Goal: Task Accomplishment & Management: Use online tool/utility

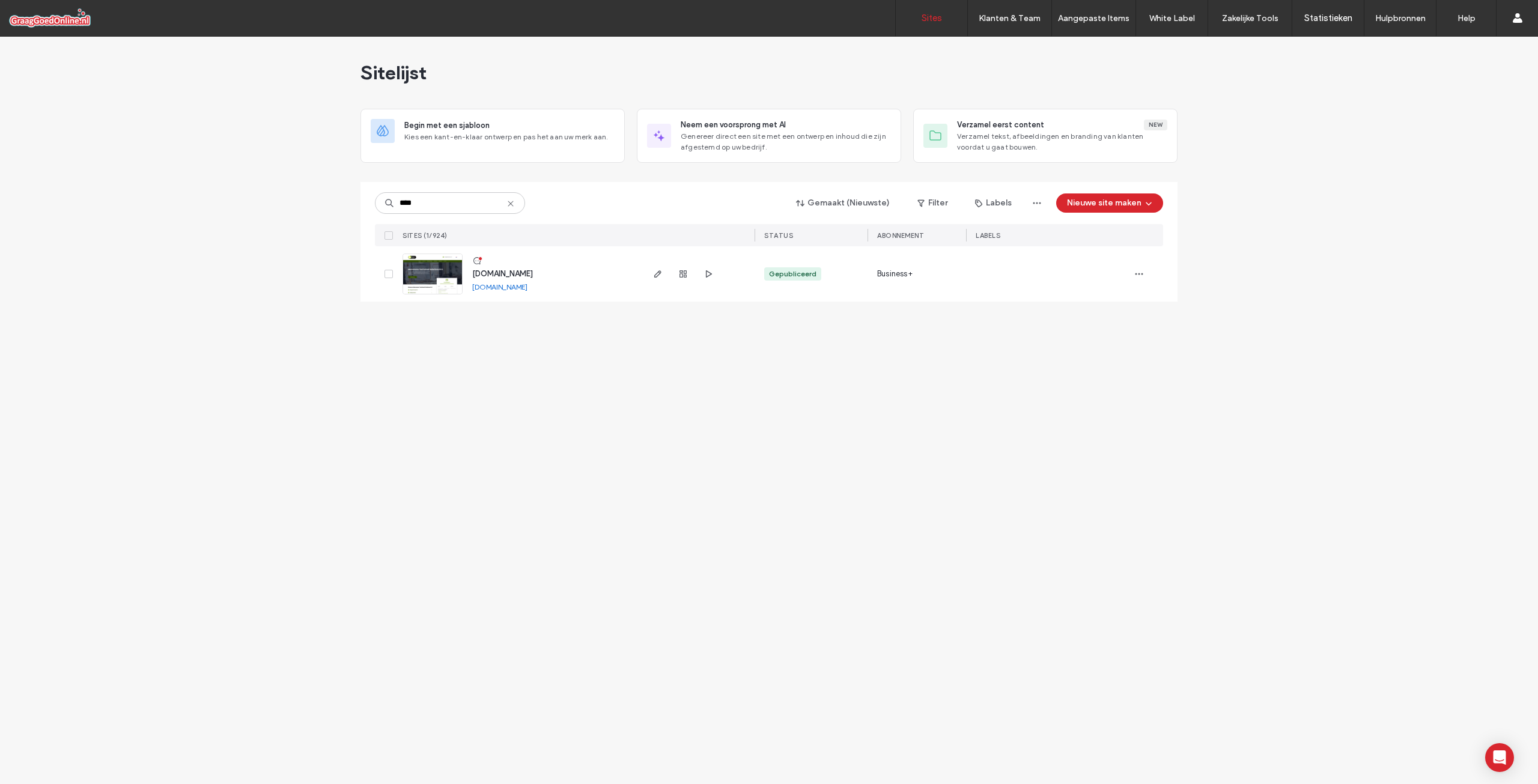
type input "****"
click at [524, 274] on span "[DOMAIN_NAME]" at bounding box center [503, 273] width 61 height 9
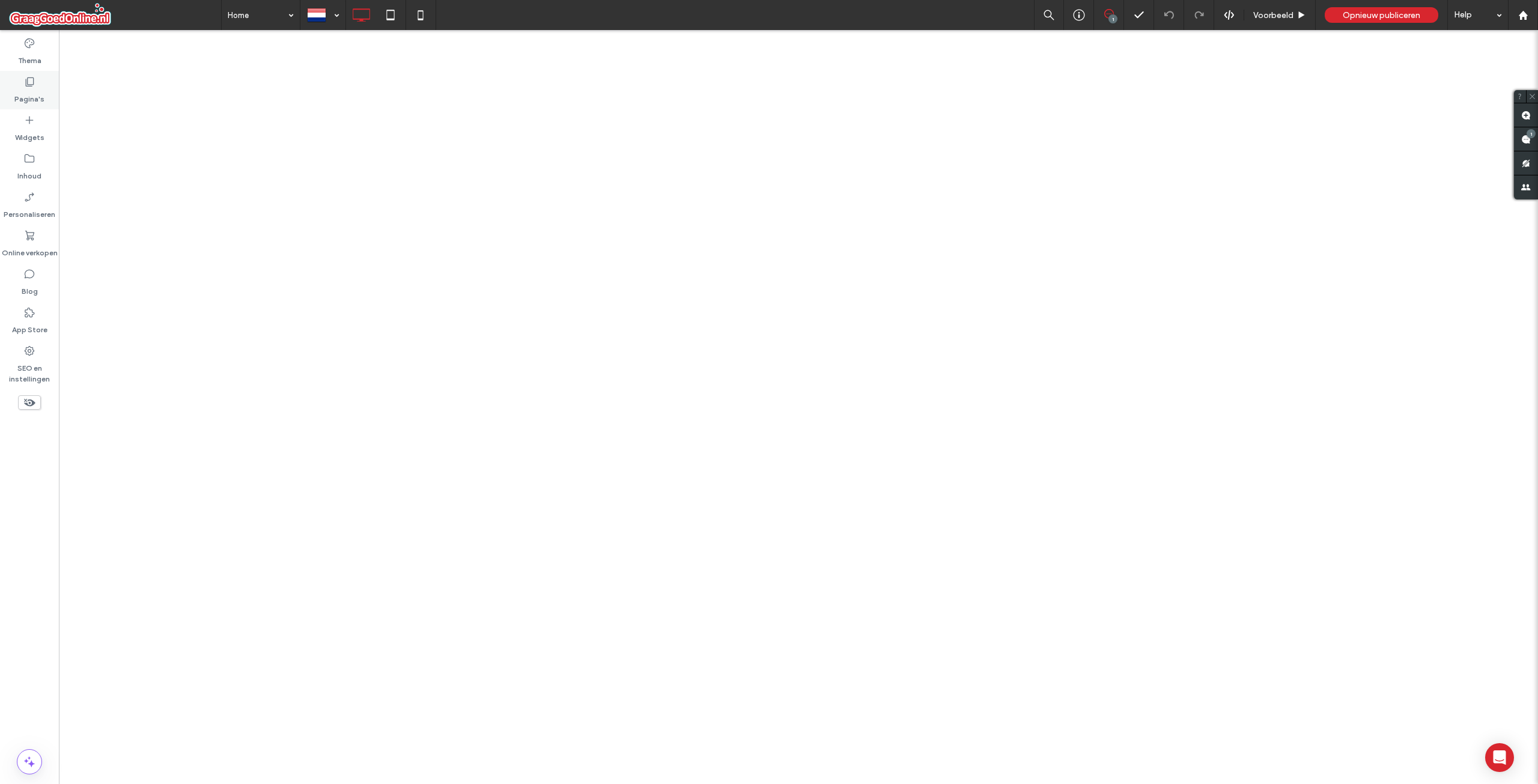
click at [32, 92] on label "Pagina's" at bounding box center [29, 96] width 30 height 17
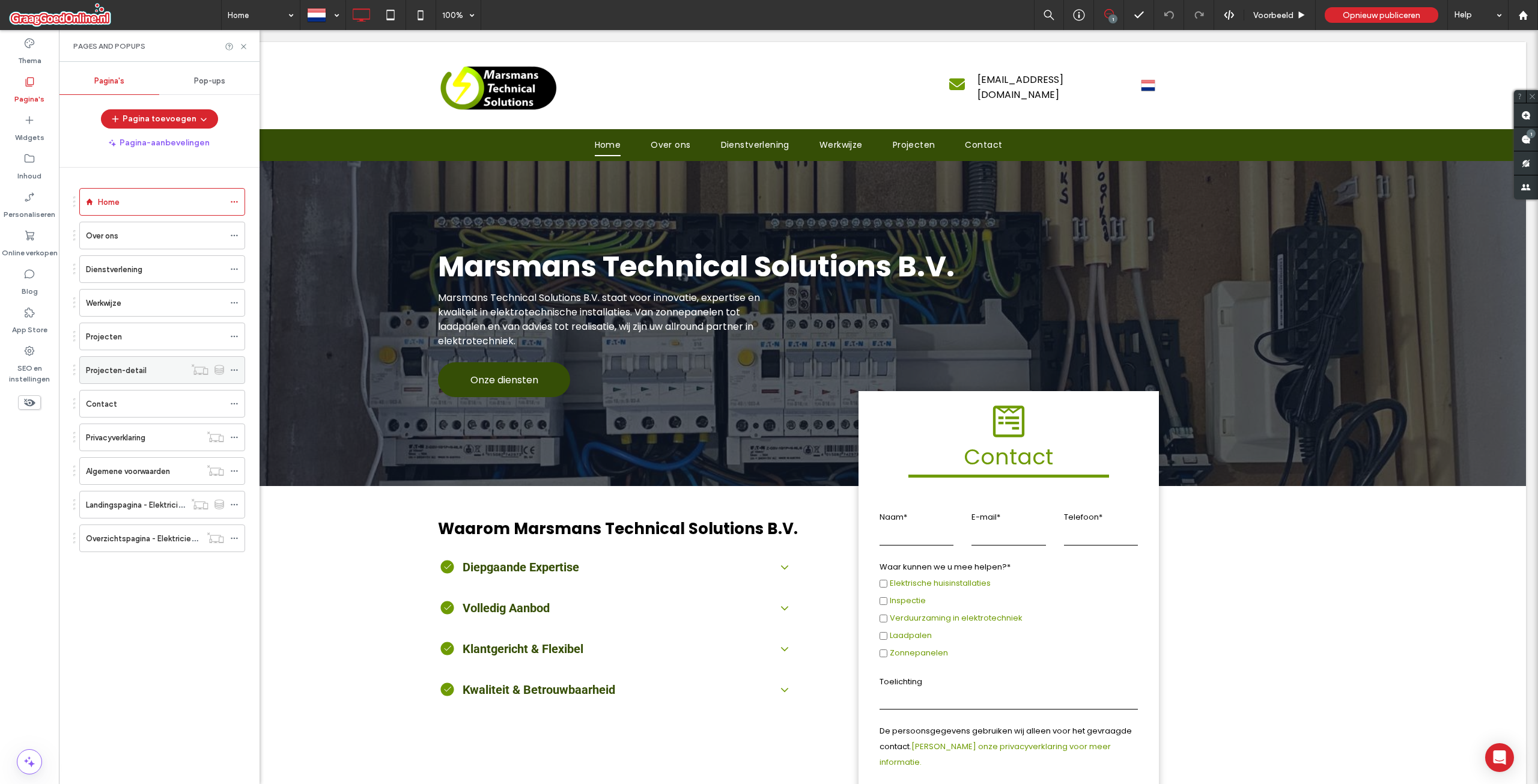
click at [115, 365] on label "Projecten-detail" at bounding box center [116, 370] width 61 height 21
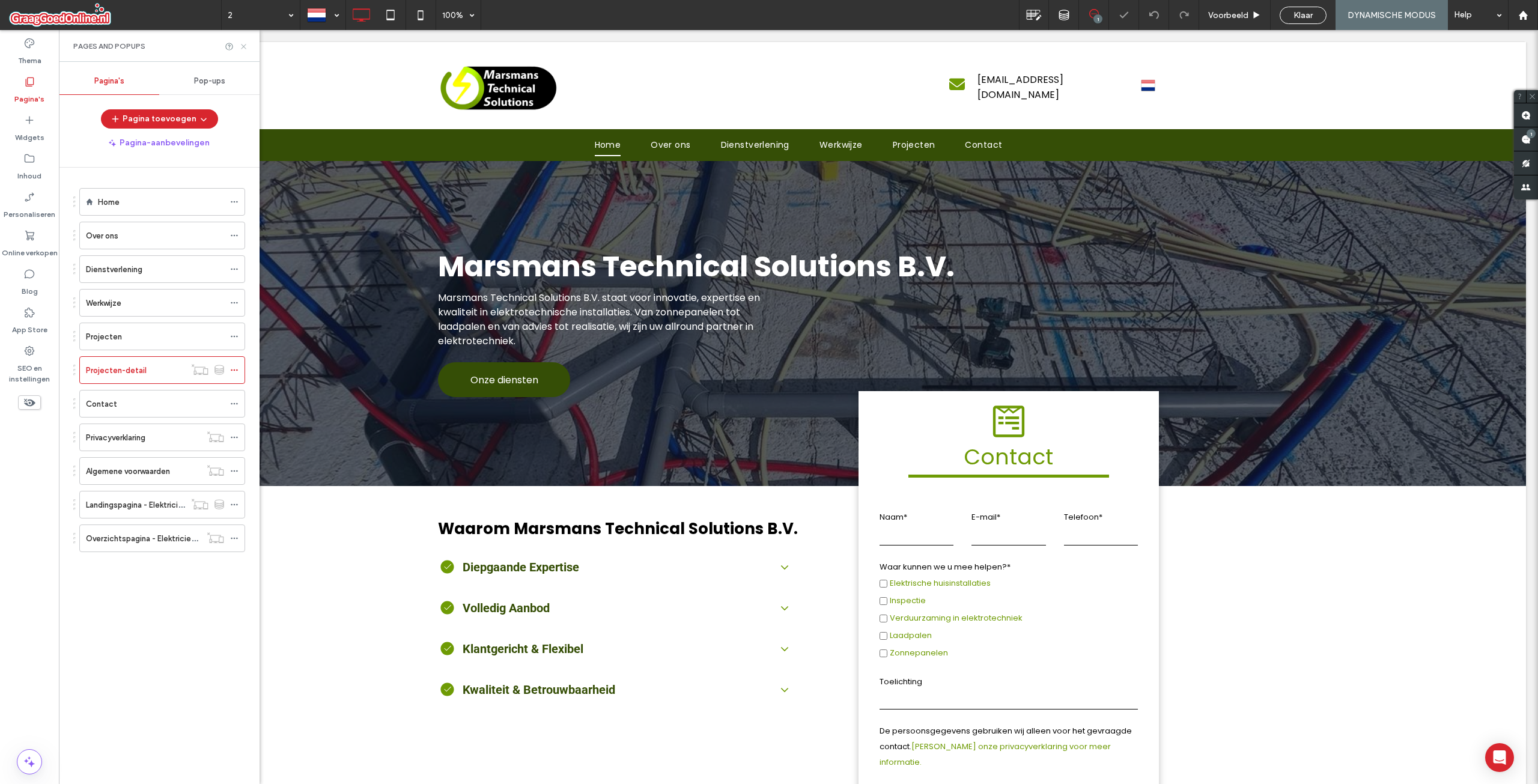
click at [246, 46] on icon at bounding box center [243, 46] width 9 height 9
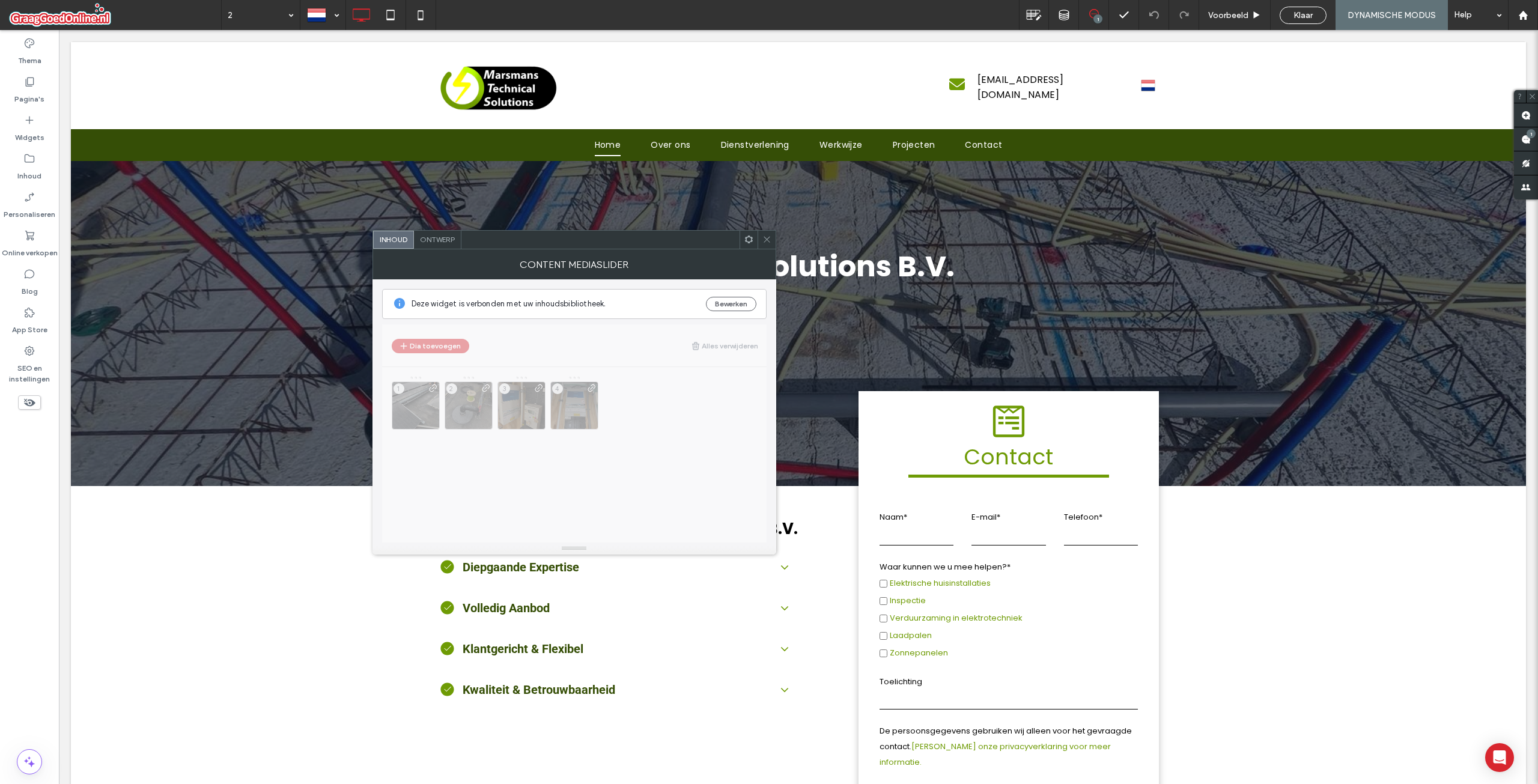
click at [444, 235] on span "Ontwerp" at bounding box center [437, 239] width 35 height 9
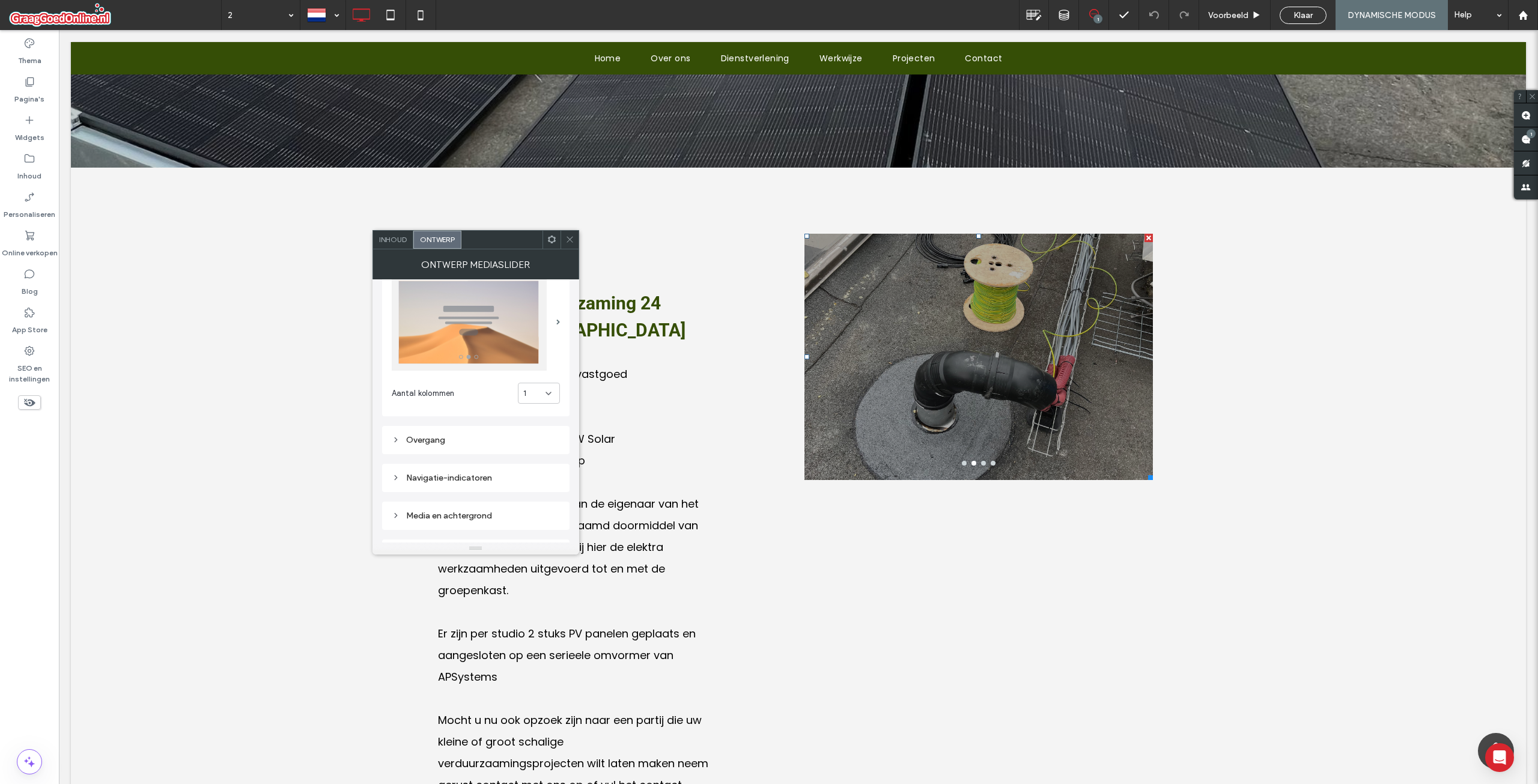
scroll to position [23, 0]
click at [441, 520] on div "Media en achtergrond" at bounding box center [475, 520] width 168 height 10
type input "***"
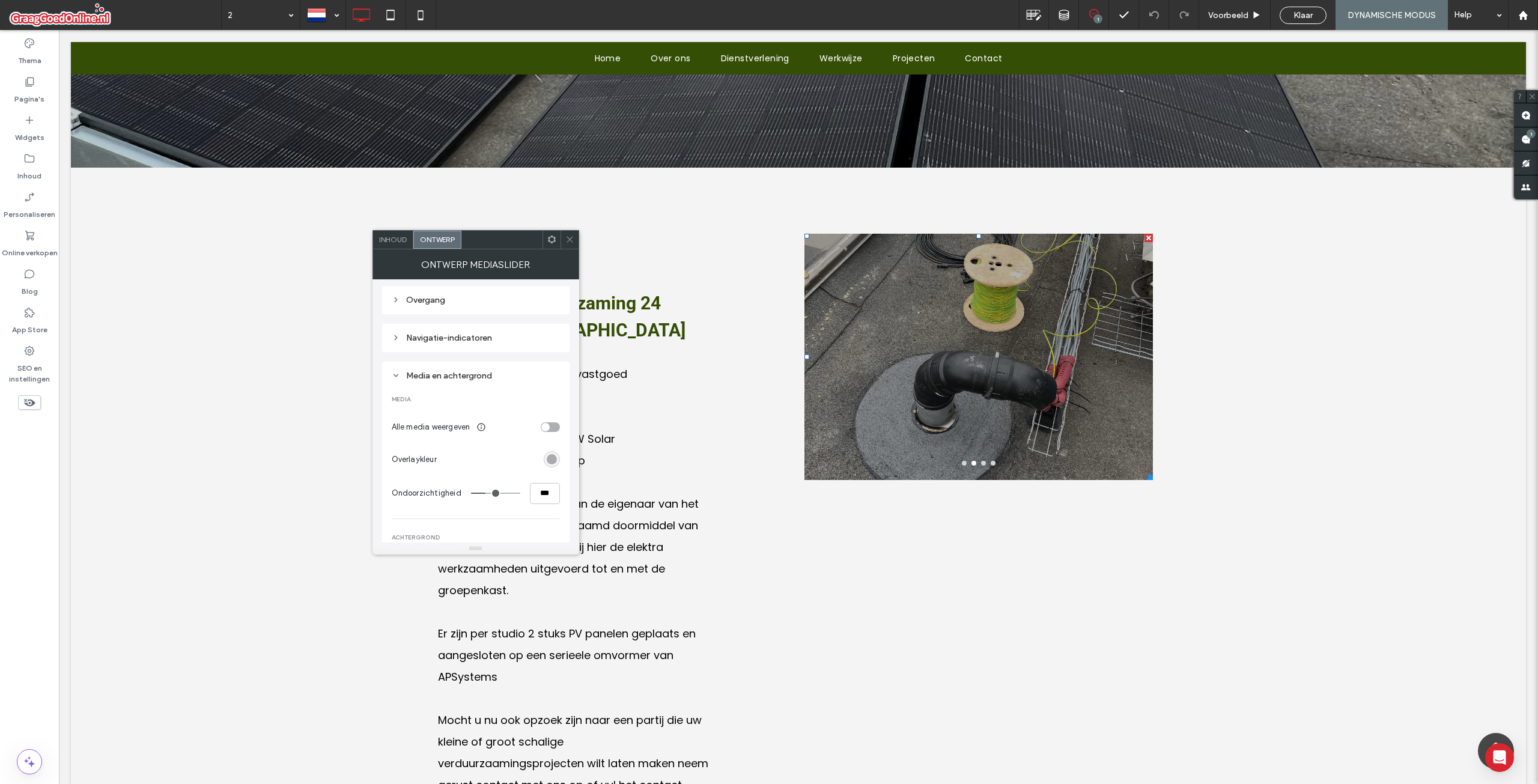
scroll to position [203, 0]
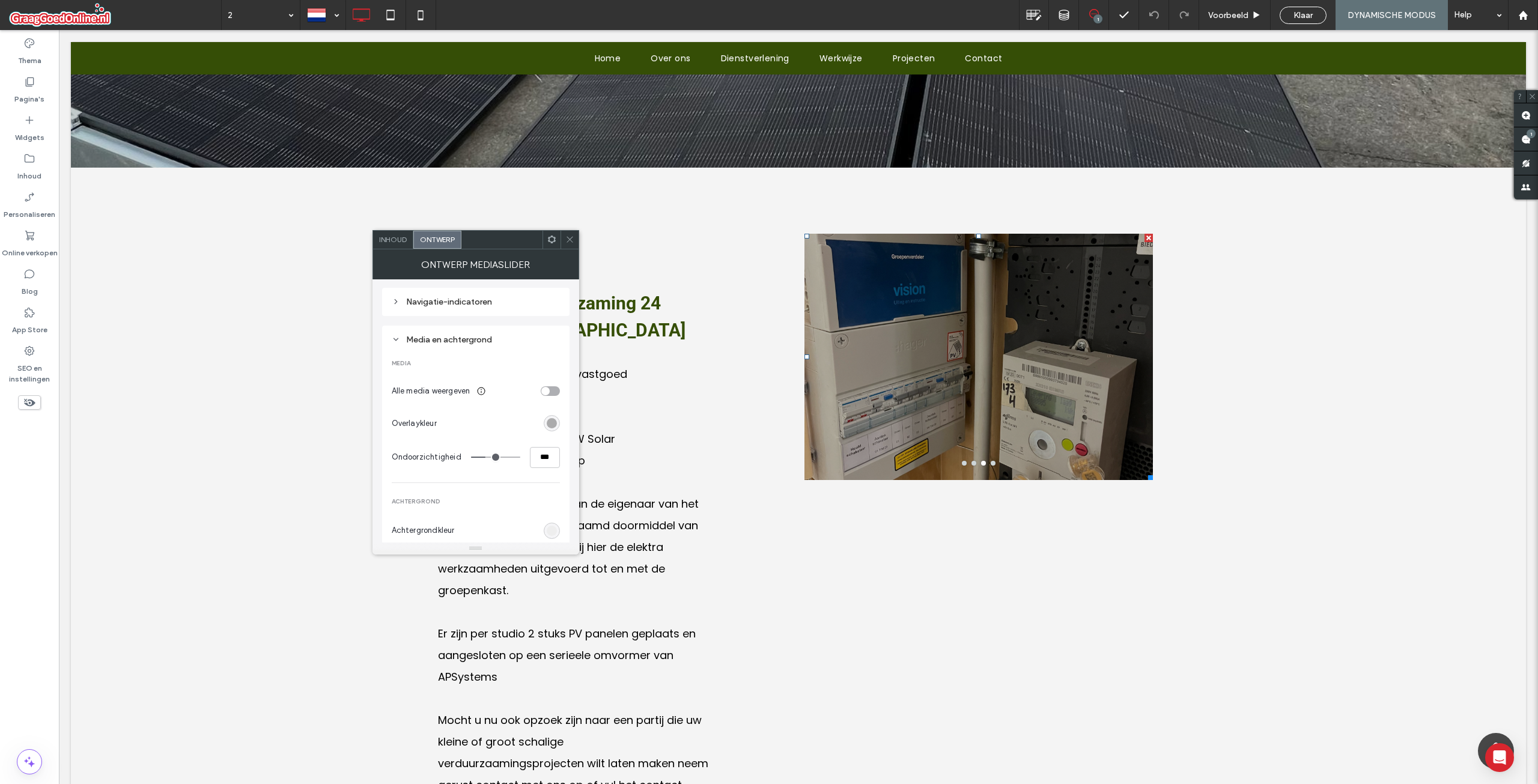
click at [548, 387] on div "toggle" at bounding box center [550, 391] width 19 height 10
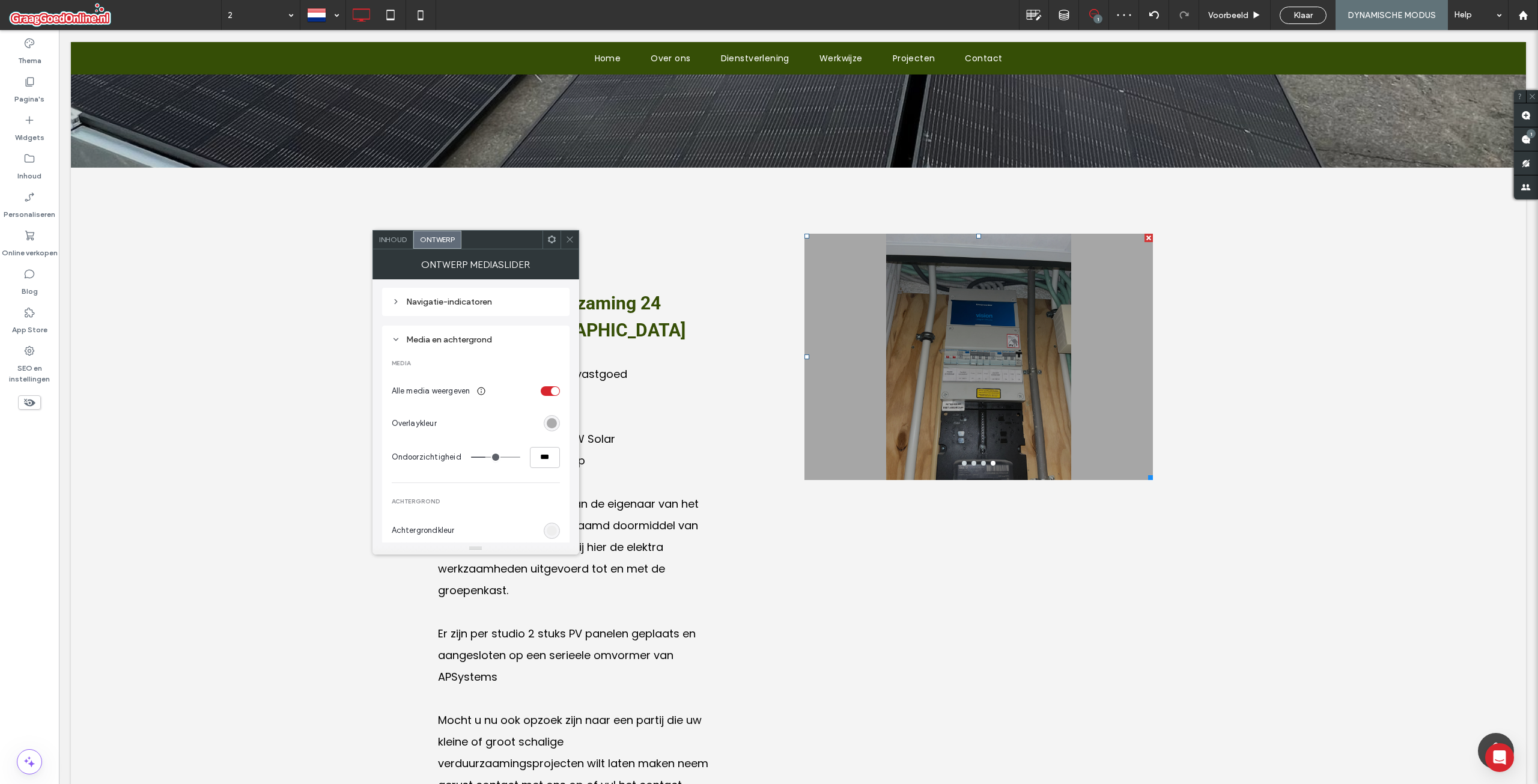
click at [568, 238] on icon at bounding box center [570, 239] width 9 height 9
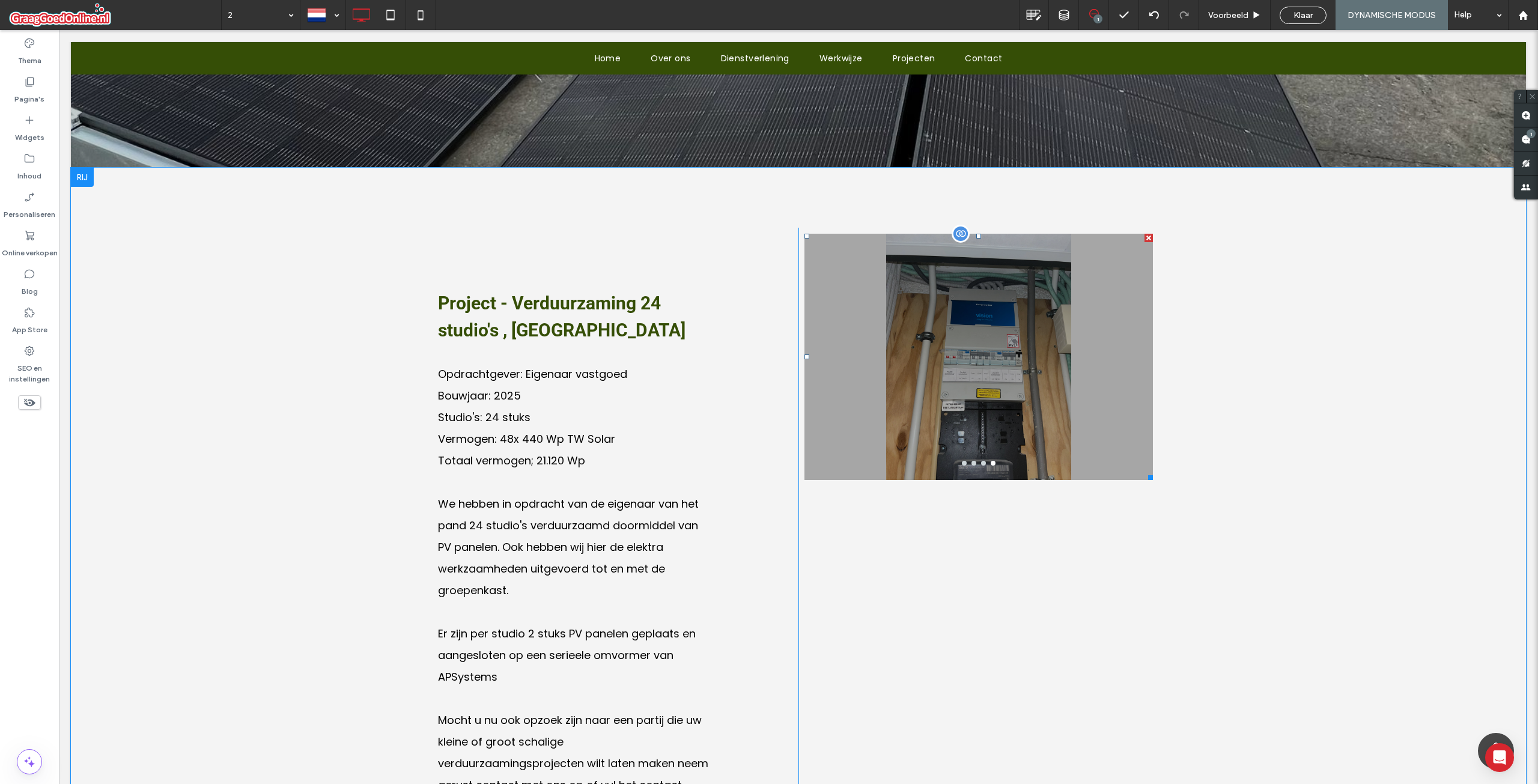
click at [853, 368] on div at bounding box center [978, 364] width 348 height 189
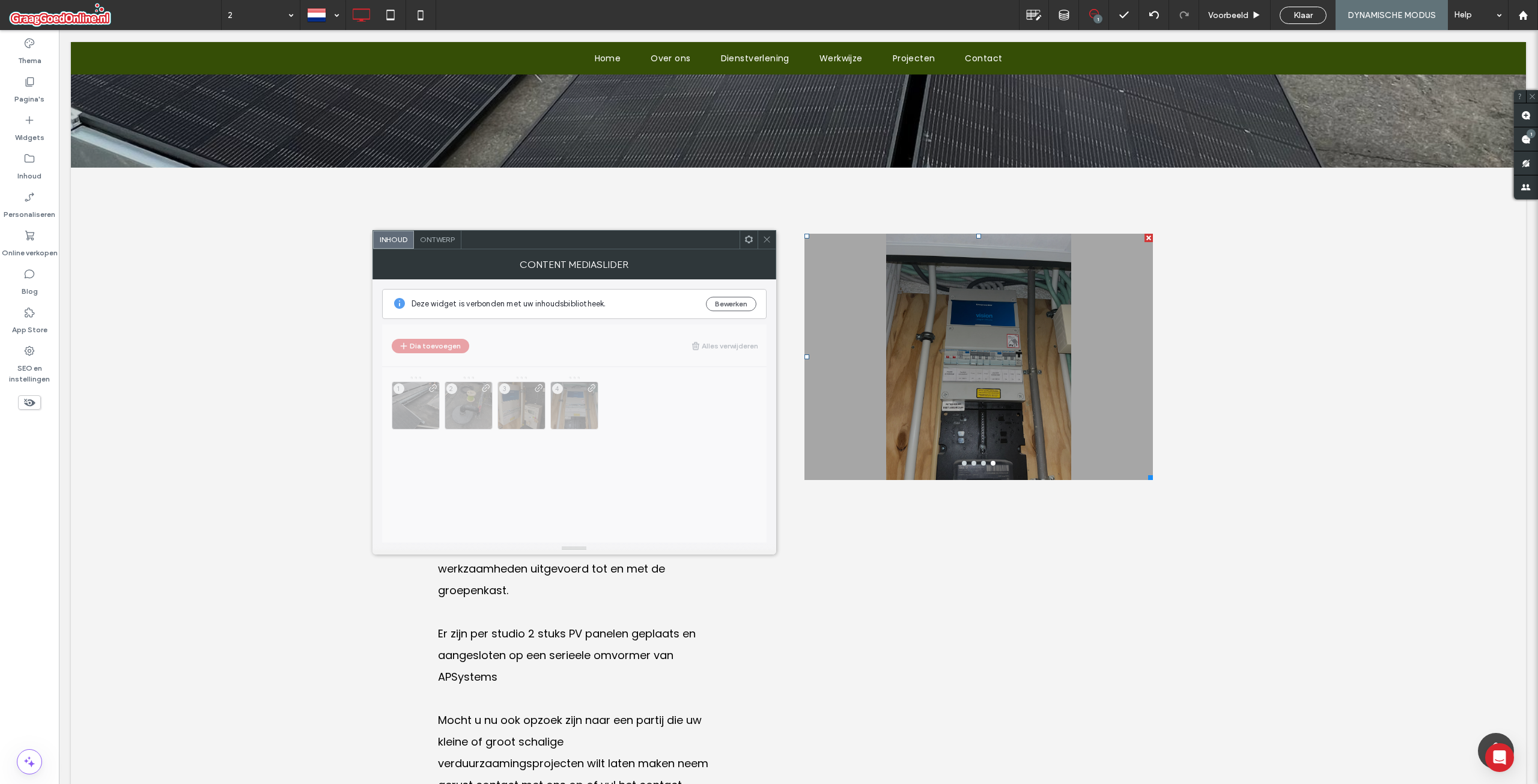
click at [440, 239] on span "Ontwerp" at bounding box center [437, 239] width 35 height 9
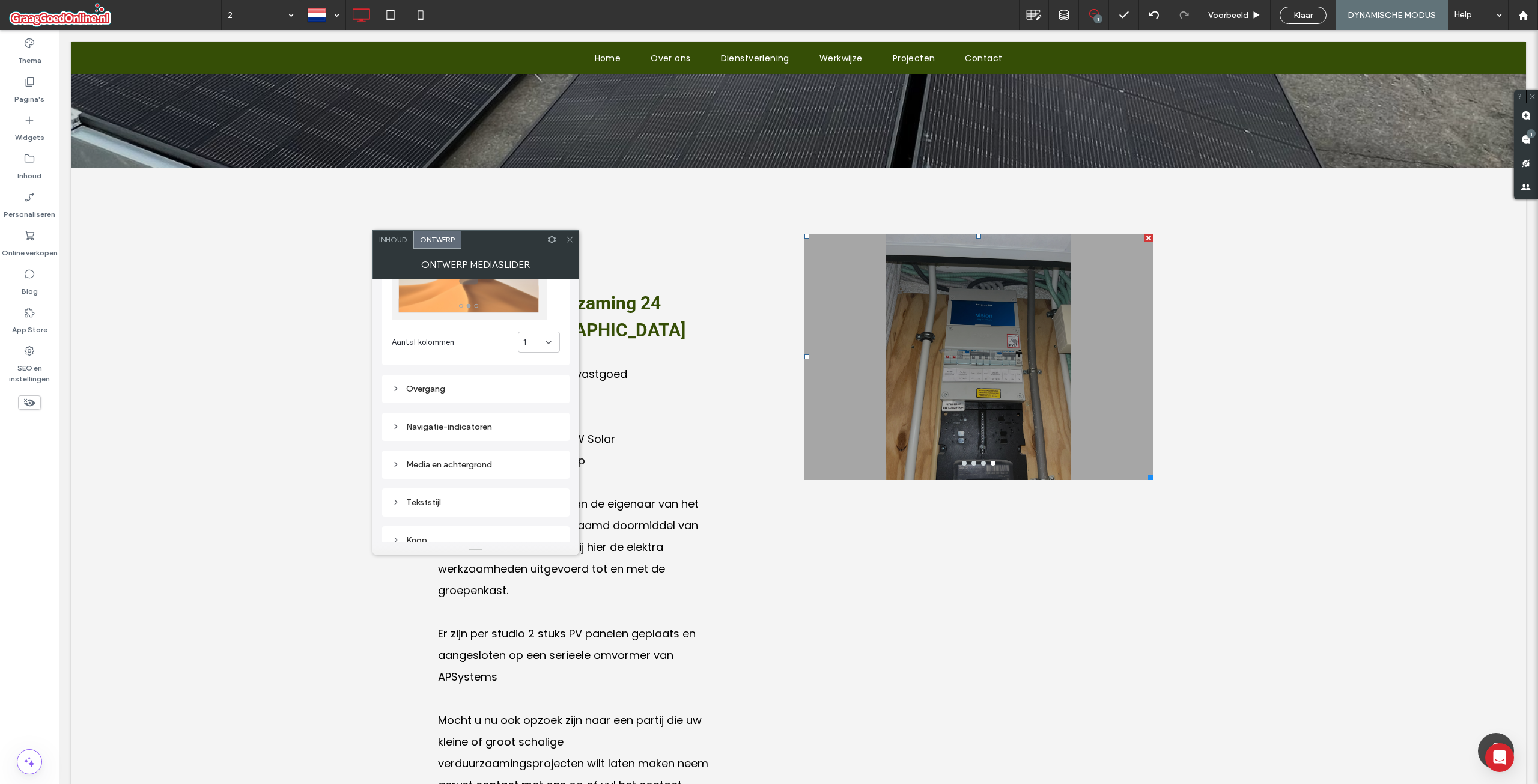
scroll to position [60, 0]
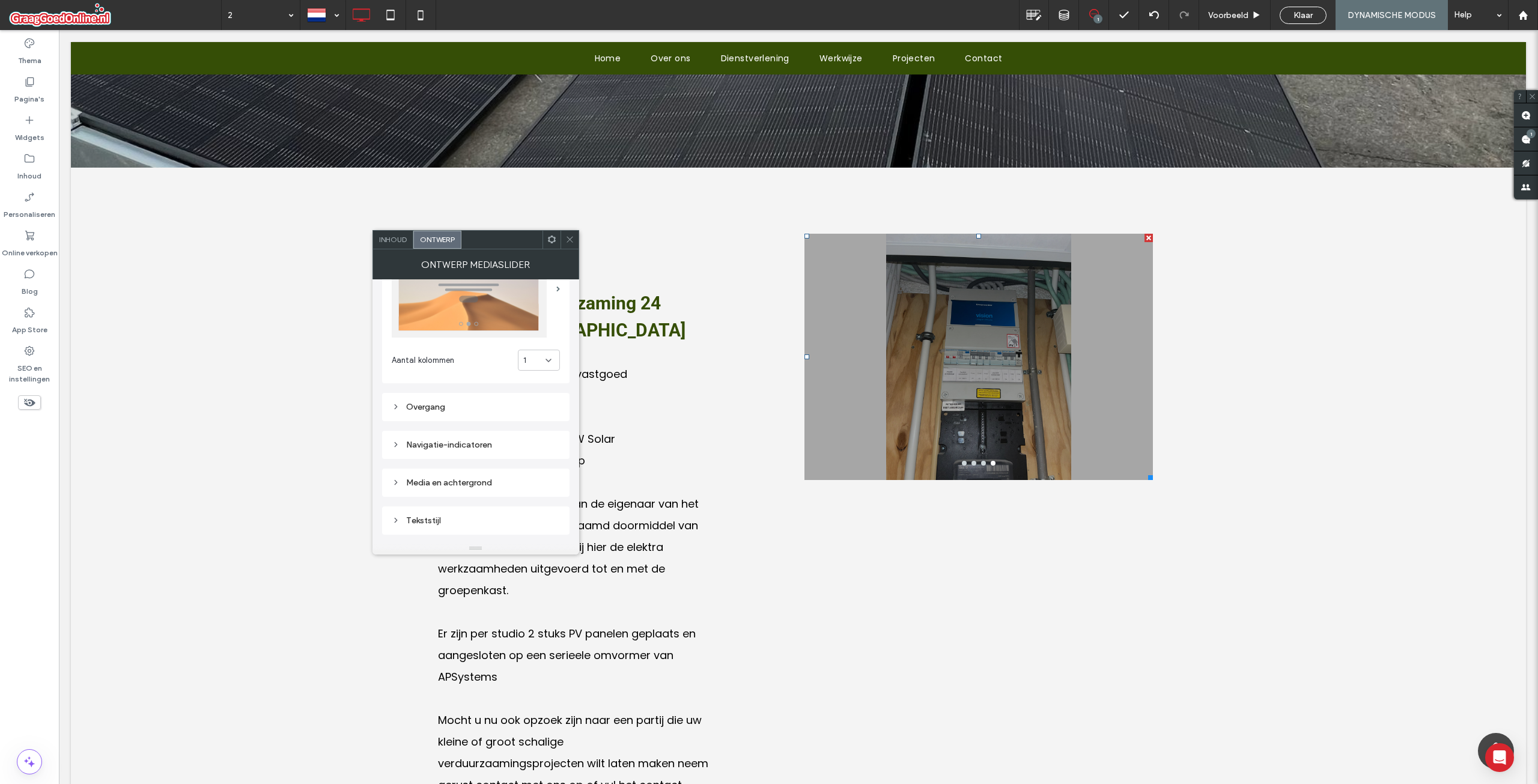
click at [430, 405] on div "Overgang" at bounding box center [475, 407] width 168 height 10
click at [432, 378] on div "Navigatie-indicatoren" at bounding box center [475, 372] width 168 height 16
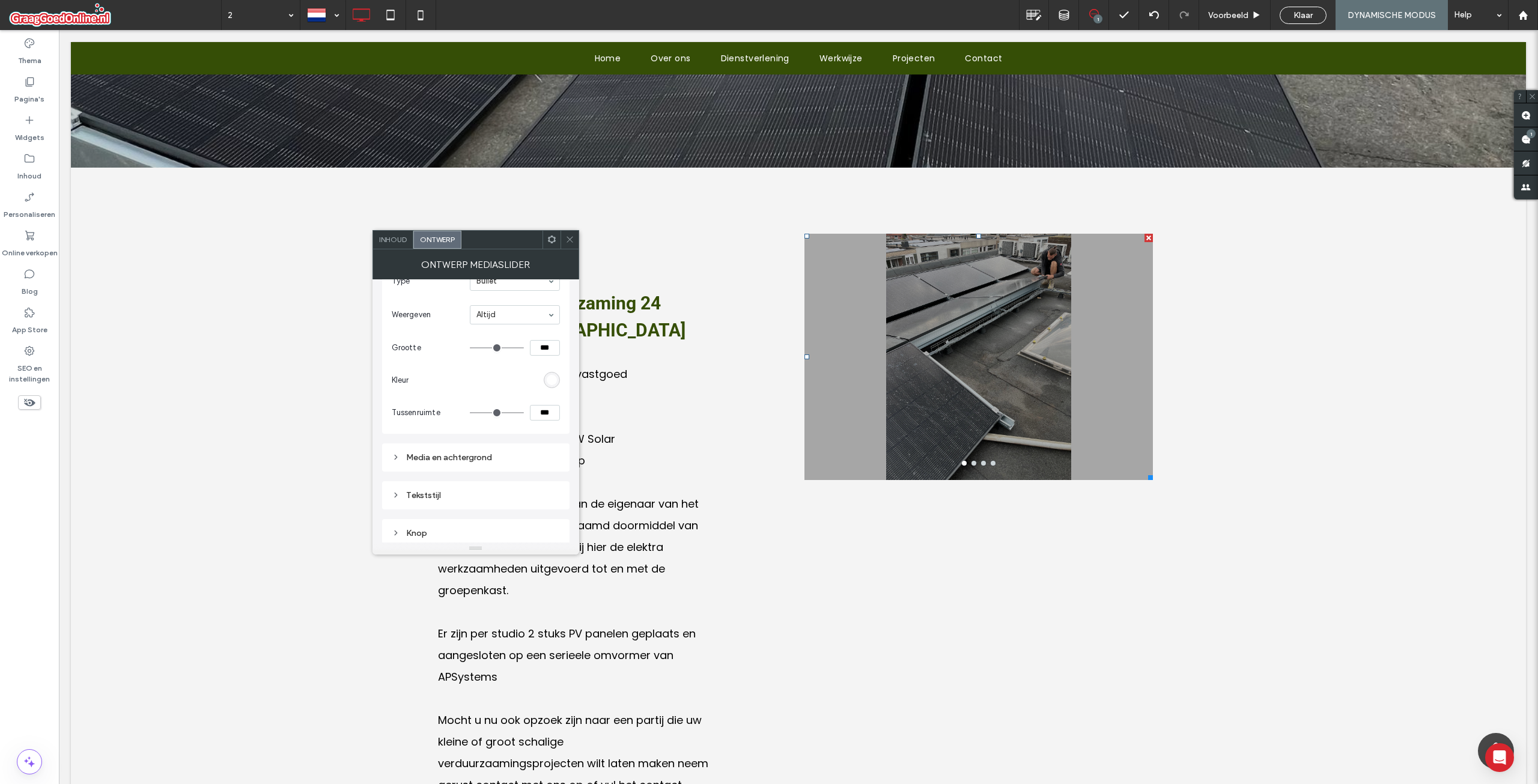
click at [432, 457] on div "Media en achtergrond" at bounding box center [475, 457] width 168 height 10
click at [552, 362] on div "rgba(0, 0, 0, 0.3)" at bounding box center [551, 360] width 10 height 10
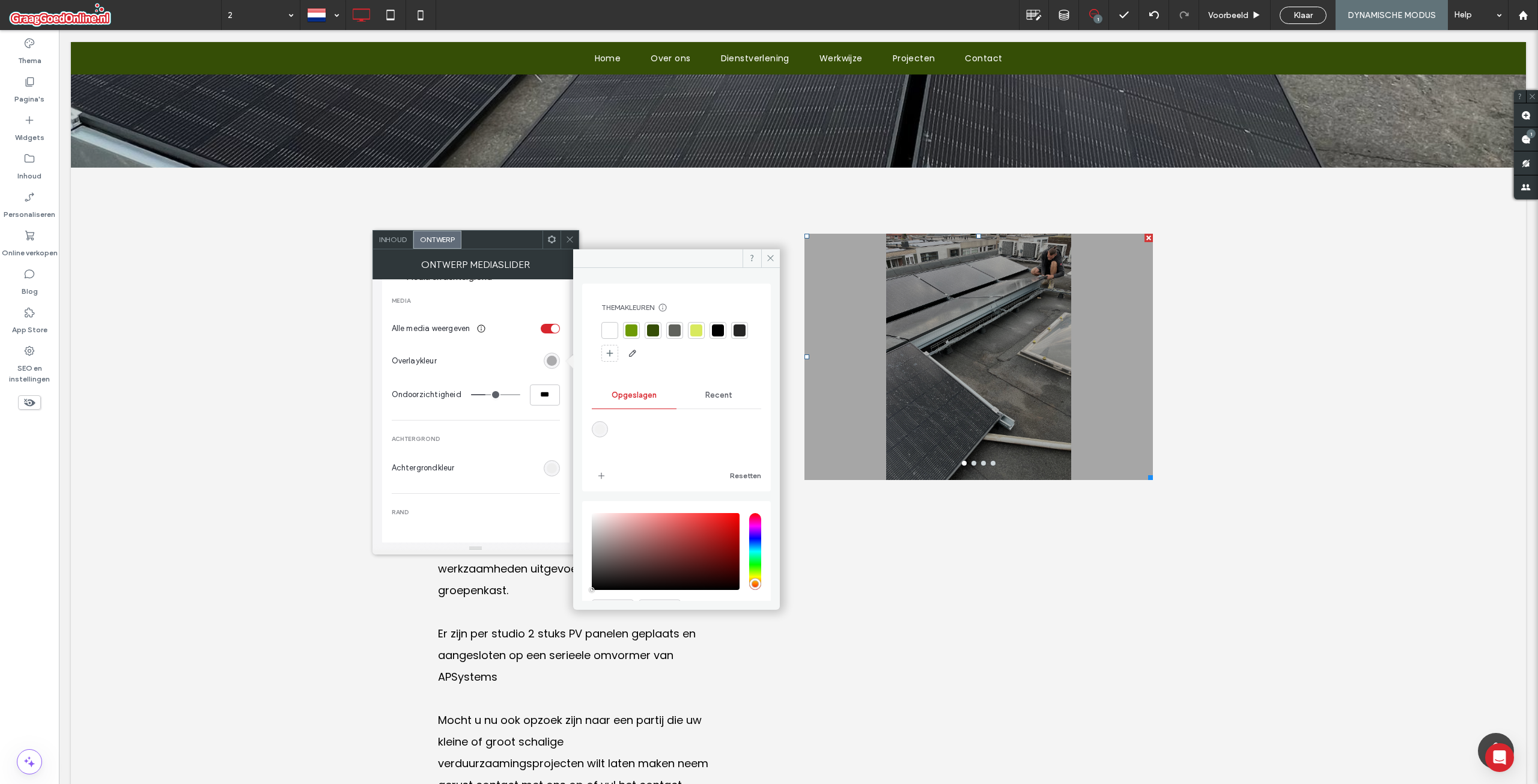
click at [713, 393] on span "Recent" at bounding box center [719, 395] width 27 height 10
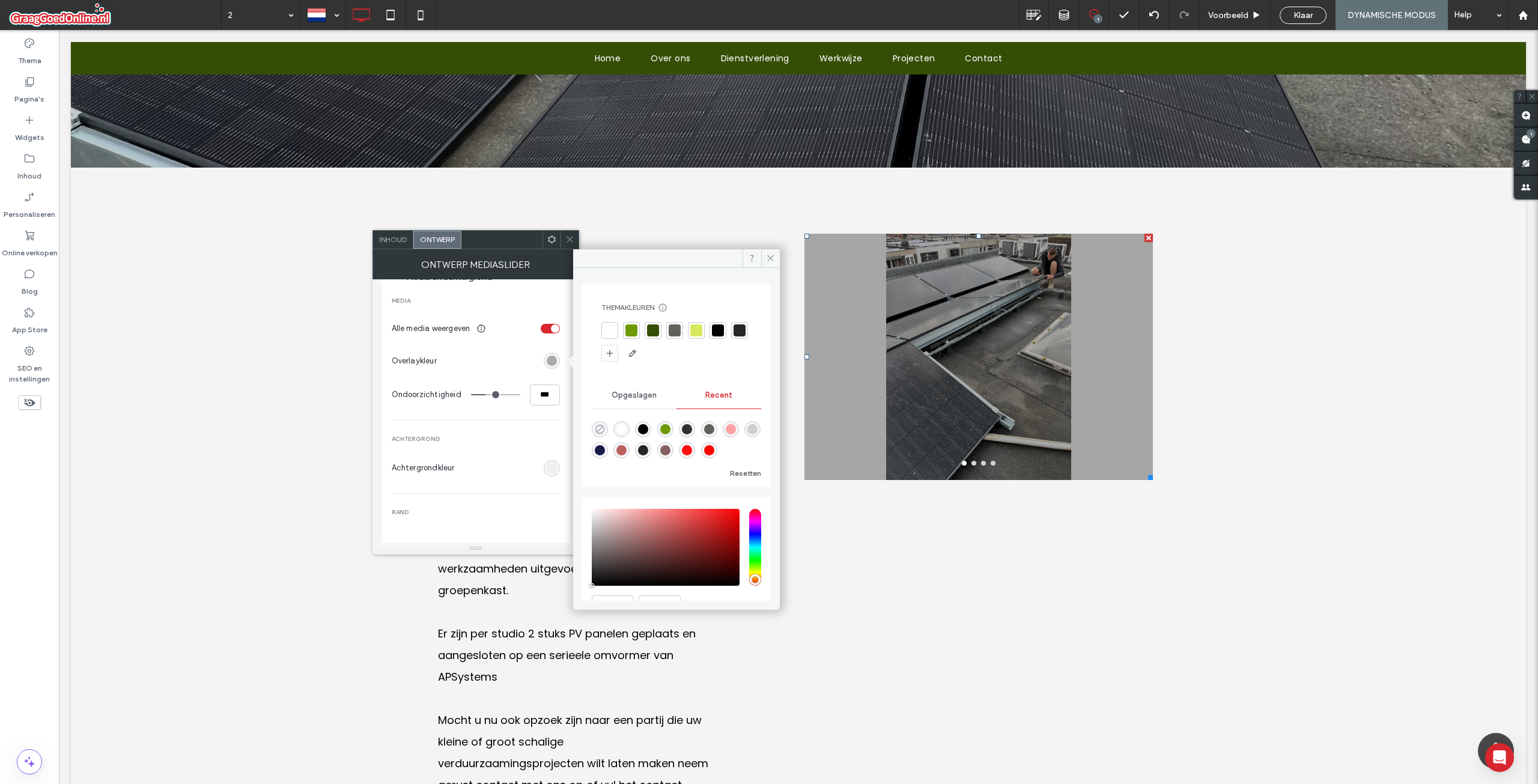
click at [598, 429] on icon "rgba(0, 0, 0, 0)" at bounding box center [599, 429] width 10 height 10
type input "*"
type input "**"
type input "*"
type input "**"
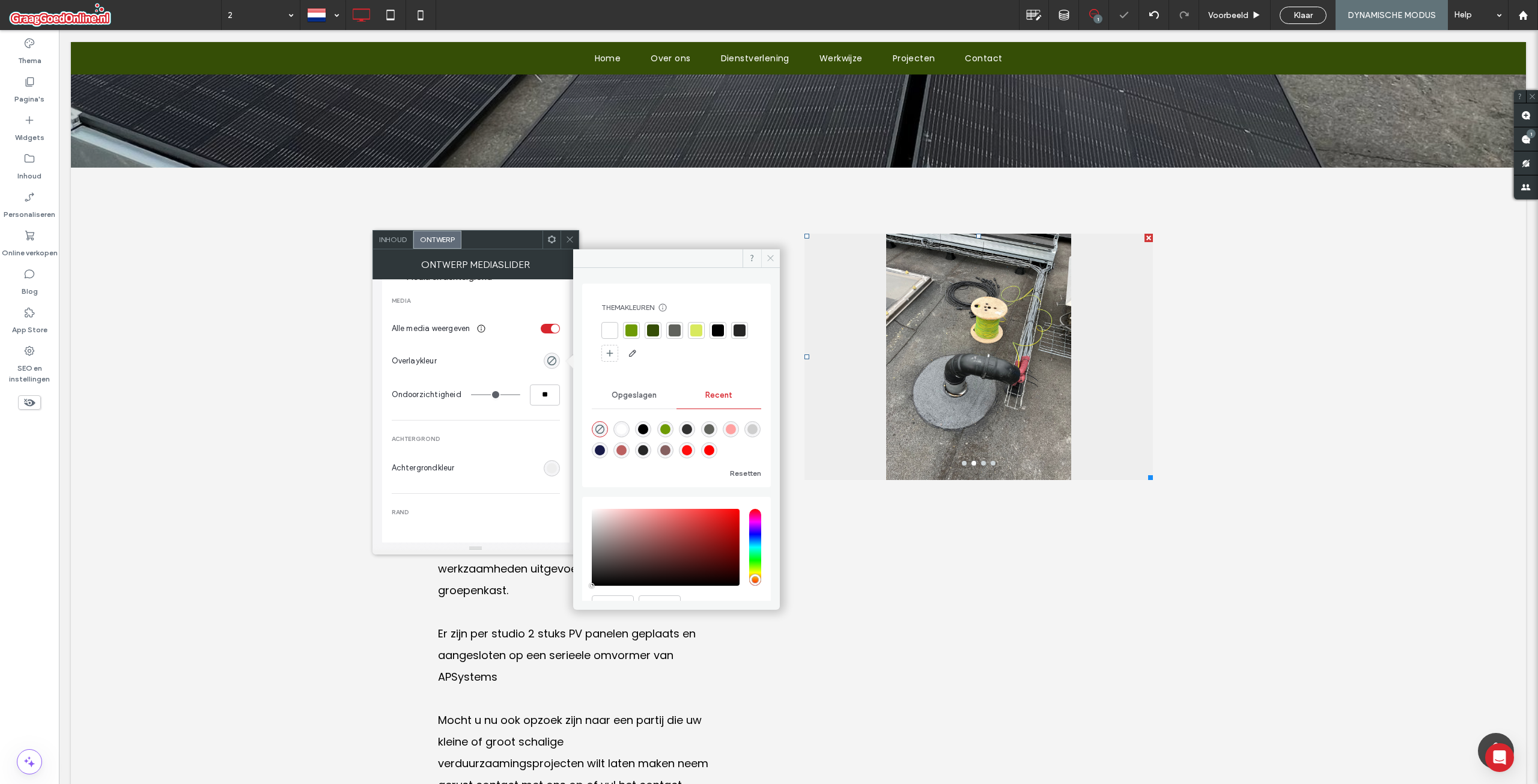
click at [769, 256] on use at bounding box center [770, 258] width 6 height 6
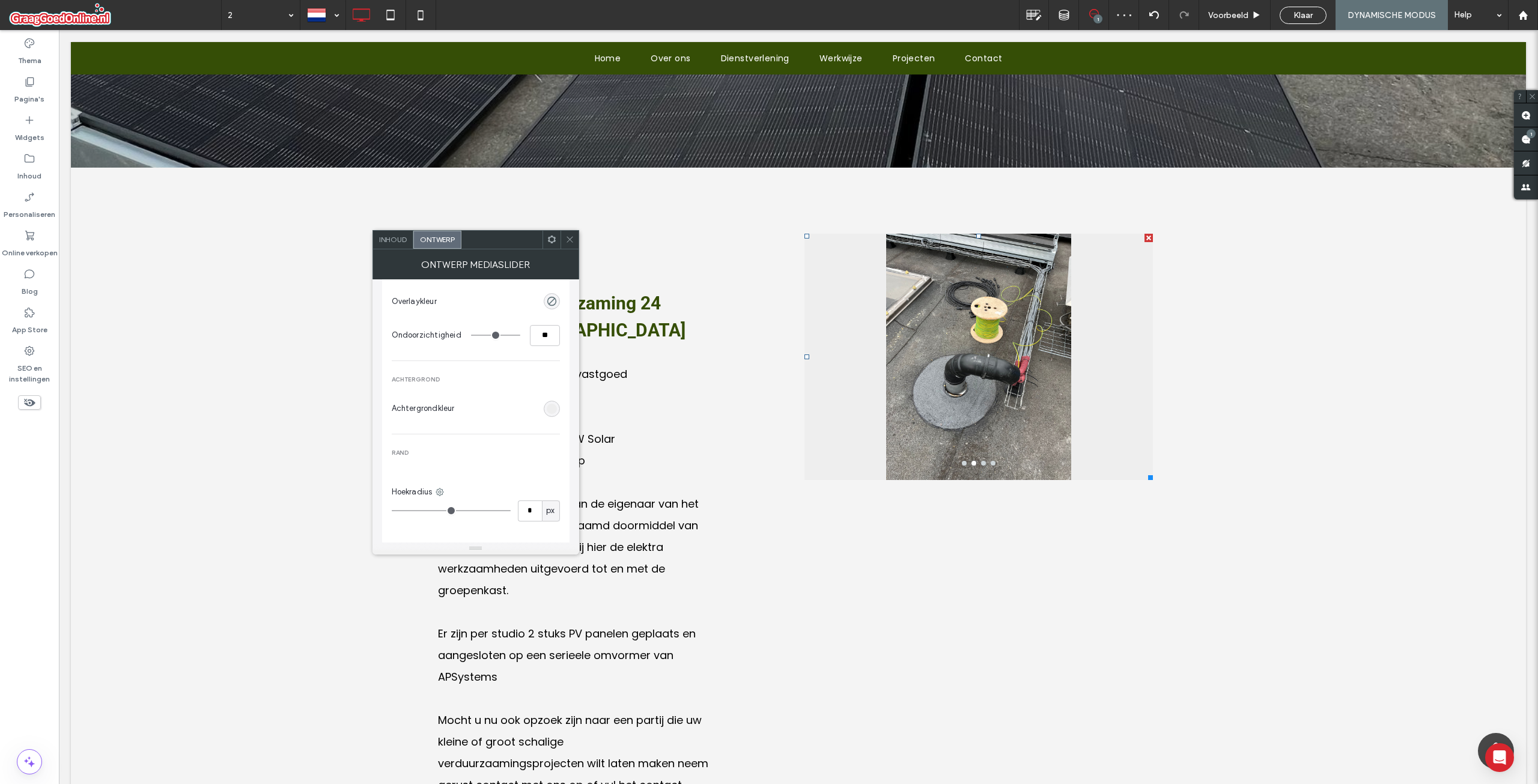
scroll to position [661, 0]
click at [551, 407] on div "rgb(238, 238, 238)" at bounding box center [551, 408] width 10 height 10
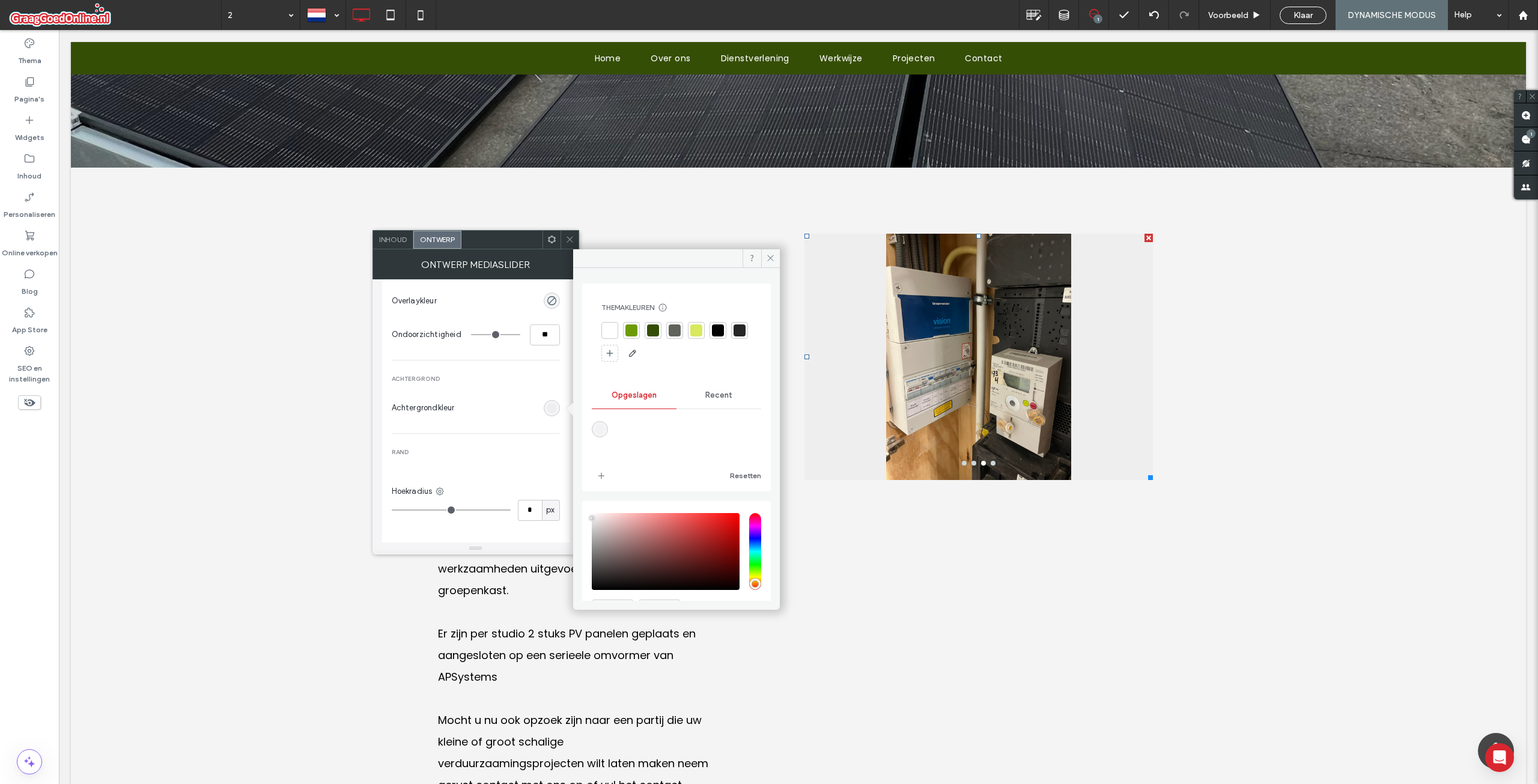
click at [711, 396] on span "Recent" at bounding box center [719, 395] width 27 height 10
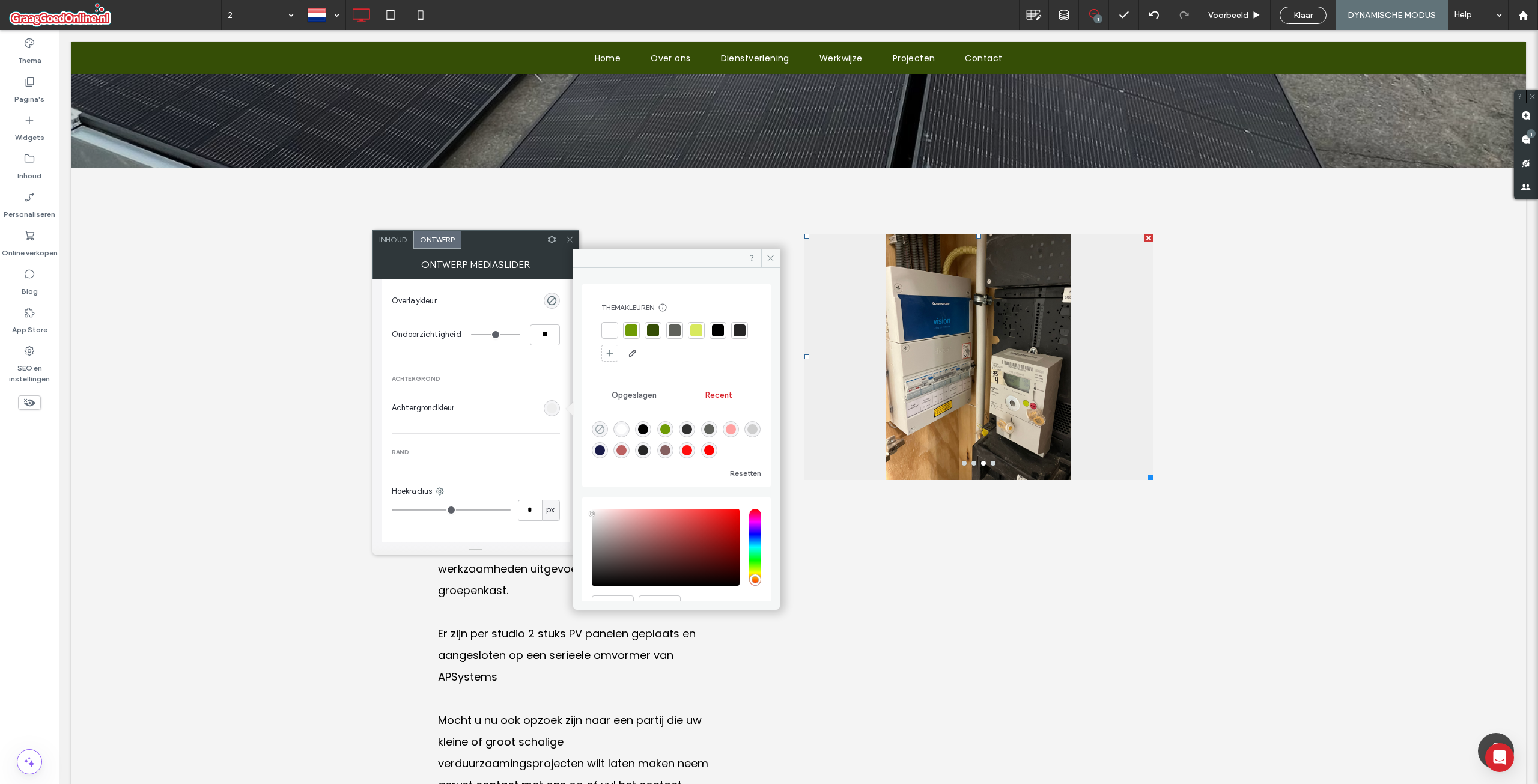
click at [601, 427] on use "rgba(0, 0, 0, 0)" at bounding box center [599, 428] width 9 height 9
type input "*******"
type input "*"
type input "**"
click at [768, 260] on icon at bounding box center [770, 258] width 9 height 9
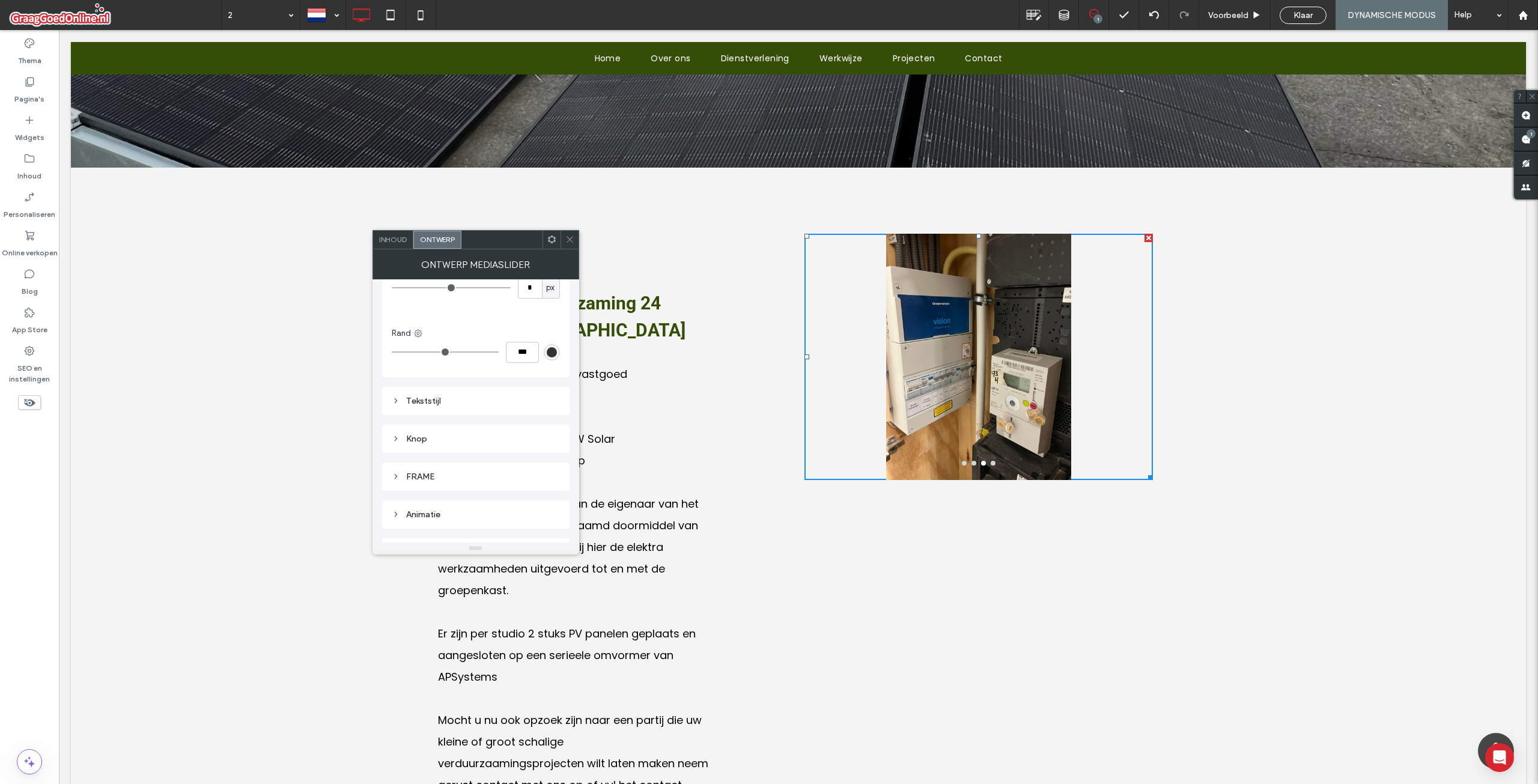
scroll to position [901, 0]
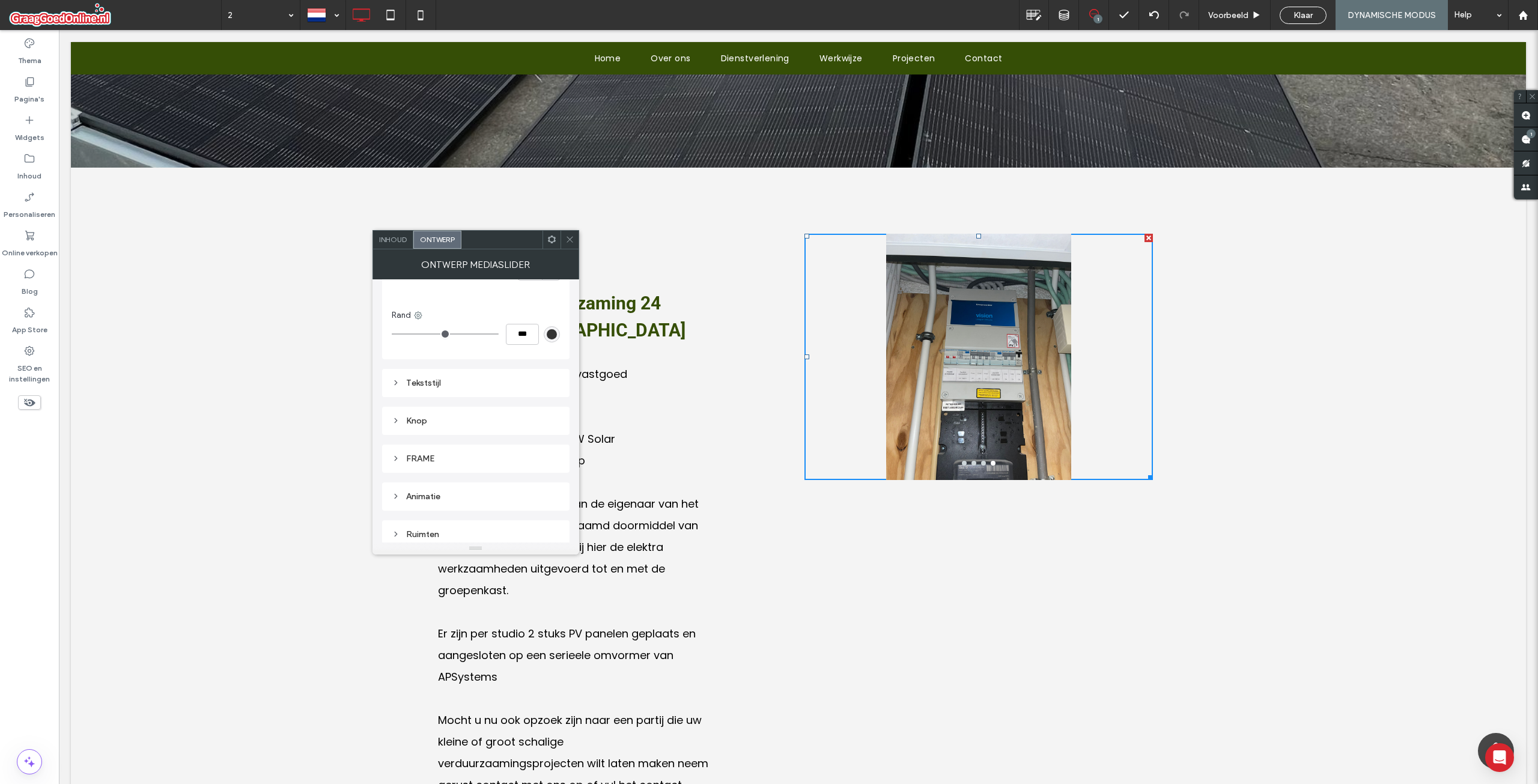
click at [421, 385] on div "Tekststijl" at bounding box center [475, 383] width 168 height 10
click at [421, 380] on div "Tekststijl" at bounding box center [475, 383] width 168 height 10
click at [570, 238] on icon at bounding box center [570, 239] width 9 height 9
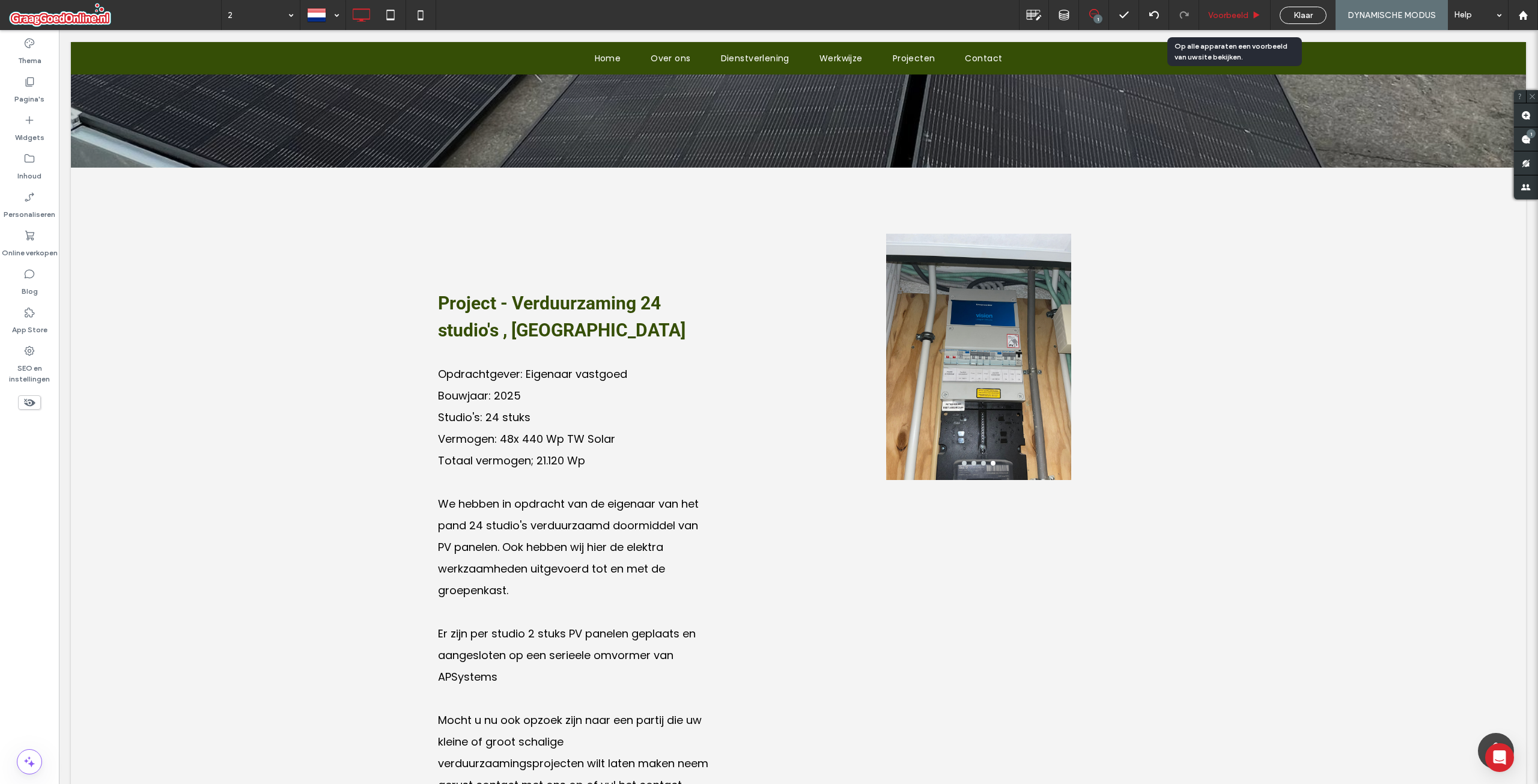
click at [1233, 10] on span "Voorbeeld" at bounding box center [1228, 15] width 40 height 10
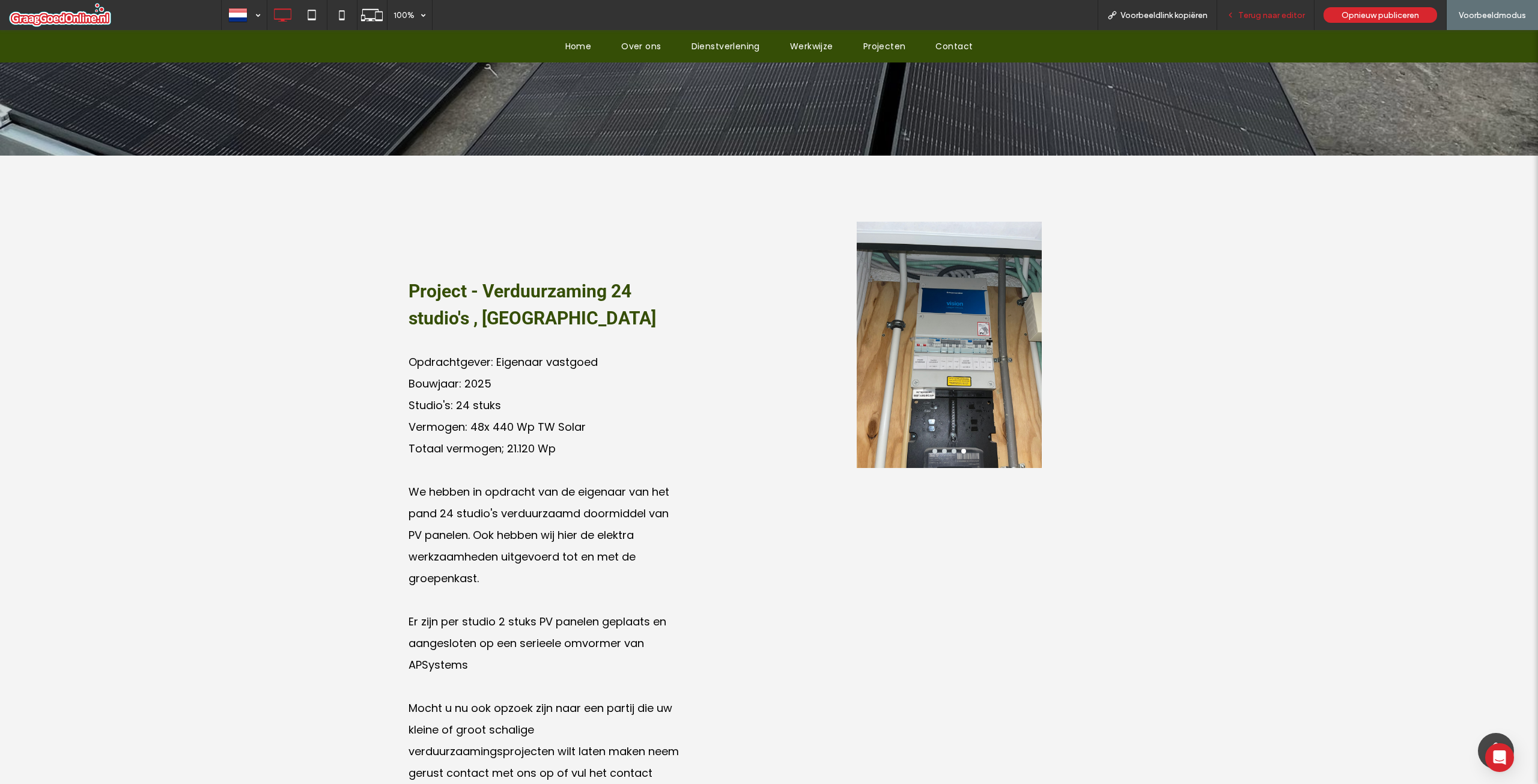
click at [1282, 13] on span "Terug naar editor" at bounding box center [1272, 15] width 67 height 10
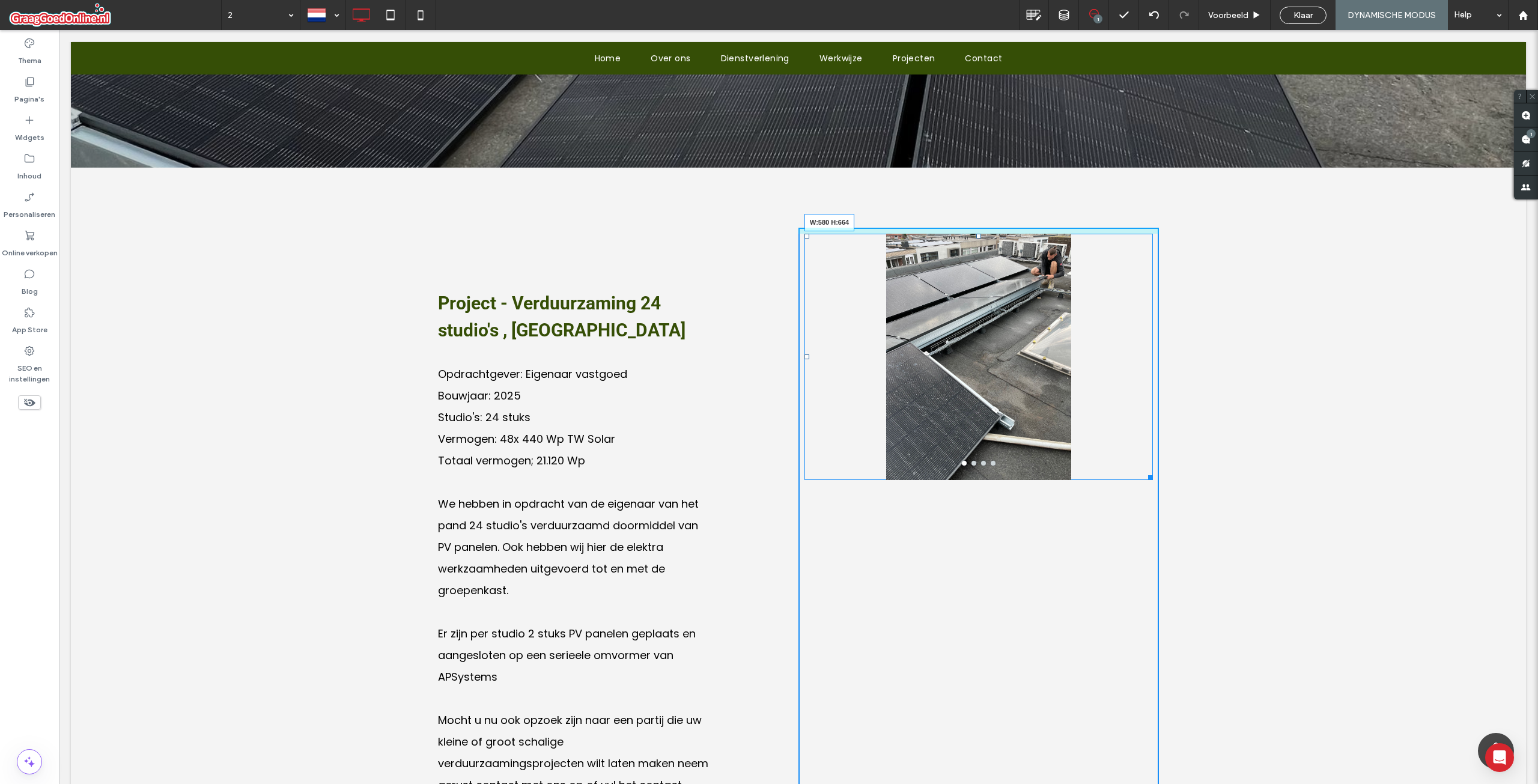
drag, startPoint x: 1146, startPoint y: 480, endPoint x: 1175, endPoint y: 632, distance: 154.7
click at [1175, 632] on div "Project - Verduurzaming 24 studio's , Eindhoven Opdrachtgever: Eigenaar vastgoe…" at bounding box center [799, 537] width 1455 height 738
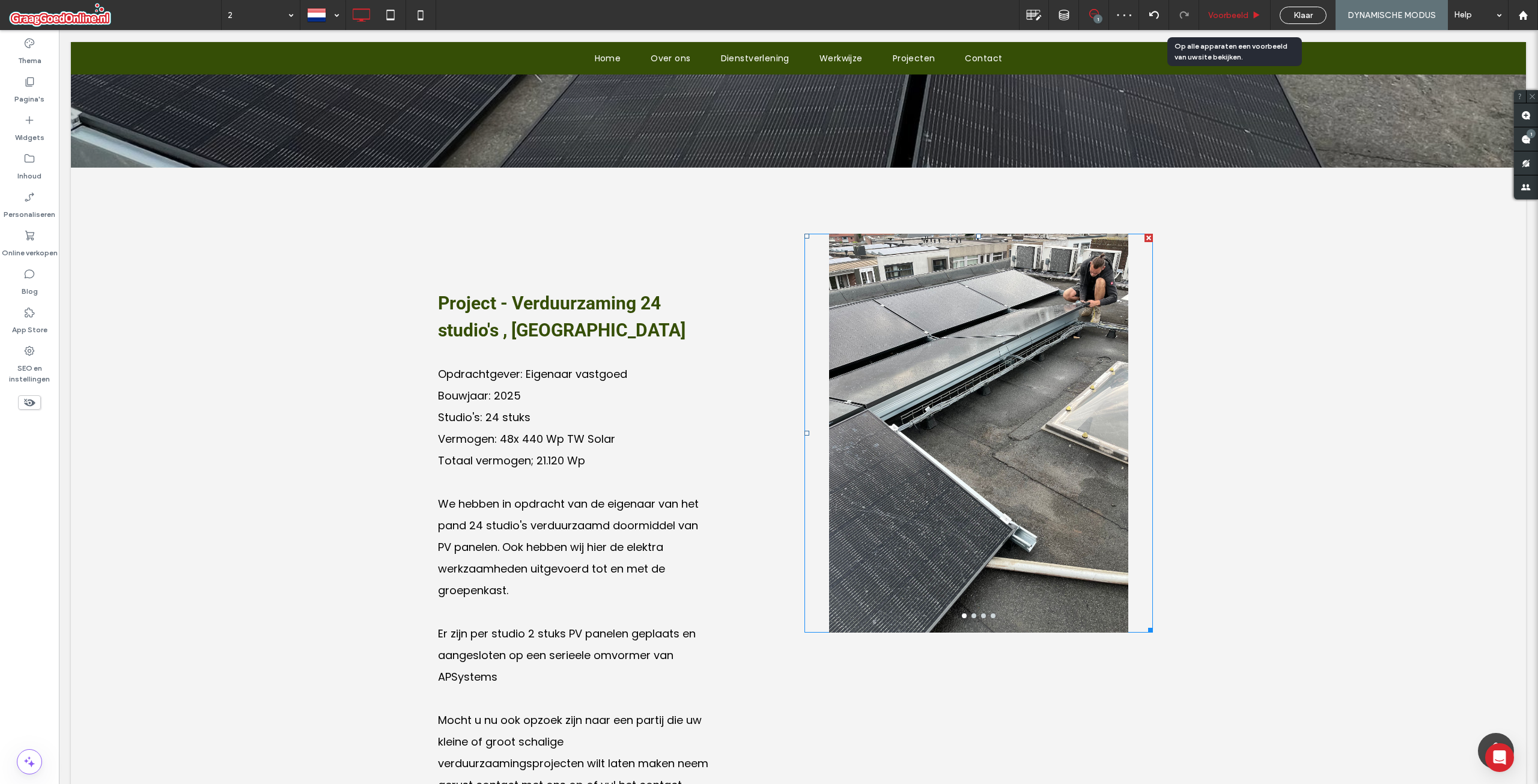
click at [1237, 13] on span "Voorbeeld" at bounding box center [1228, 15] width 40 height 10
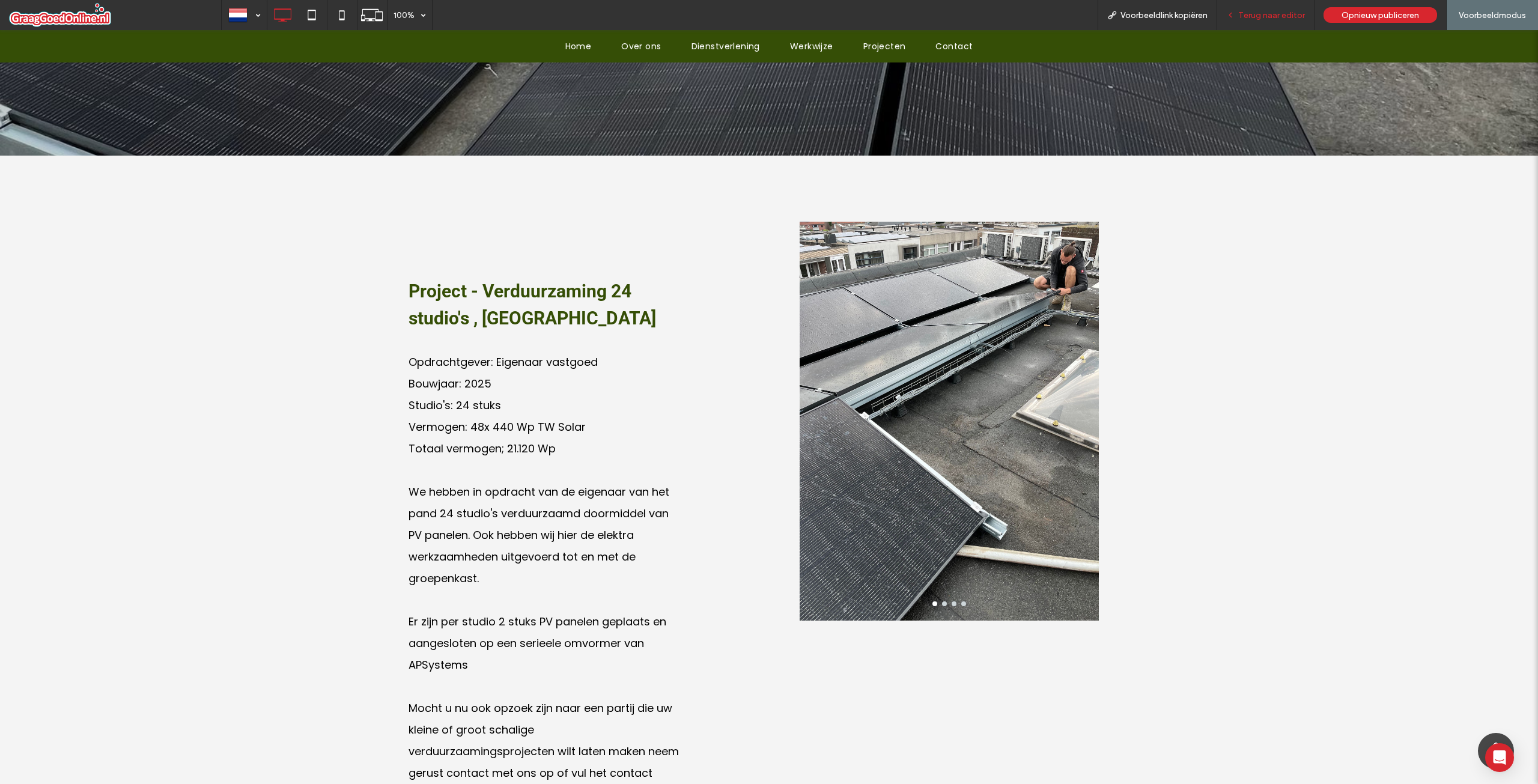
click at [1262, 18] on span "Terug naar editor" at bounding box center [1272, 15] width 67 height 10
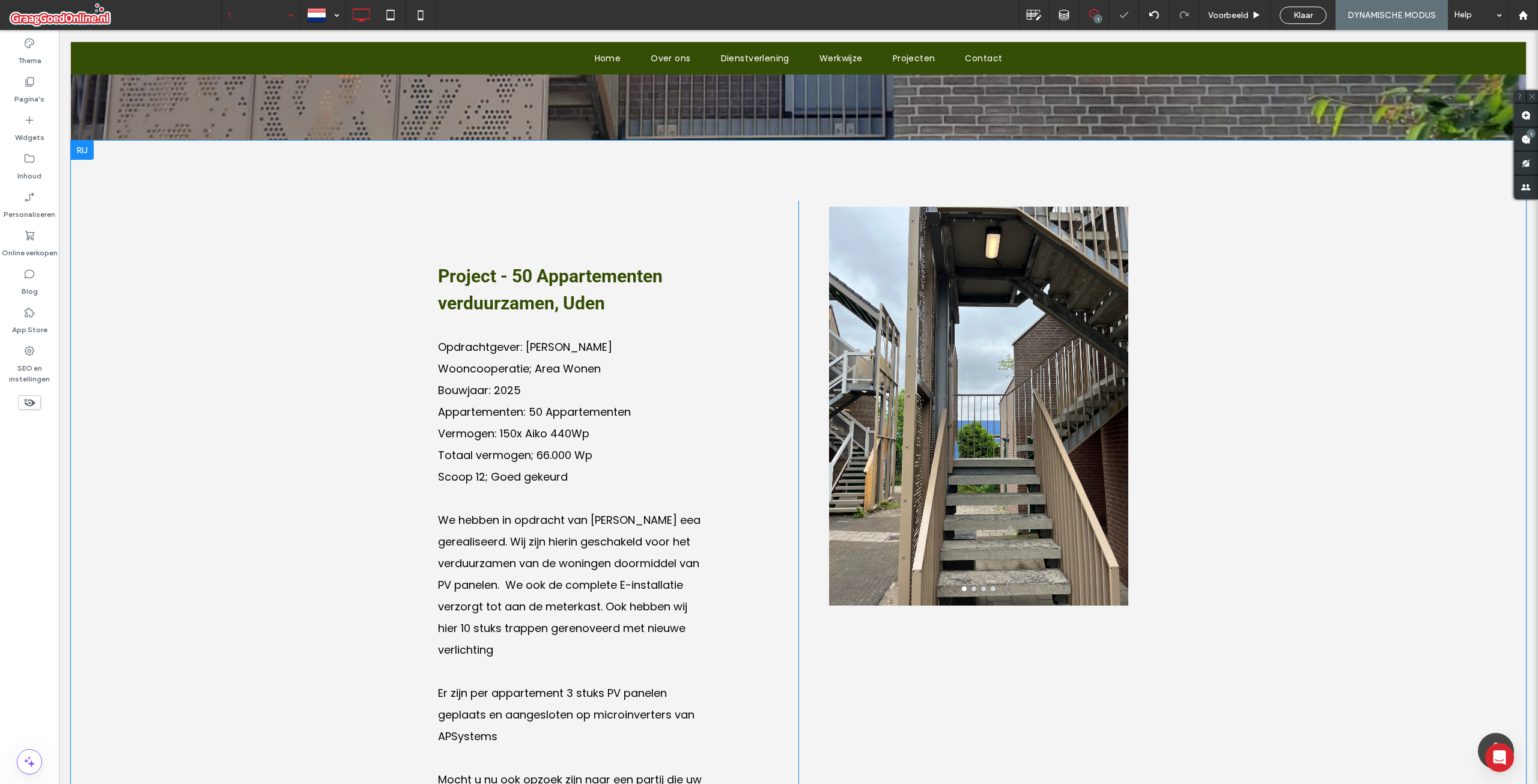
scroll to position [421, 0]
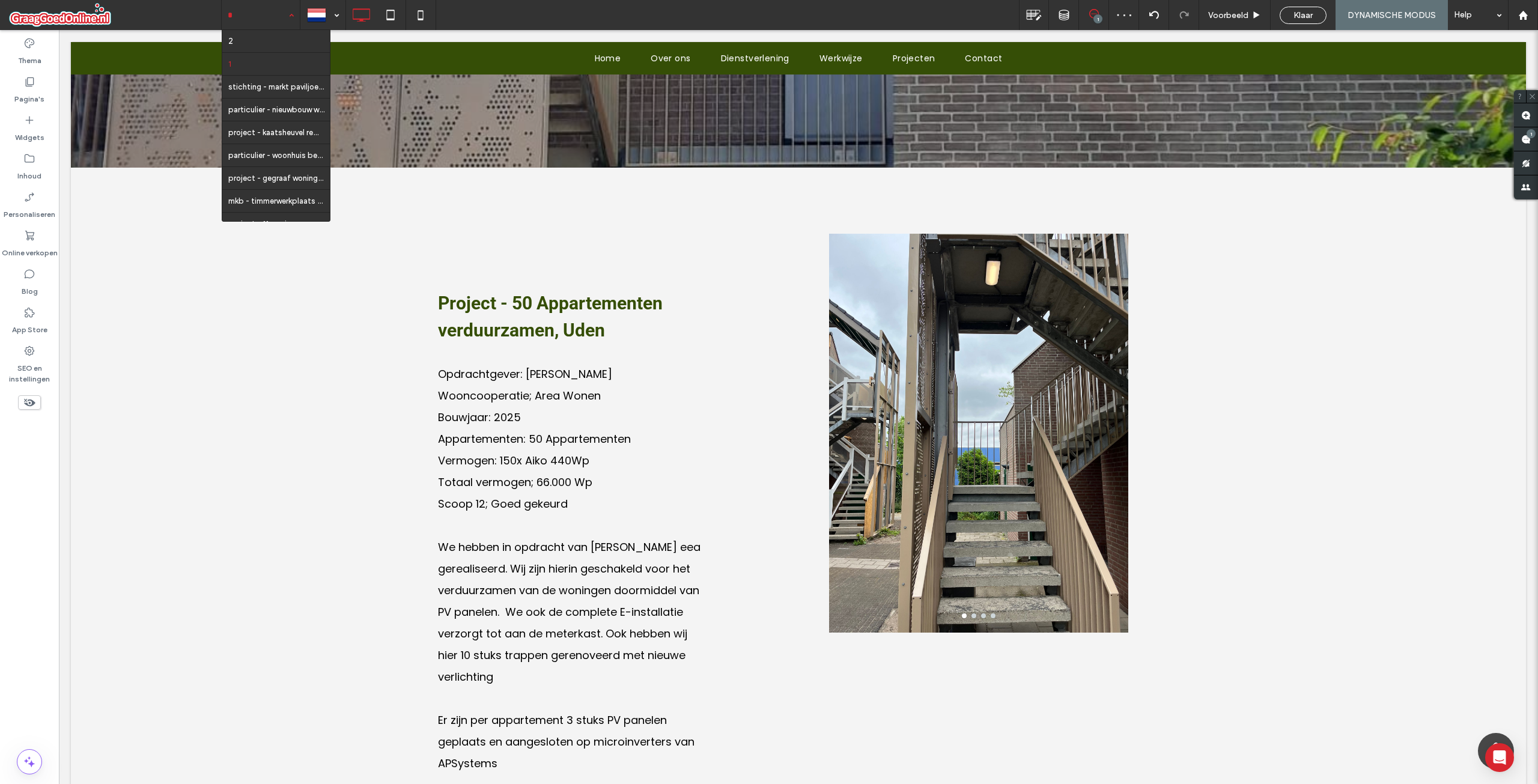
click at [284, 14] on div "2 1 stichting - markt paviljoen valkenswaard particulier - nieuwbouw woning/vil…" at bounding box center [261, 15] width 78 height 30
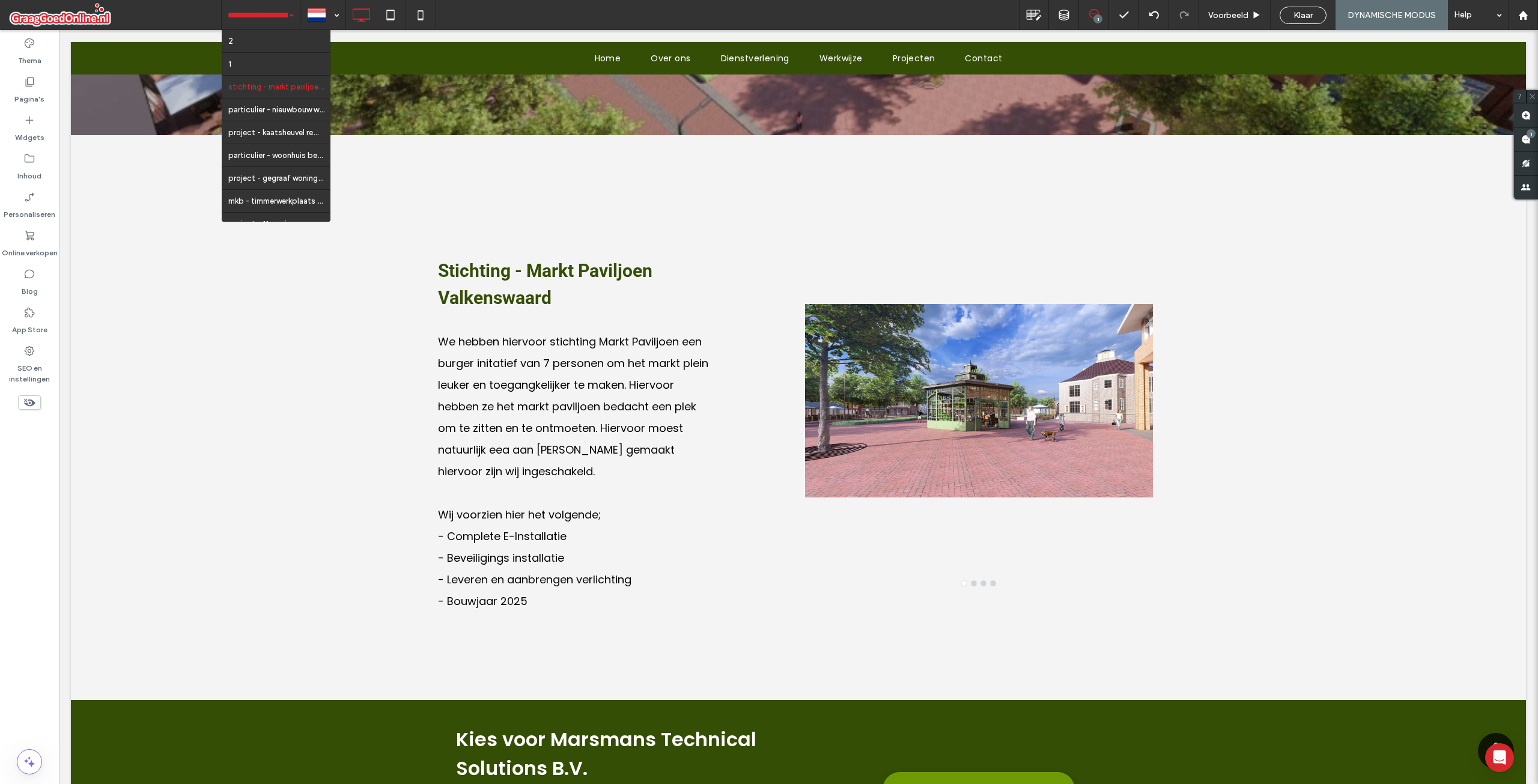
click at [282, 12] on input at bounding box center [258, 15] width 60 height 30
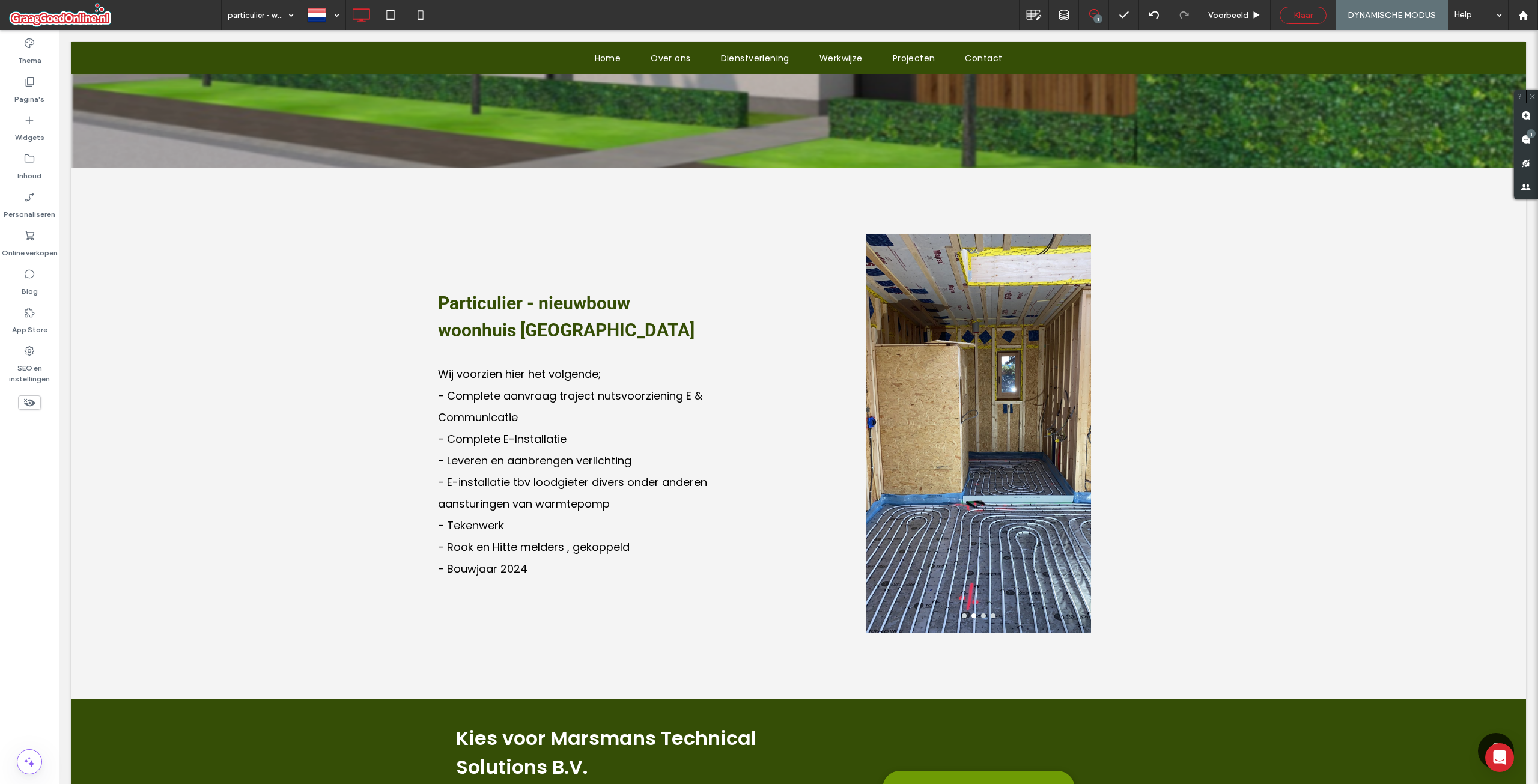
click at [1306, 19] on span "Klaar" at bounding box center [1303, 15] width 19 height 10
click at [1365, 15] on span "Opnieuw publiceren" at bounding box center [1381, 15] width 77 height 10
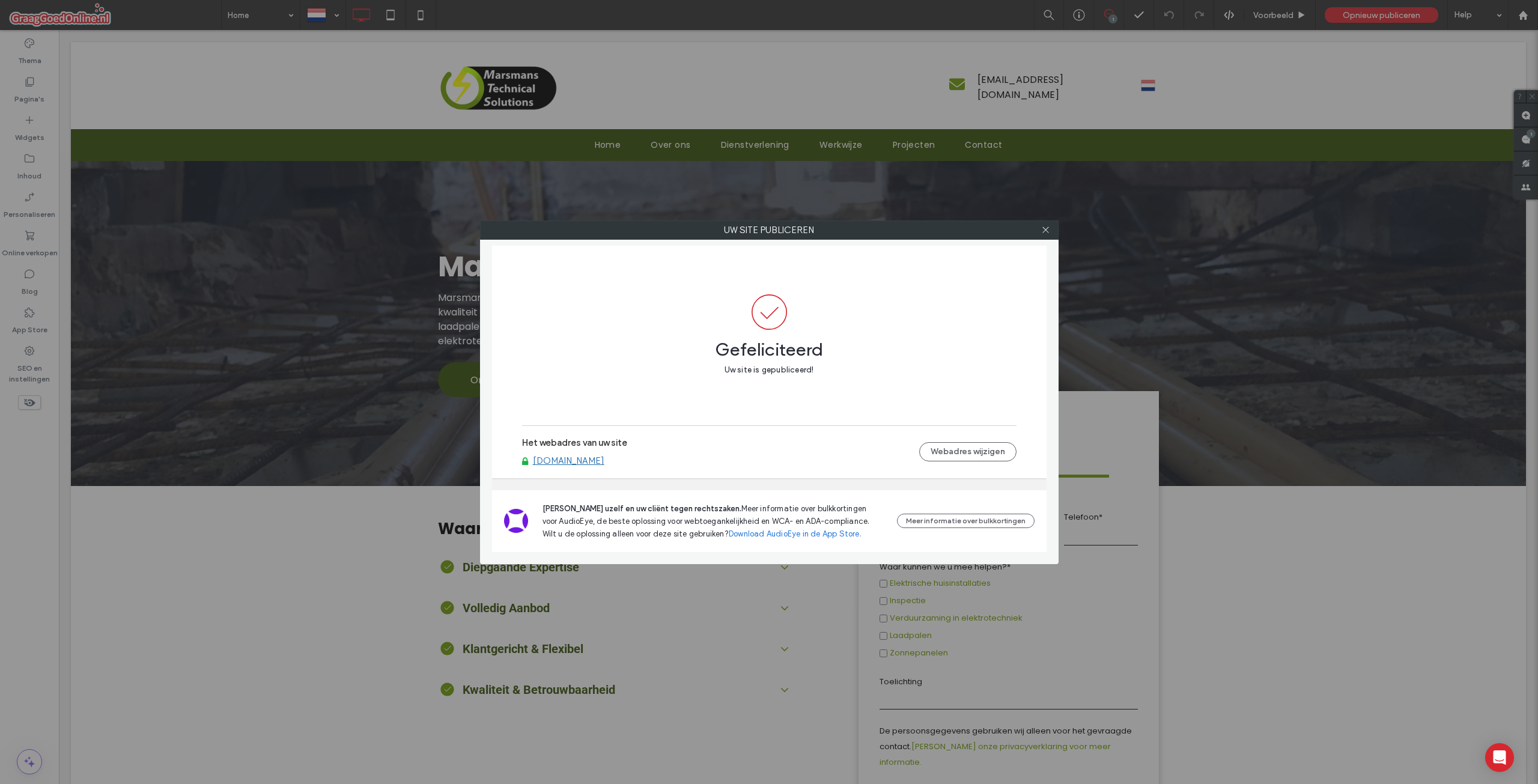
drag, startPoint x: 1042, startPoint y: 230, endPoint x: 984, endPoint y: 136, distance: 110.5
click at [1042, 230] on icon at bounding box center [1046, 230] width 9 height 9
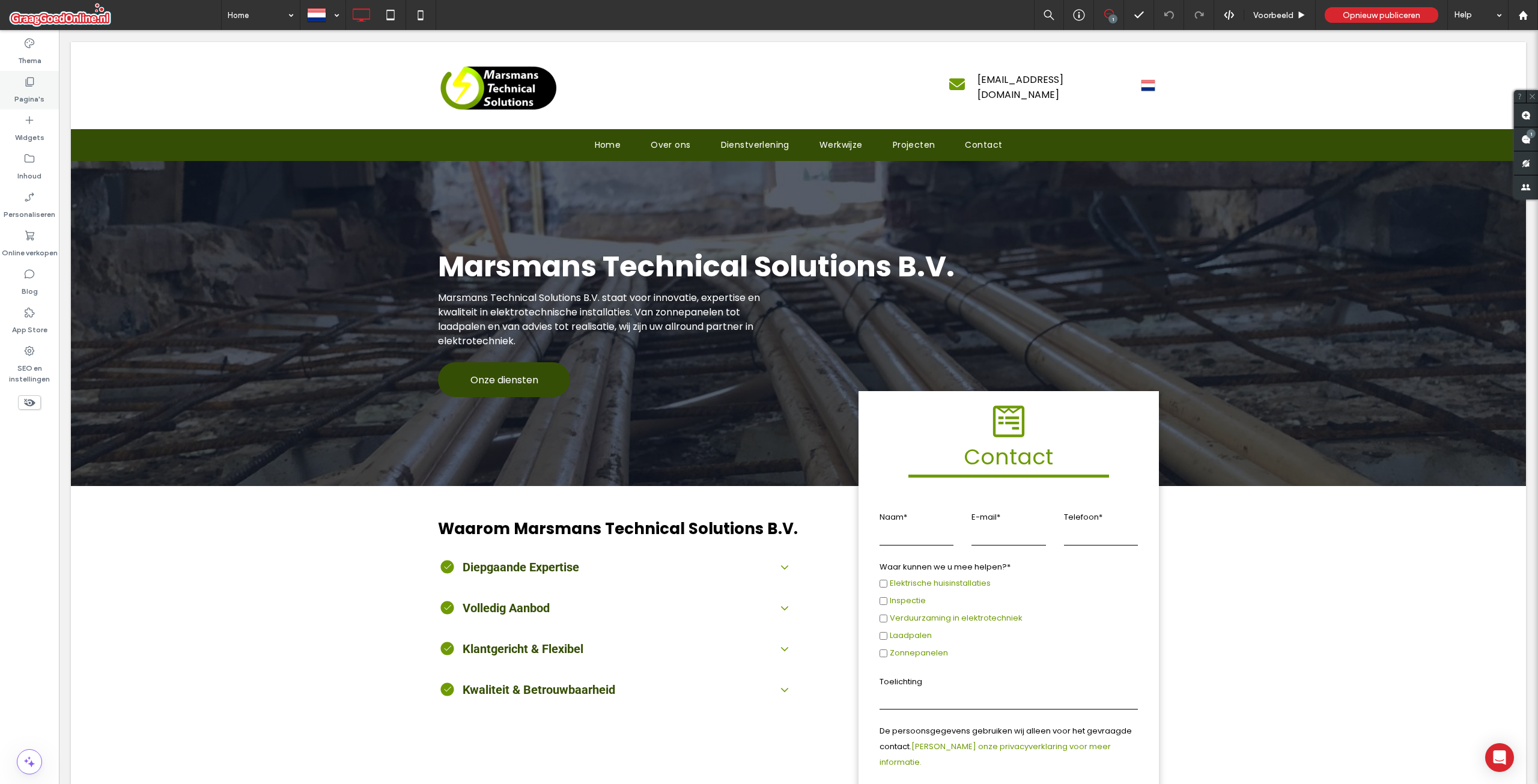
click at [27, 80] on icon at bounding box center [30, 82] width 12 height 12
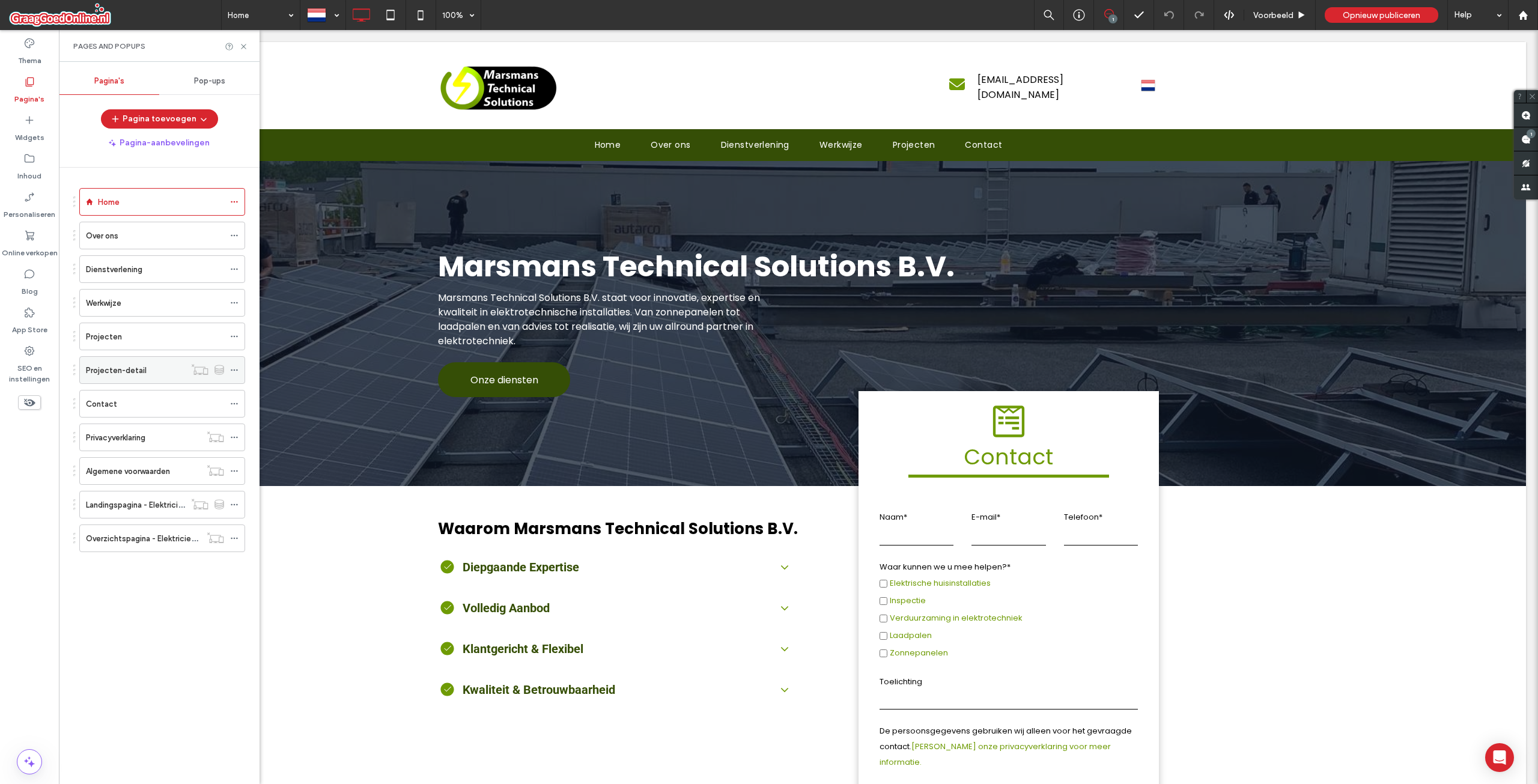
click at [122, 358] on div "Projecten-detail" at bounding box center [135, 370] width 99 height 26
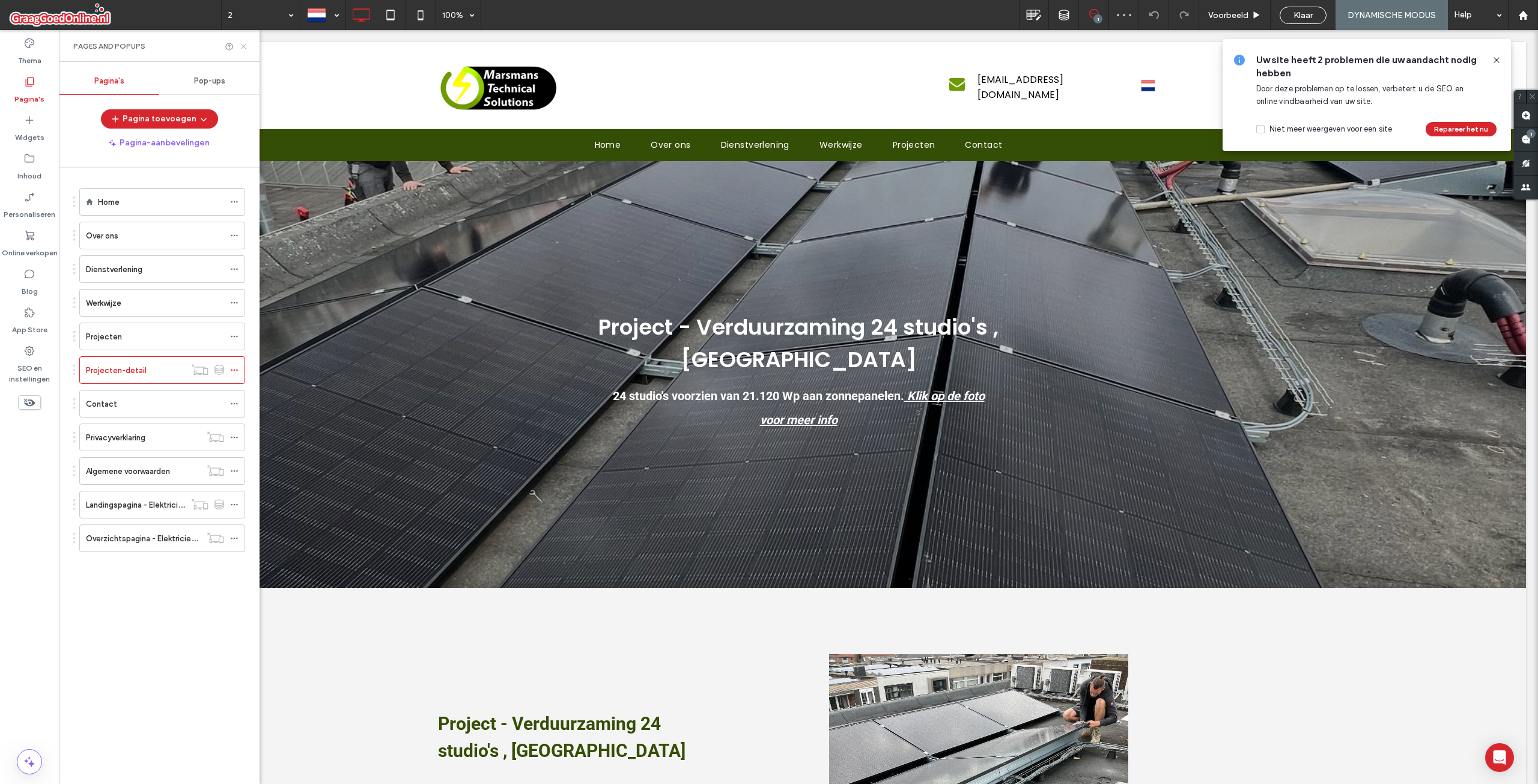
click at [243, 47] on use at bounding box center [243, 46] width 5 height 5
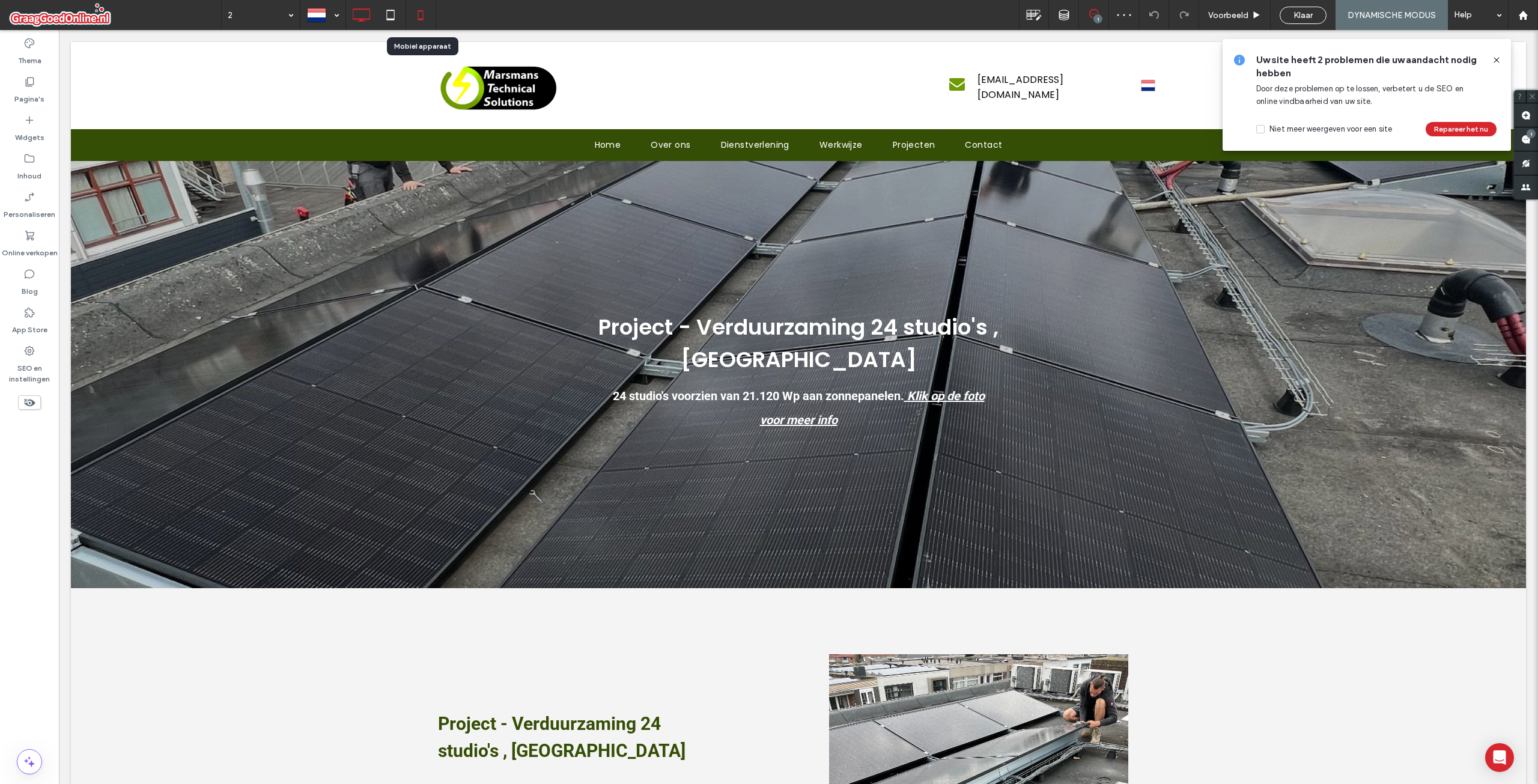
click at [412, 9] on icon at bounding box center [421, 15] width 24 height 24
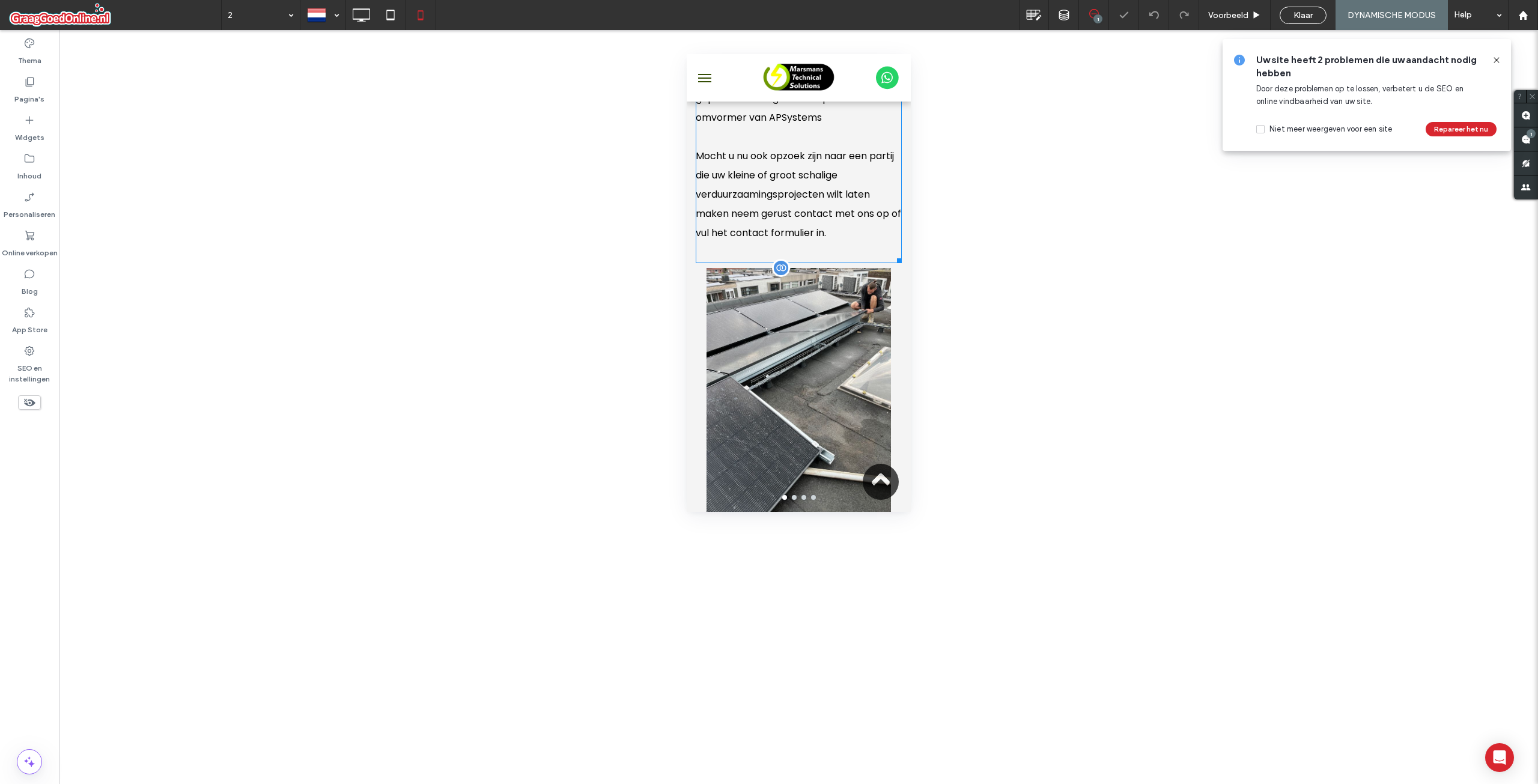
scroll to position [661, 0]
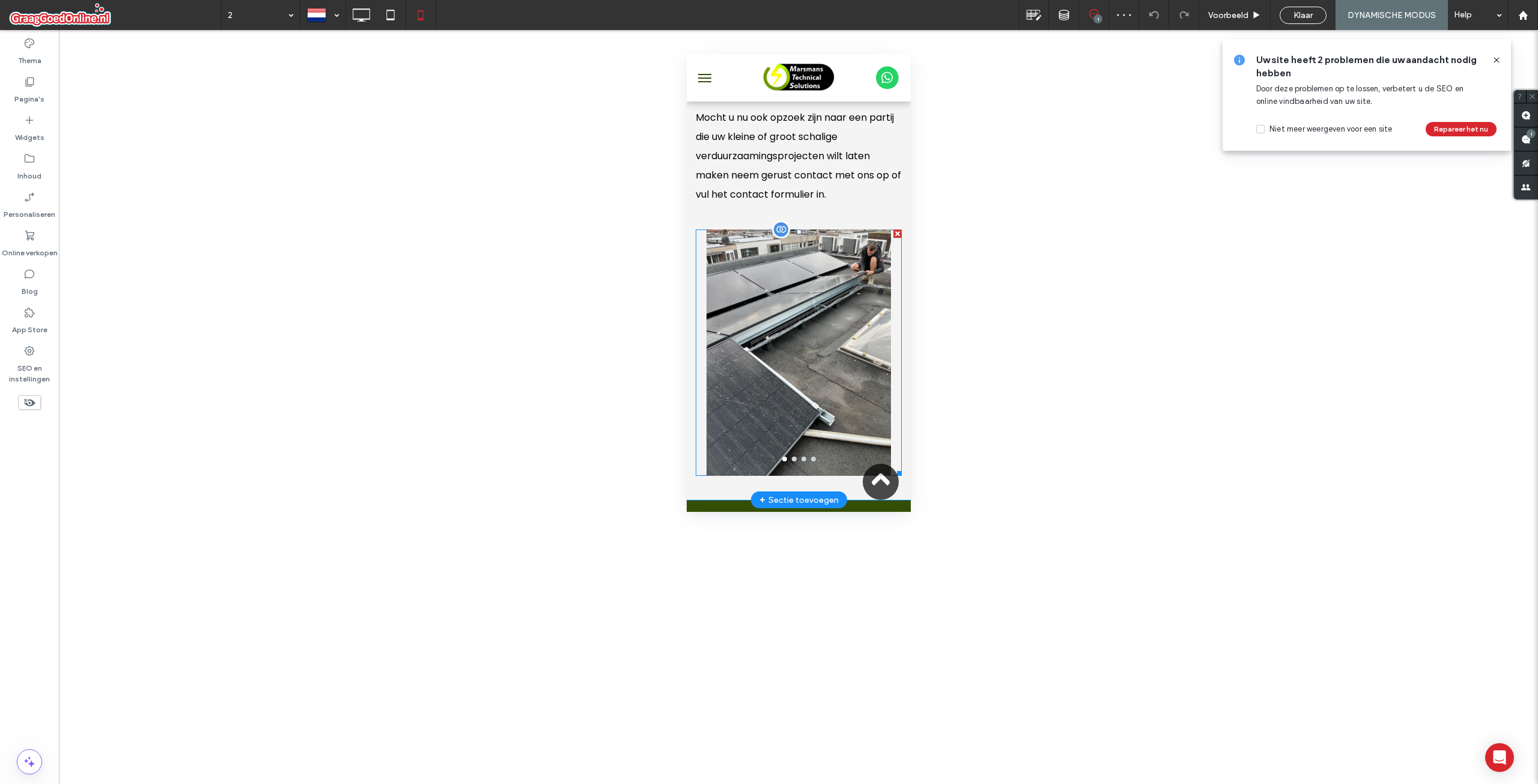
click at [818, 352] on div at bounding box center [798, 342] width 206 height 225
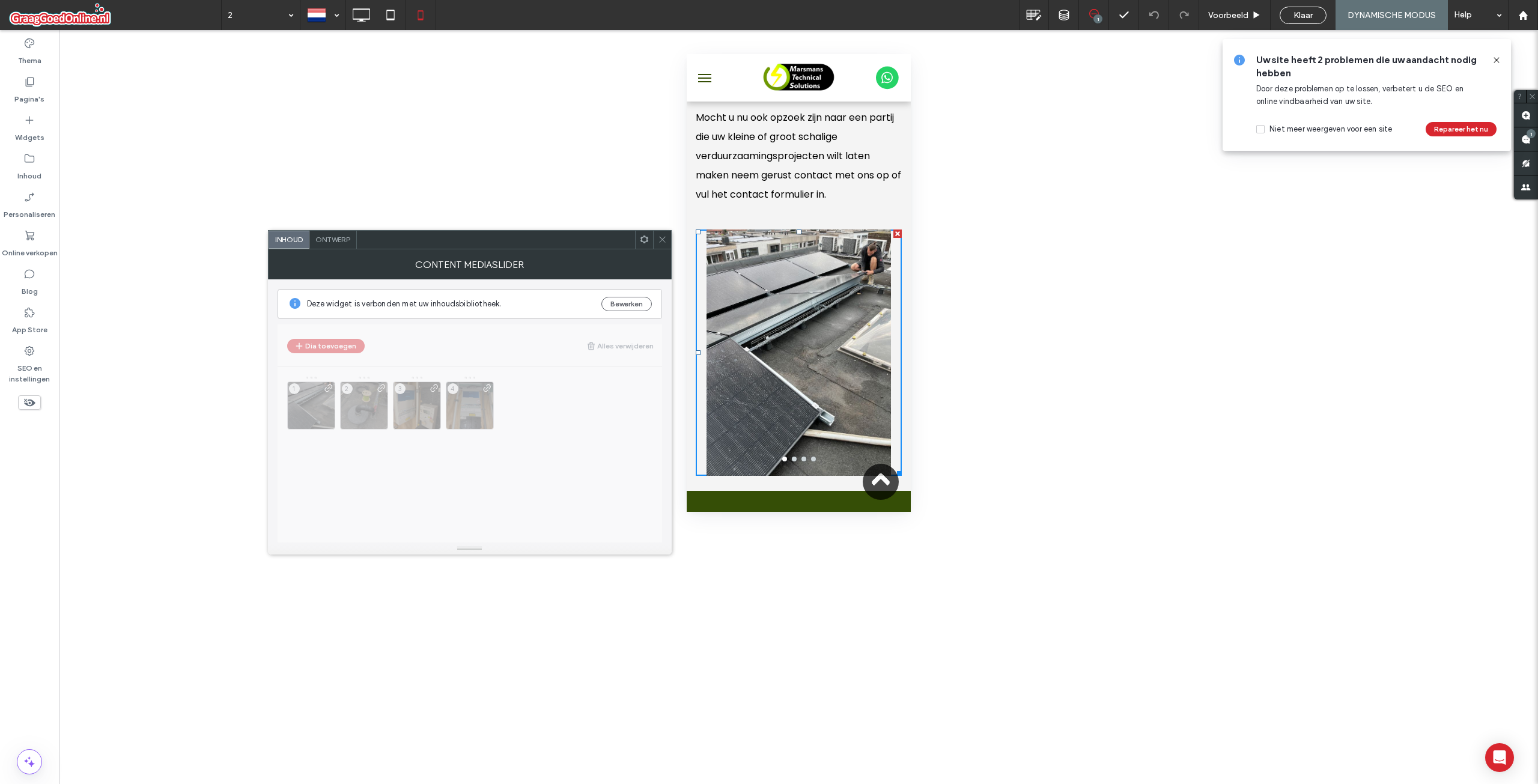
click at [334, 233] on div "Ontwerp" at bounding box center [333, 240] width 47 height 18
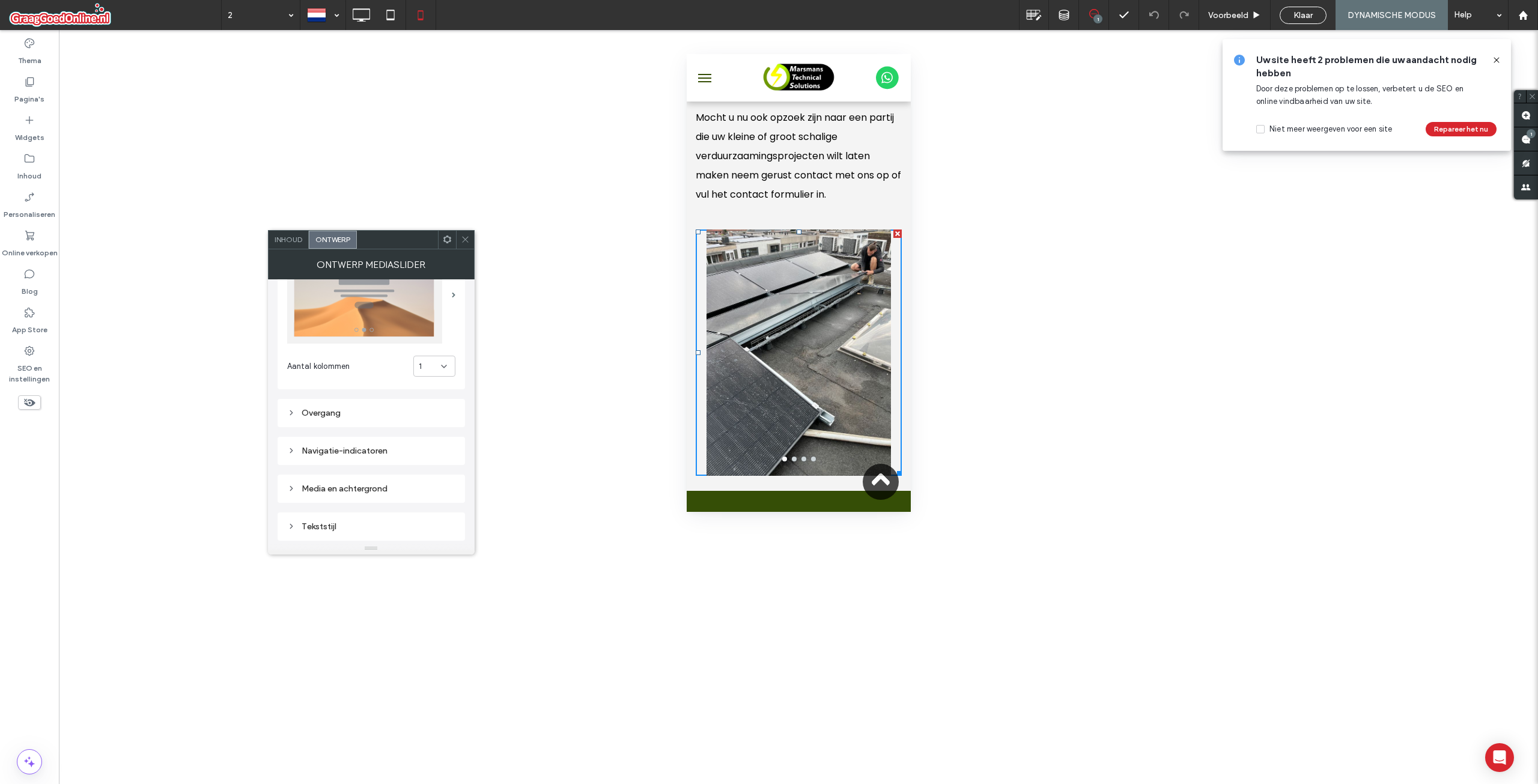
scroll to position [120, 0]
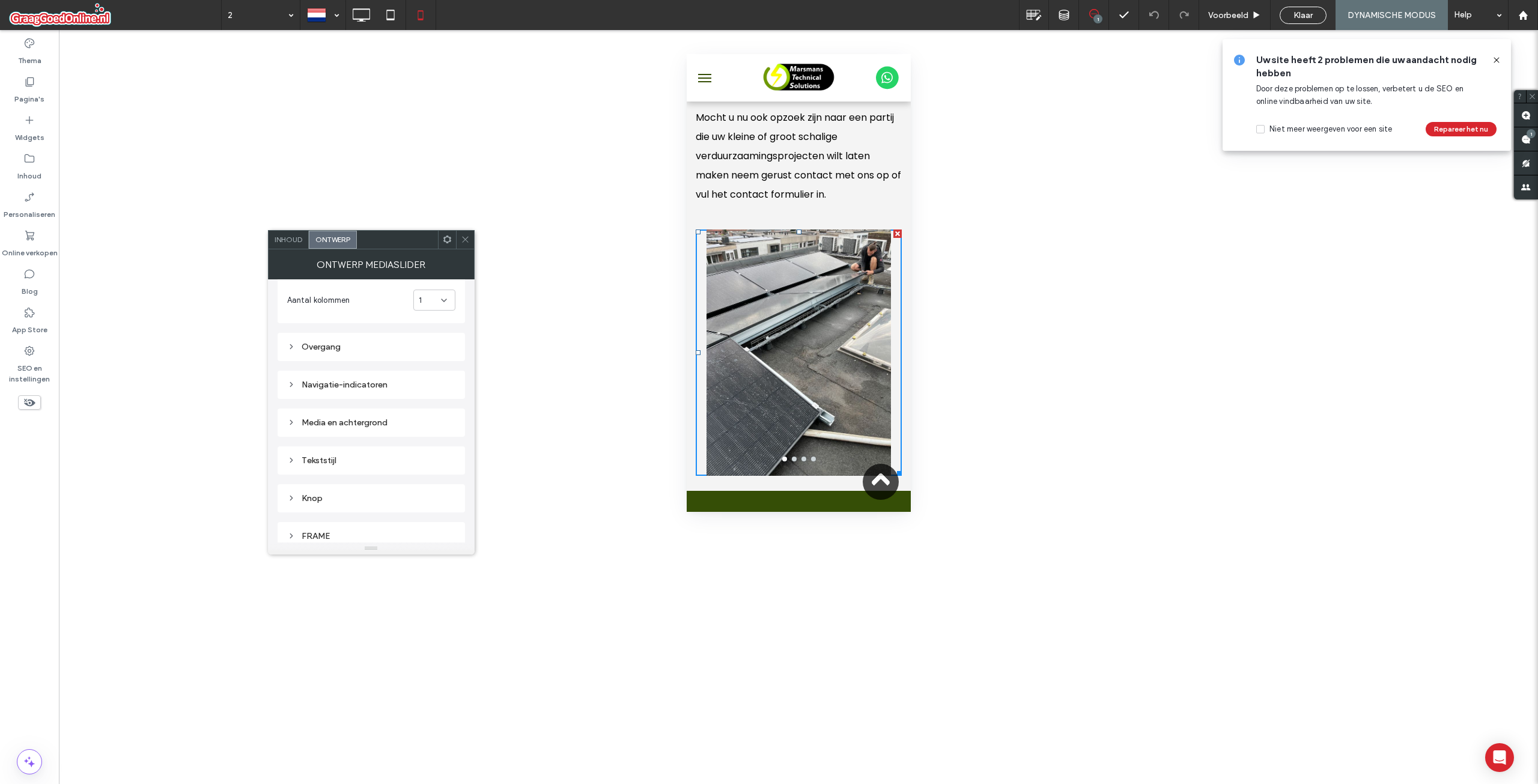
click at [319, 343] on div "Overgang" at bounding box center [371, 346] width 168 height 10
click at [319, 439] on div "Navigatie-indicatoren" at bounding box center [371, 432] width 168 height 16
click at [318, 395] on div "Media en achtergrond" at bounding box center [371, 397] width 168 height 10
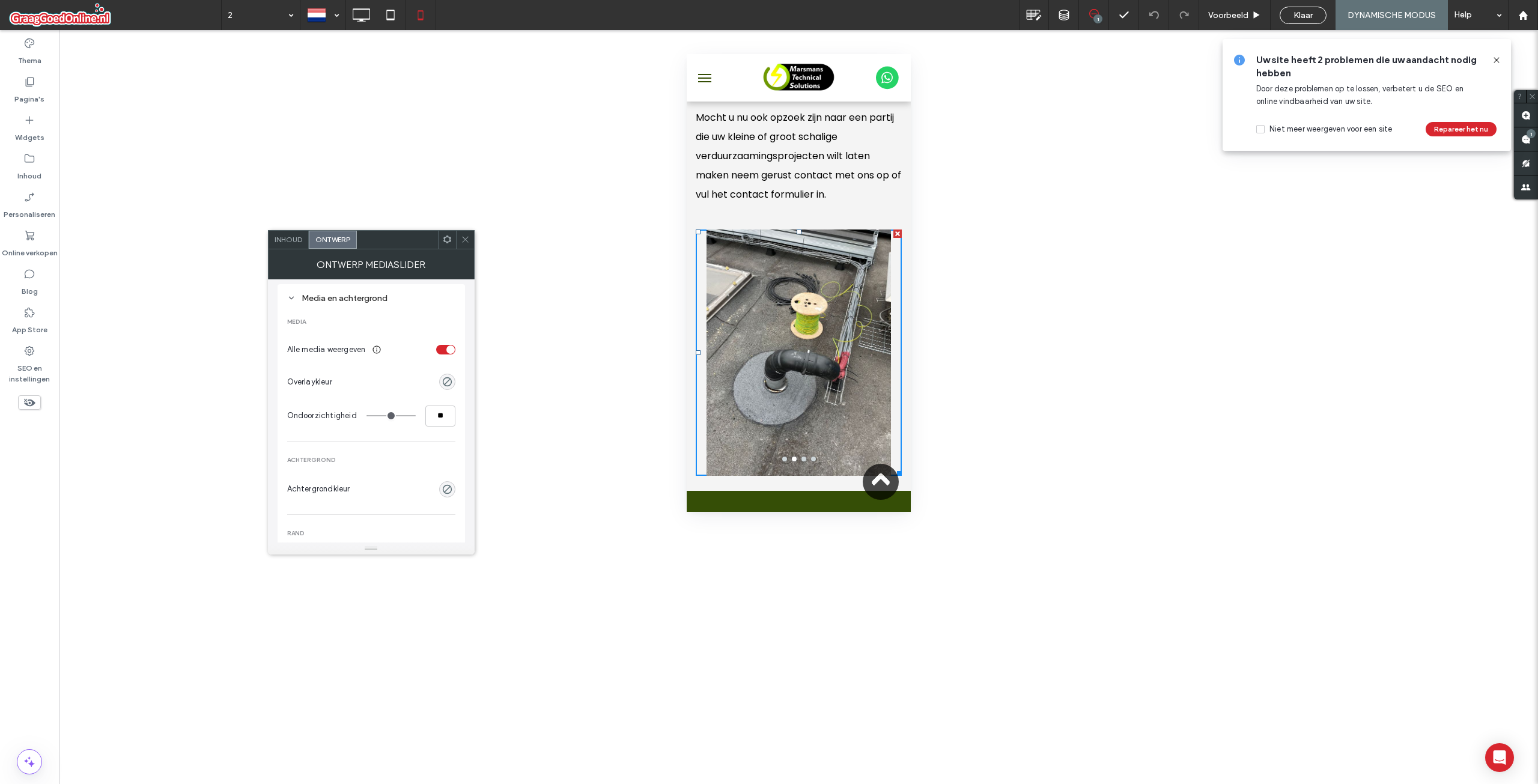
scroll to position [600, 0]
click at [463, 239] on icon at bounding box center [465, 239] width 9 height 9
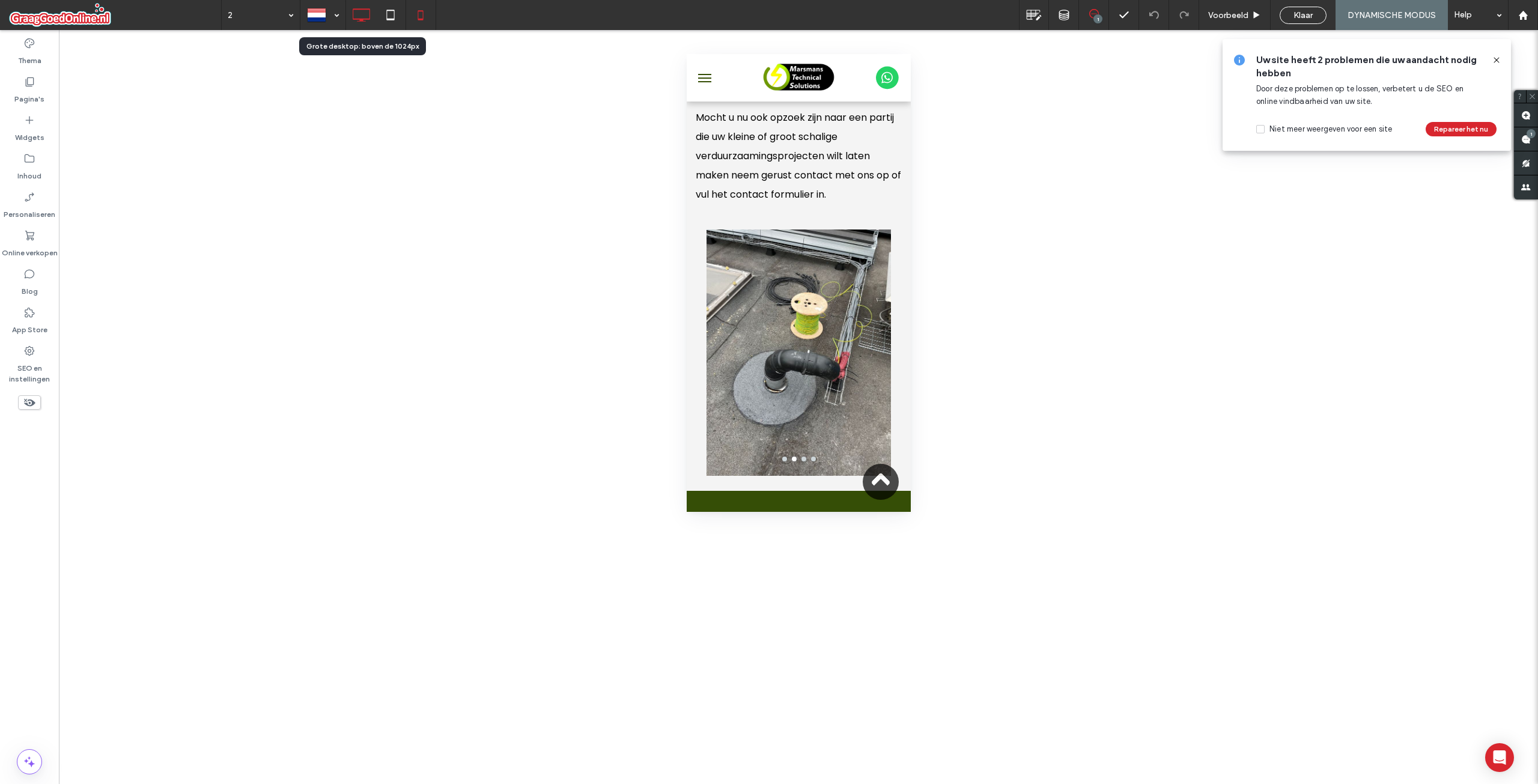
click at [358, 15] on icon at bounding box center [361, 15] width 24 height 24
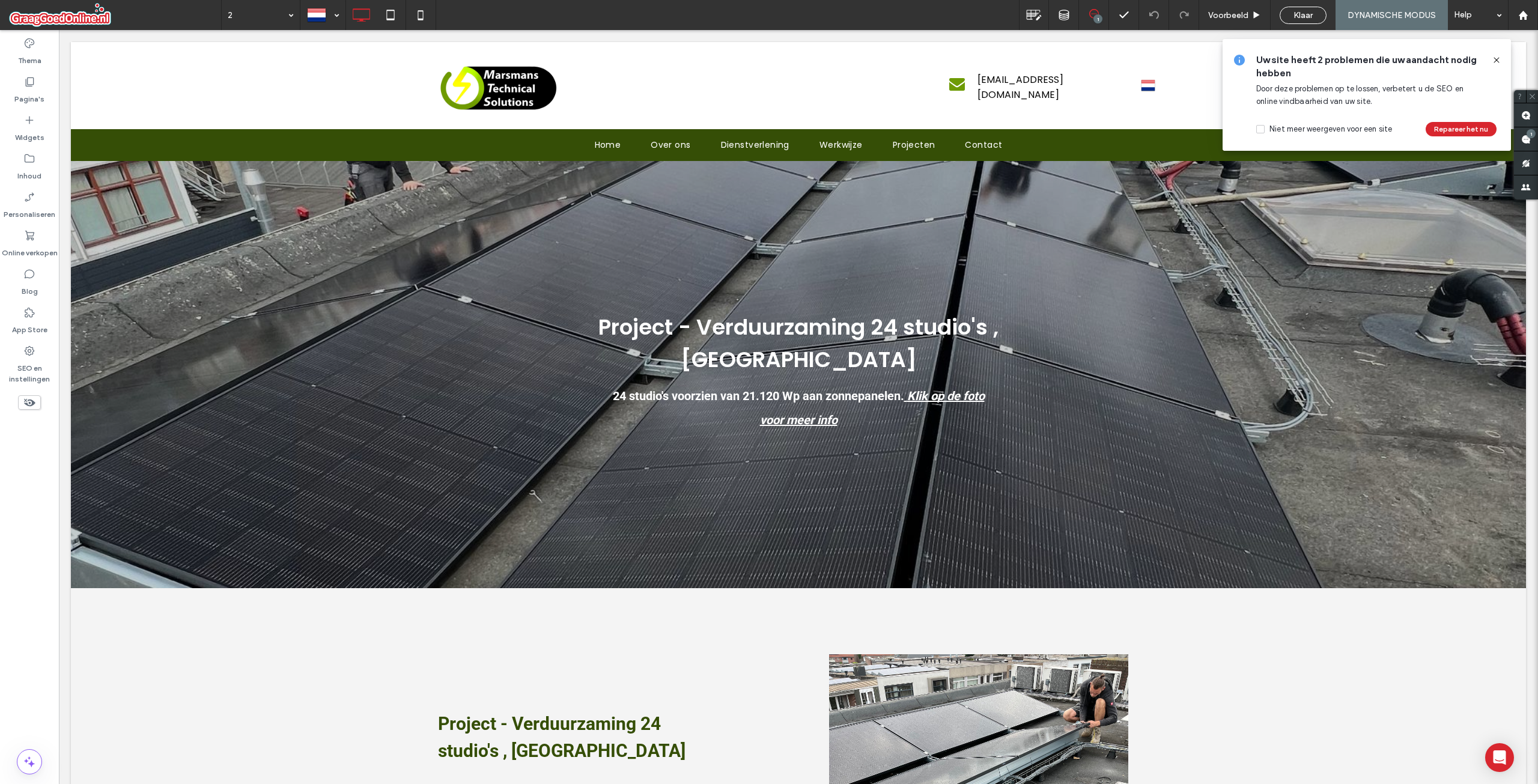
scroll to position [0, 0]
click at [1526, 13] on icon at bounding box center [1523, 15] width 10 height 10
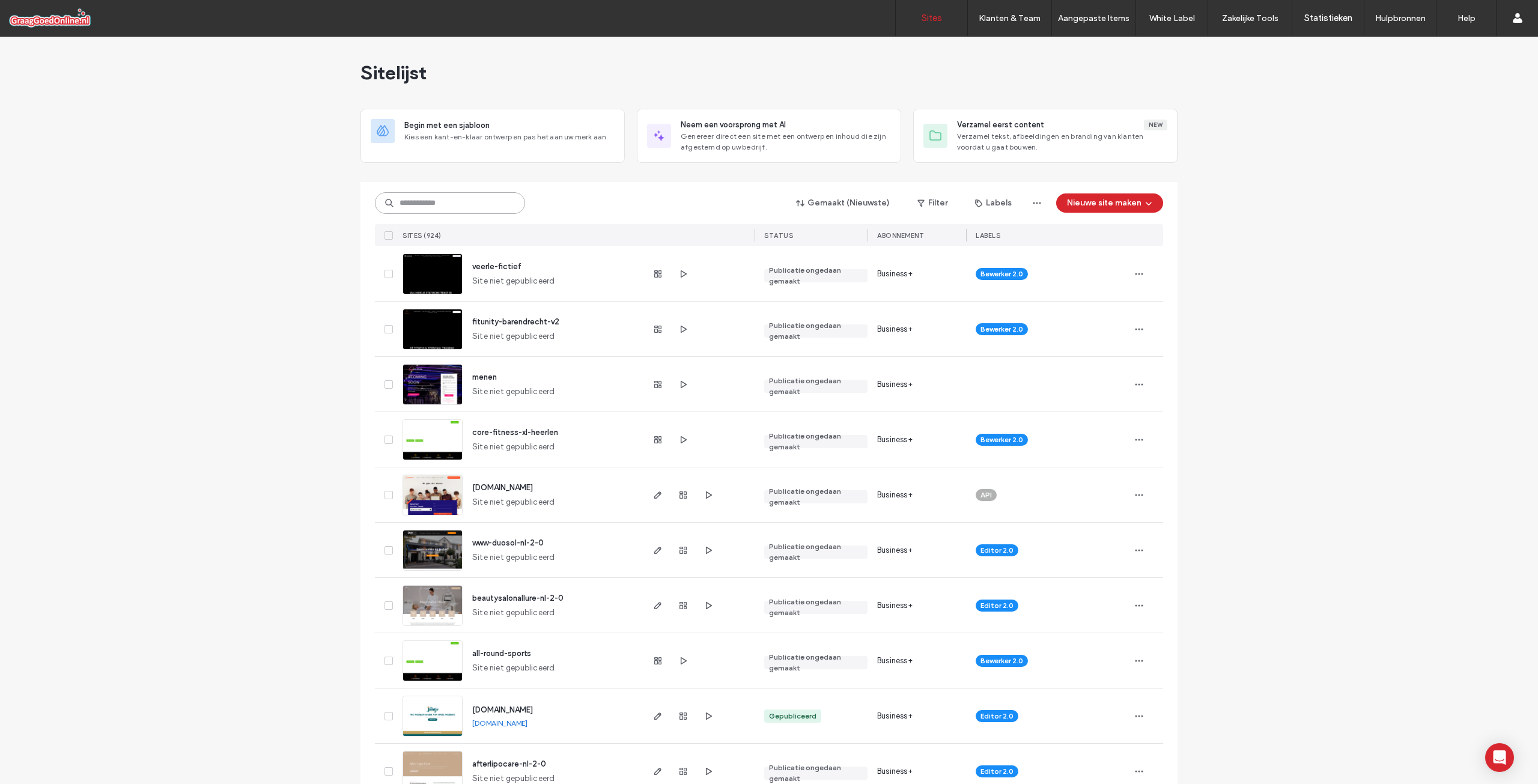
click at [447, 203] on input at bounding box center [450, 203] width 150 height 22
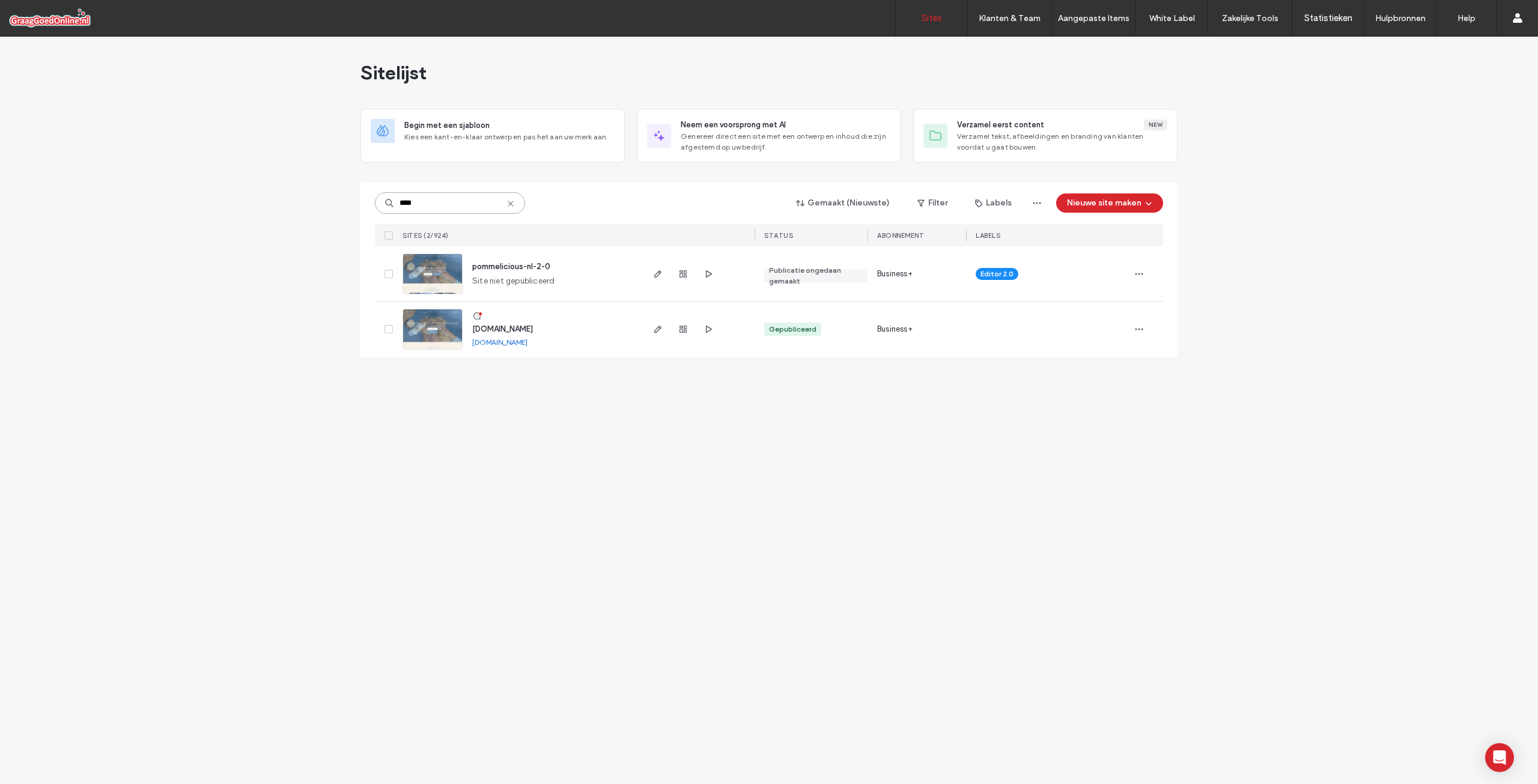
type input "****"
click at [506, 266] on span "pommelicious-nl-2-0" at bounding box center [511, 266] width 78 height 9
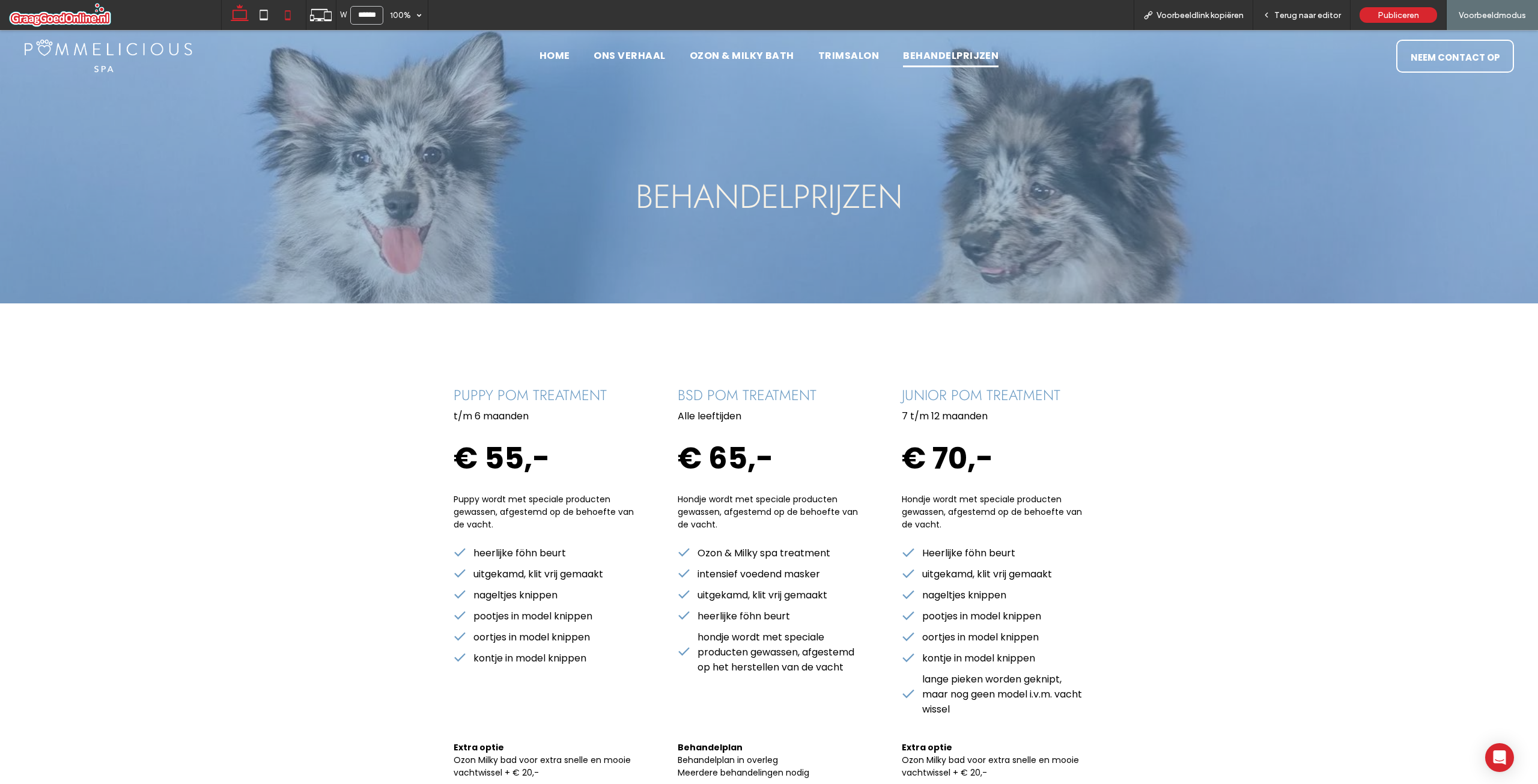
click at [288, 18] on icon at bounding box center [288, 15] width 24 height 24
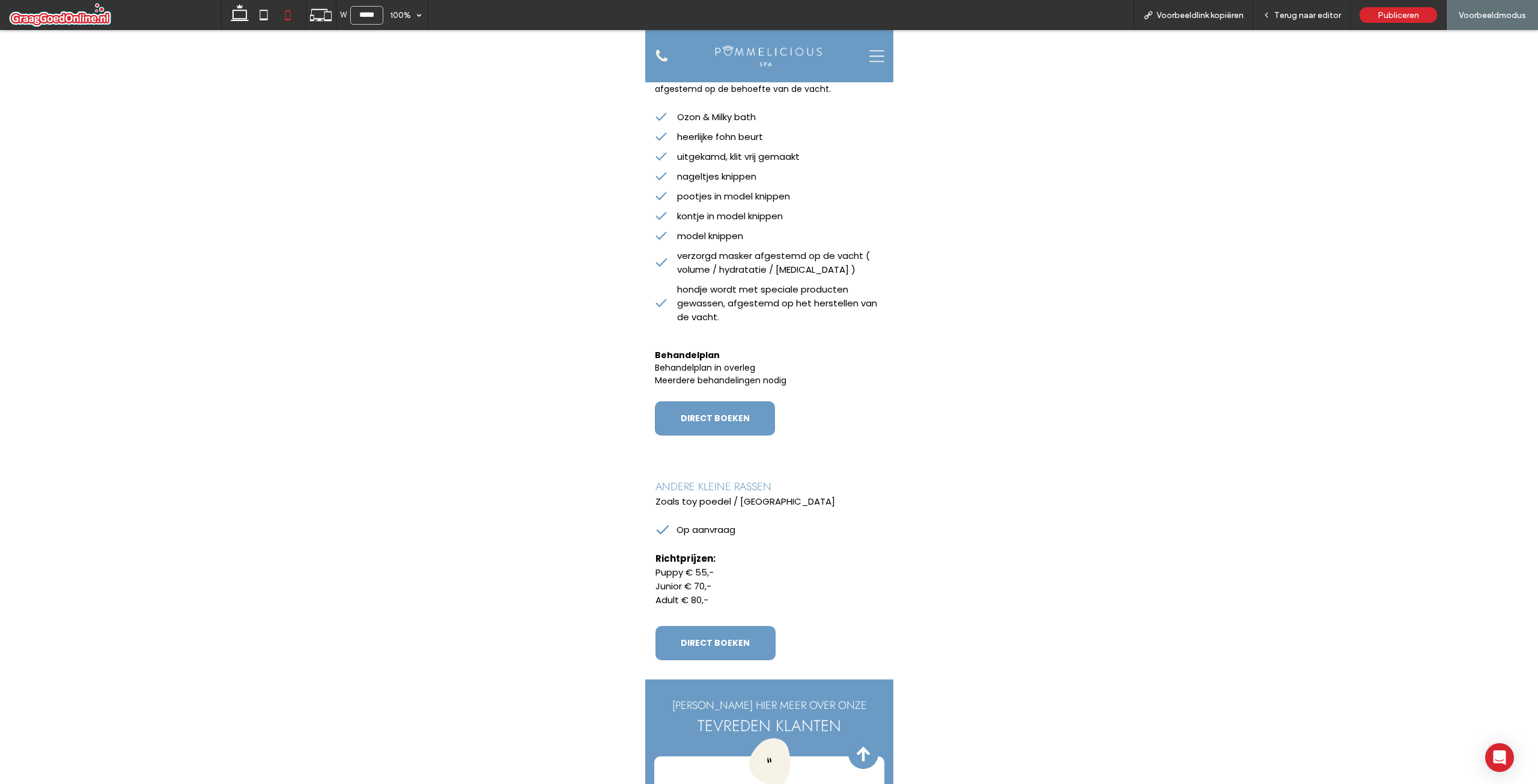
scroll to position [1802, 0]
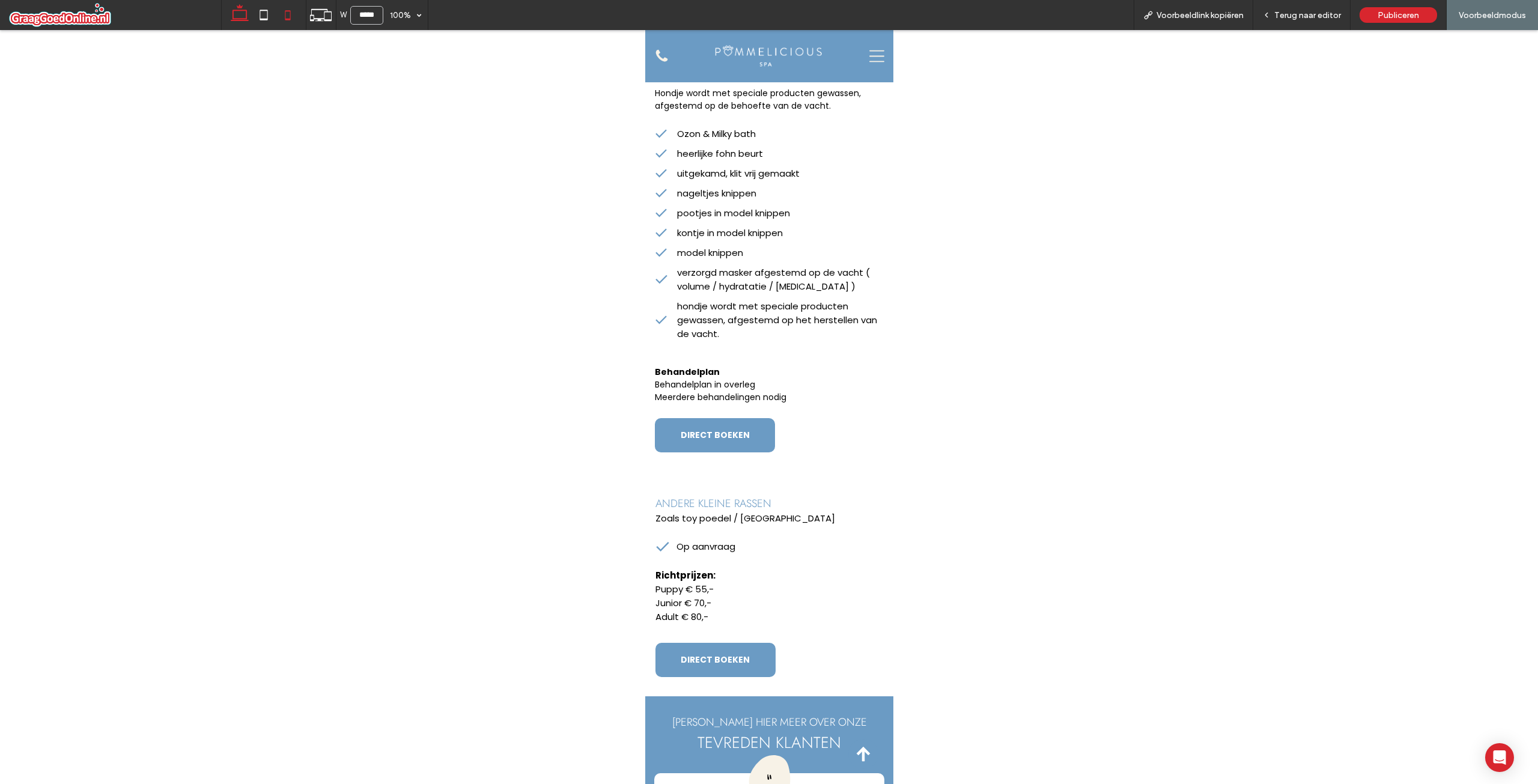
click at [235, 13] on icon at bounding box center [240, 15] width 24 height 24
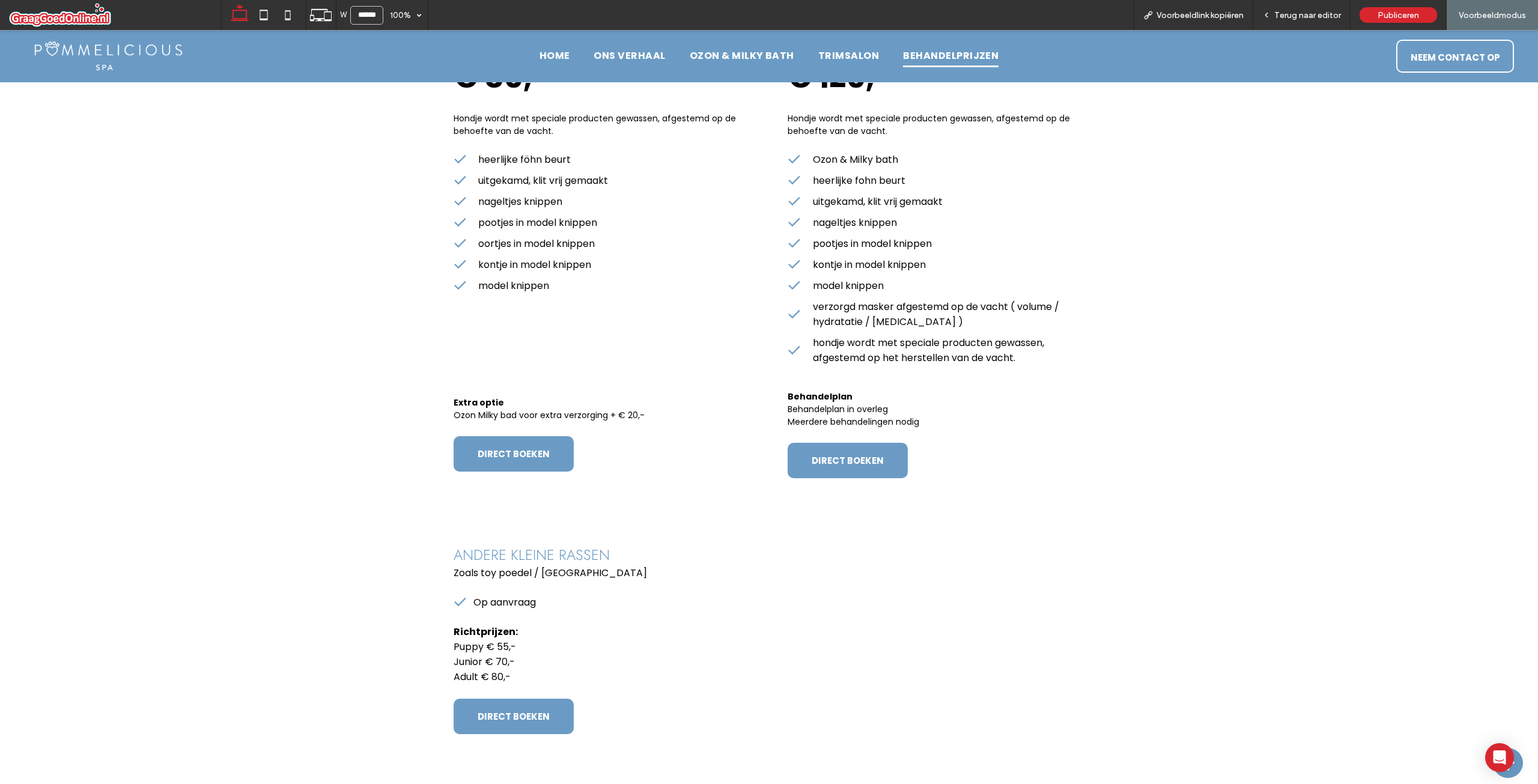
scroll to position [721, 0]
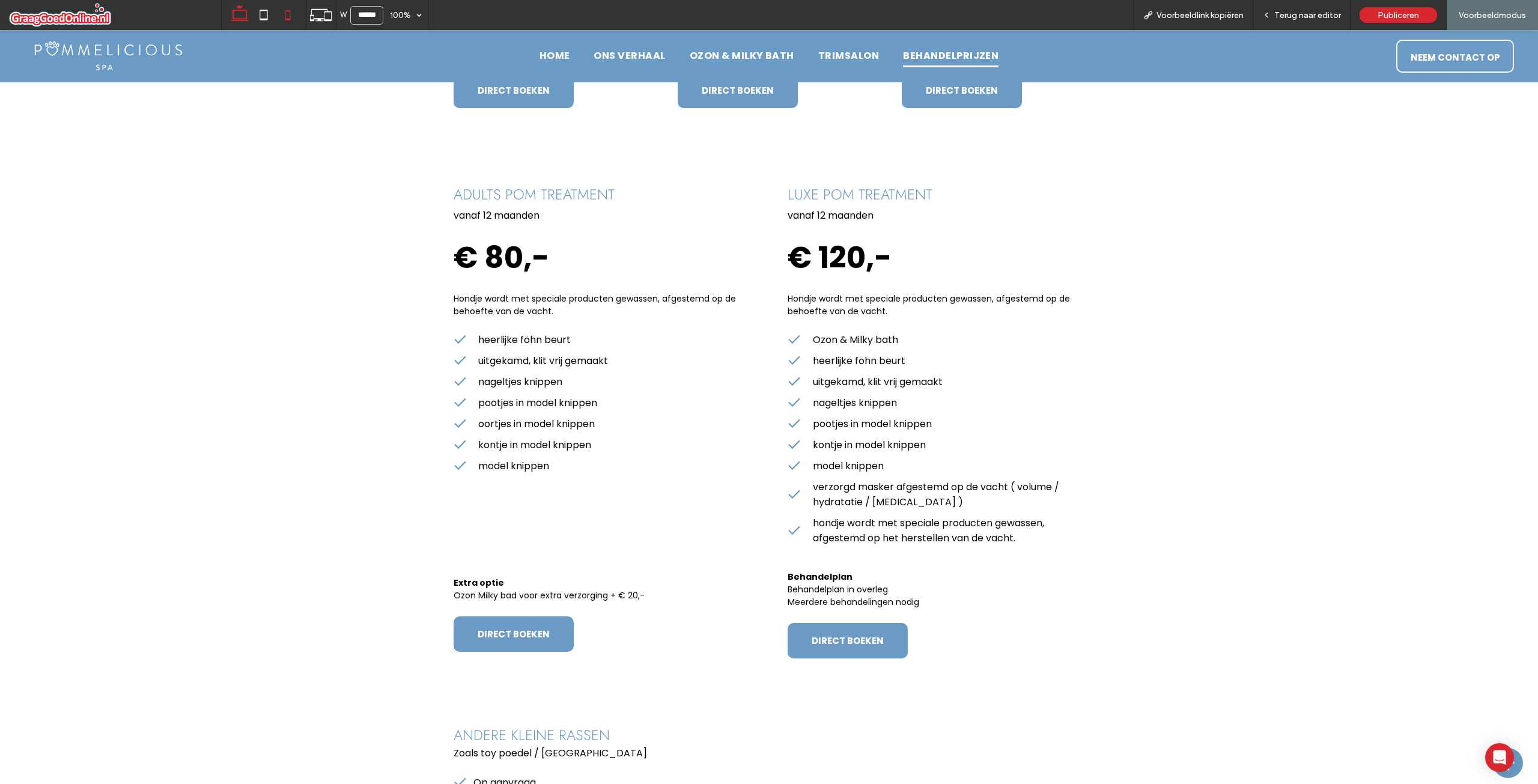
click at [285, 17] on use at bounding box center [287, 15] width 5 height 10
type input "*****"
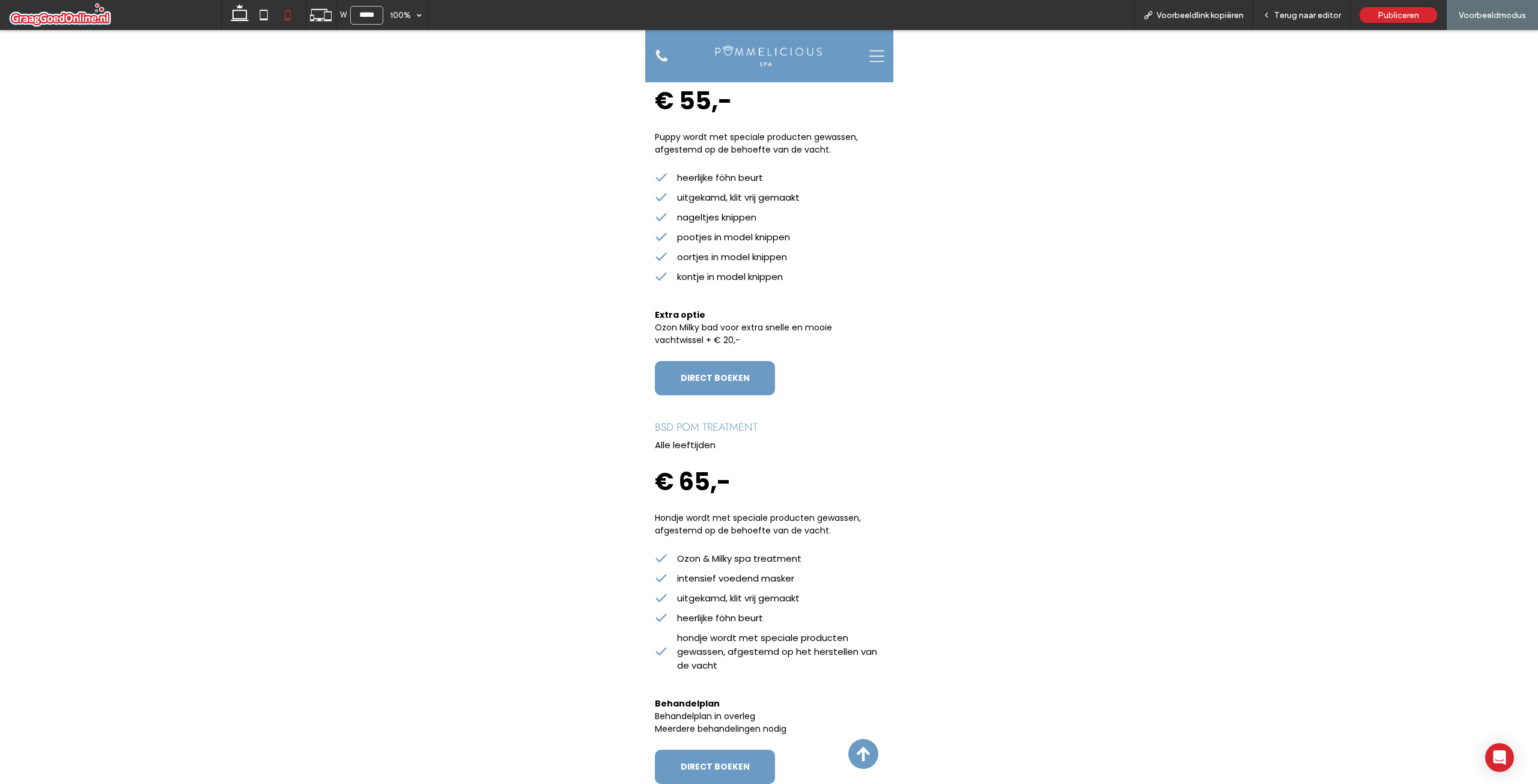
scroll to position [0, 0]
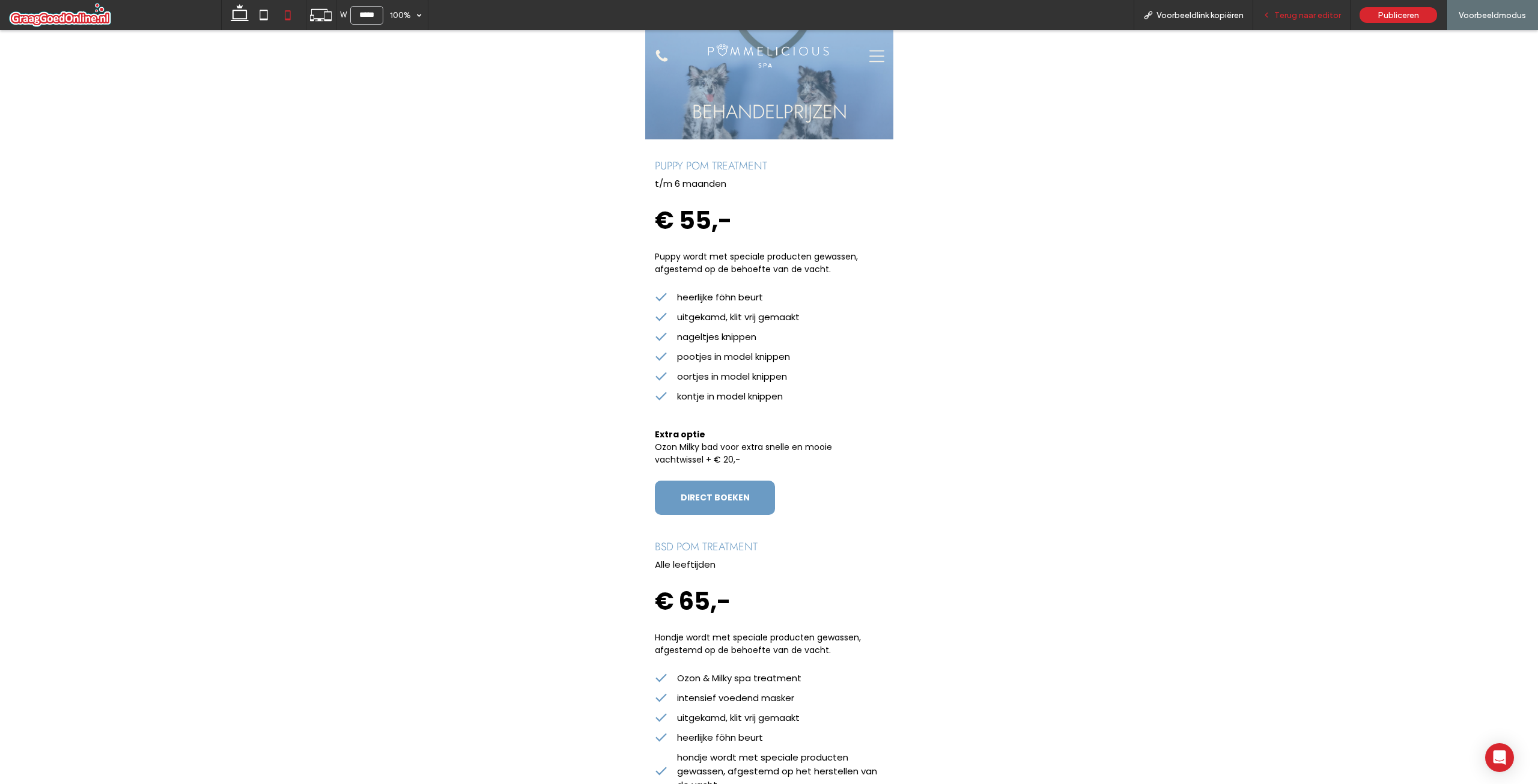
click at [1294, 15] on span "Terug naar editor" at bounding box center [1308, 15] width 67 height 10
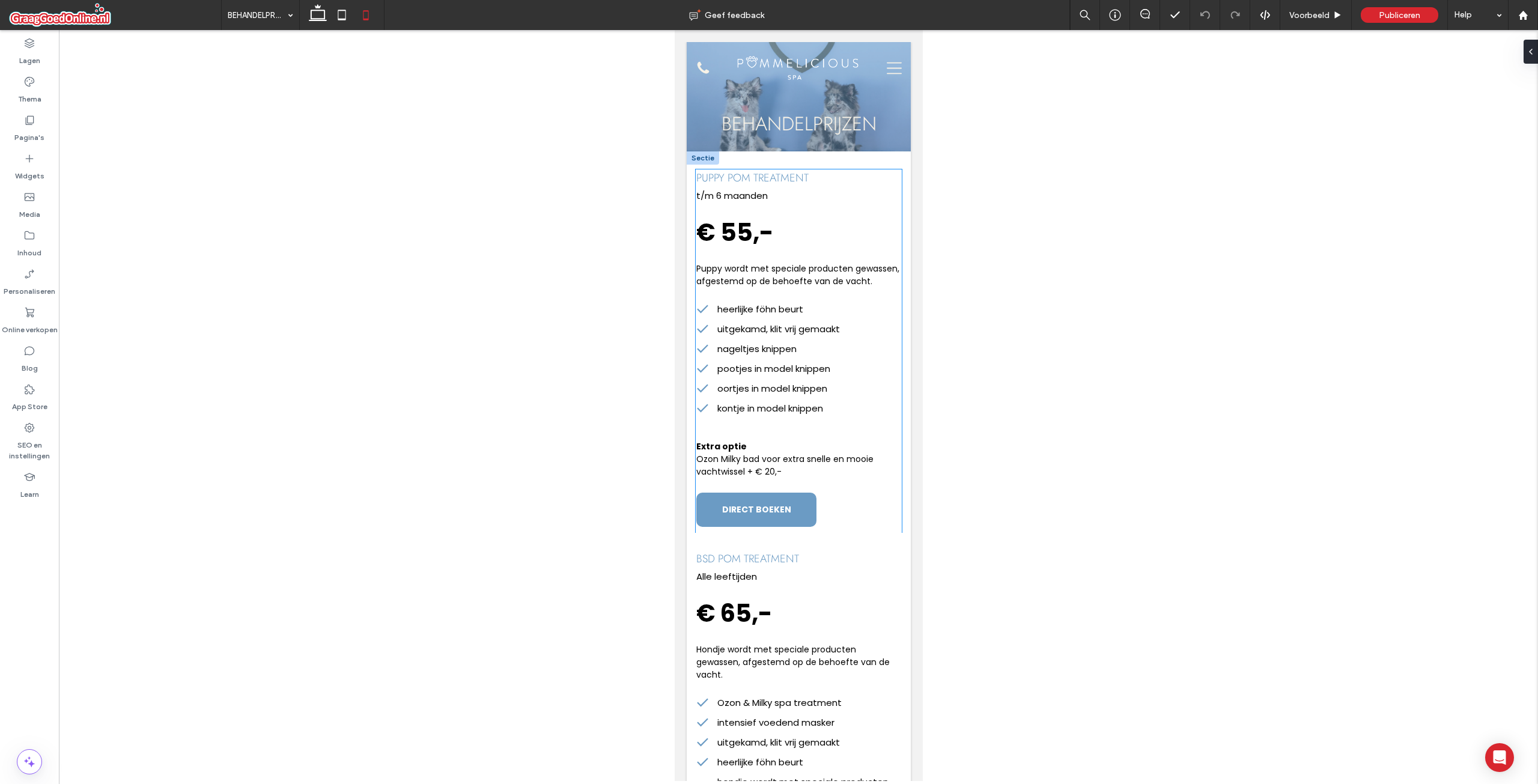
click at [850, 532] on div "puppy pom treatment t/m 6 maanden € 55,- Puppy wordt met speciale producten gew…" at bounding box center [798, 351] width 206 height 363
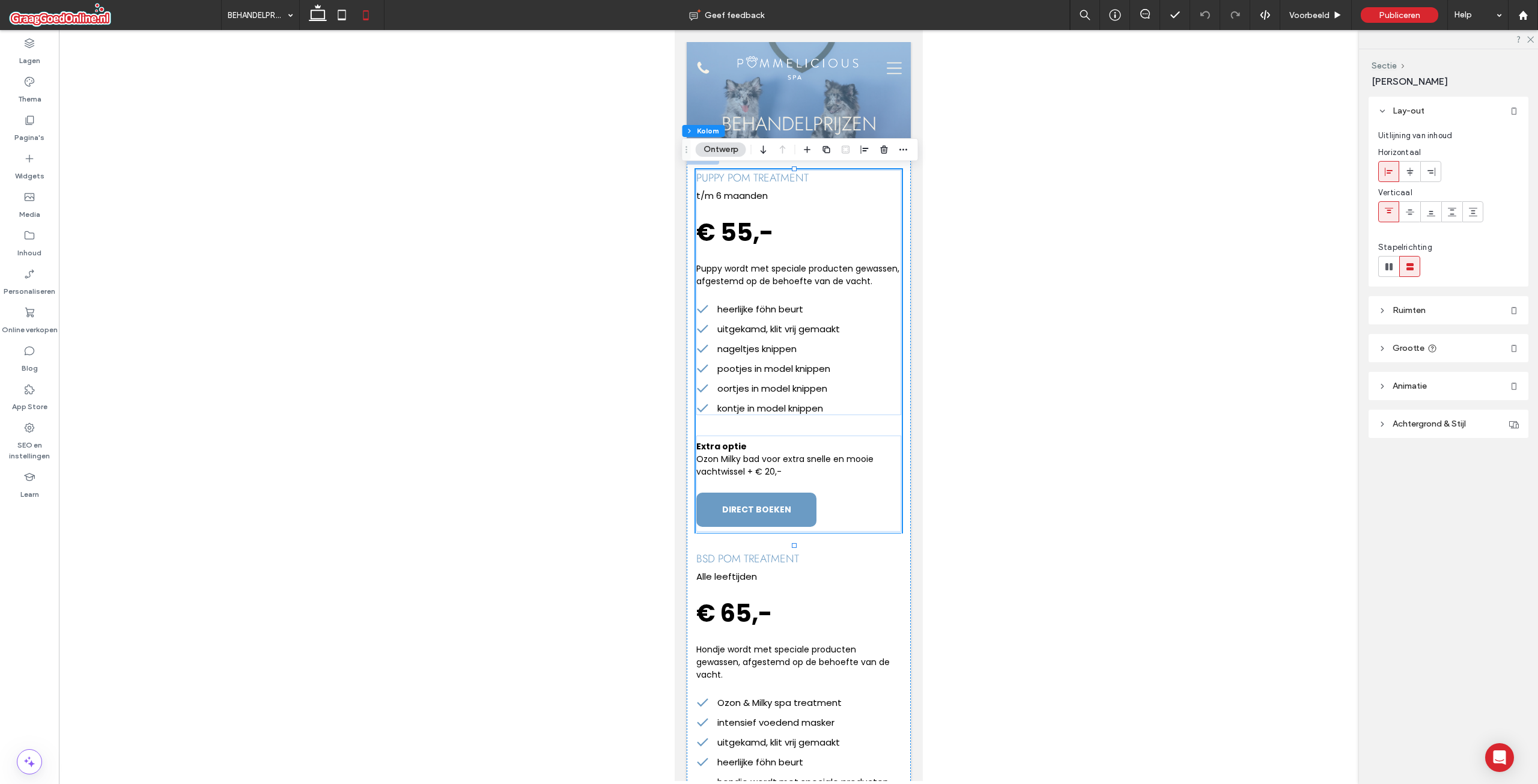
click at [1409, 419] on span "Achtergrond & Stijl" at bounding box center [1429, 424] width 74 height 10
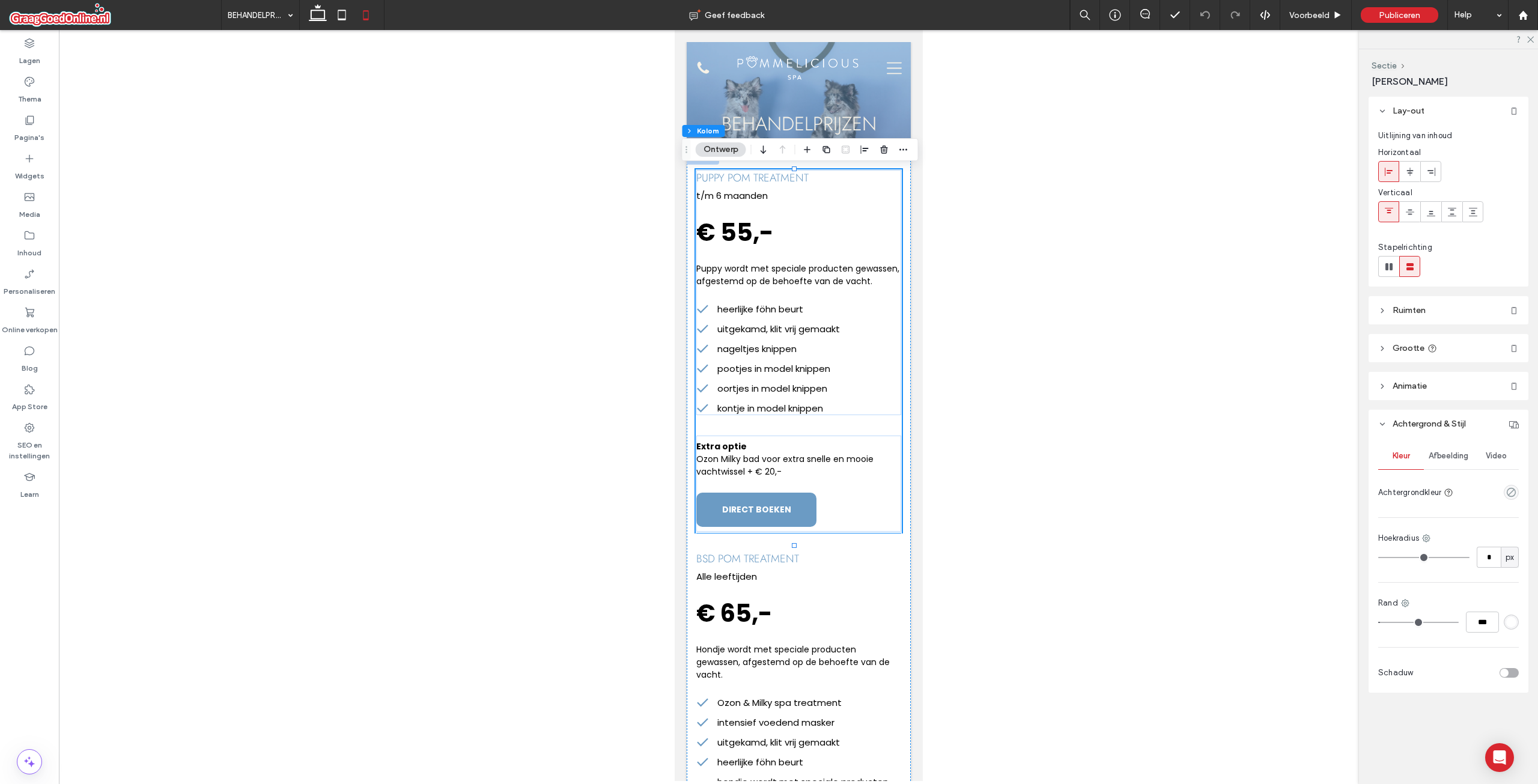
click at [1504, 671] on div "toggle" at bounding box center [1505, 673] width 9 height 9
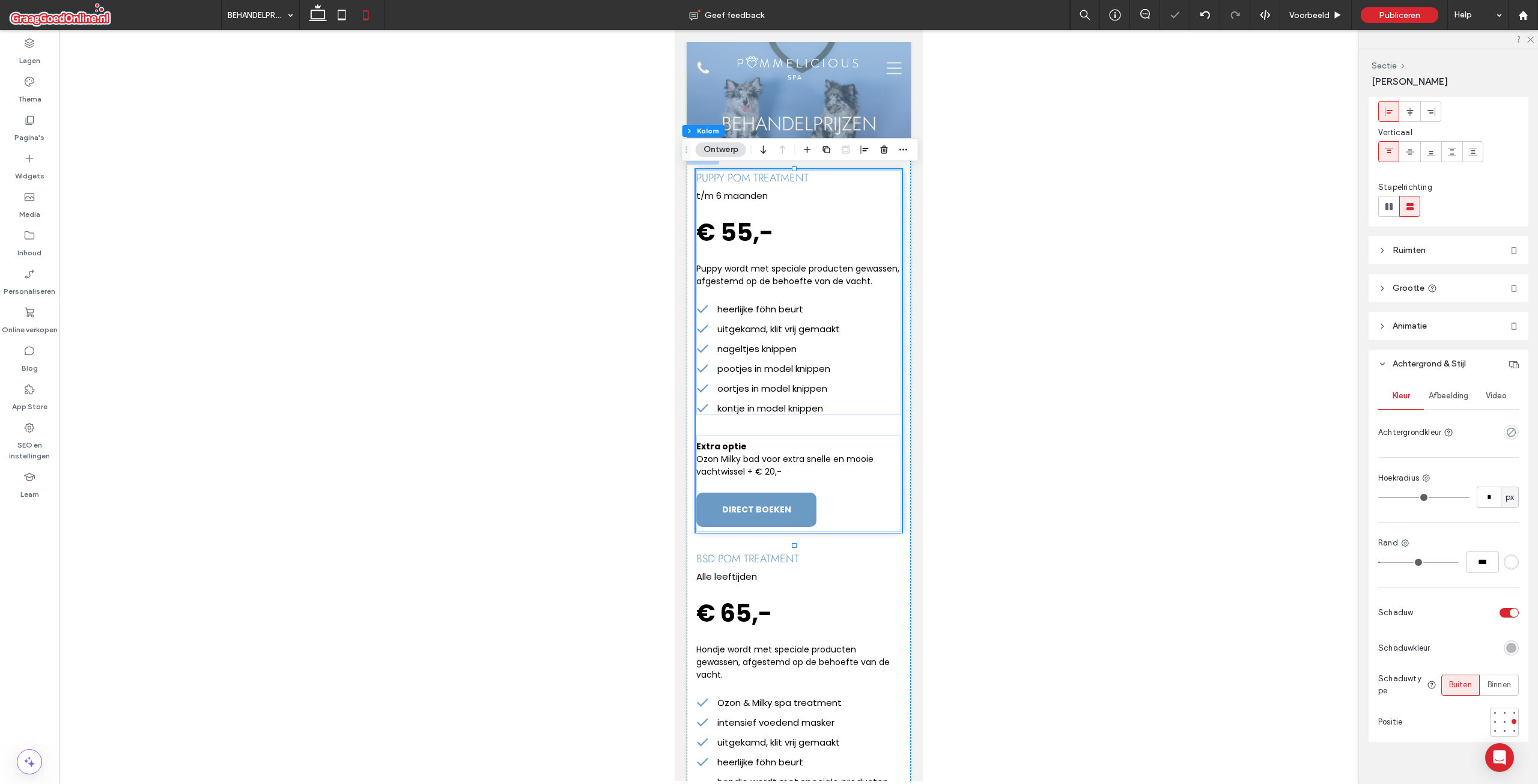
scroll to position [71, 0]
click at [1502, 711] on div at bounding box center [1505, 710] width 5 height 5
click at [1132, 546] on div at bounding box center [798, 405] width 1479 height 751
click at [1010, 221] on div at bounding box center [798, 405] width 1479 height 751
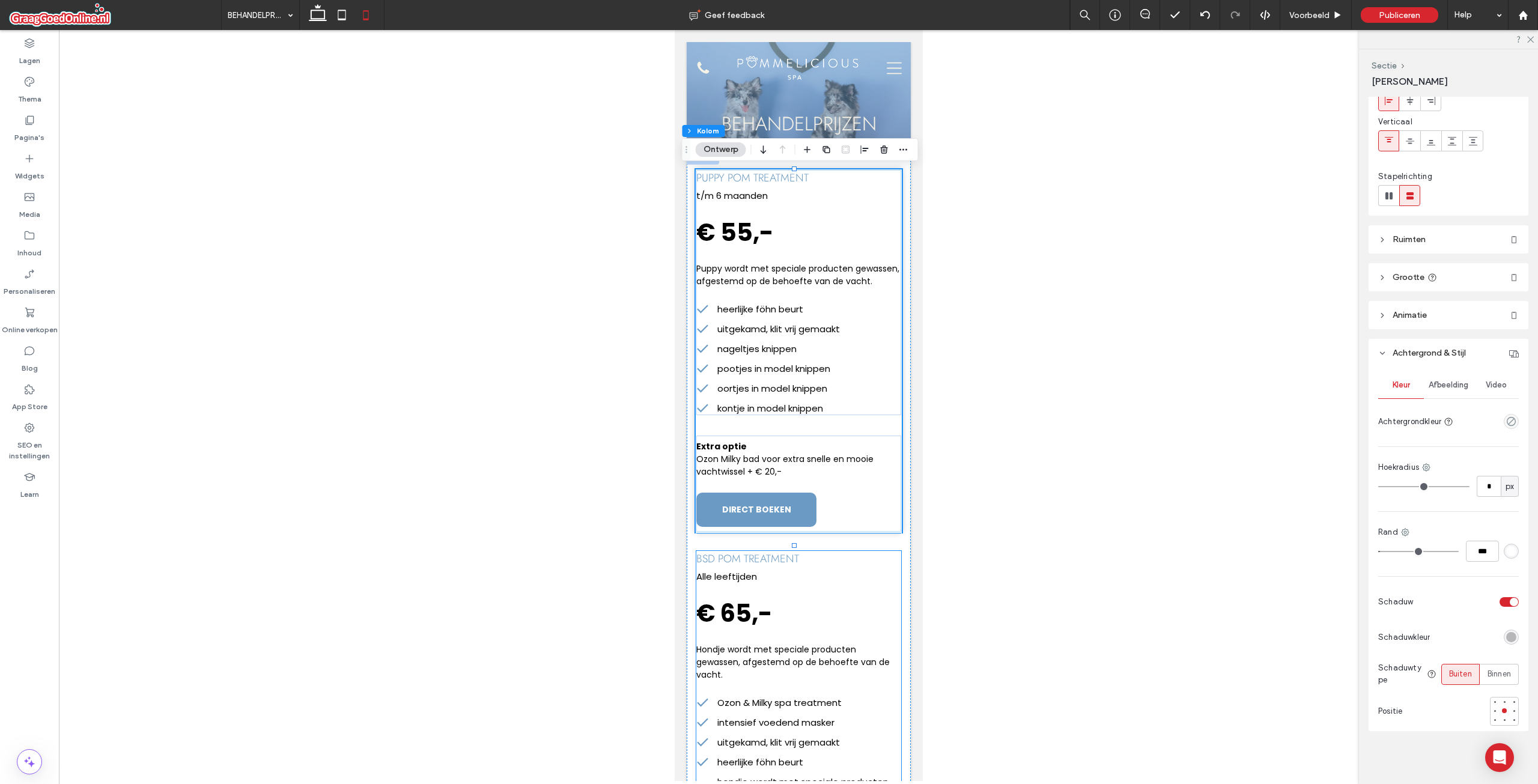
click at [868, 619] on div "bsd pom treatment Alle leeftijden € 65,- Hondje wordt met speciale producten ge…" at bounding box center [798, 616] width 205 height 130
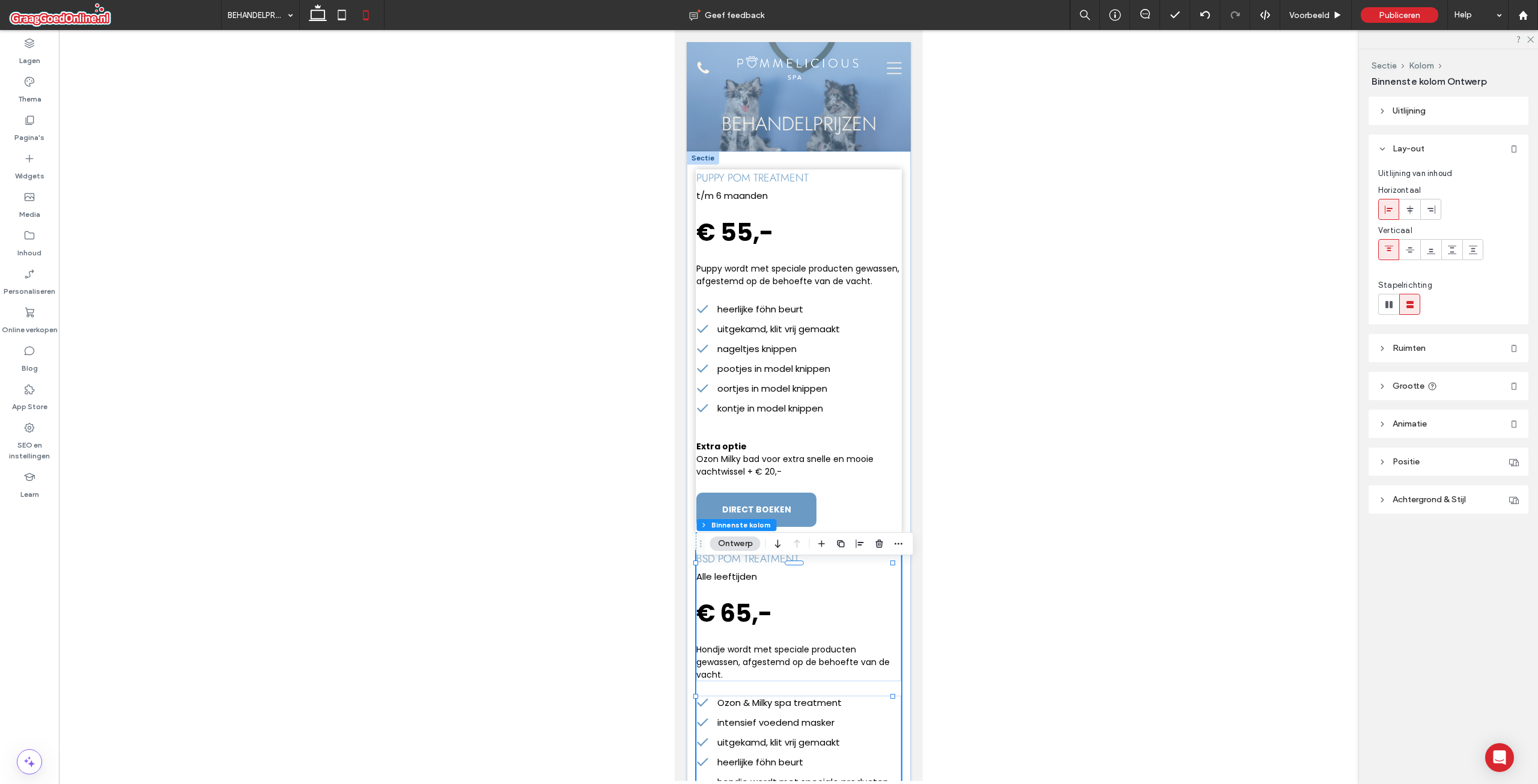
click at [1063, 599] on div at bounding box center [798, 405] width 1479 height 751
click at [871, 171] on h5 "puppy pom treatment" at bounding box center [798, 178] width 205 height 16
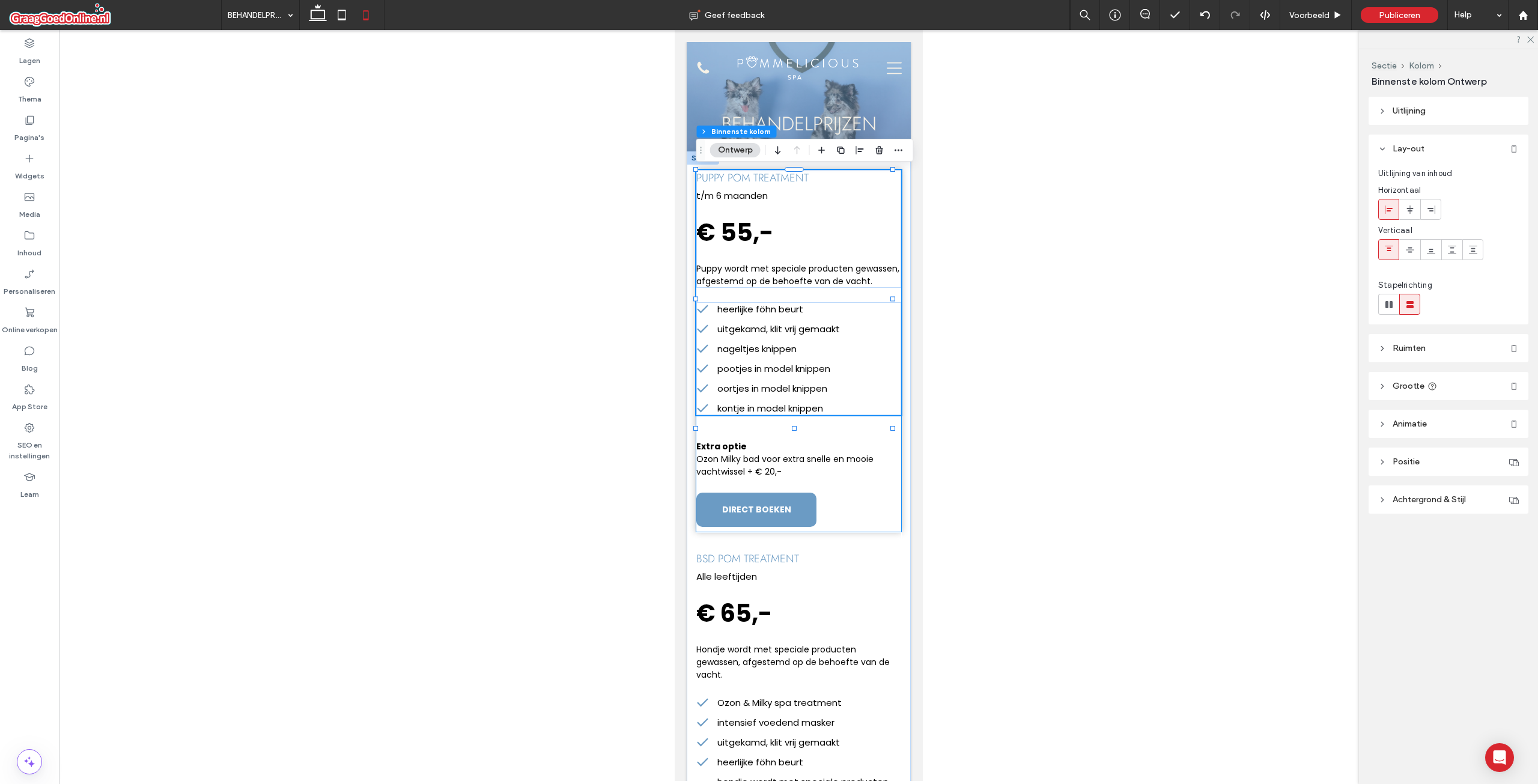
click at [885, 439] on div "puppy pom treatment t/m 6 maanden € 55,- Puppy wordt met speciale producten gew…" at bounding box center [798, 351] width 206 height 363
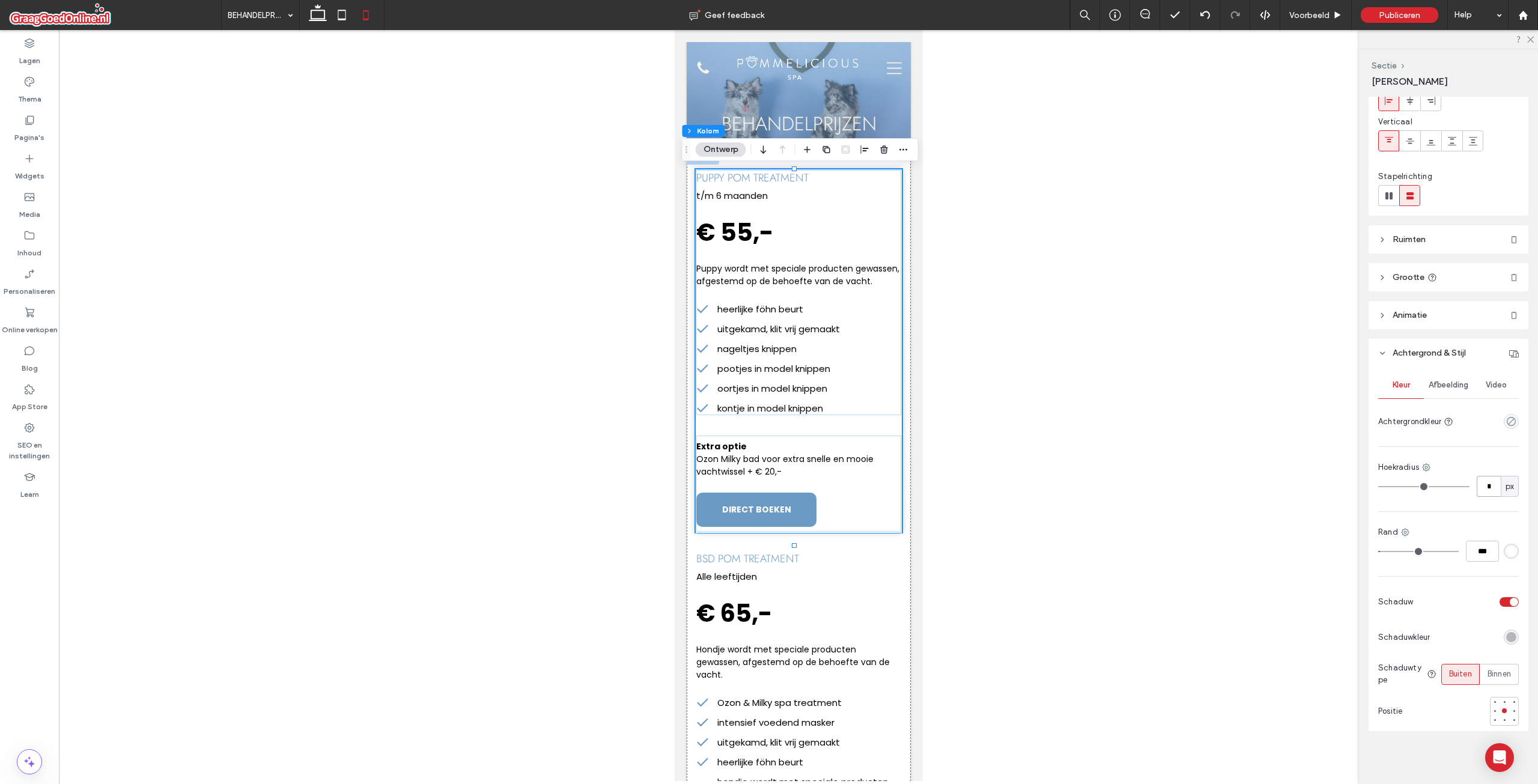
click at [1487, 487] on input "*" at bounding box center [1489, 486] width 24 height 21
type input "*"
click at [1480, 454] on div "Kleur Afbeelding Video Achtergrondkleur Hoekradius * px Rand *** Schaduw Schadu…" at bounding box center [1448, 549] width 160 height 364
click at [1402, 244] on span "Ruimten" at bounding box center [1409, 239] width 33 height 10
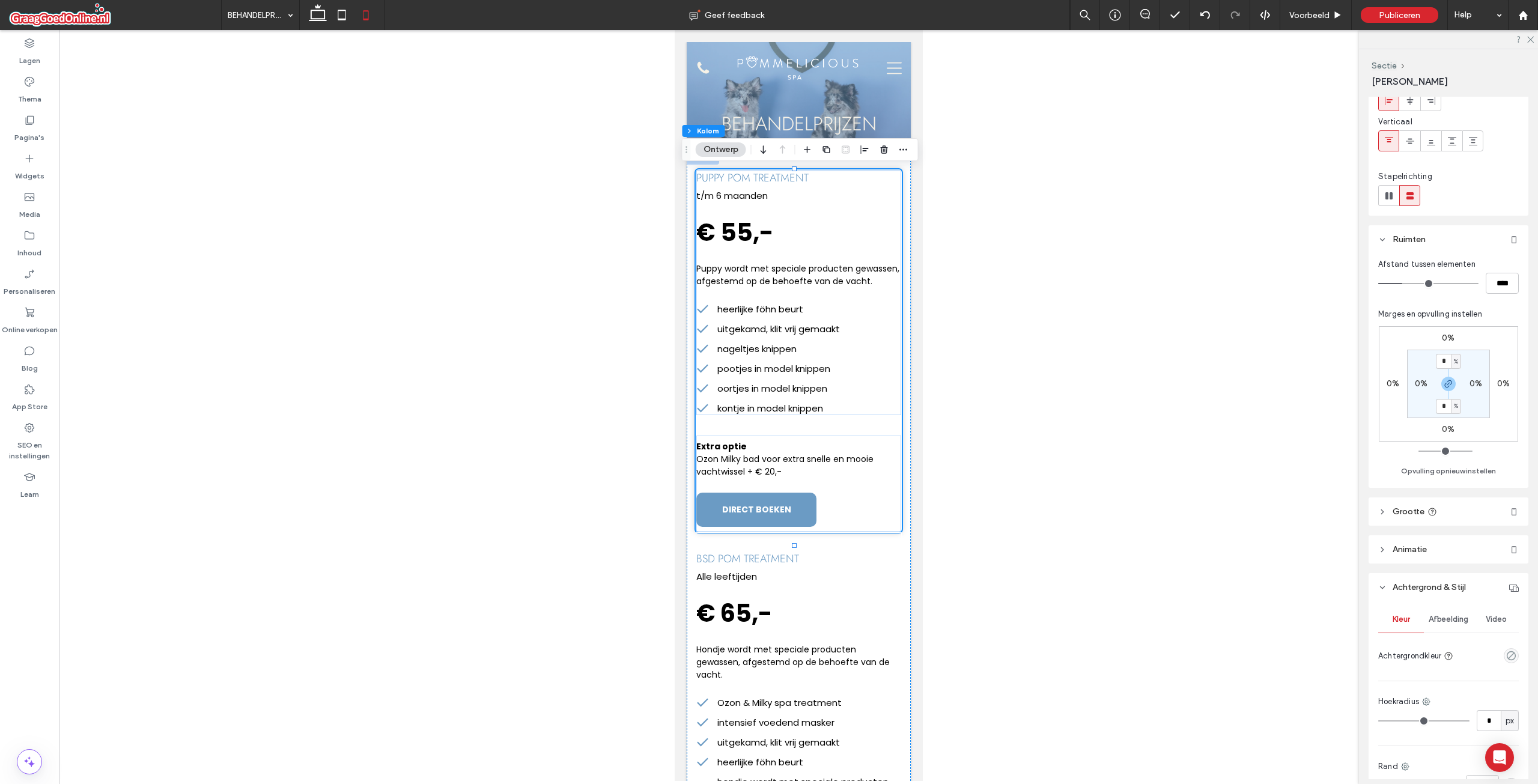
click at [1455, 361] on span "%" at bounding box center [1456, 362] width 4 height 12
click at [1452, 381] on span "px" at bounding box center [1452, 380] width 9 height 12
click at [1447, 359] on input "*" at bounding box center [1444, 361] width 16 height 15
drag, startPoint x: 1446, startPoint y: 364, endPoint x: 1433, endPoint y: 362, distance: 13.2
click at [1433, 362] on section "* px 0% * px 0%" at bounding box center [1449, 383] width 83 height 69
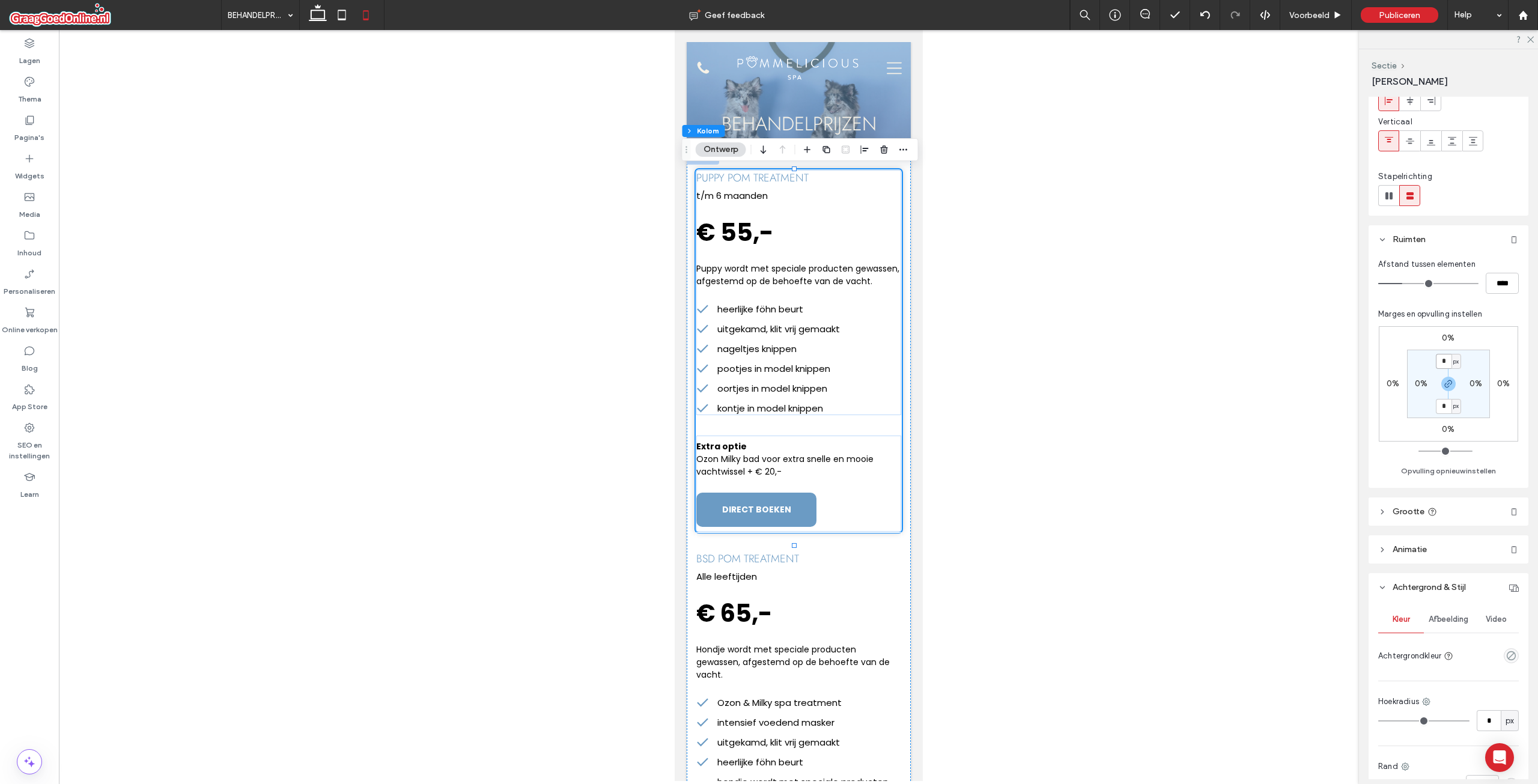
type input "*"
click at [1472, 317] on span "Marges en opvulling instellen" at bounding box center [1430, 314] width 104 height 9
click at [1419, 383] on label "0%" at bounding box center [1421, 383] width 13 height 10
type input "*"
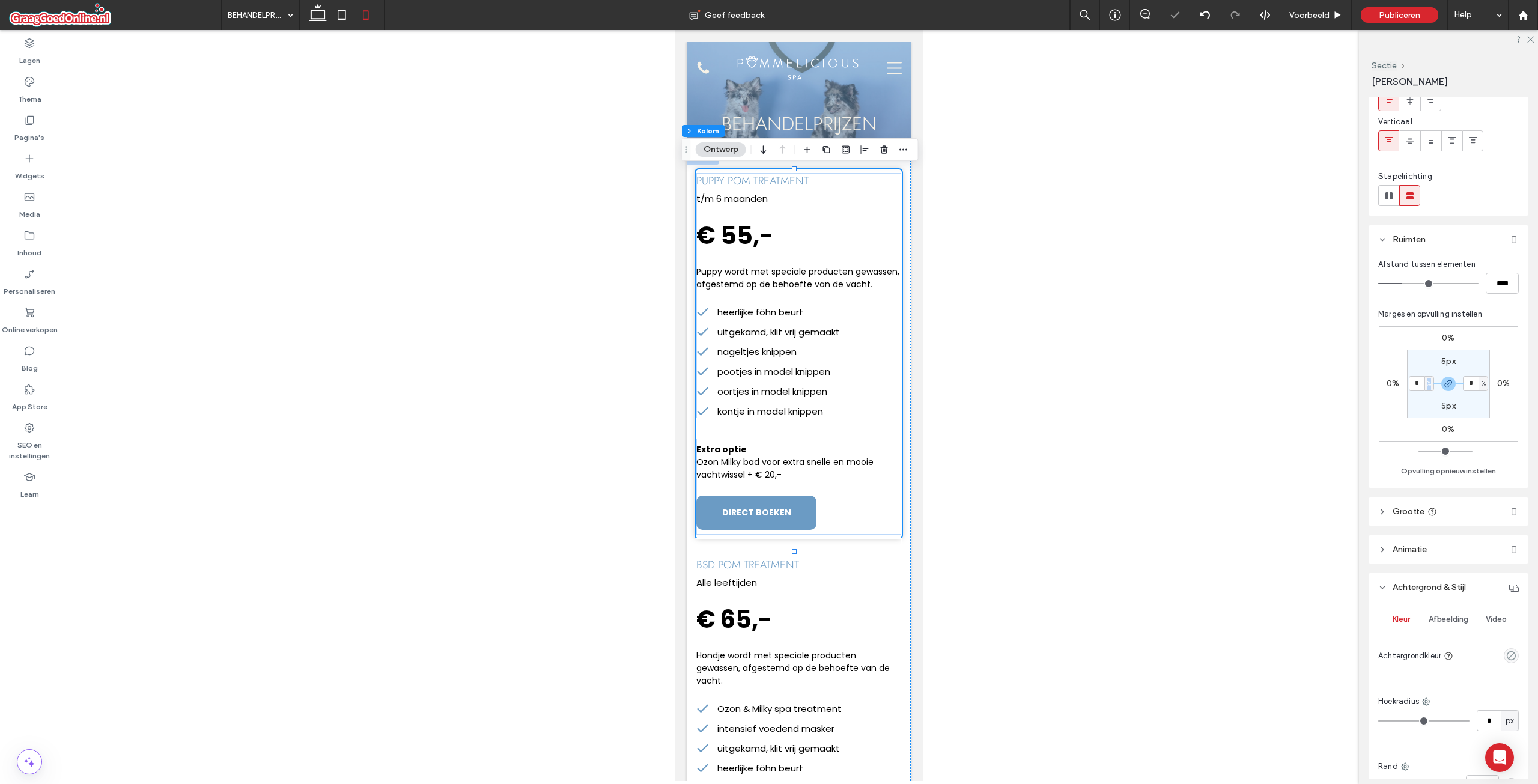
click at [1429, 383] on span "%" at bounding box center [1429, 384] width 4 height 12
click at [1425, 401] on span "px" at bounding box center [1424, 402] width 9 height 12
click at [1417, 385] on input "*" at bounding box center [1417, 383] width 16 height 15
type input "*"
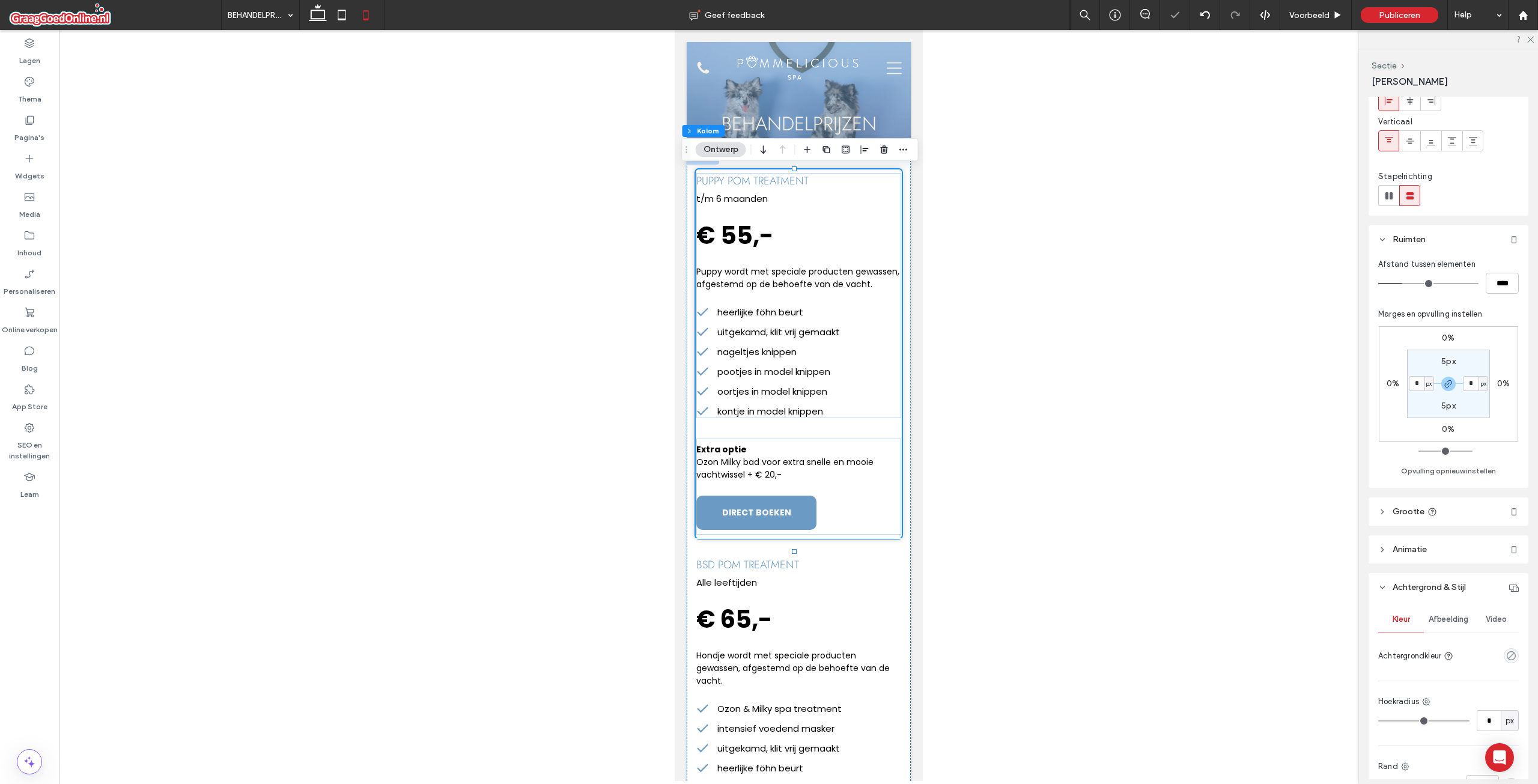
type input "*"
click at [1480, 315] on span "Marges en opvulling instellen" at bounding box center [1430, 314] width 104 height 9
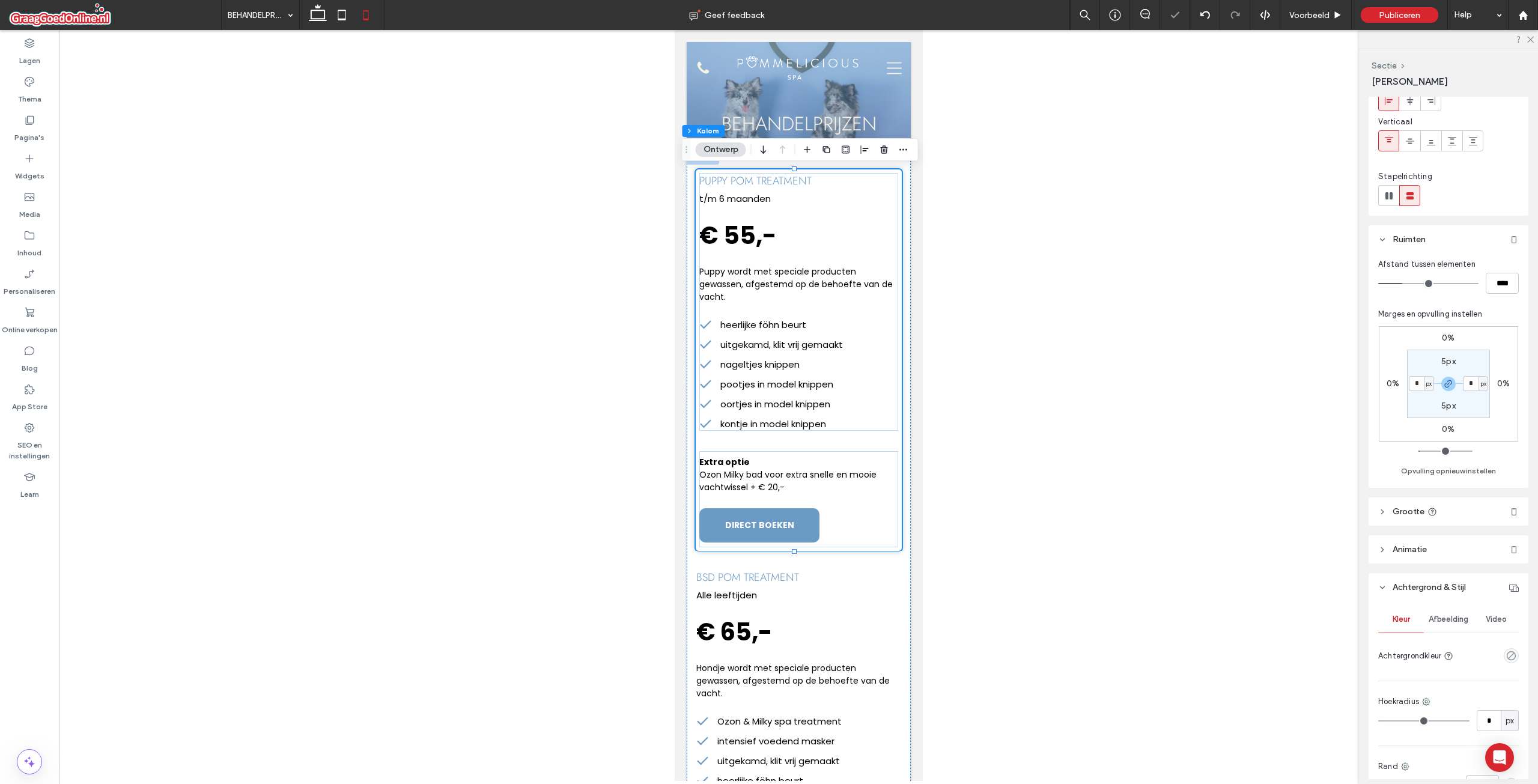
click at [1534, 35] on div at bounding box center [1449, 39] width 179 height 19
click at [1532, 39] on icon at bounding box center [1529, 38] width 8 height 8
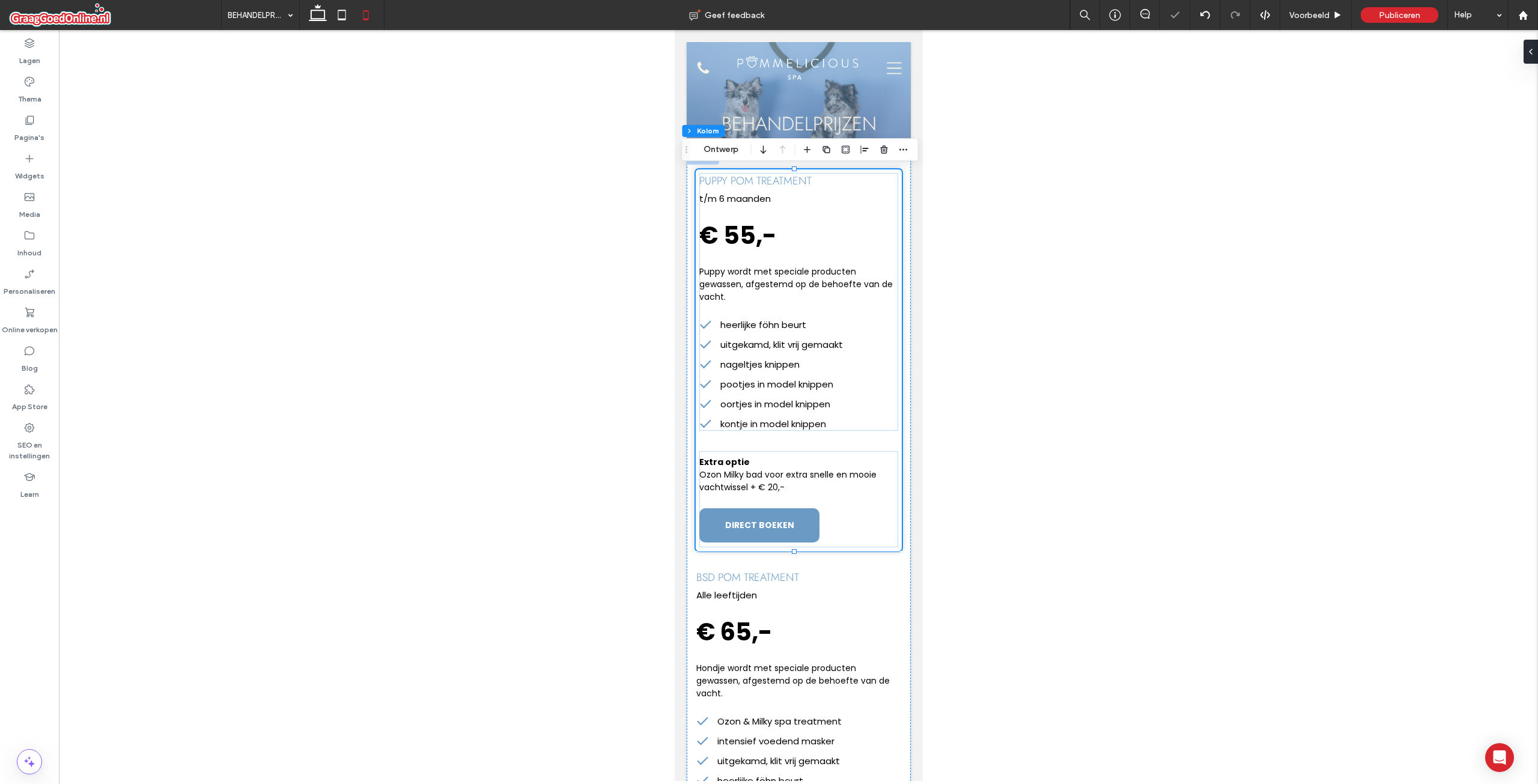
click at [1205, 452] on div at bounding box center [798, 405] width 1479 height 751
click at [888, 566] on div "bsd pom treatment Alle leeftijden € 65,- Hondje wordt met speciale producten ge…" at bounding box center [798, 760] width 206 height 419
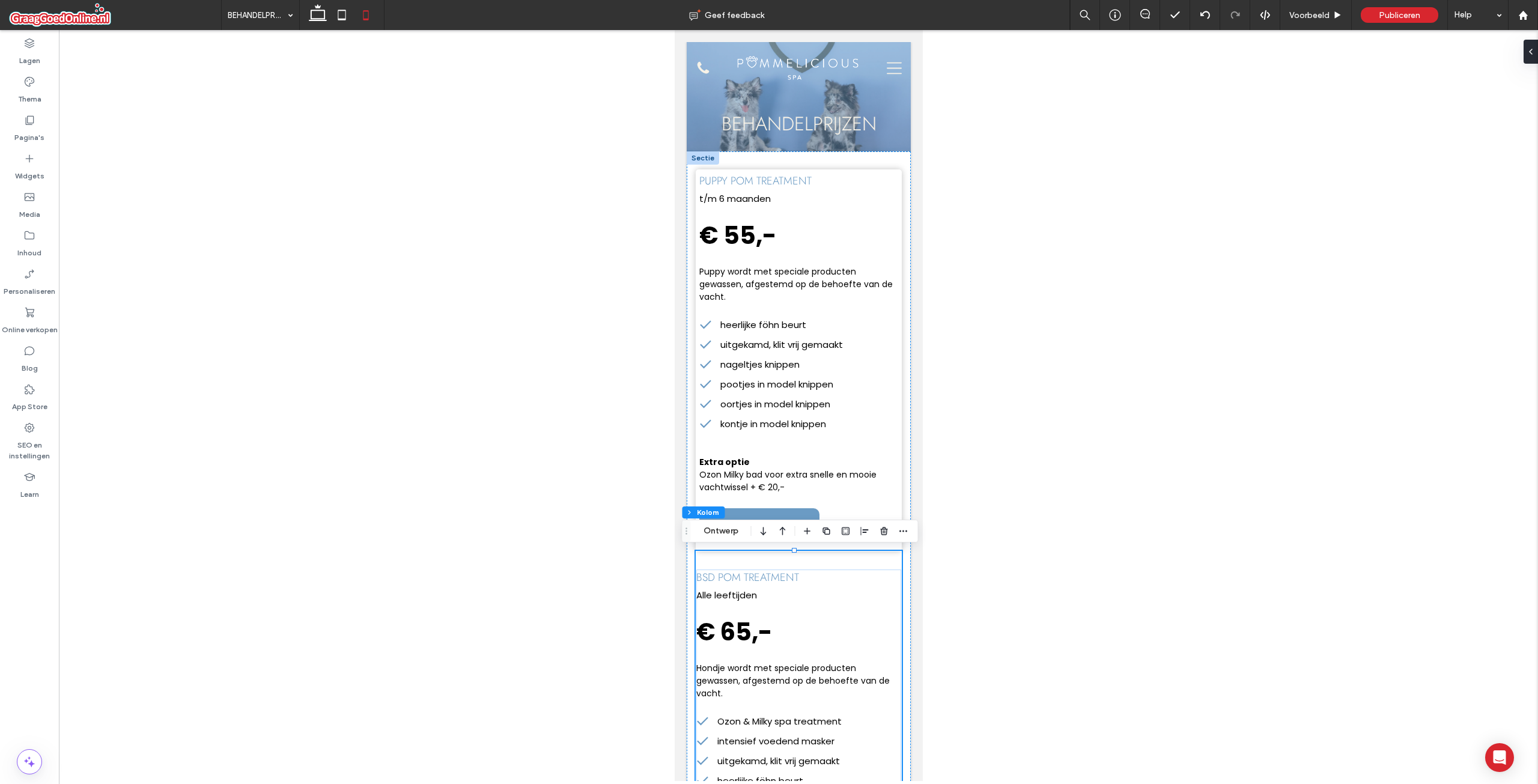
click at [1063, 588] on div at bounding box center [798, 405] width 1479 height 751
click at [1326, 7] on div "Voorbeeld" at bounding box center [1316, 15] width 72 height 30
click at [1314, 13] on span "Voorbeeld" at bounding box center [1309, 15] width 40 height 10
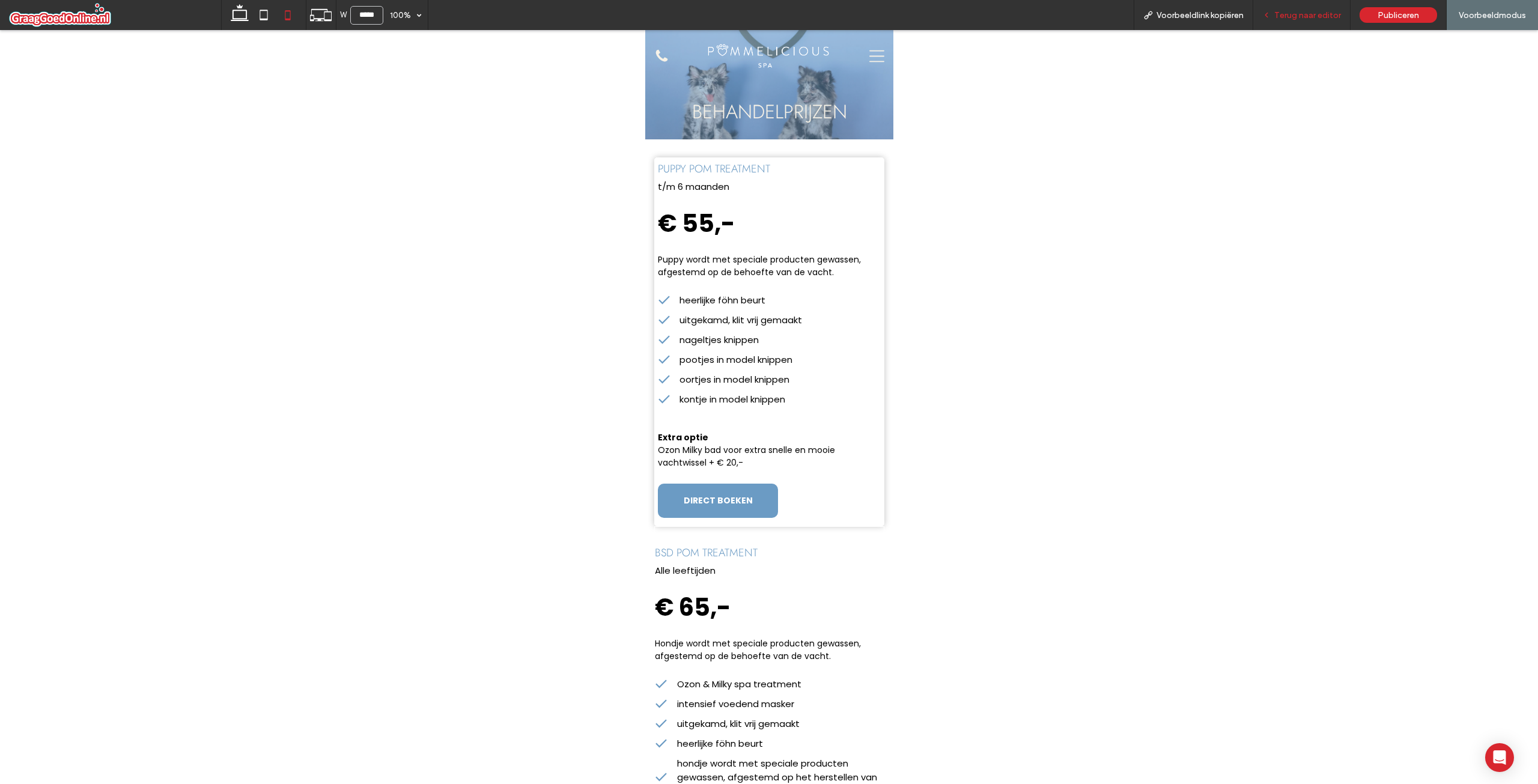
click at [1320, 21] on div "Terug naar editor" at bounding box center [1302, 15] width 97 height 30
click at [1296, 19] on span "Terug naar editor" at bounding box center [1308, 15] width 67 height 10
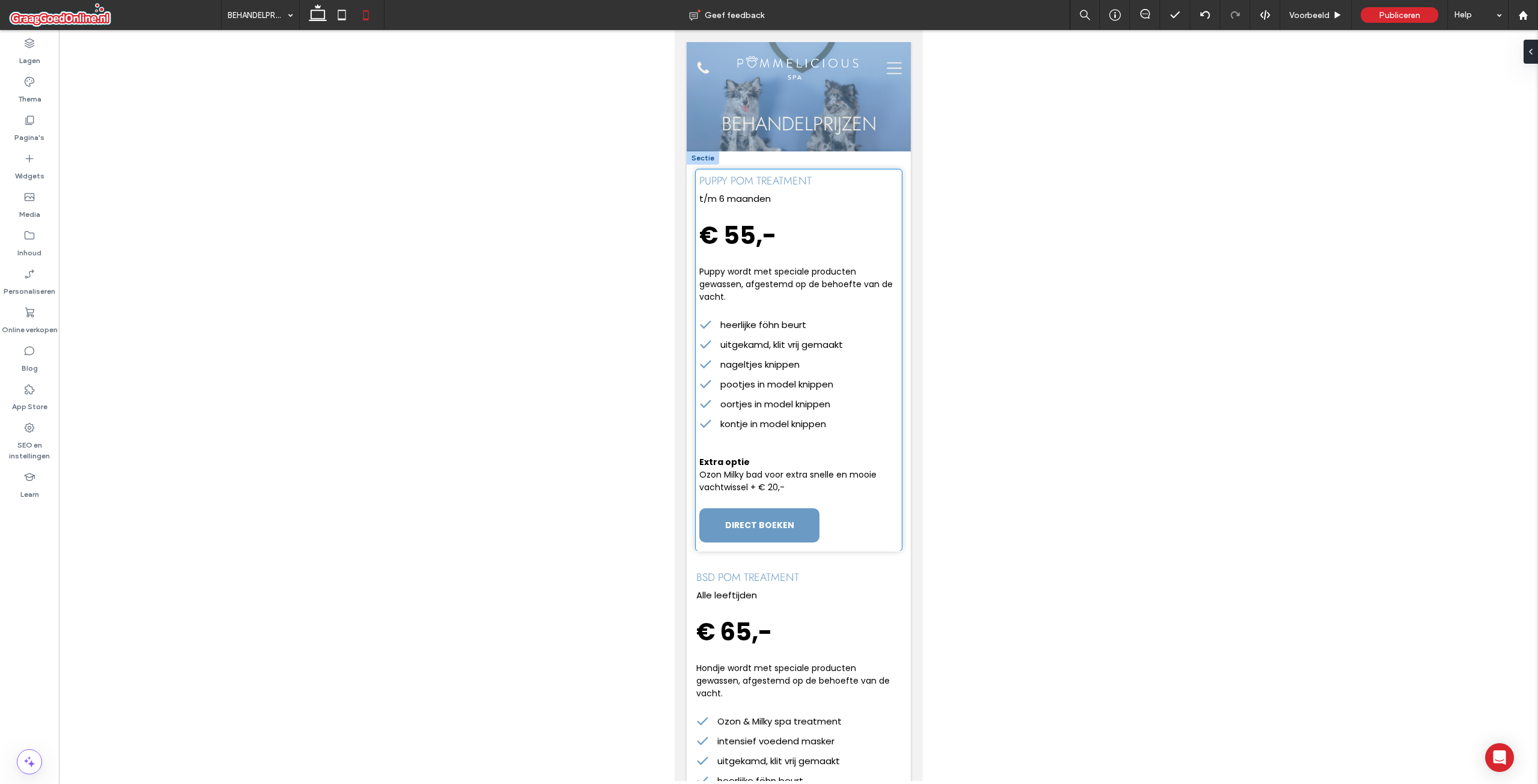
click at [855, 441] on div "puppy pom treatment t/m 6 maanden € 55,- Puppy wordt met speciale producten gew…" at bounding box center [798, 360] width 206 height 382
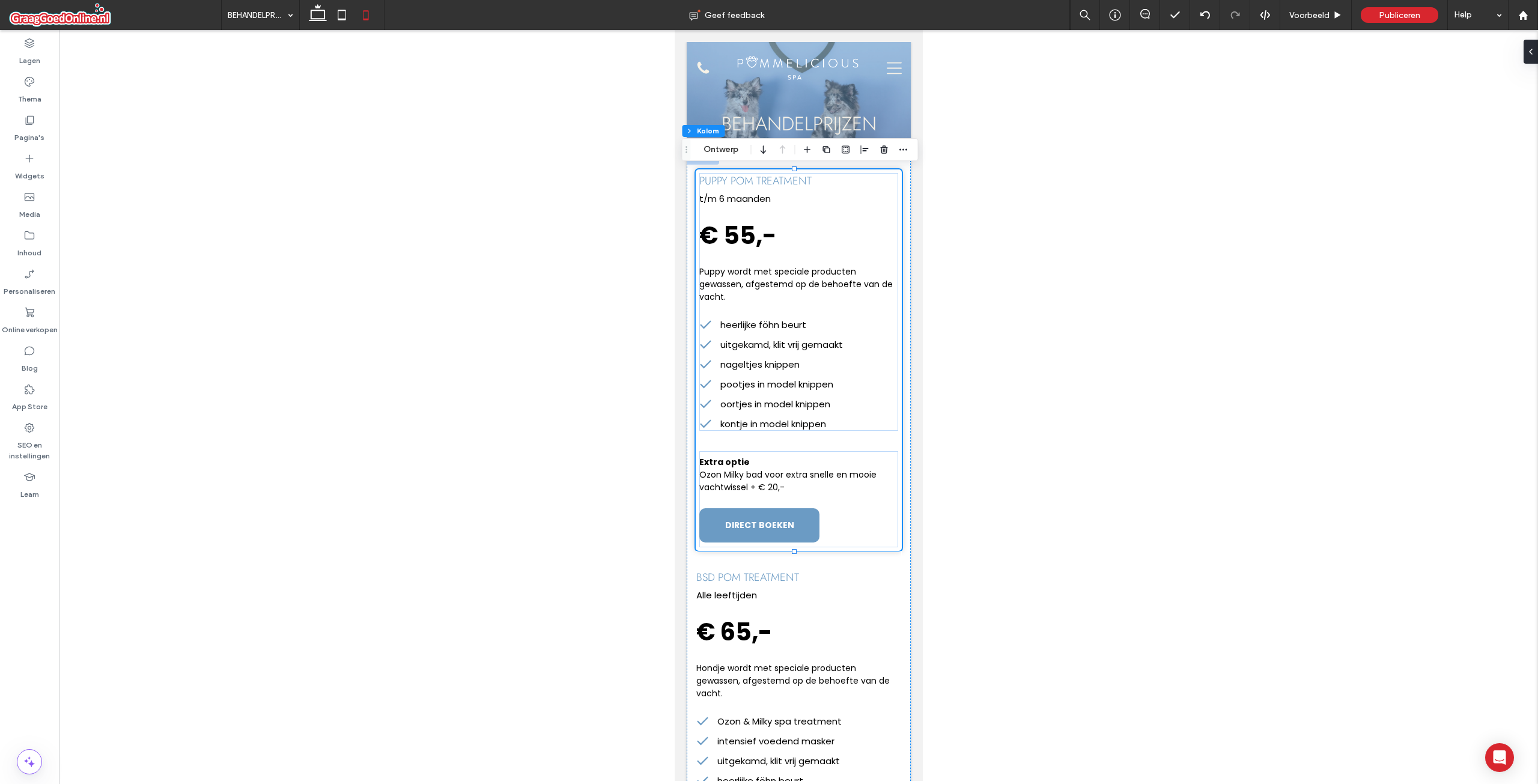
click at [835, 439] on div "puppy pom treatment t/m 6 maanden € 55,- Puppy wordt met speciale producten gew…" at bounding box center [798, 360] width 206 height 382
click at [720, 141] on div "Sectie Kolom Ontwerp" at bounding box center [800, 150] width 236 height 23
click at [723, 147] on button "Ontwerp" at bounding box center [720, 150] width 50 height 15
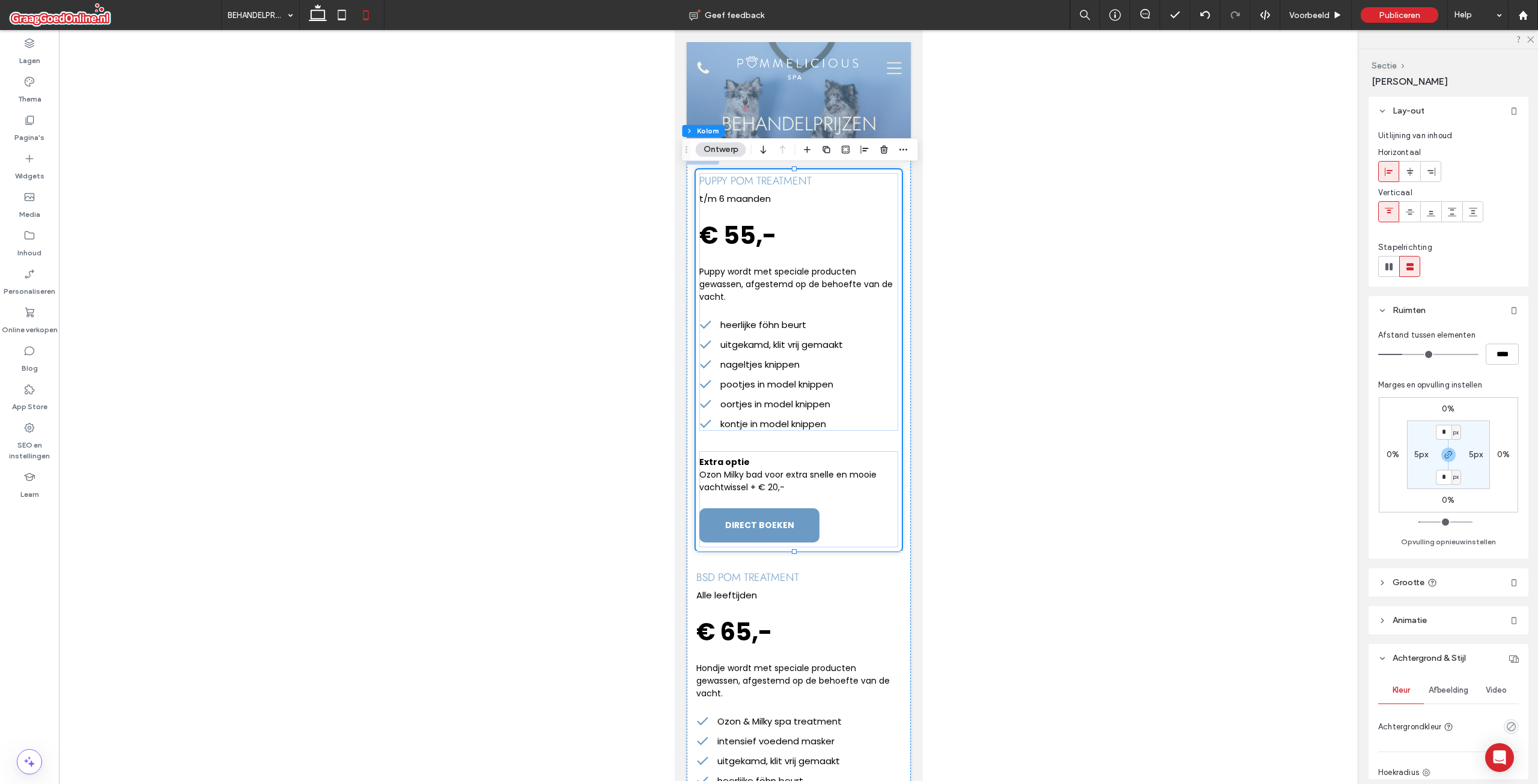
click at [1415, 454] on label "5px" at bounding box center [1421, 454] width 15 height 10
type input "**"
click at [1443, 433] on label "5px" at bounding box center [1449, 432] width 15 height 10
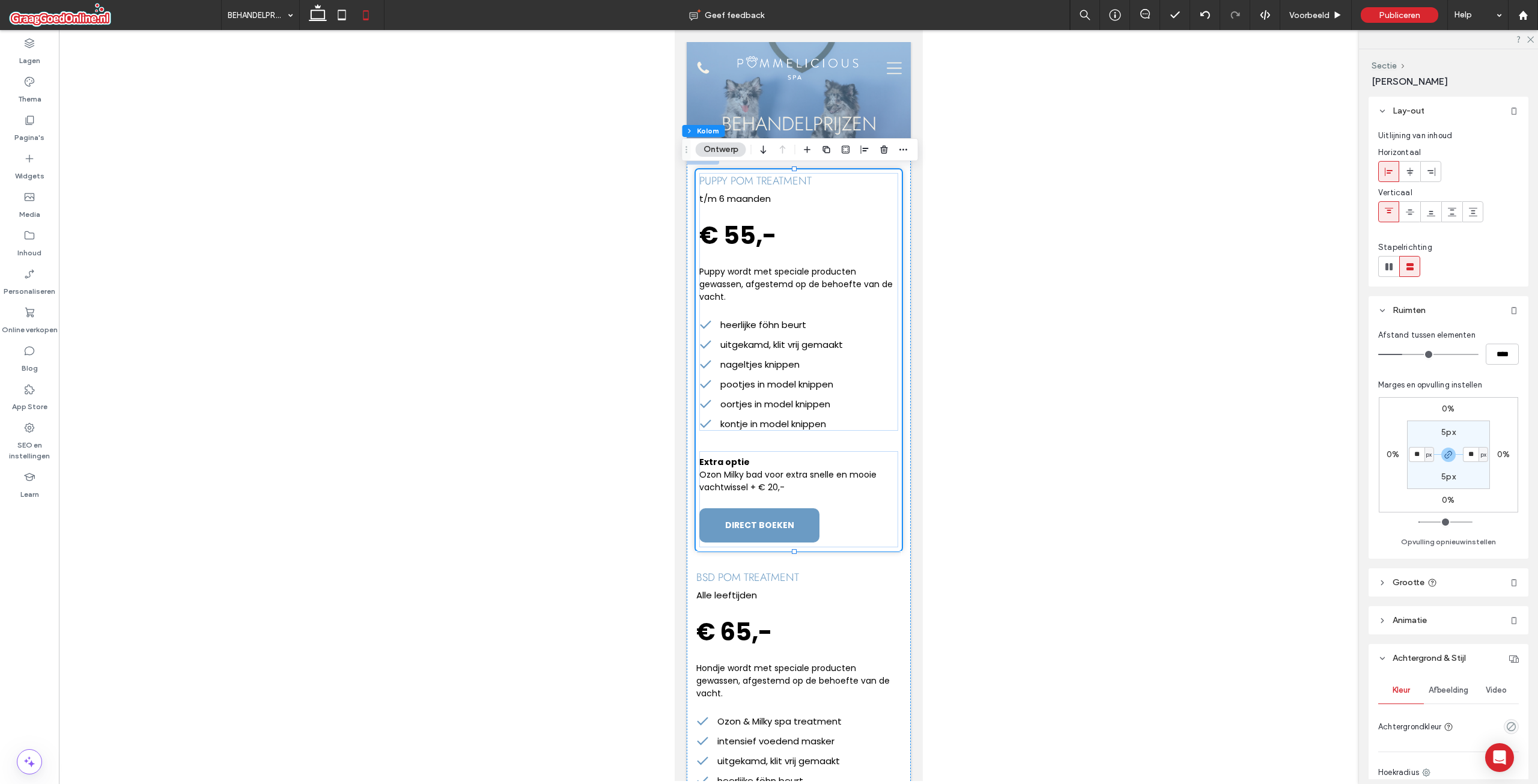
type input "*"
type input "**"
click at [1480, 379] on div "Marges en opvulling instellen 0% 0% 0% 0% ** px 10px ** px 10px Opvulling opnie…" at bounding box center [1448, 464] width 140 height 170
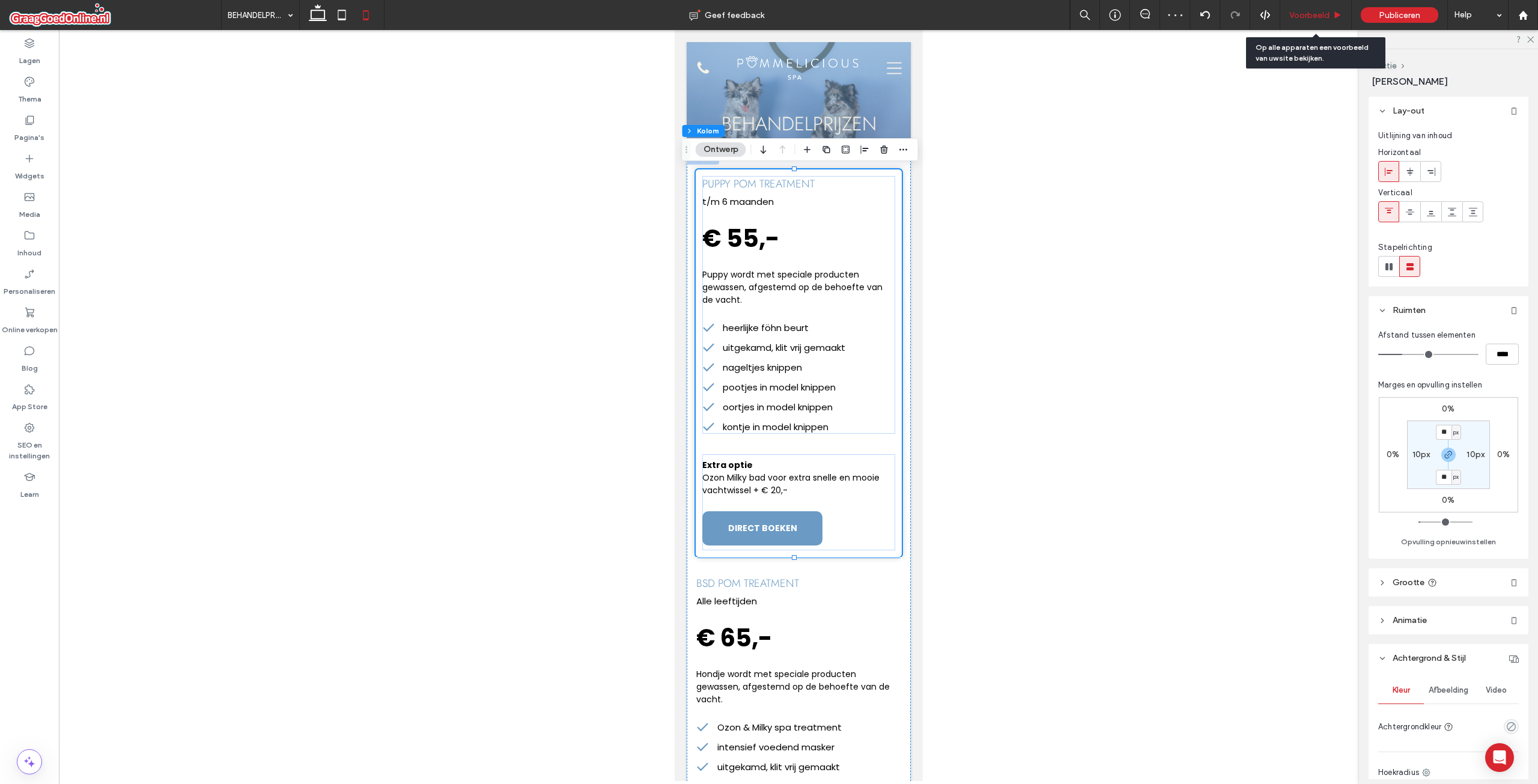
click at [1320, 16] on span "Voorbeeld" at bounding box center [1309, 15] width 40 height 10
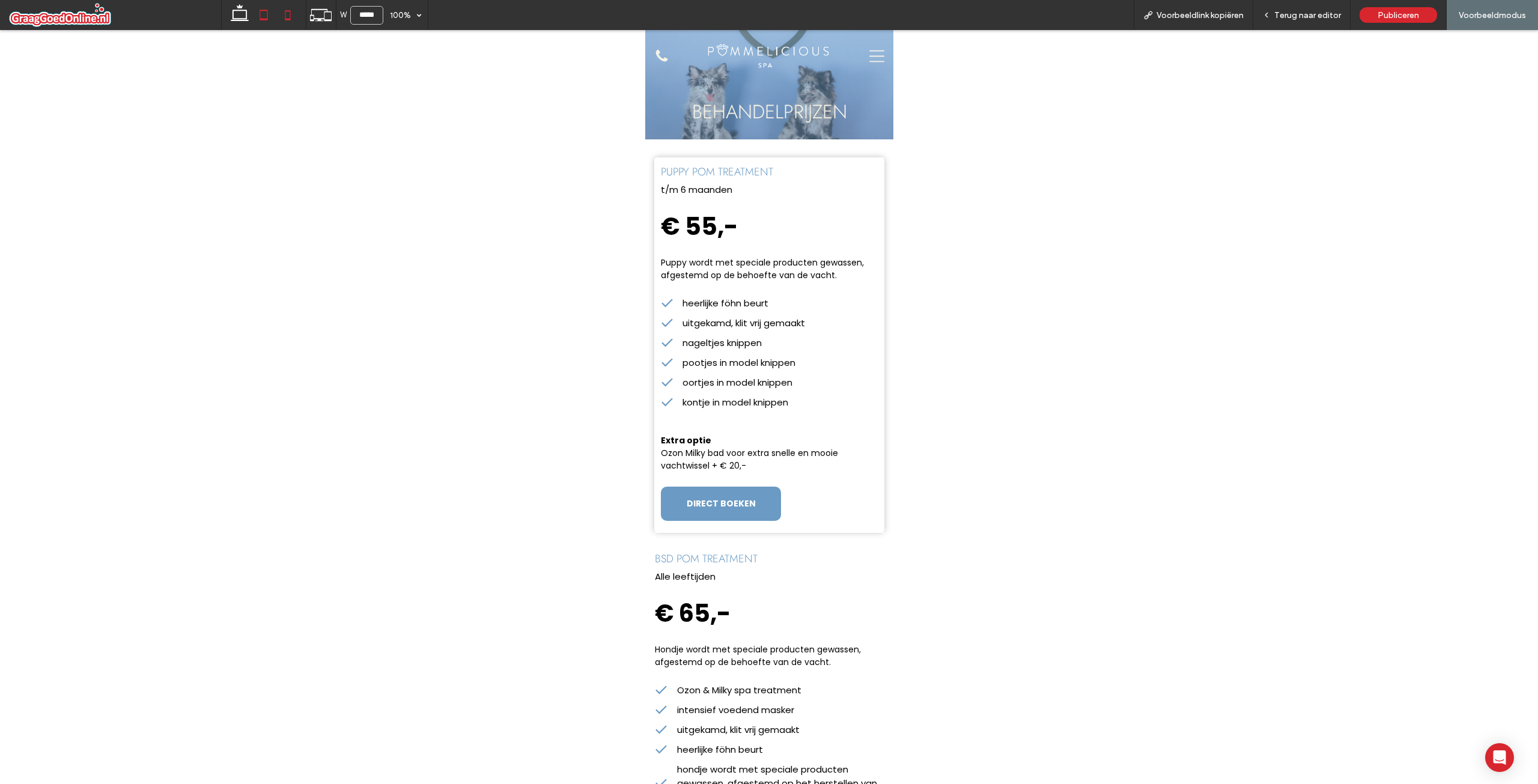
click at [252, 13] on icon at bounding box center [264, 15] width 24 height 24
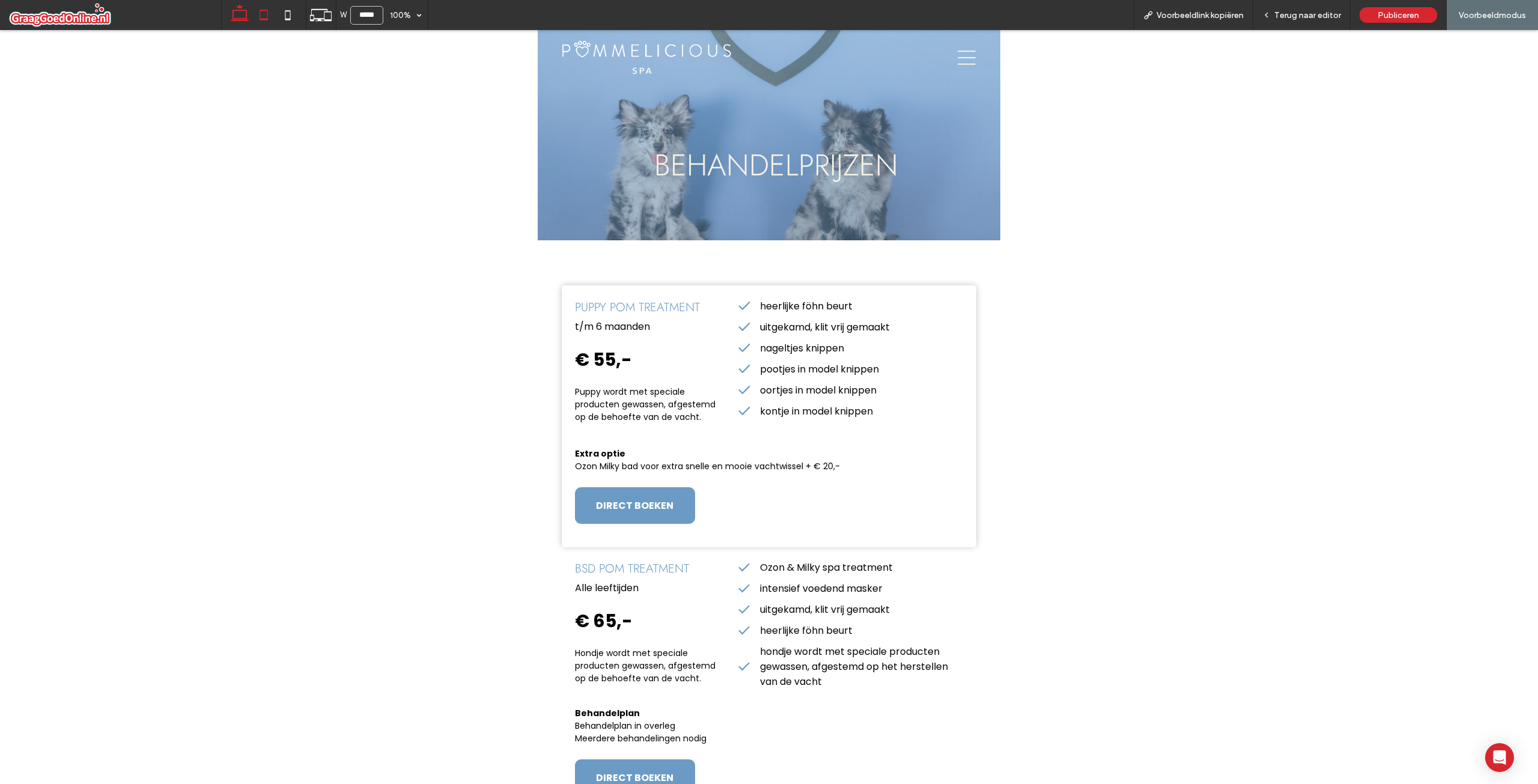
click at [233, 16] on use at bounding box center [240, 13] width 18 height 17
type input "******"
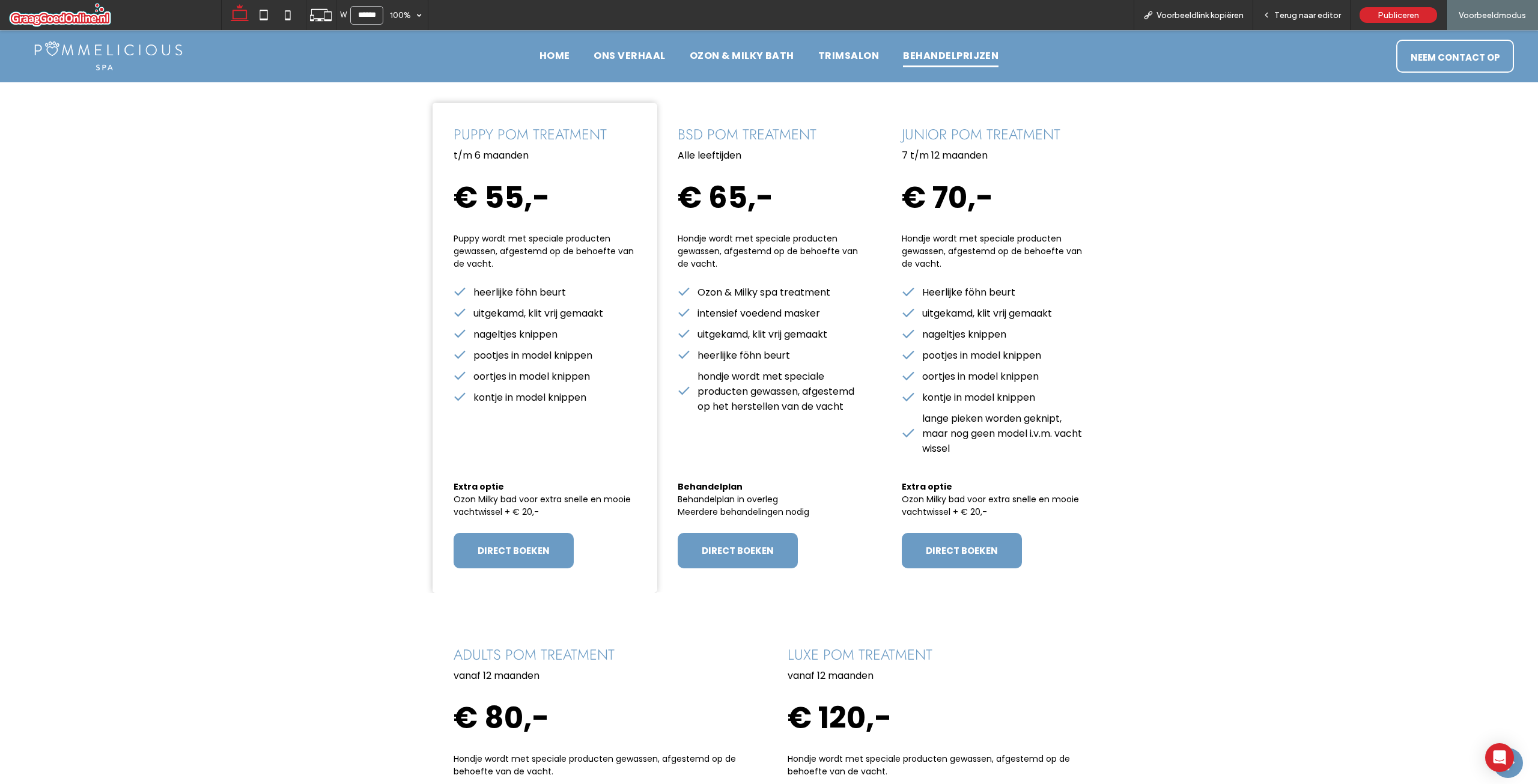
scroll to position [240, 0]
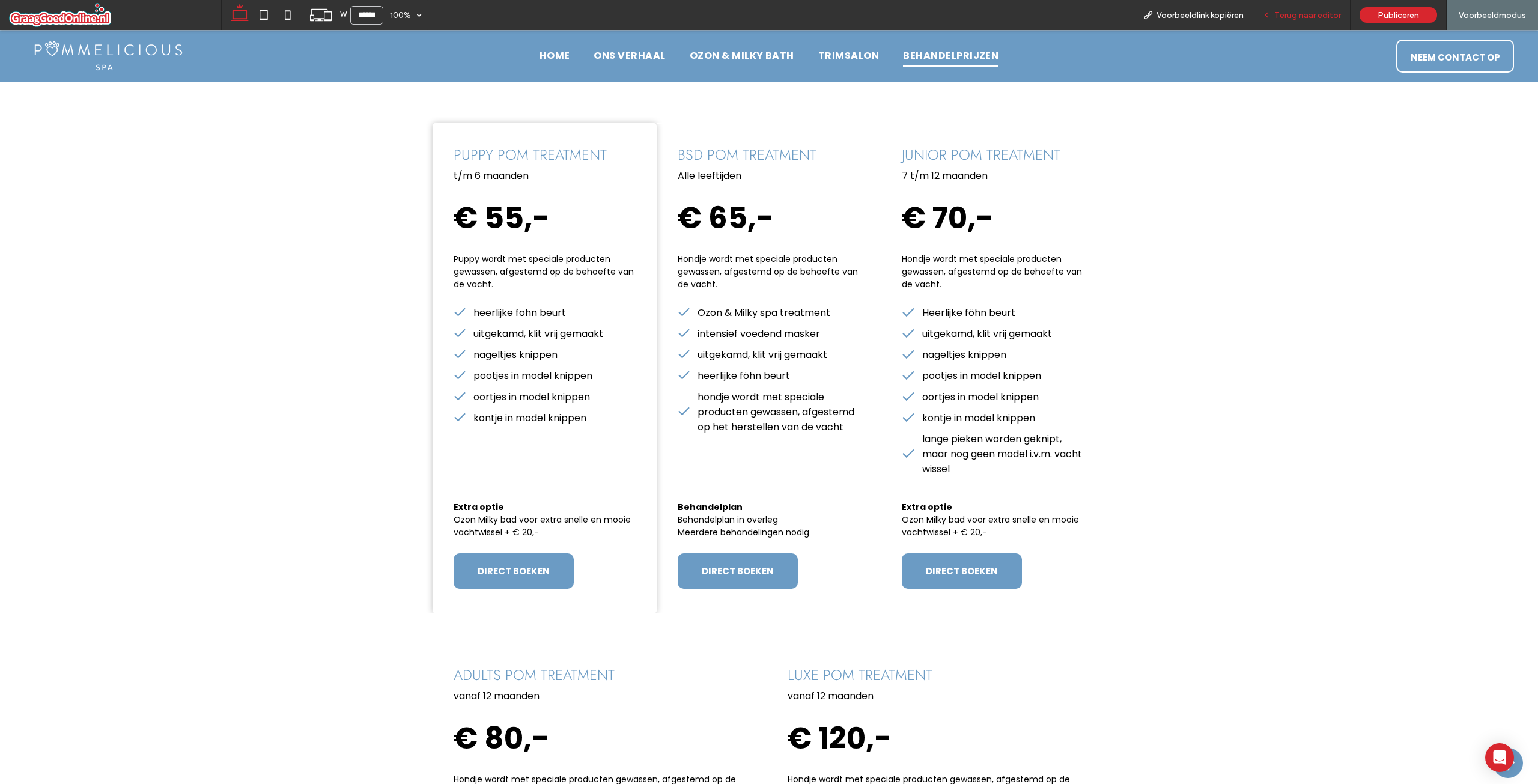
click at [1289, 8] on div "Terug naar editor" at bounding box center [1302, 15] width 97 height 30
click at [1288, 13] on span "Terug naar editor" at bounding box center [1308, 15] width 67 height 10
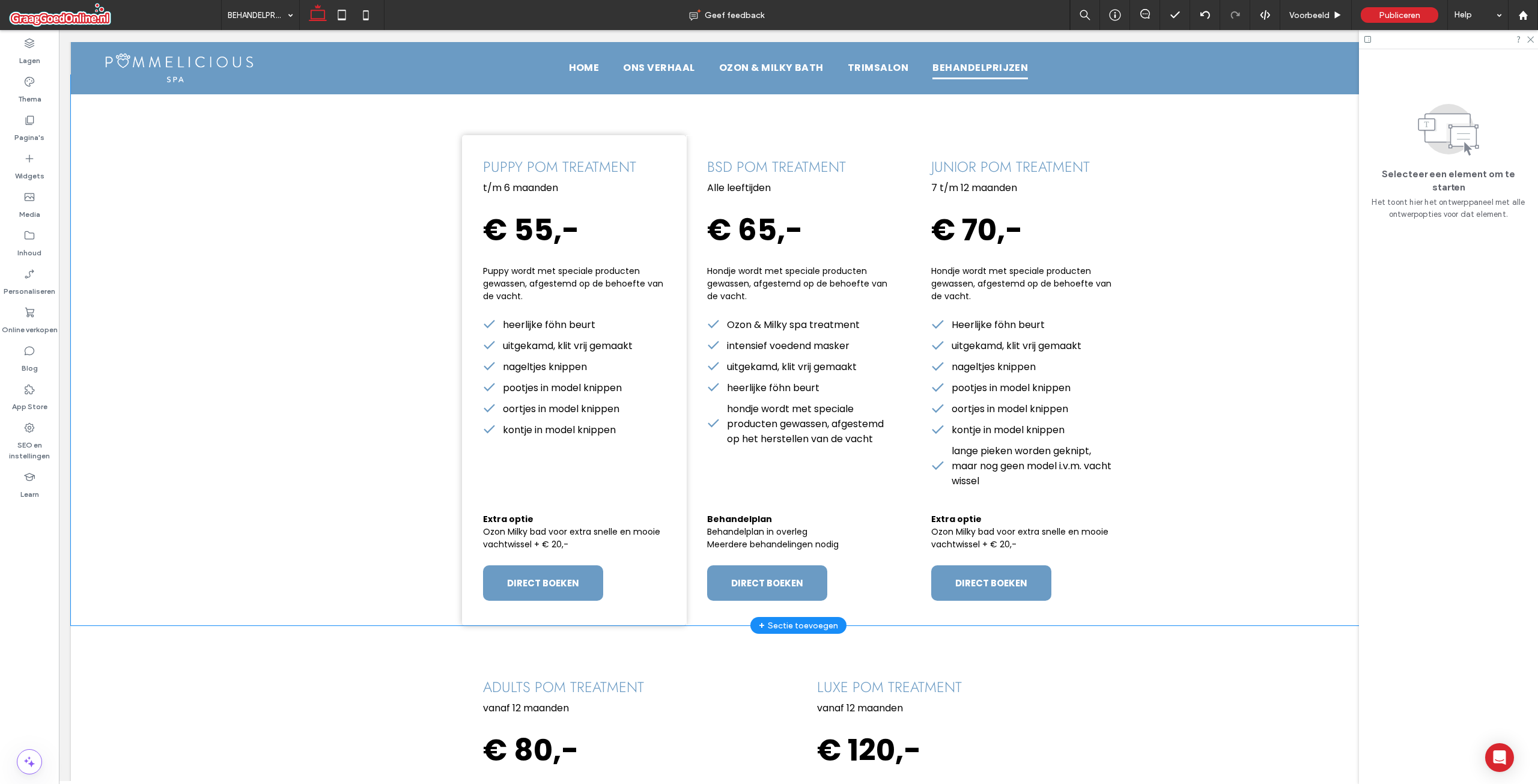
click at [409, 596] on div "puppy pom treatment t/m 6 maanden € 55,- Puppy wordt met speciale producten gew…" at bounding box center [799, 350] width 1455 height 550
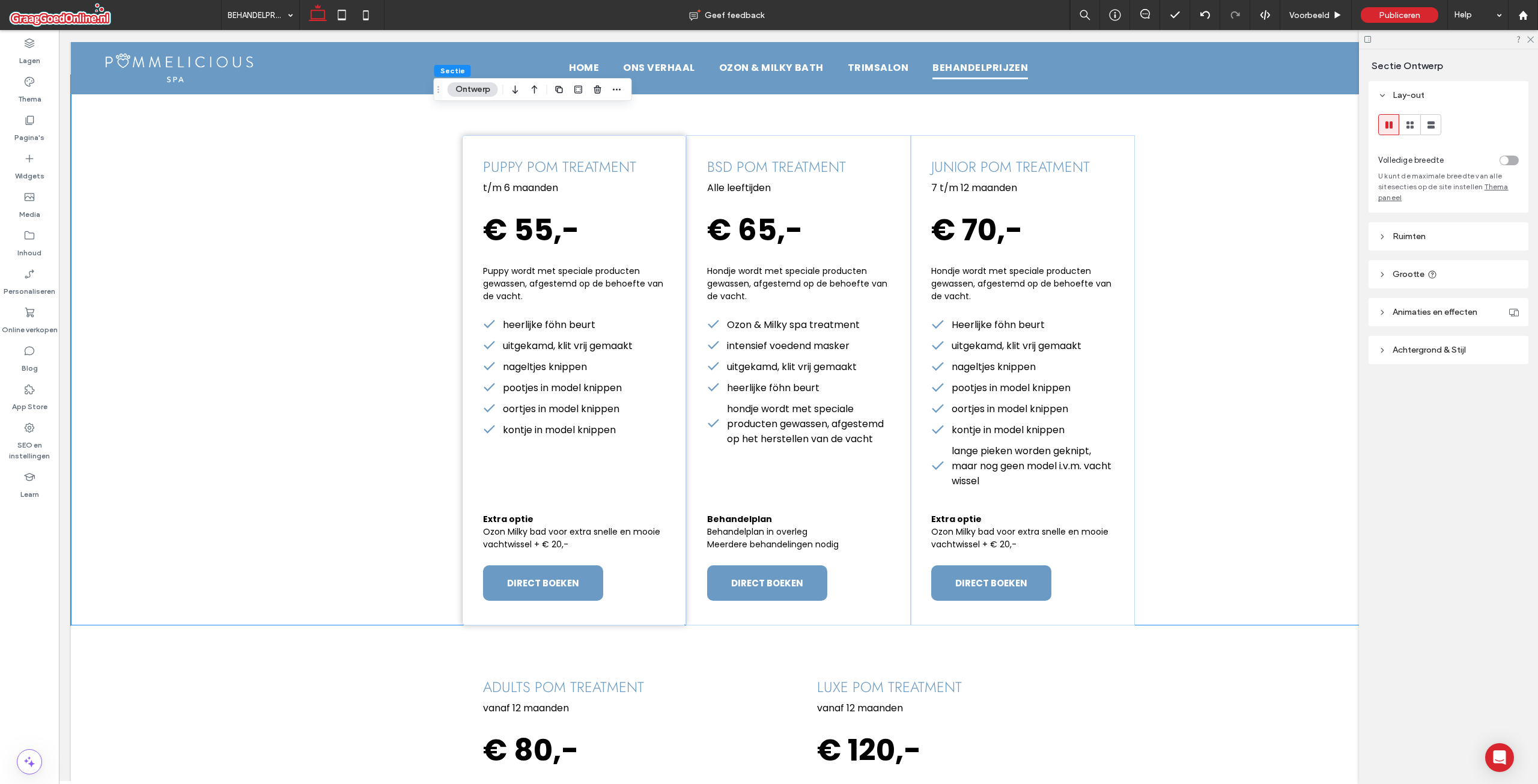
click at [1387, 236] on header "Ruimten" at bounding box center [1448, 236] width 160 height 28
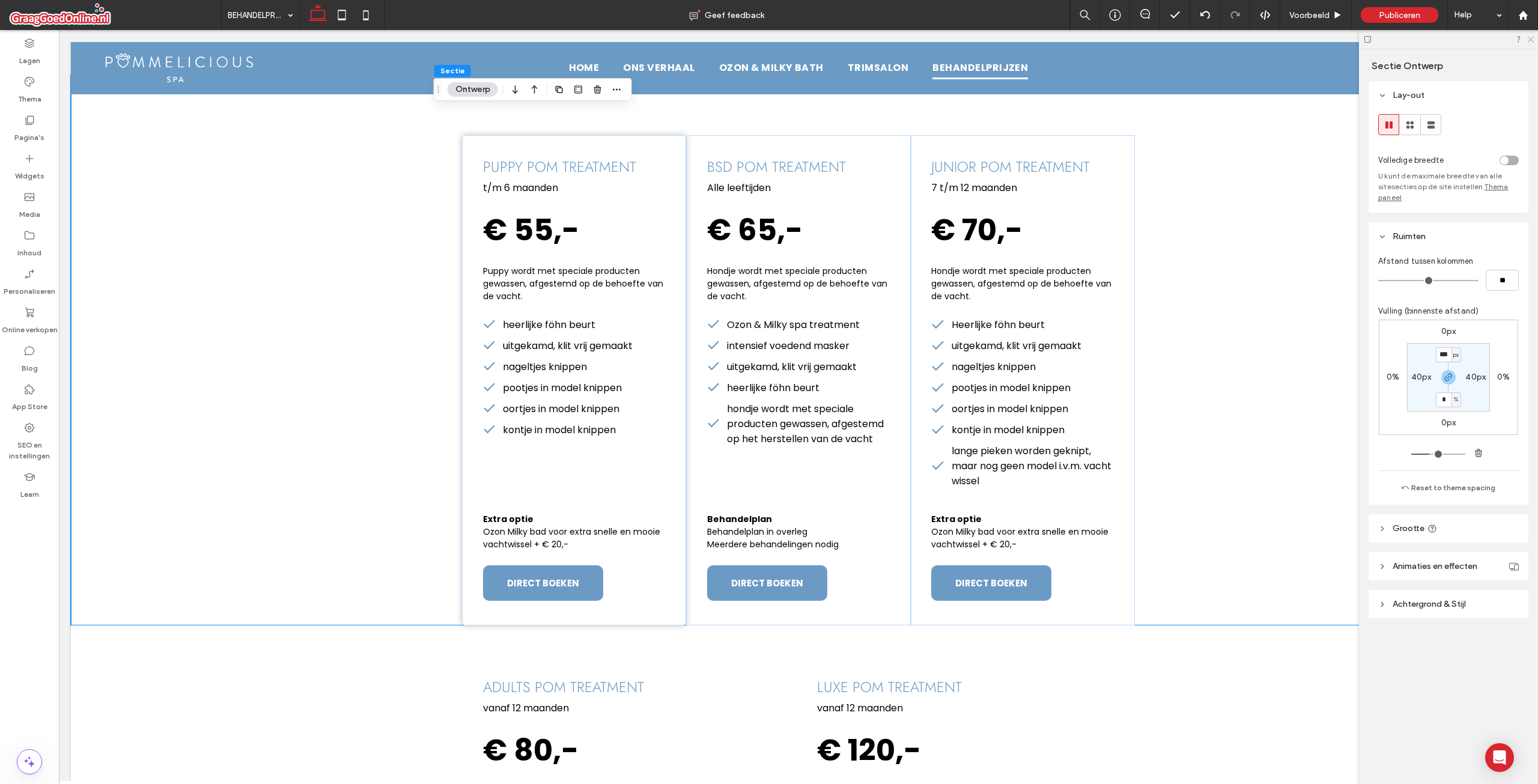
click at [1531, 35] on icon at bounding box center [1529, 38] width 8 height 8
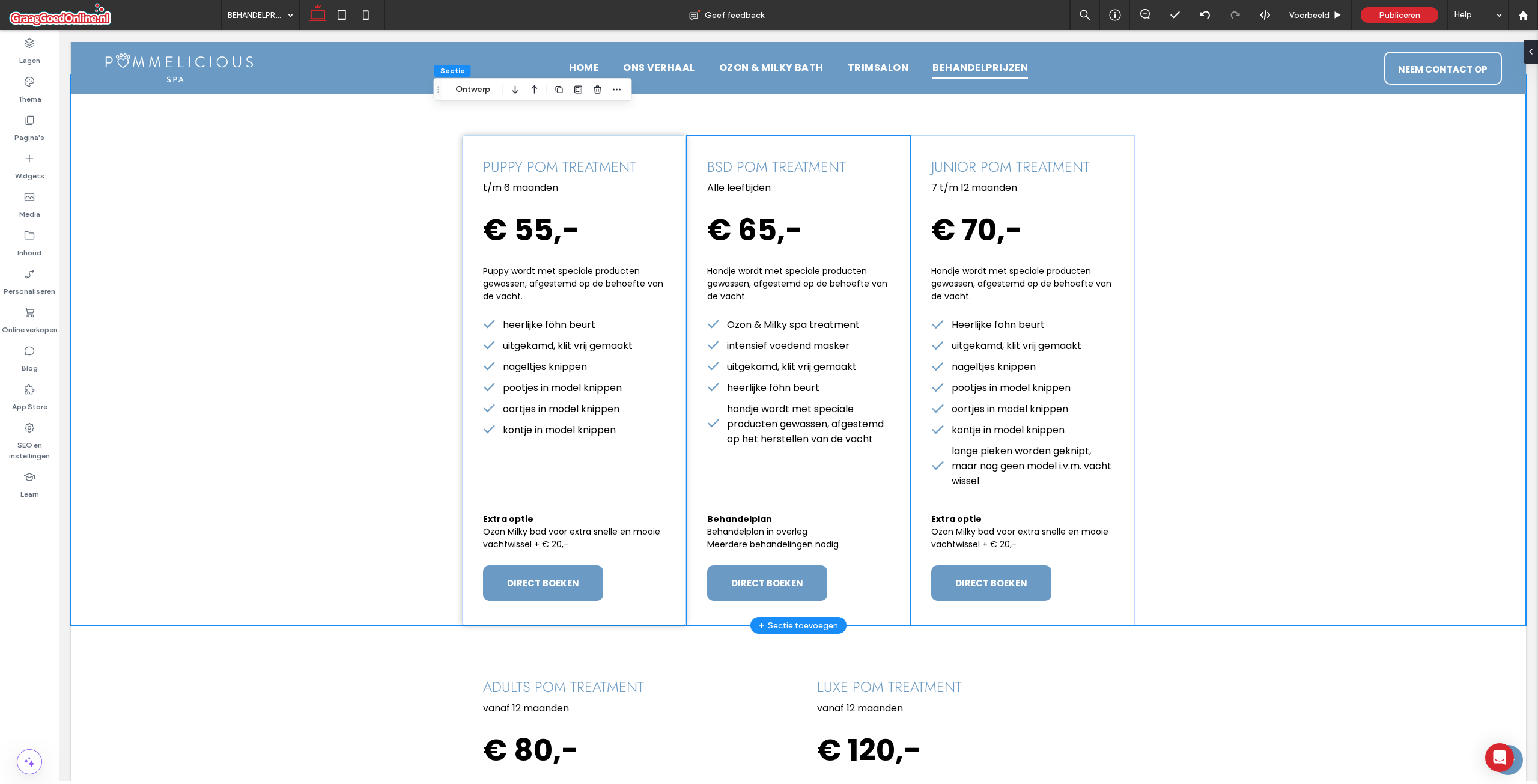
click at [843, 467] on div "bsd pom treatment Alle leeftijden € 65,- Hondje wordt met speciale producten ge…" at bounding box center [798, 380] width 224 height 490
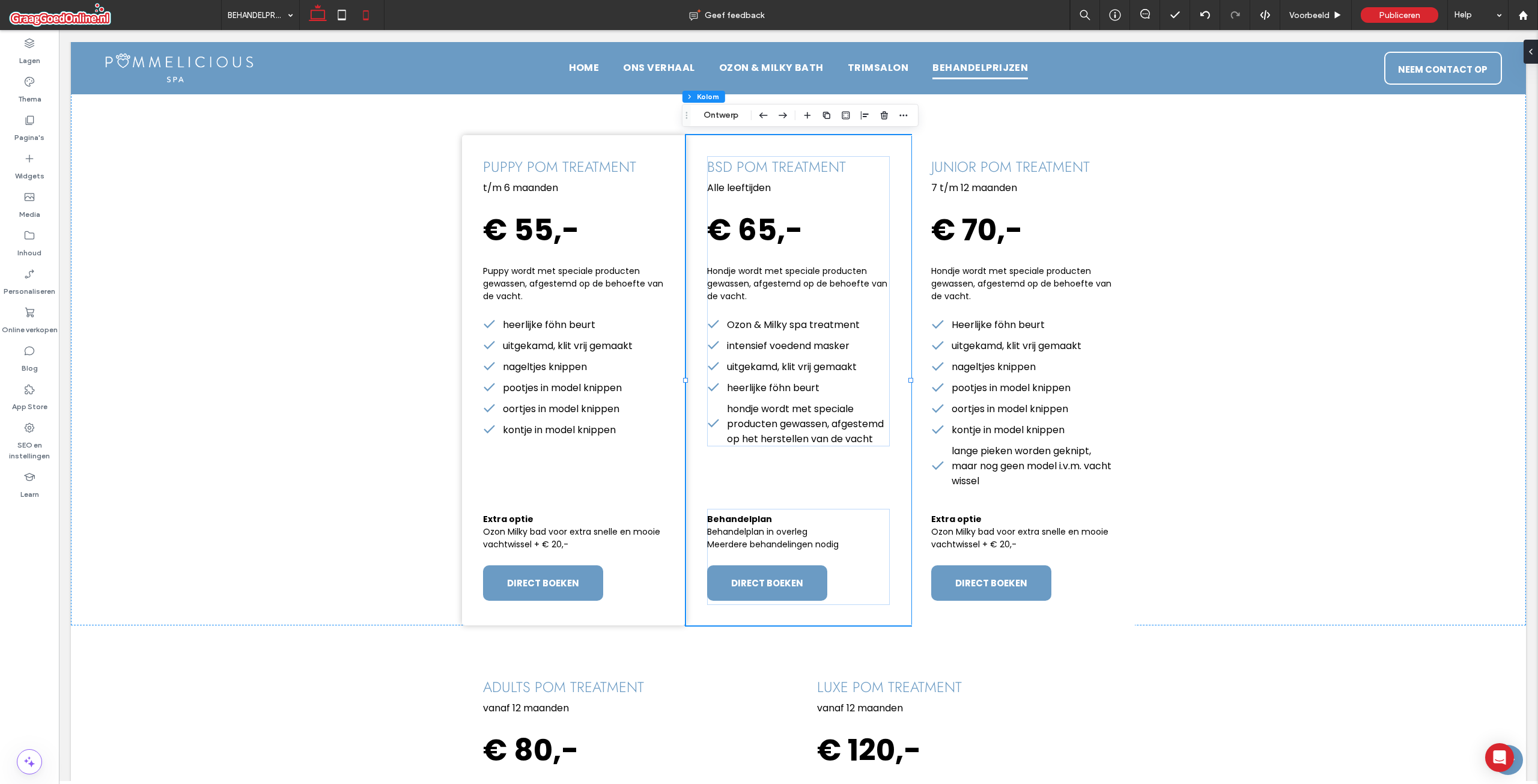
click at [367, 16] on icon at bounding box center [366, 15] width 24 height 24
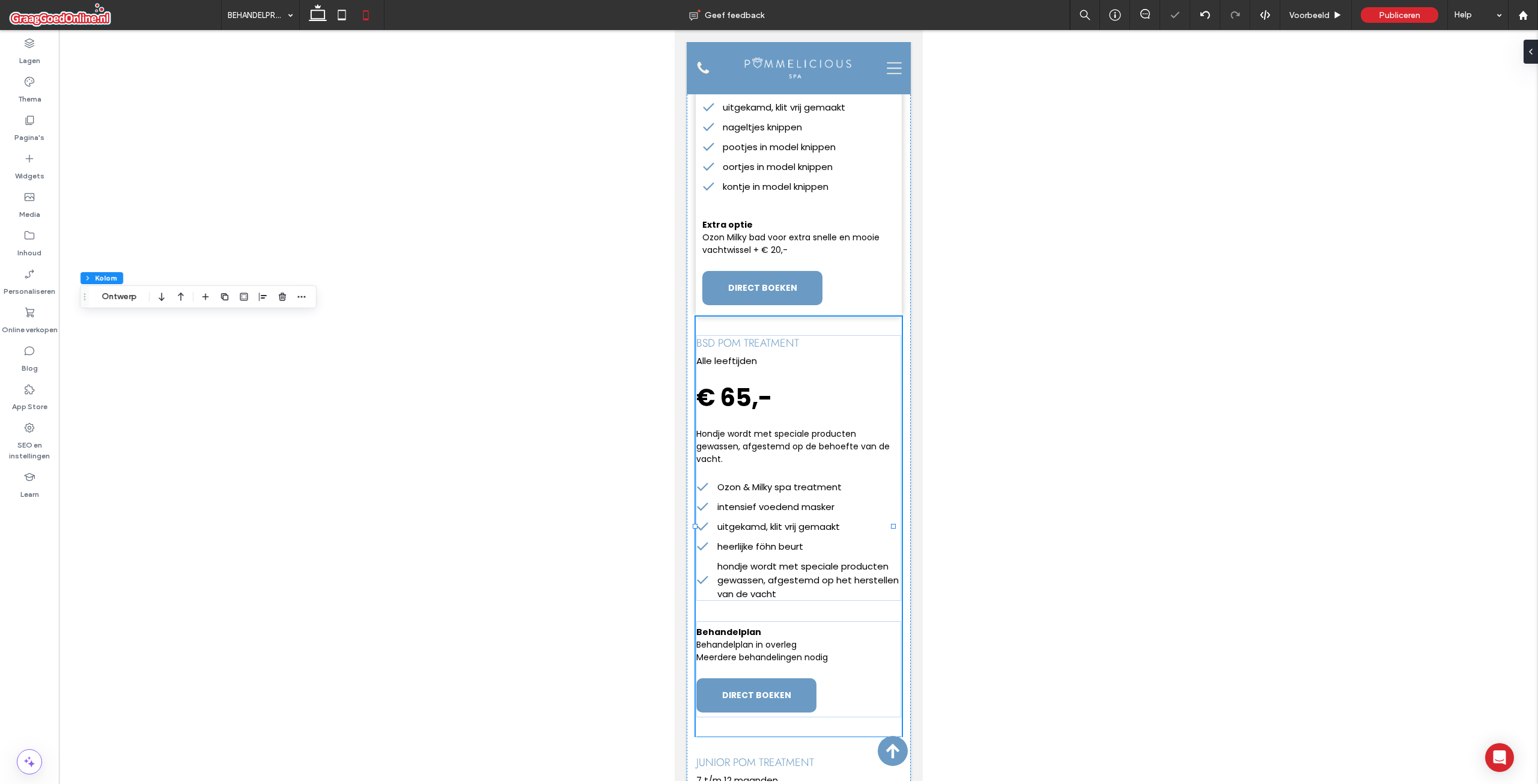
type input "**"
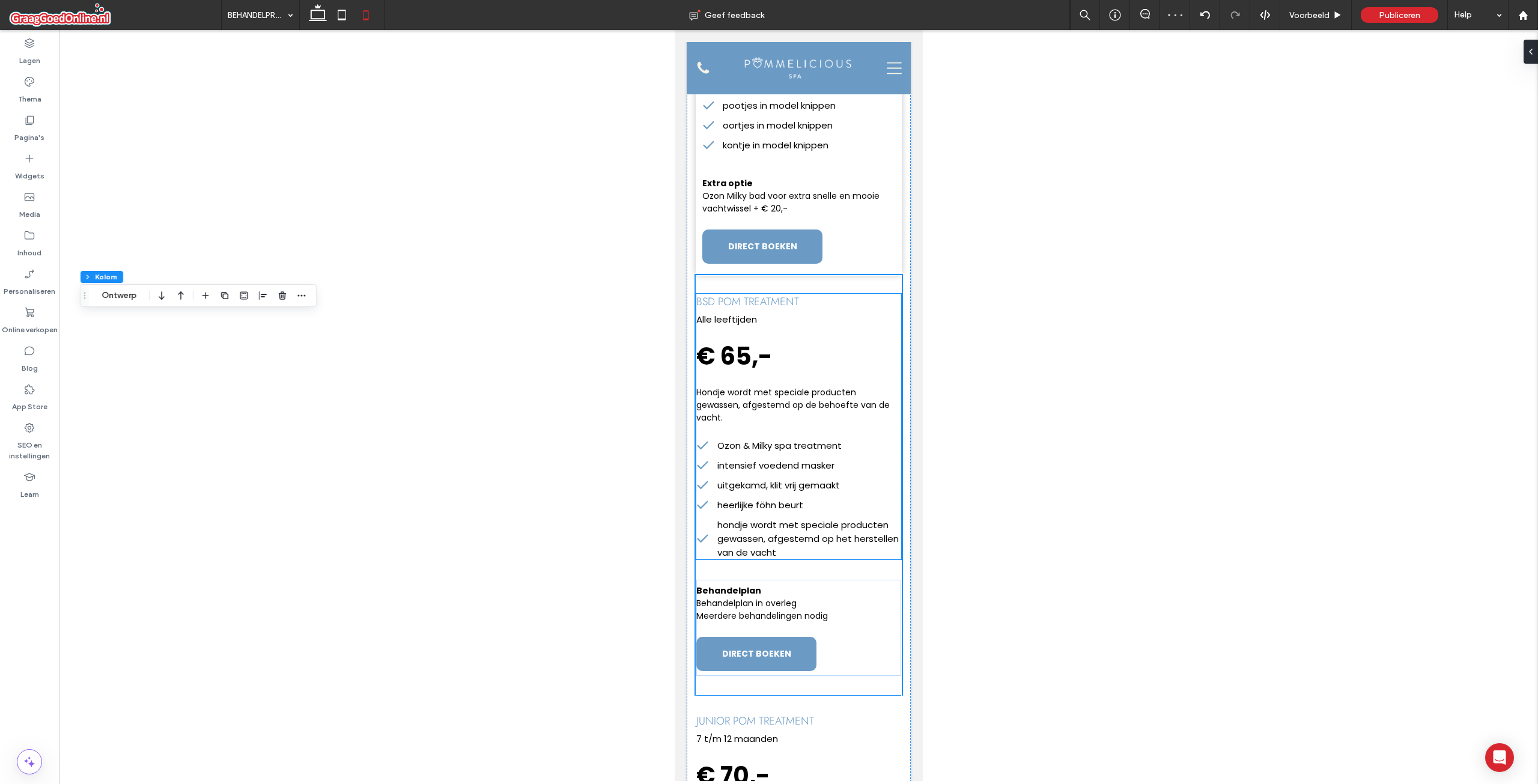
scroll to position [300, 0]
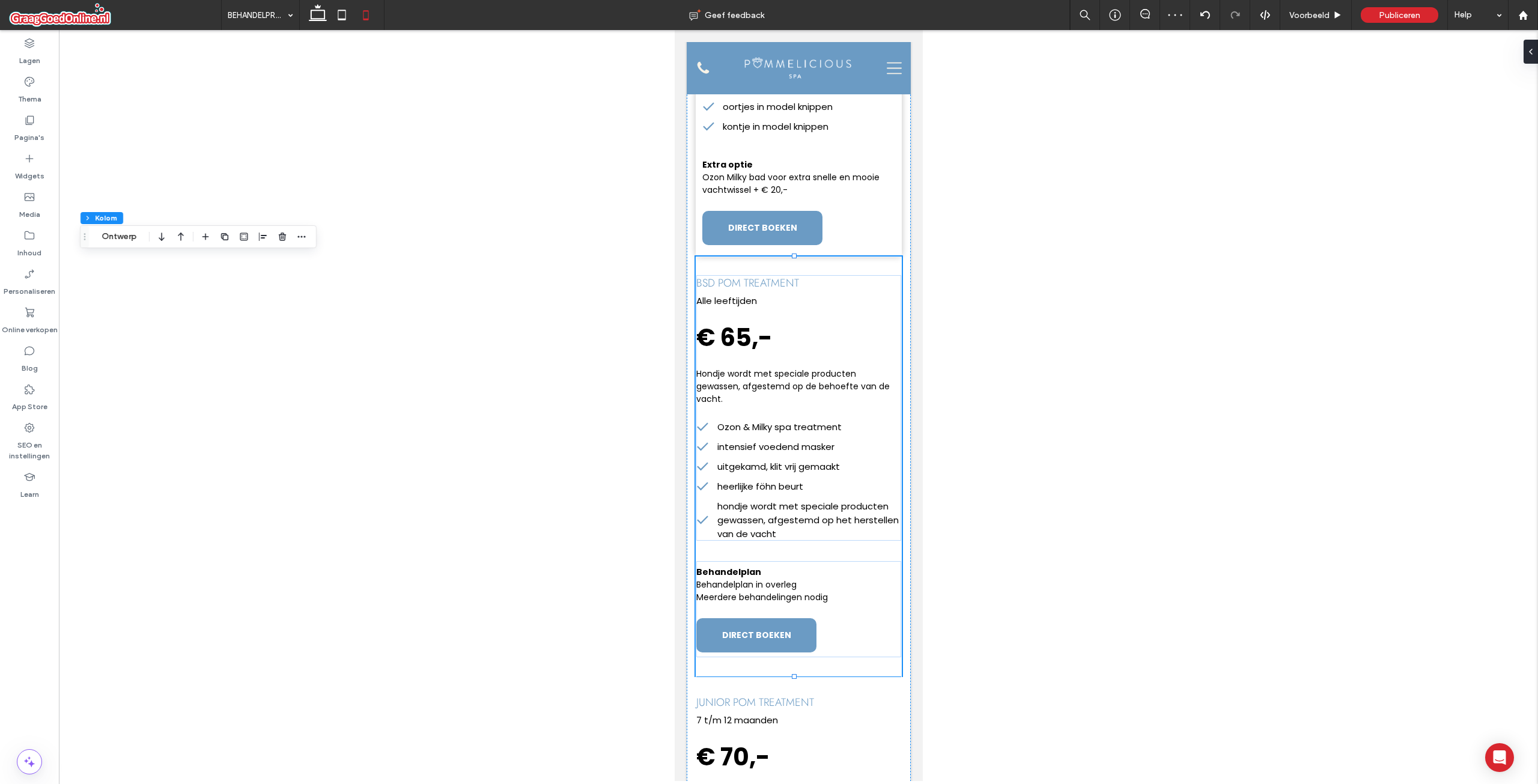
click at [864, 548] on div "bsd pom treatment Alle leeftijden € 65,- Hondje wordt met speciale producten ge…" at bounding box center [798, 466] width 206 height 419
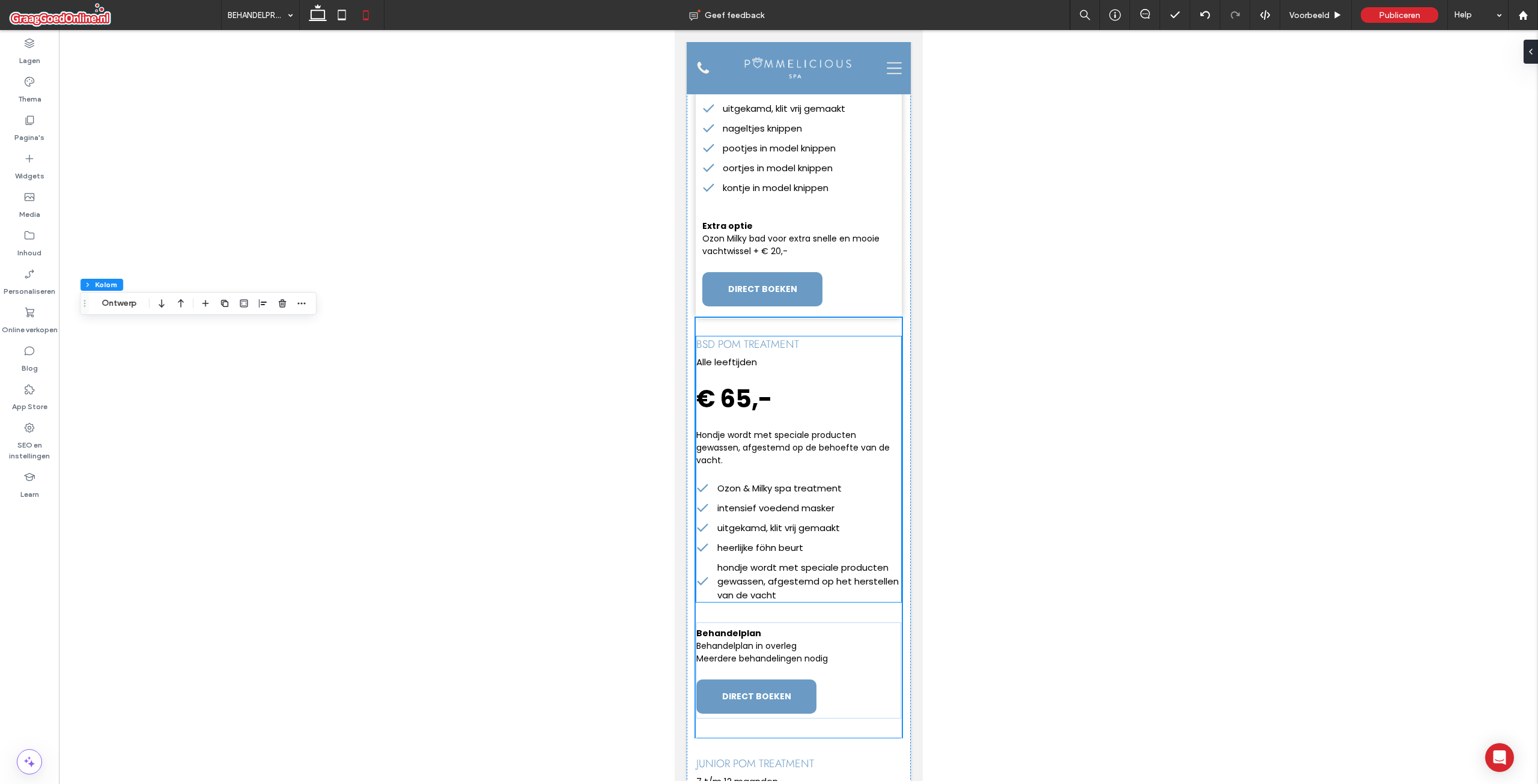
scroll to position [240, 0]
click at [320, 17] on icon at bounding box center [318, 15] width 24 height 24
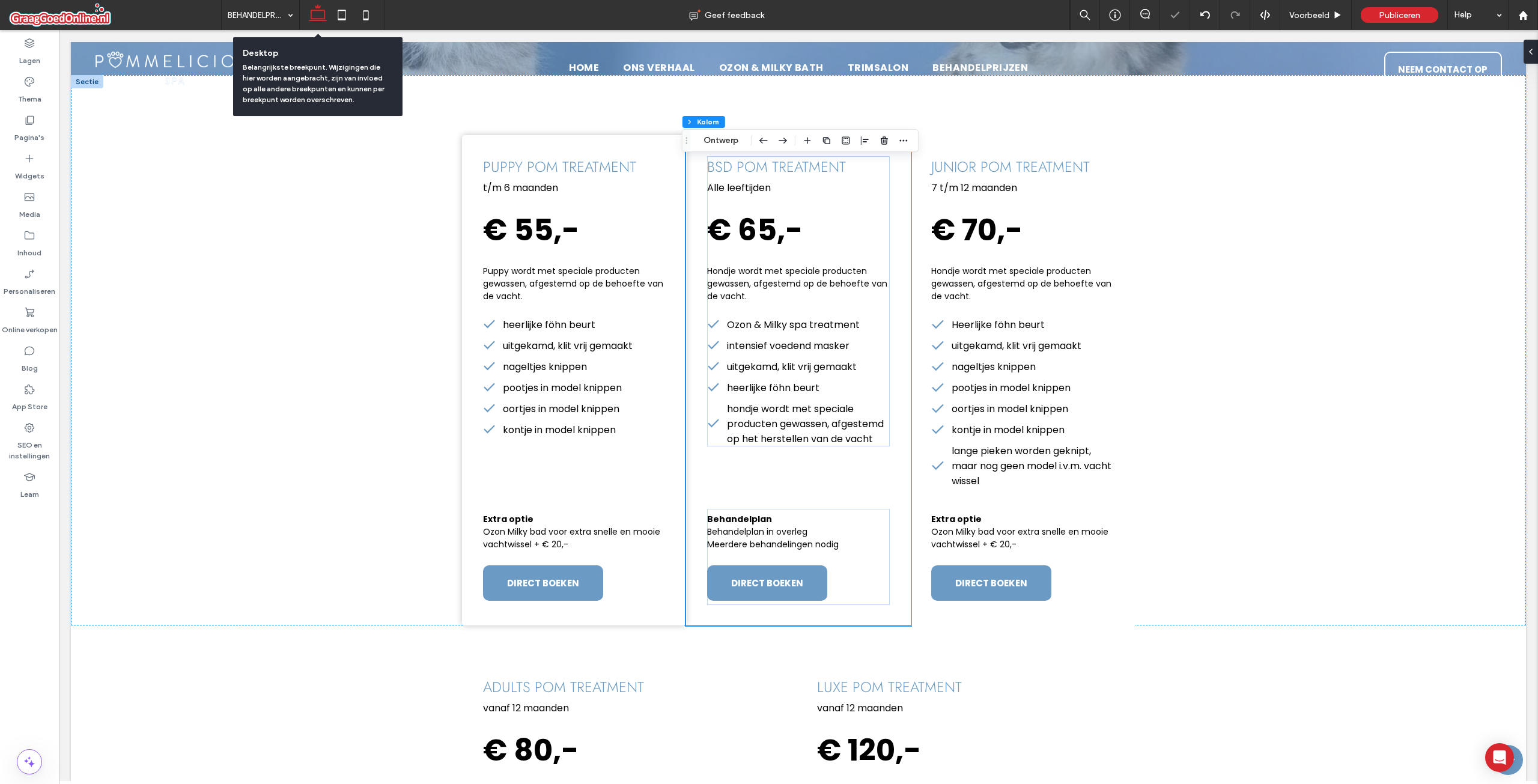
type input "*"
type input "**"
type input "*****"
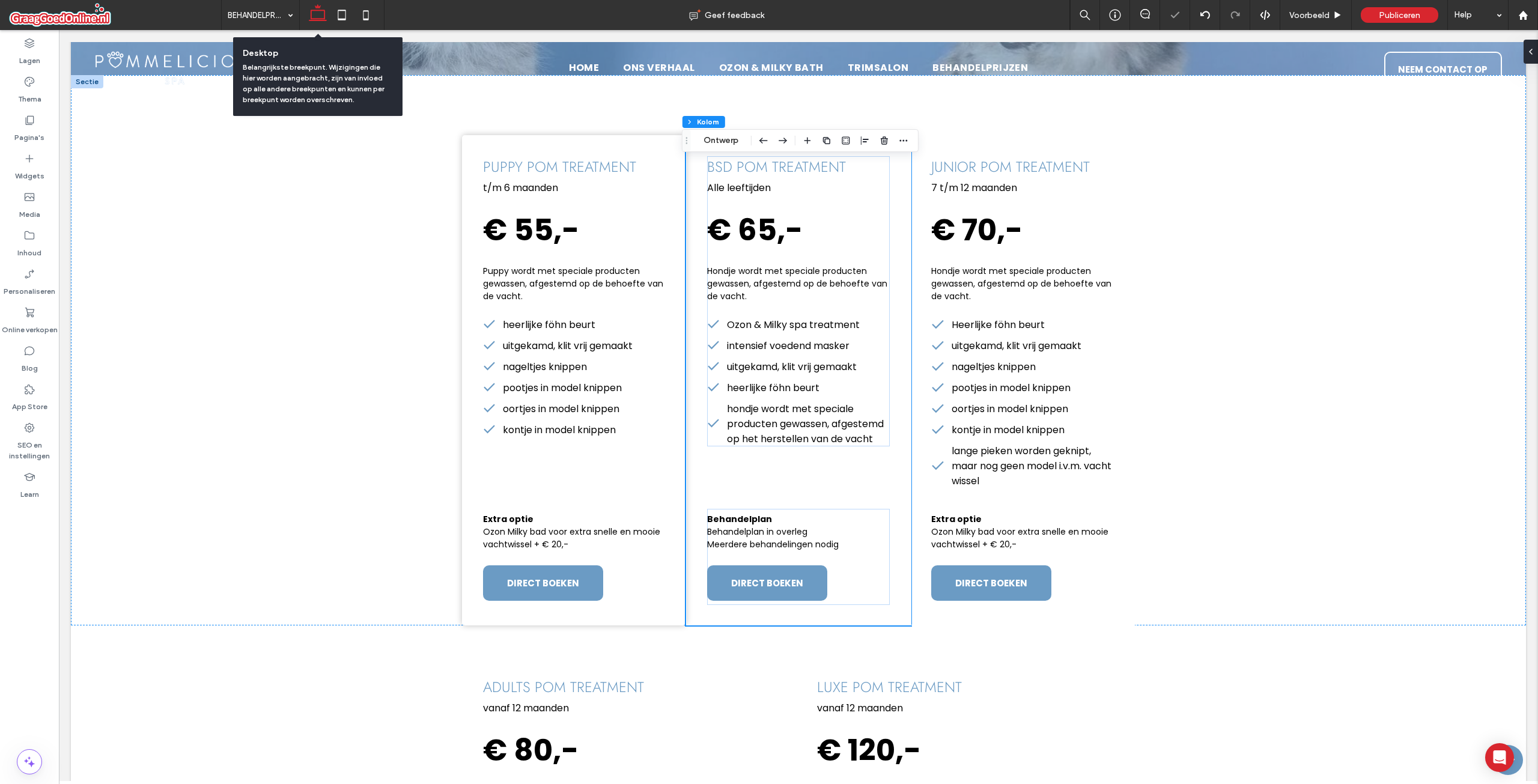
scroll to position [215, 0]
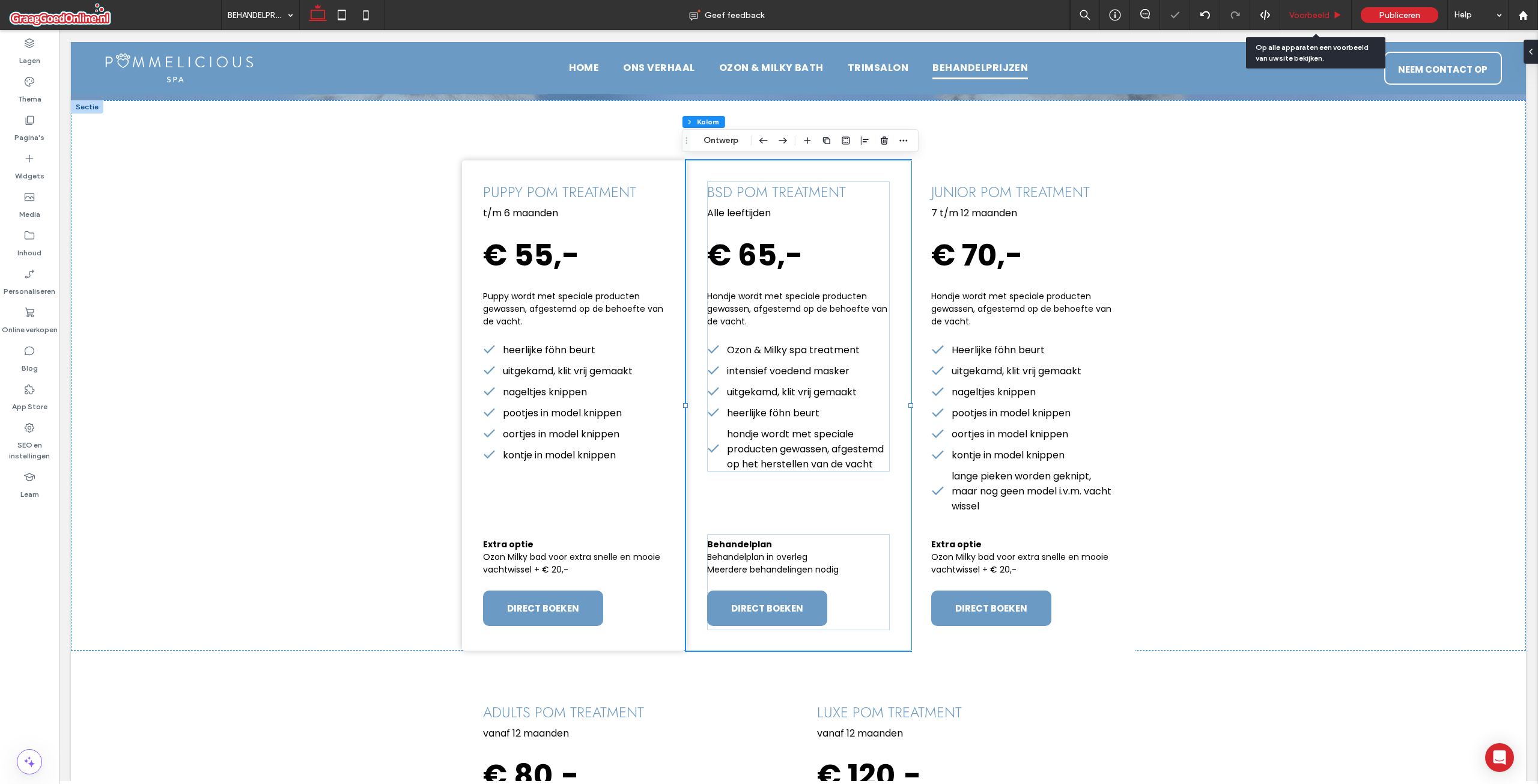
click at [1296, 17] on span "Voorbeeld" at bounding box center [1309, 15] width 40 height 10
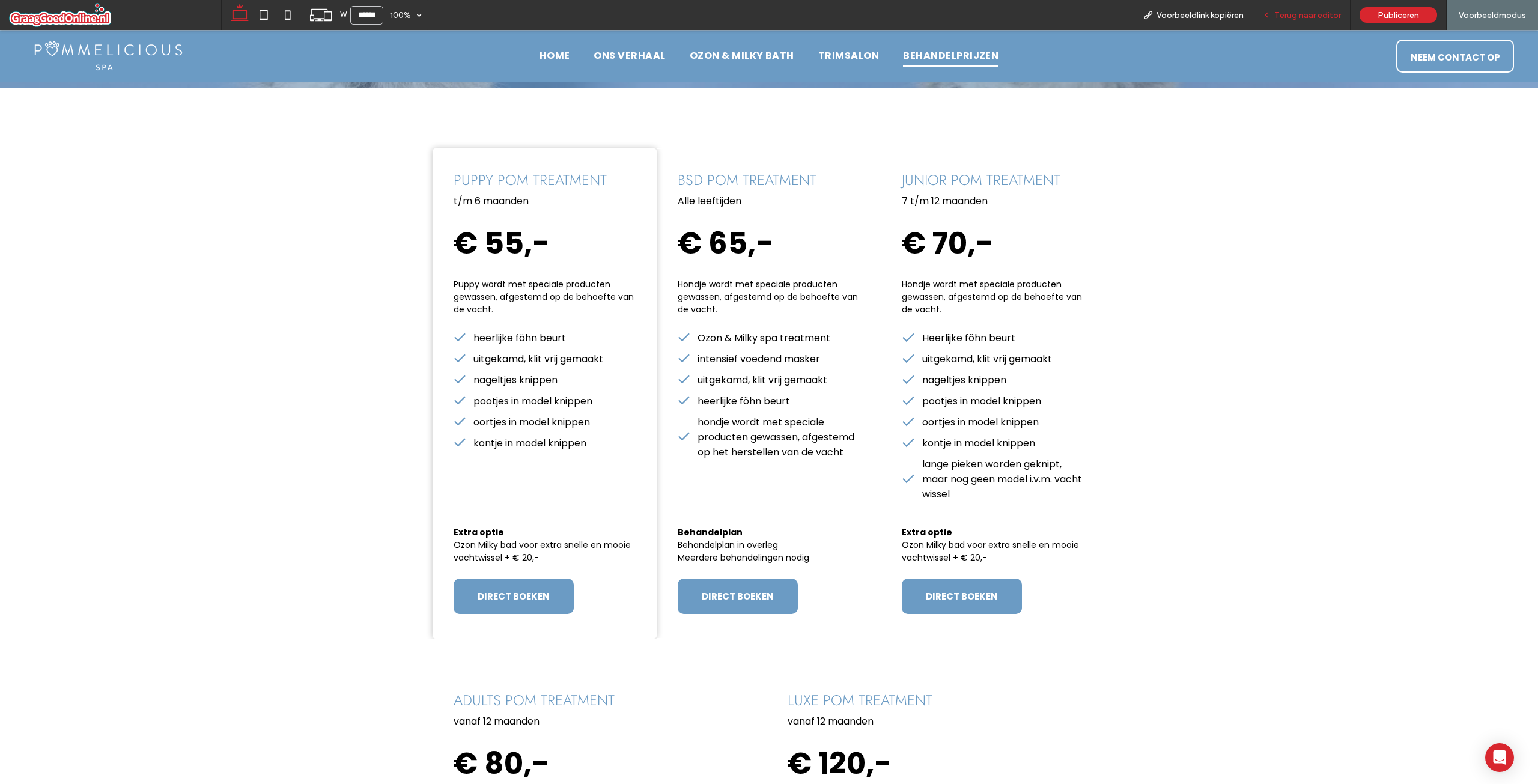
click at [1281, 9] on div "Terug naar editor" at bounding box center [1302, 15] width 97 height 30
click at [1327, 13] on span "Terug naar editor" at bounding box center [1308, 15] width 67 height 10
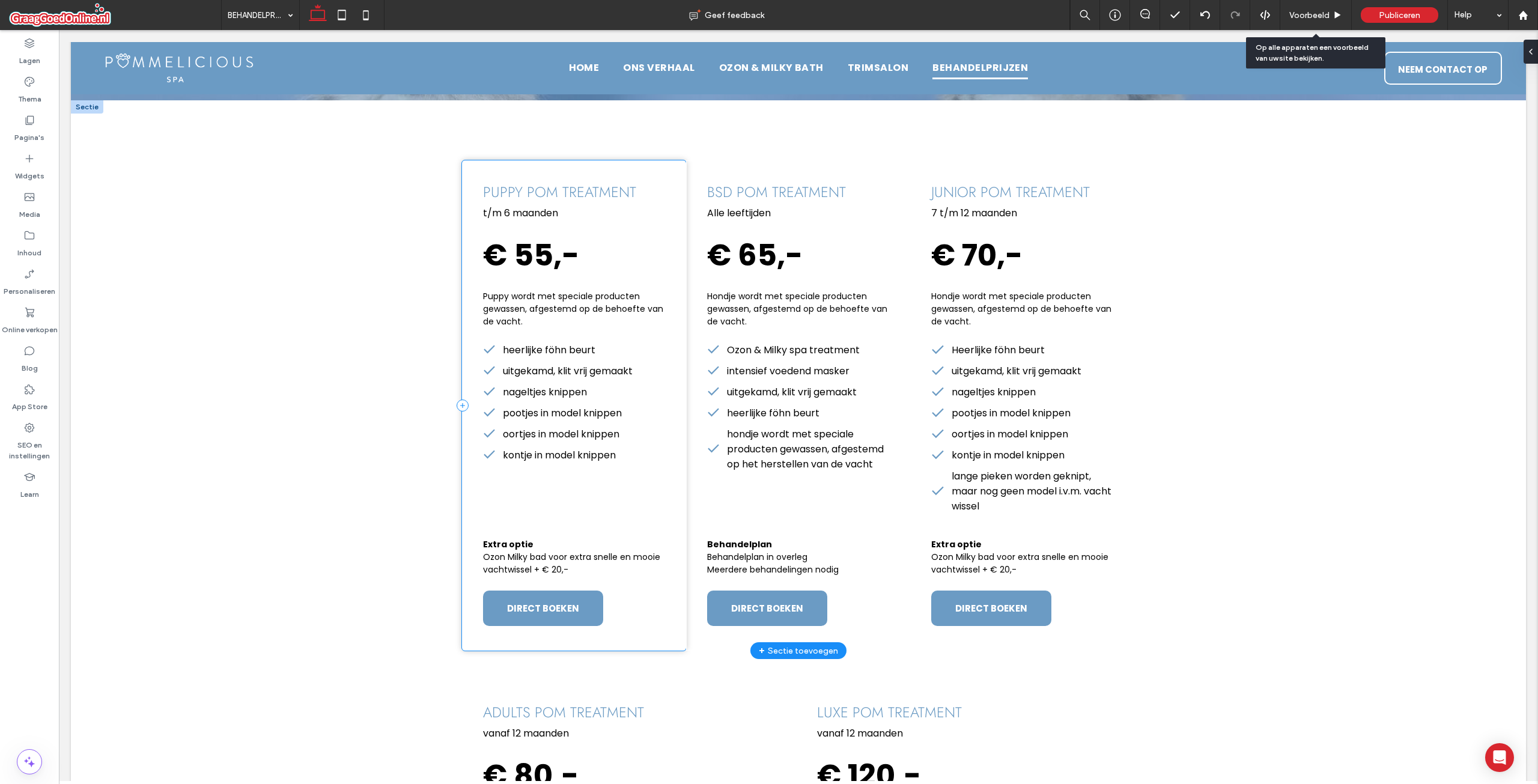
click at [636, 487] on div "puppy pom treatment t/m 6 maanden € 55,- Puppy wordt met speciale producten gew…" at bounding box center [574, 405] width 224 height 490
click at [477, 140] on button "Ontwerp" at bounding box center [497, 140] width 50 height 15
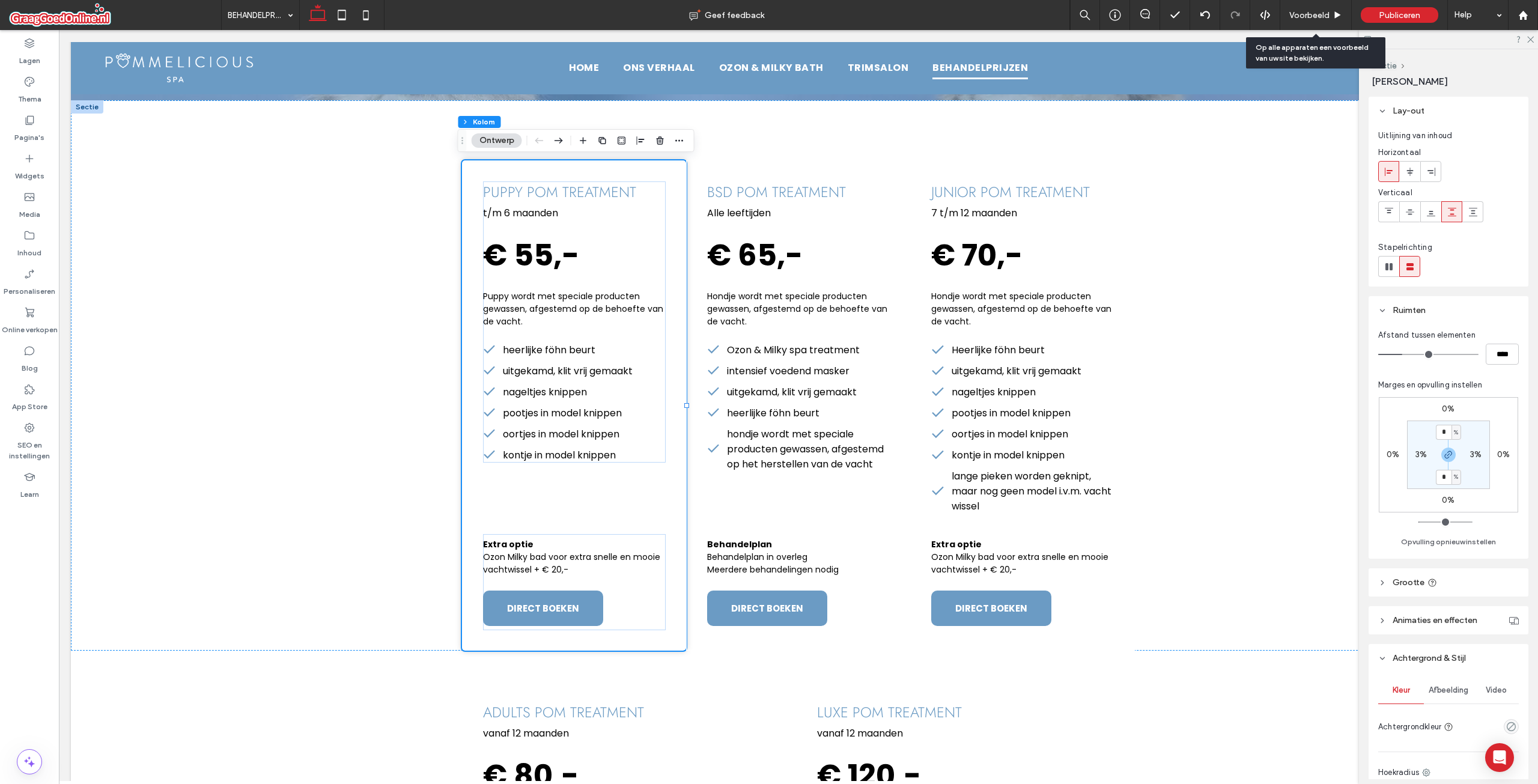
scroll to position [300, 0]
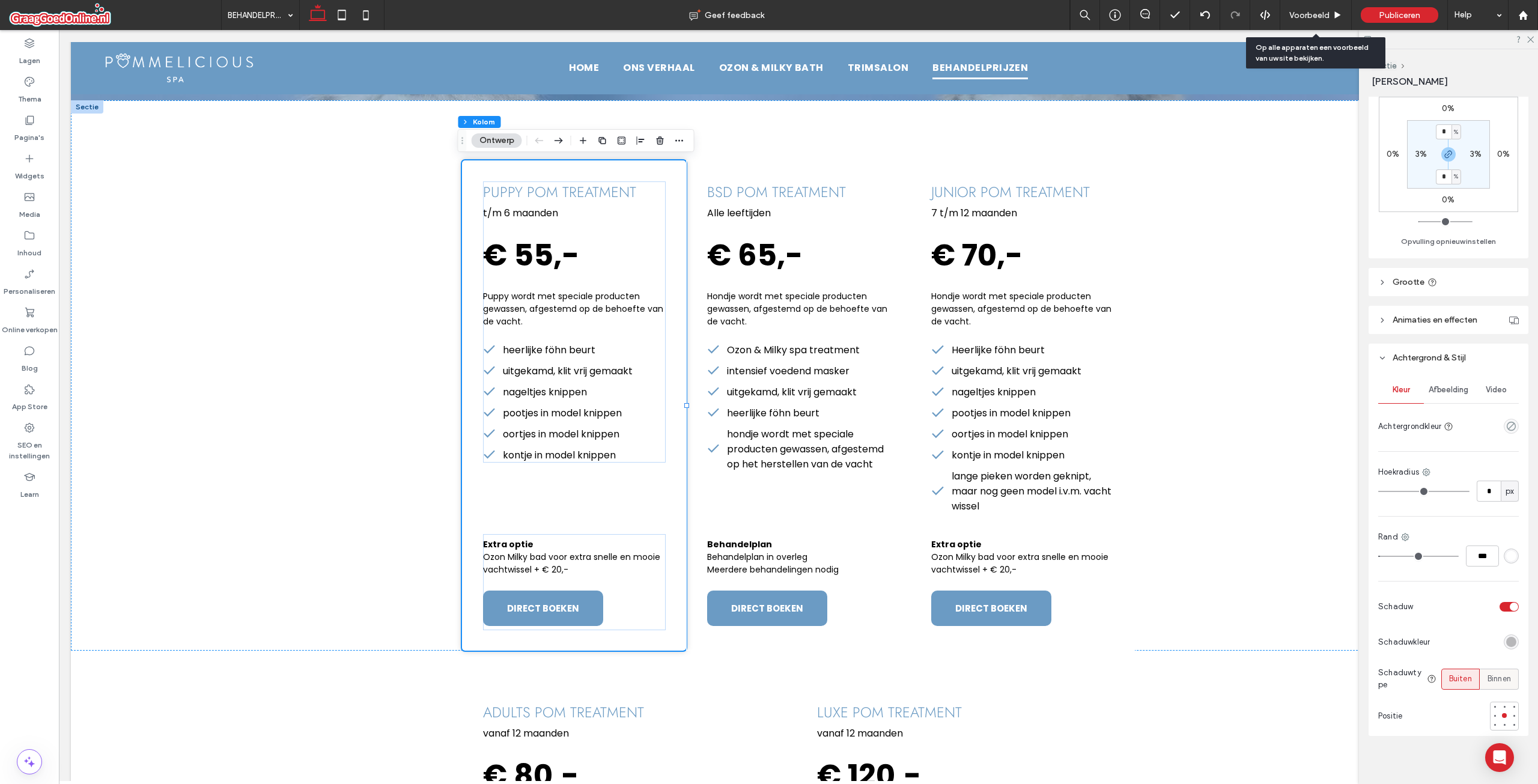
click at [1492, 678] on span "Binnen" at bounding box center [1499, 679] width 24 height 12
click at [1458, 679] on span "Buiten" at bounding box center [1461, 679] width 23 height 12
click at [1503, 605] on div "toggle" at bounding box center [1509, 607] width 19 height 10
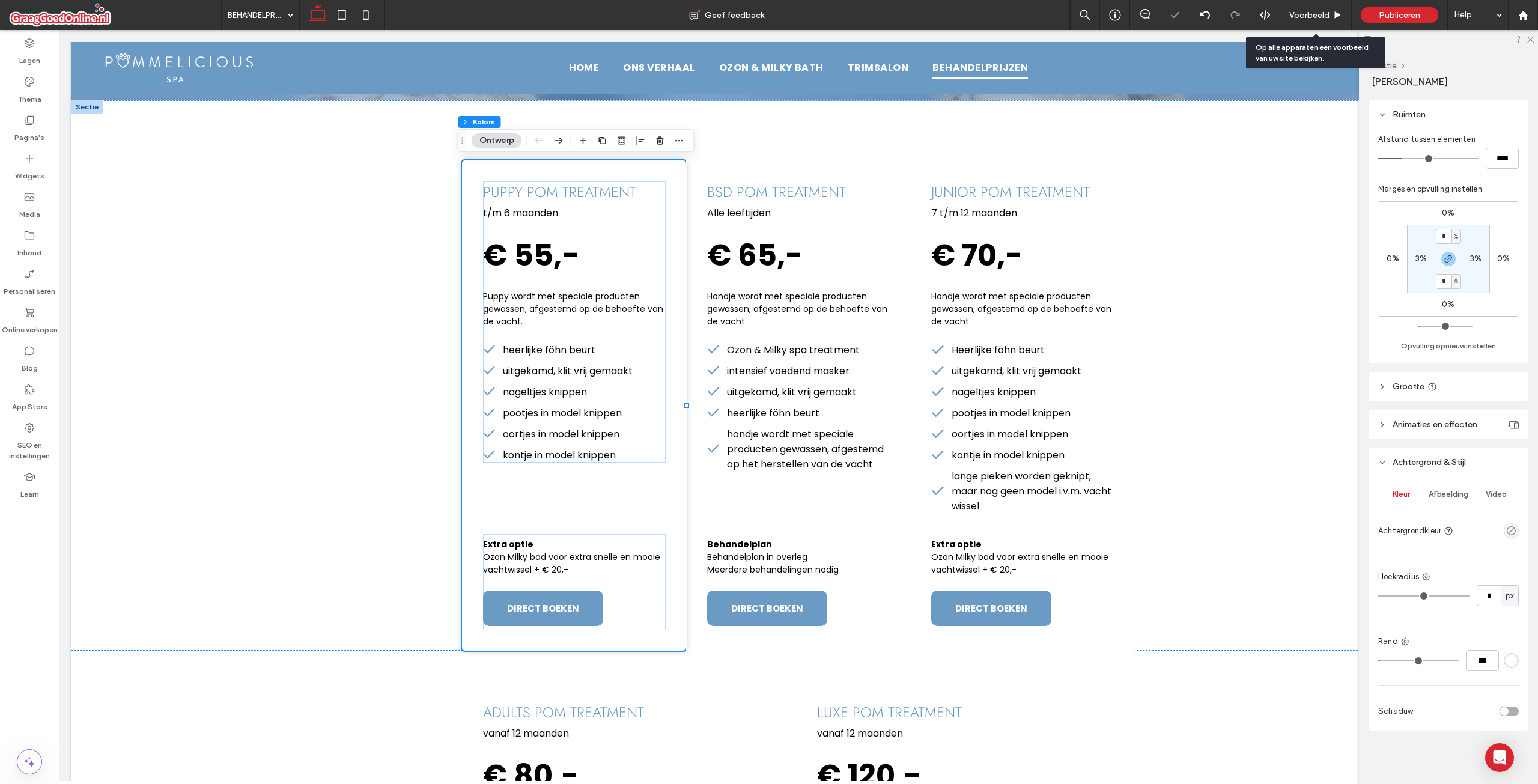
scroll to position [196, 0]
click at [1506, 662] on div "rgba(255, 255, 255, 1)" at bounding box center [1511, 660] width 10 height 10
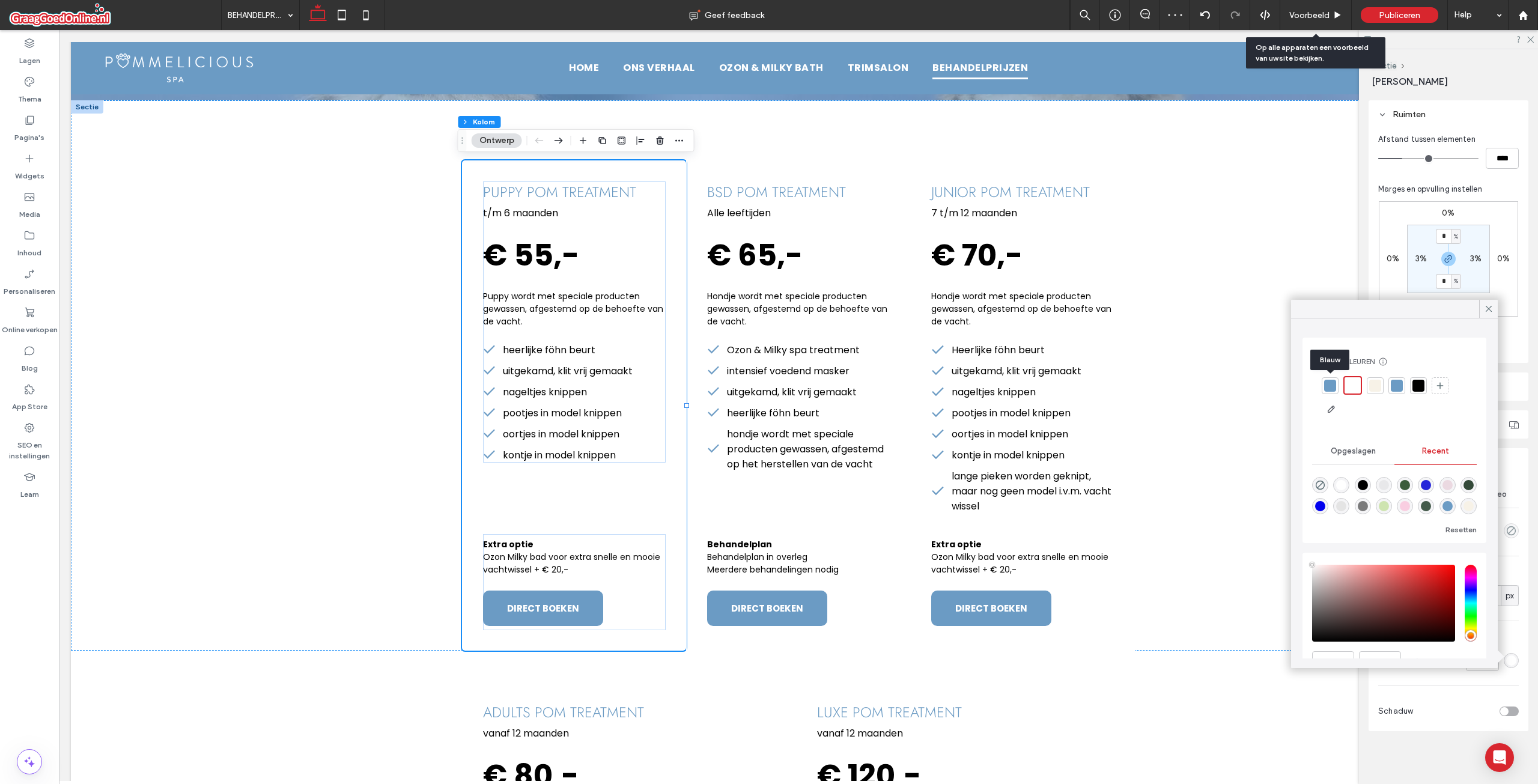
click at [1332, 385] on div at bounding box center [1330, 386] width 12 height 12
drag, startPoint x: 1485, startPoint y: 309, endPoint x: 1445, endPoint y: 240, distance: 79.8
click at [1485, 309] on icon at bounding box center [1489, 309] width 11 height 11
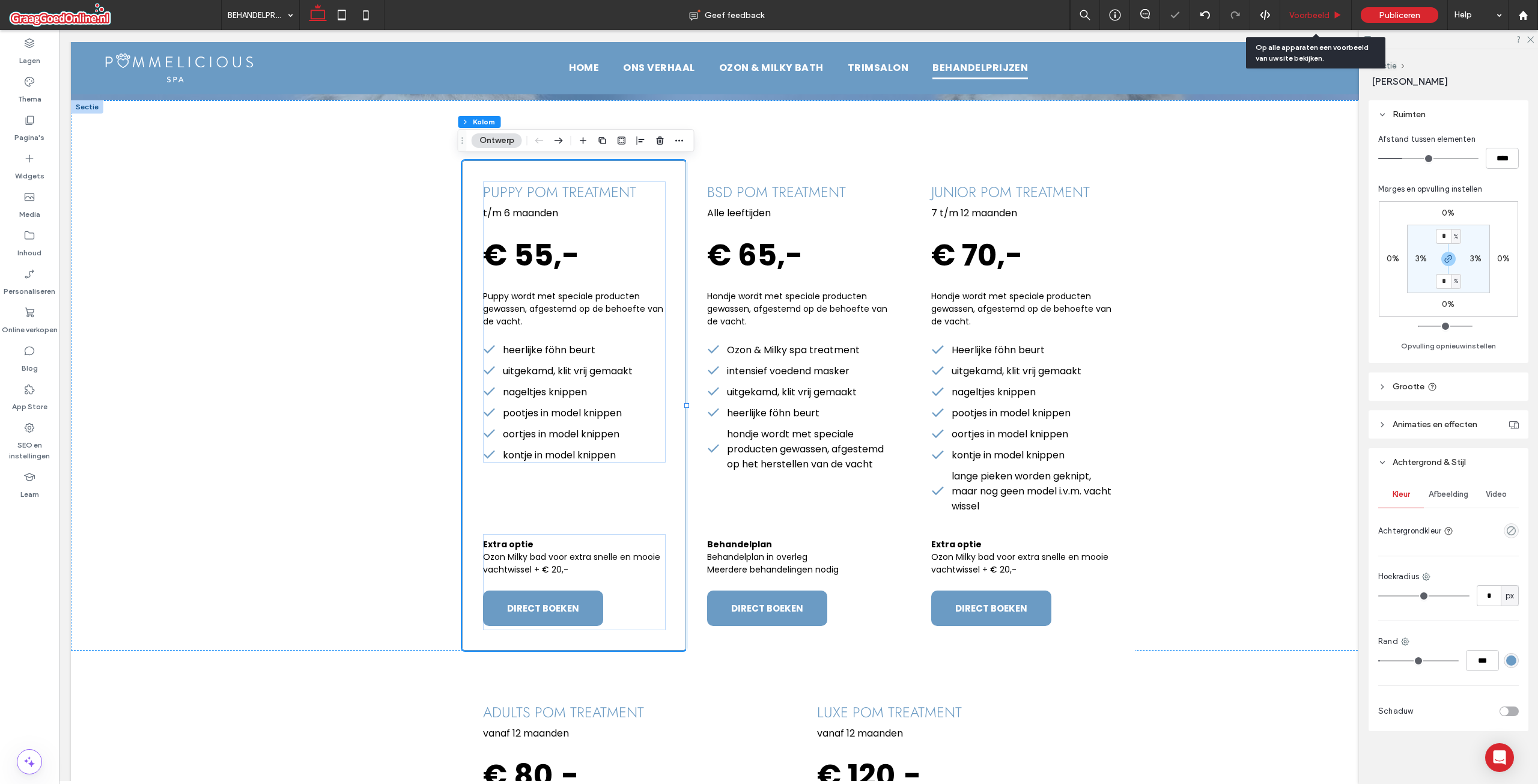
click at [1321, 13] on span "Voorbeeld" at bounding box center [1309, 15] width 40 height 10
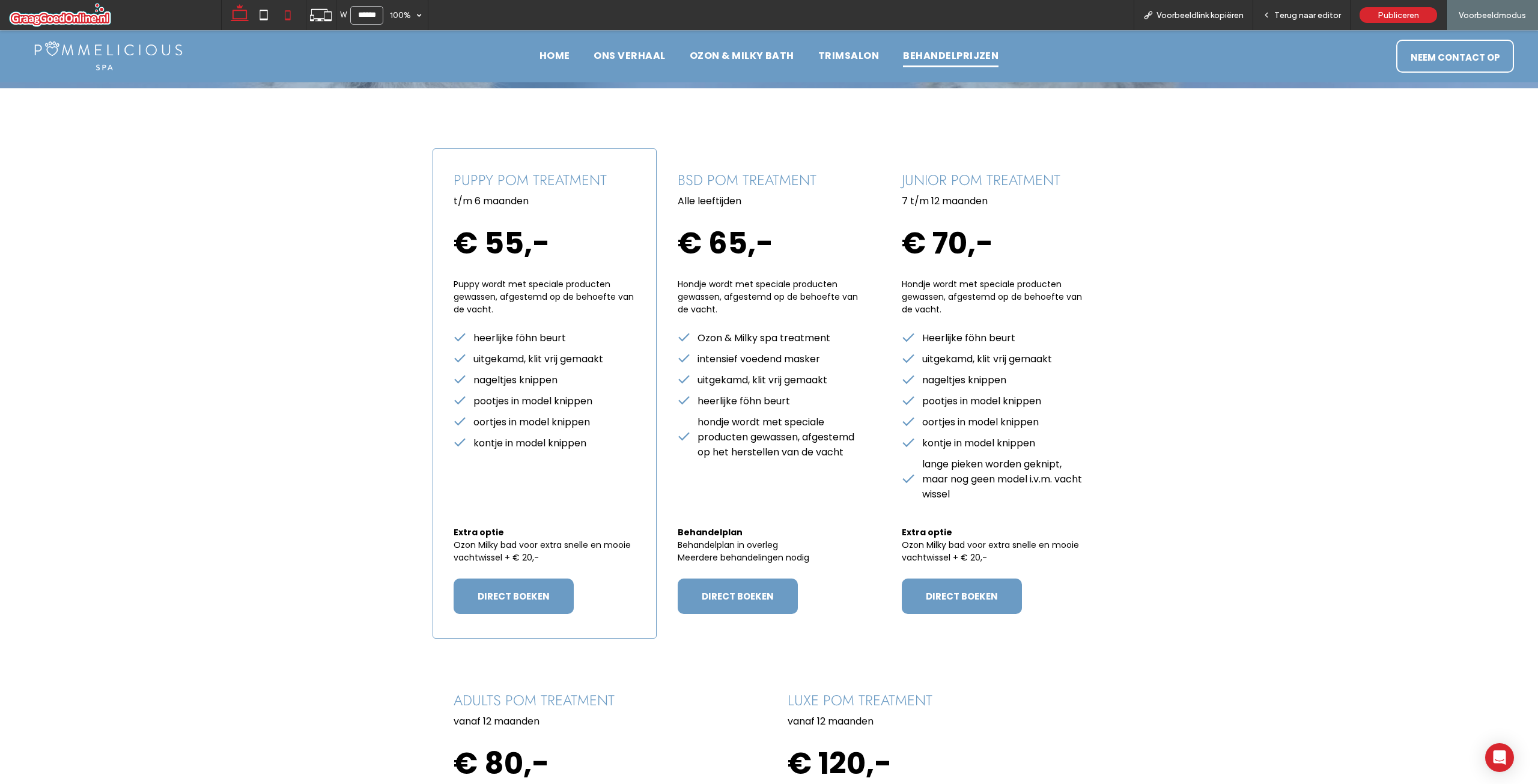
click at [284, 11] on icon at bounding box center [288, 15] width 24 height 24
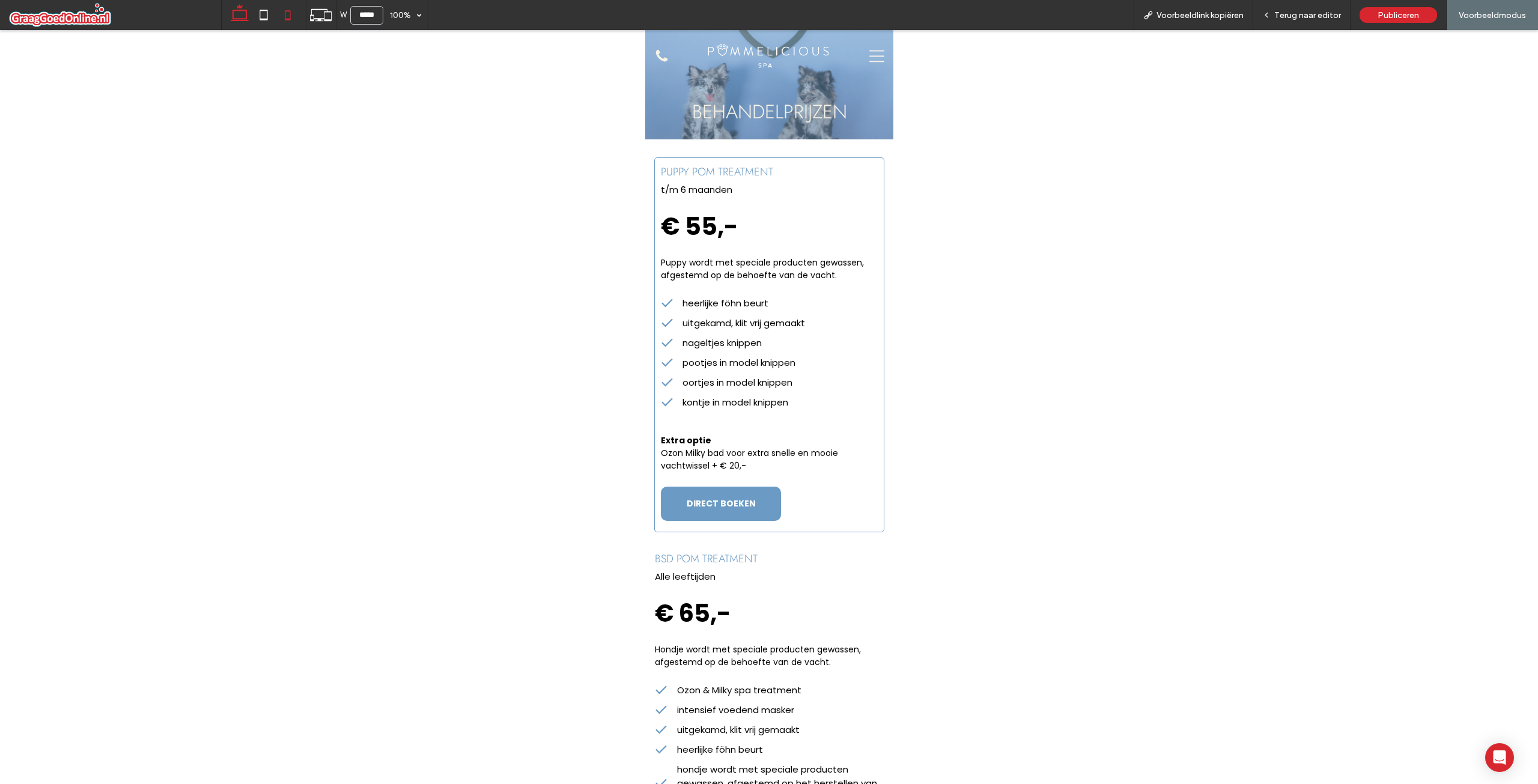
click at [243, 21] on icon at bounding box center [240, 15] width 24 height 24
type input "******"
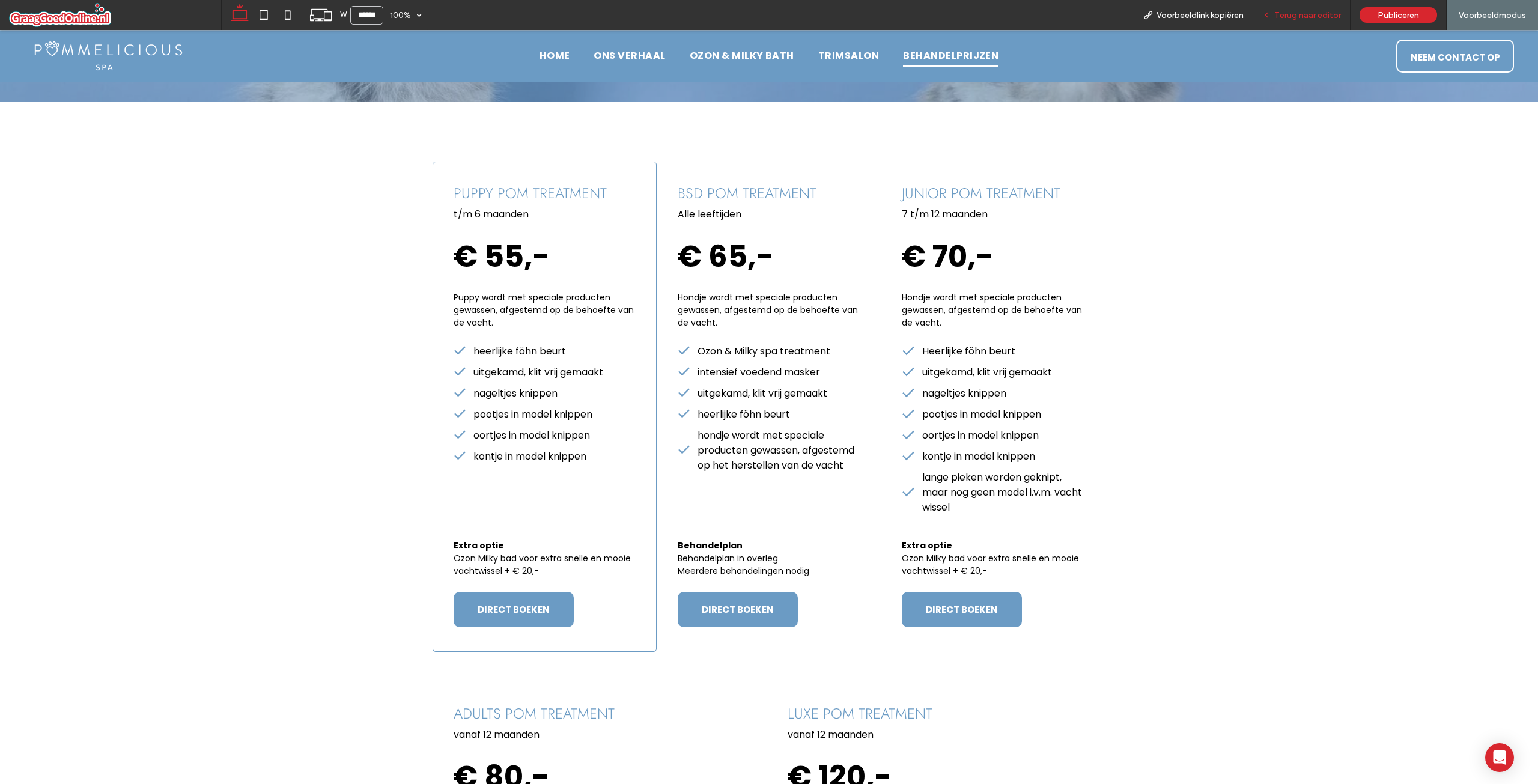
click at [1321, 5] on div "Terug naar editor" at bounding box center [1302, 15] width 97 height 30
click at [1306, 19] on span "Terug naar editor" at bounding box center [1308, 15] width 67 height 10
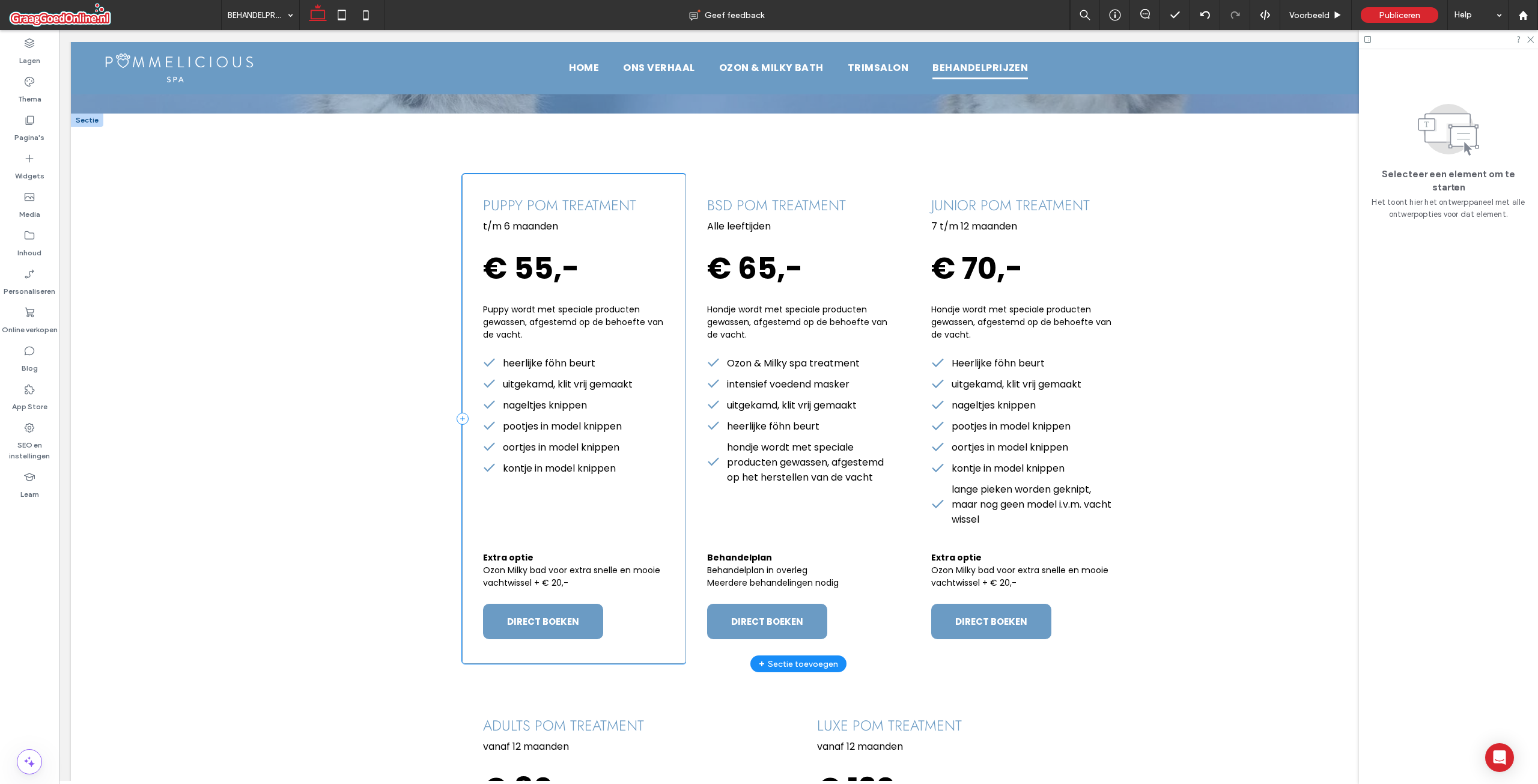
click at [629, 528] on div "puppy pom treatment t/m 6 maanden € 55,- Puppy wordt met speciale producten gew…" at bounding box center [574, 419] width 224 height 490
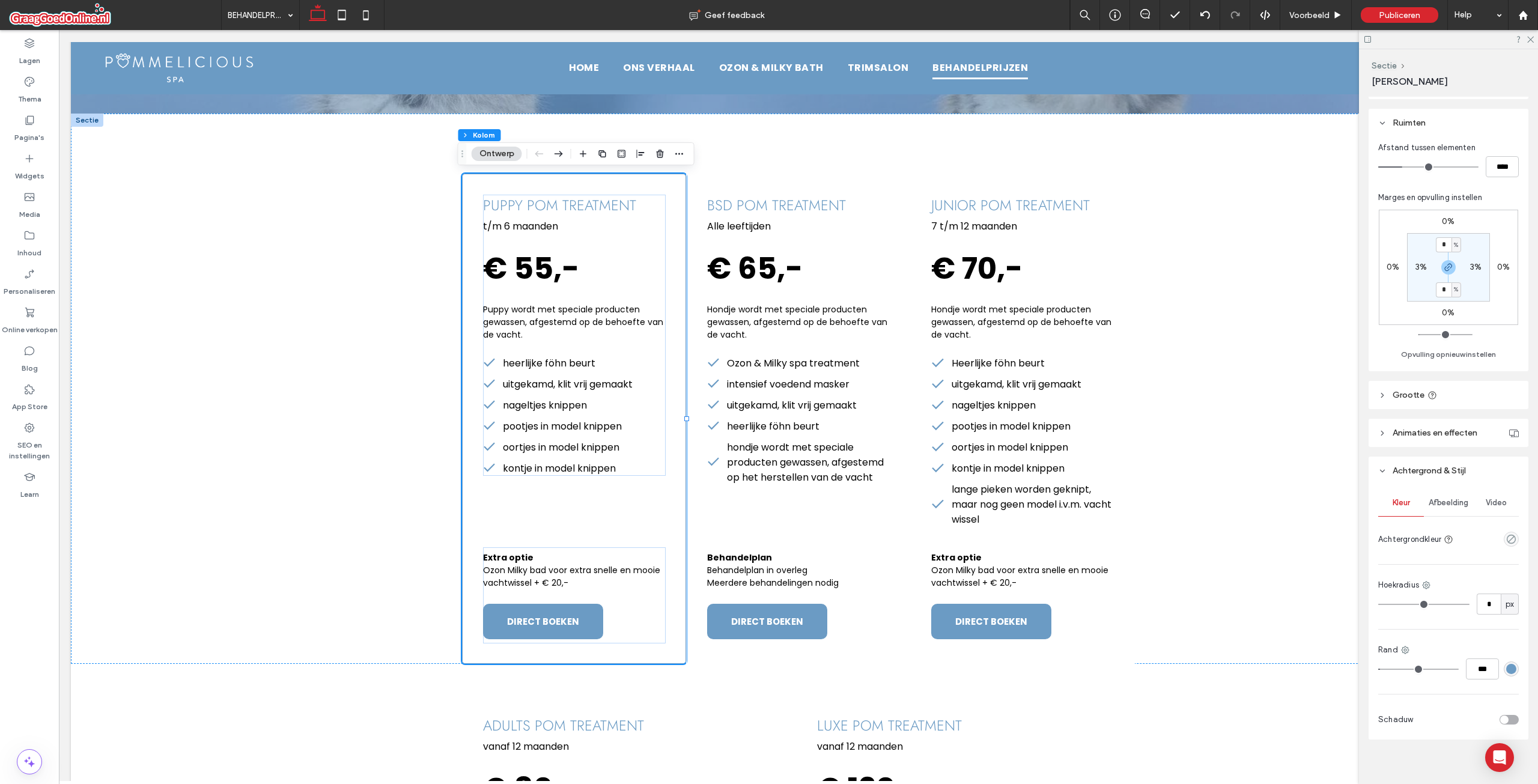
scroll to position [196, 0]
click at [1500, 713] on div "toggle" at bounding box center [1505, 711] width 9 height 9
click at [1533, 39] on icon at bounding box center [1529, 38] width 8 height 8
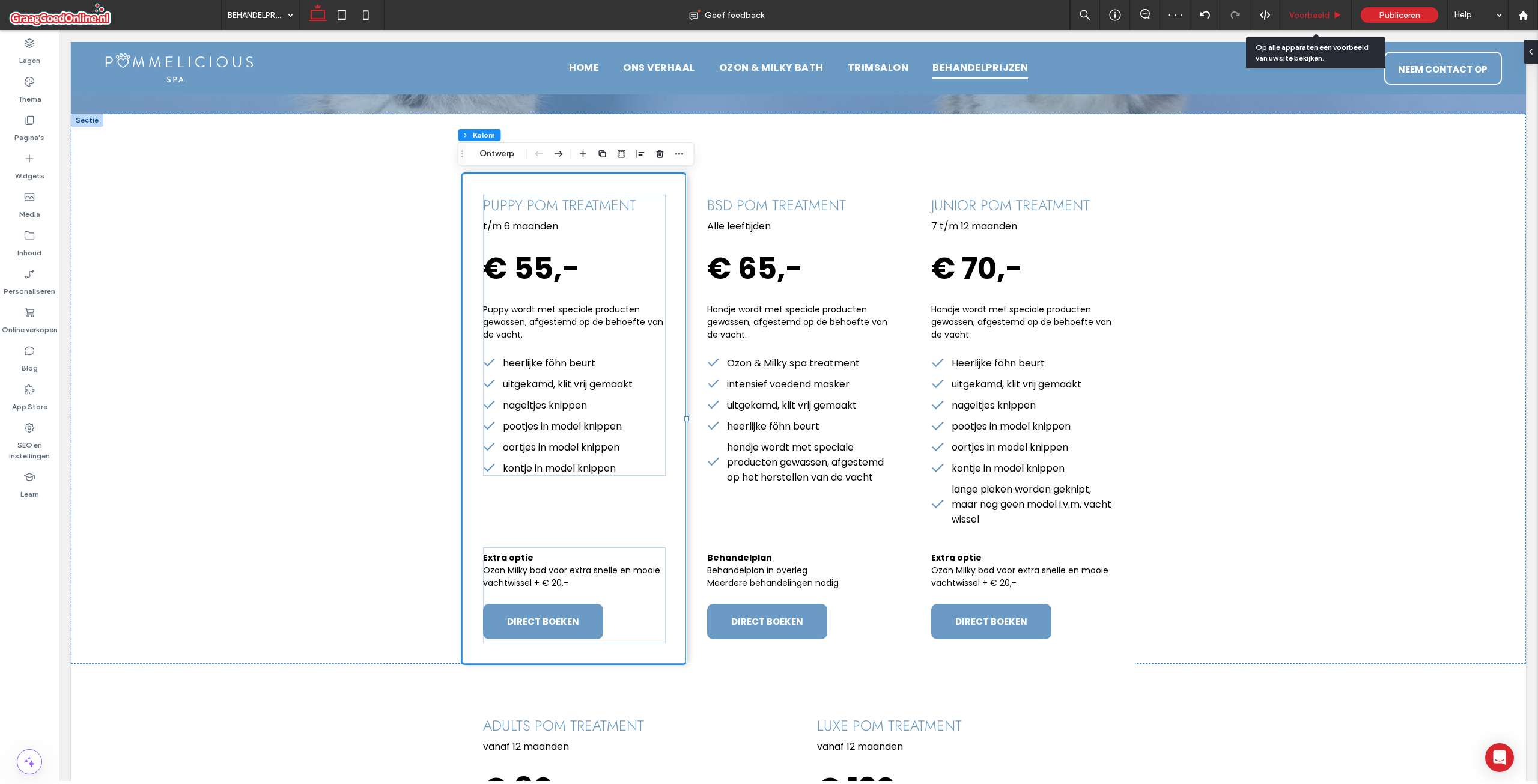
click at [1323, 21] on div "Voorbeeld" at bounding box center [1316, 15] width 72 height 30
click at [1307, 15] on span "Voorbeeld" at bounding box center [1309, 15] width 40 height 10
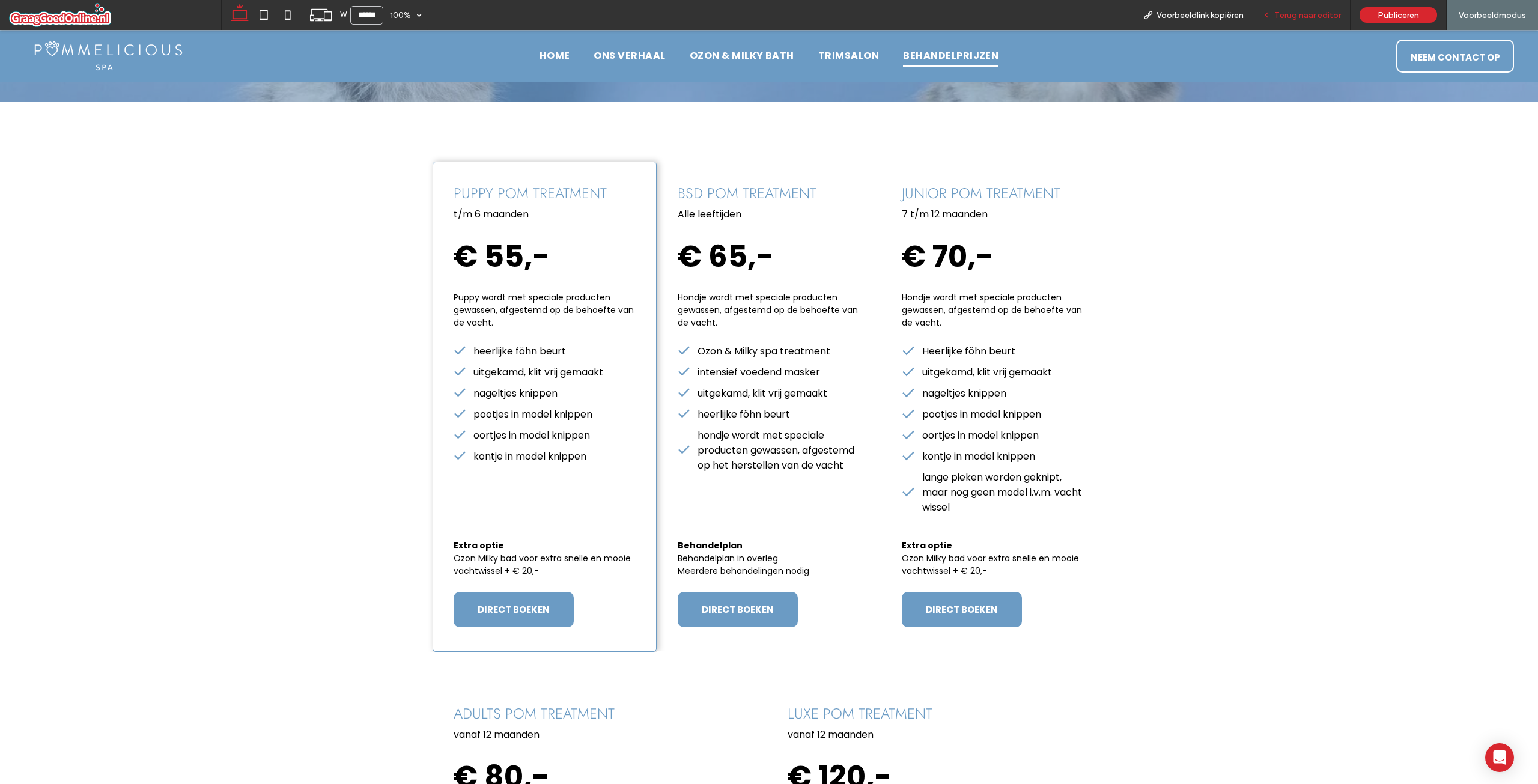
click at [1299, 14] on span "Terug naar editor" at bounding box center [1308, 15] width 67 height 10
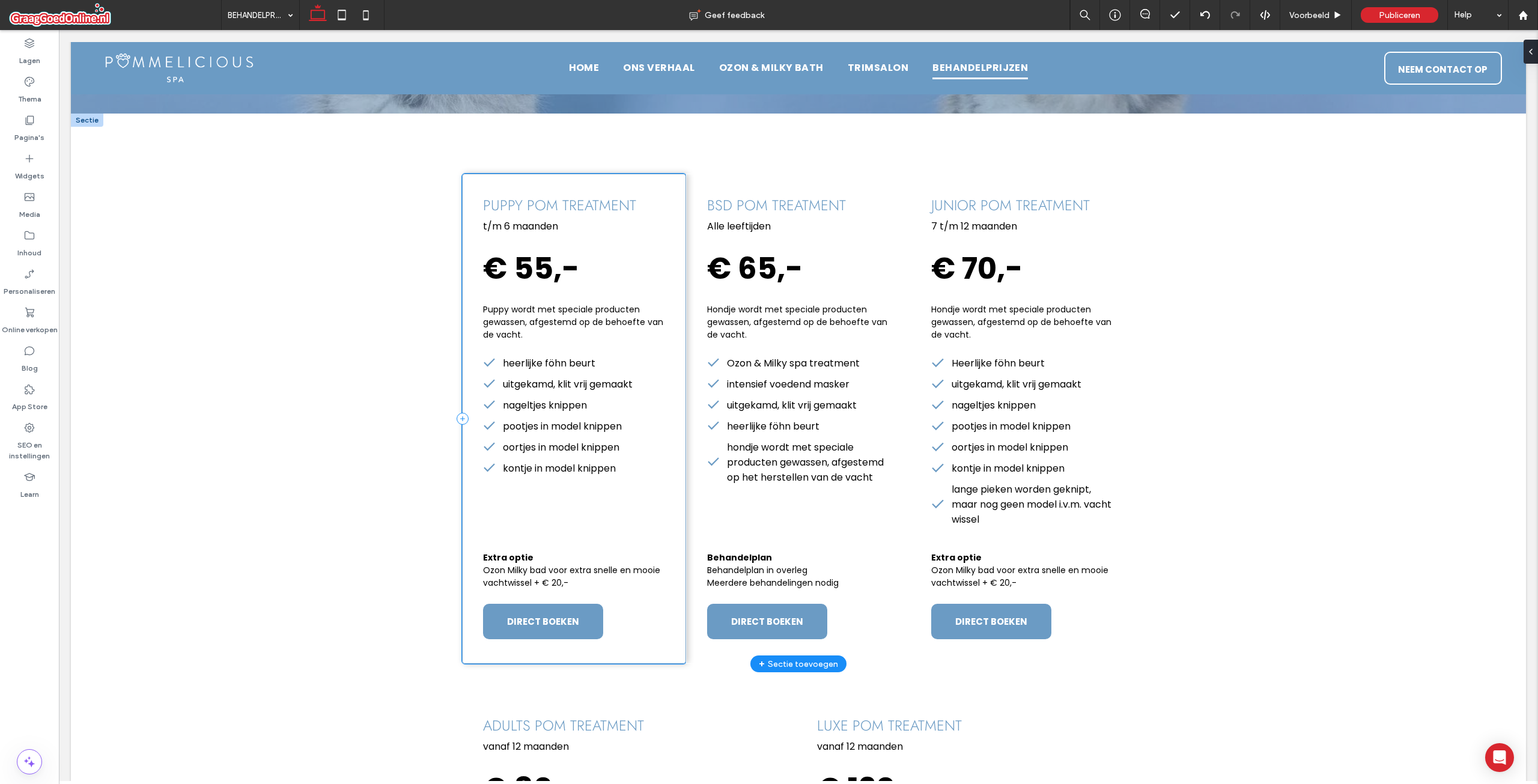
click at [601, 502] on div "puppy pom treatment t/m 6 maanden € 55,- Puppy wordt met speciale producten gew…" at bounding box center [574, 419] width 224 height 490
drag, startPoint x: 499, startPoint y: 155, endPoint x: 635, endPoint y: 224, distance: 152.5
click at [499, 155] on button "Ontwerp" at bounding box center [497, 154] width 50 height 15
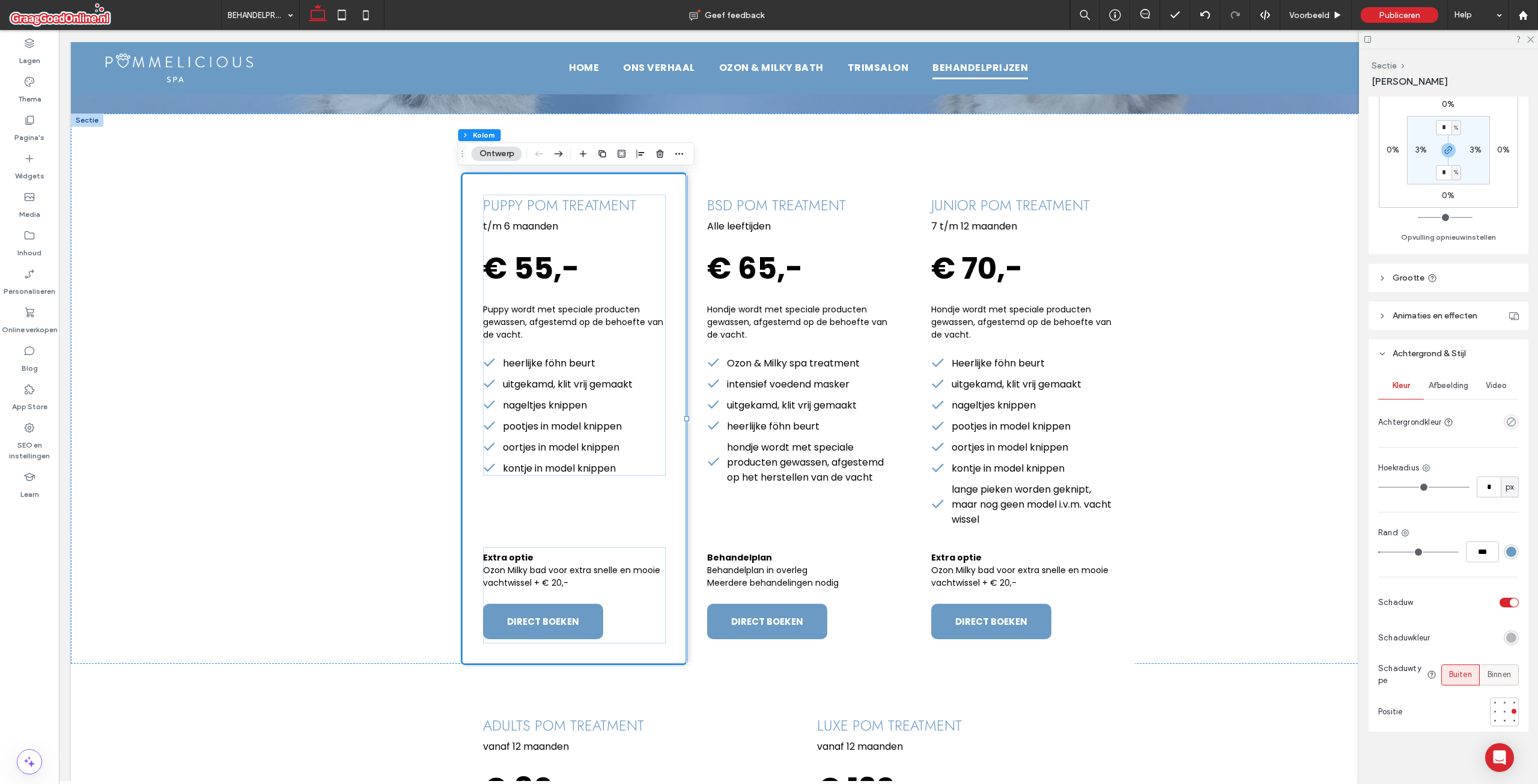
scroll to position [305, 0]
click at [1500, 713] on div at bounding box center [1505, 710] width 9 height 9
click at [1320, 10] on span "Voorbeeld" at bounding box center [1309, 15] width 40 height 10
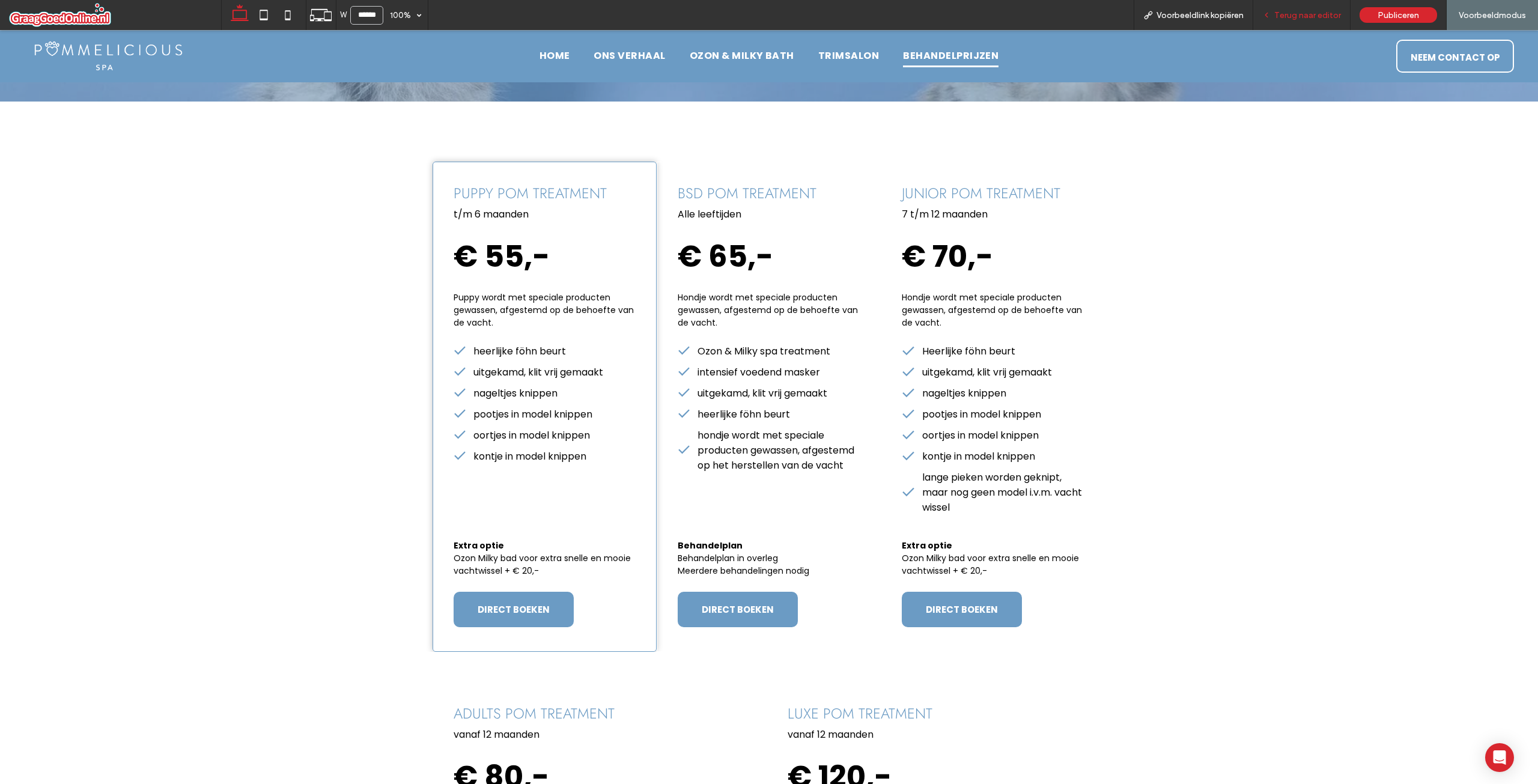
click at [1310, 16] on span "Terug naar editor" at bounding box center [1308, 15] width 67 height 10
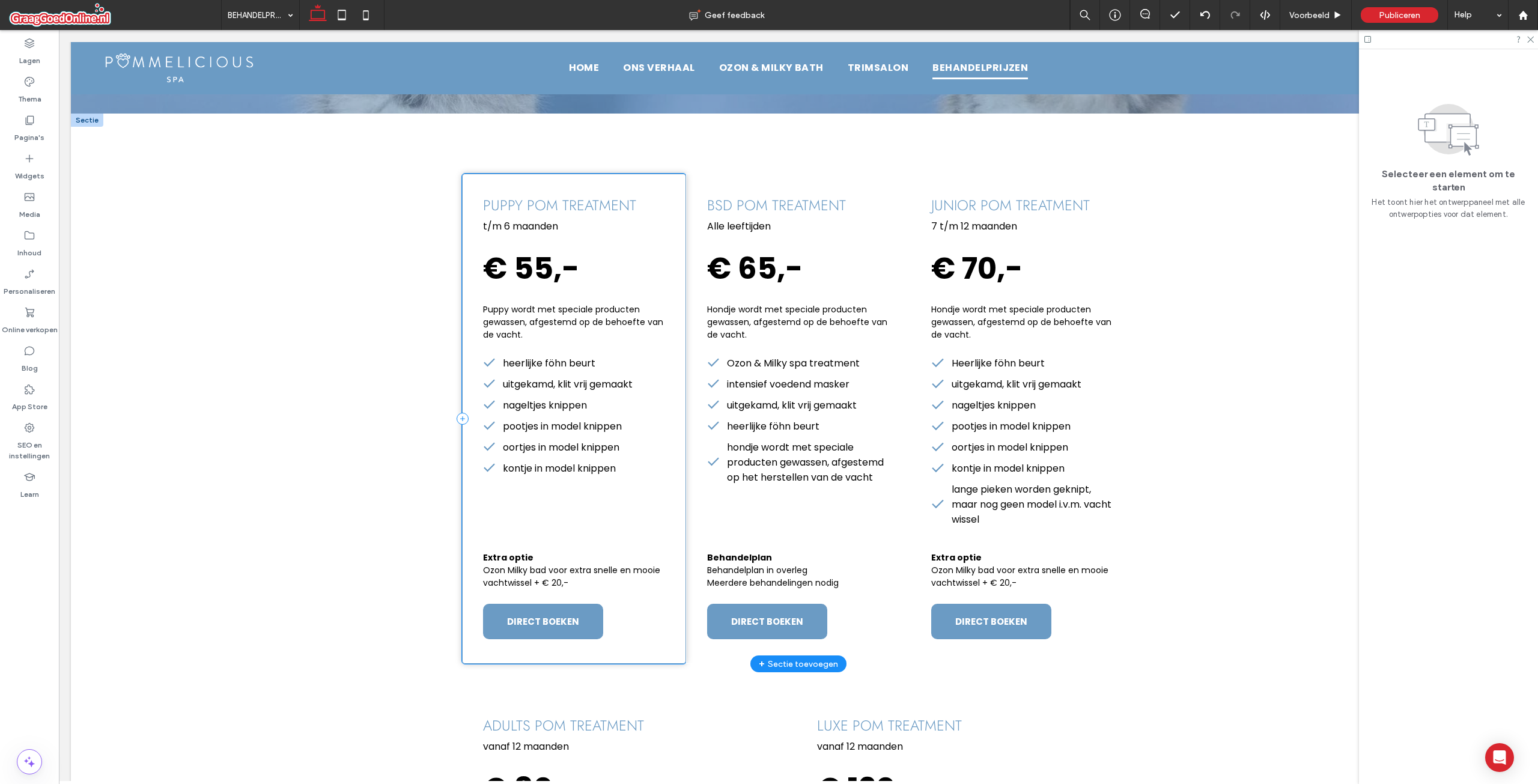
click at [613, 517] on div "puppy pom treatment t/m 6 maanden € 55,- Puppy wordt met speciale producten gew…" at bounding box center [574, 419] width 224 height 490
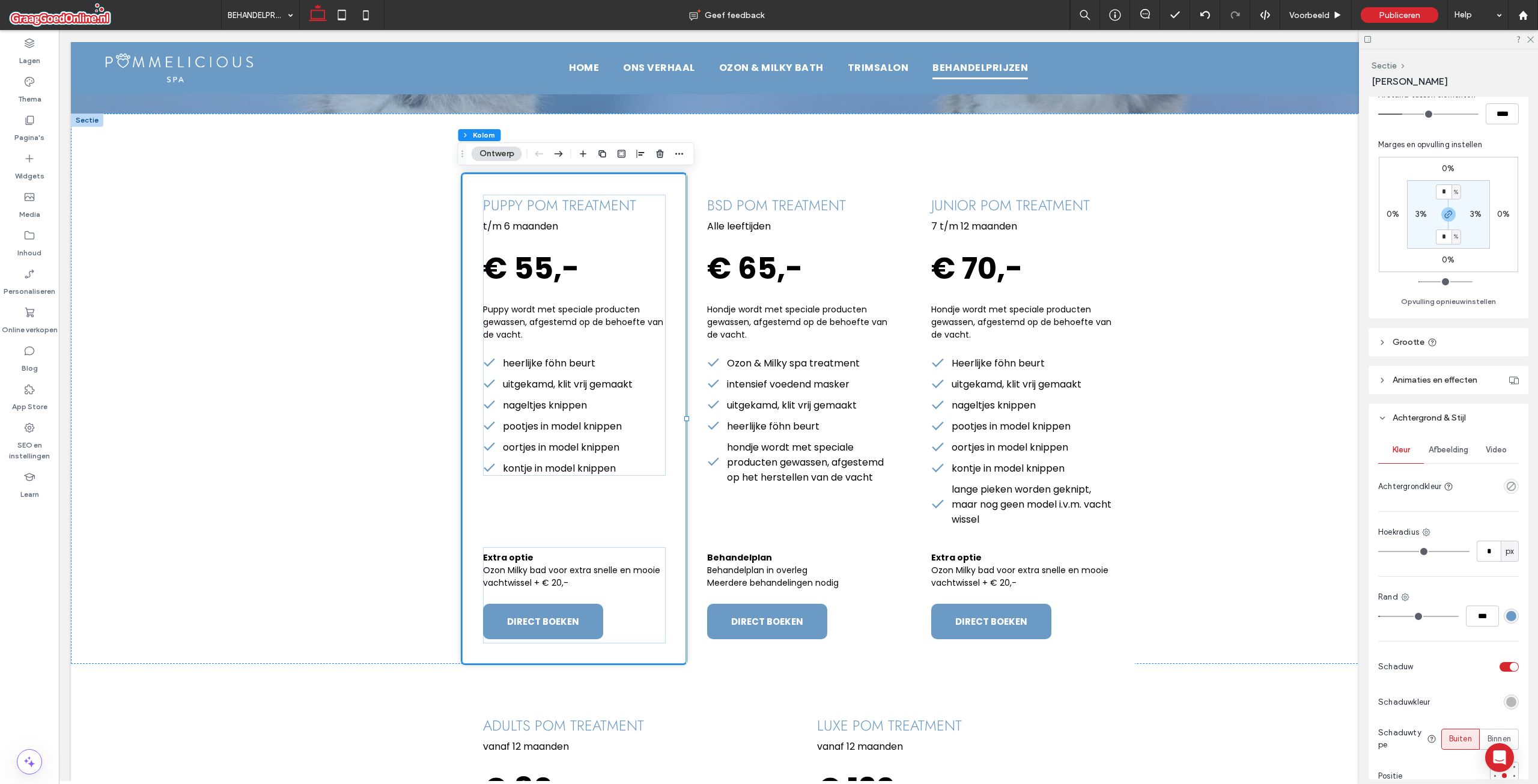
scroll to position [305, 0]
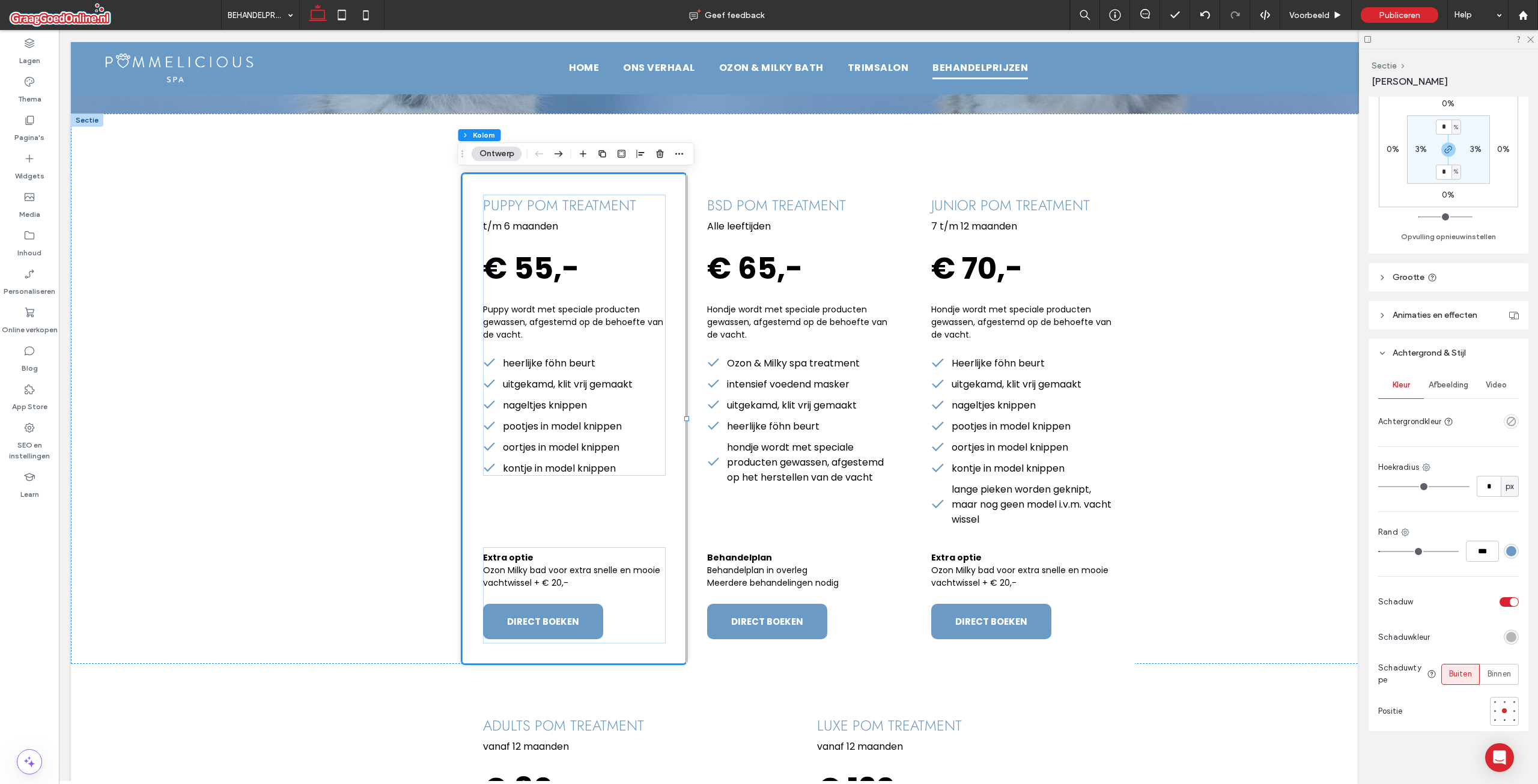
click at [1500, 601] on div "toggle" at bounding box center [1509, 602] width 19 height 10
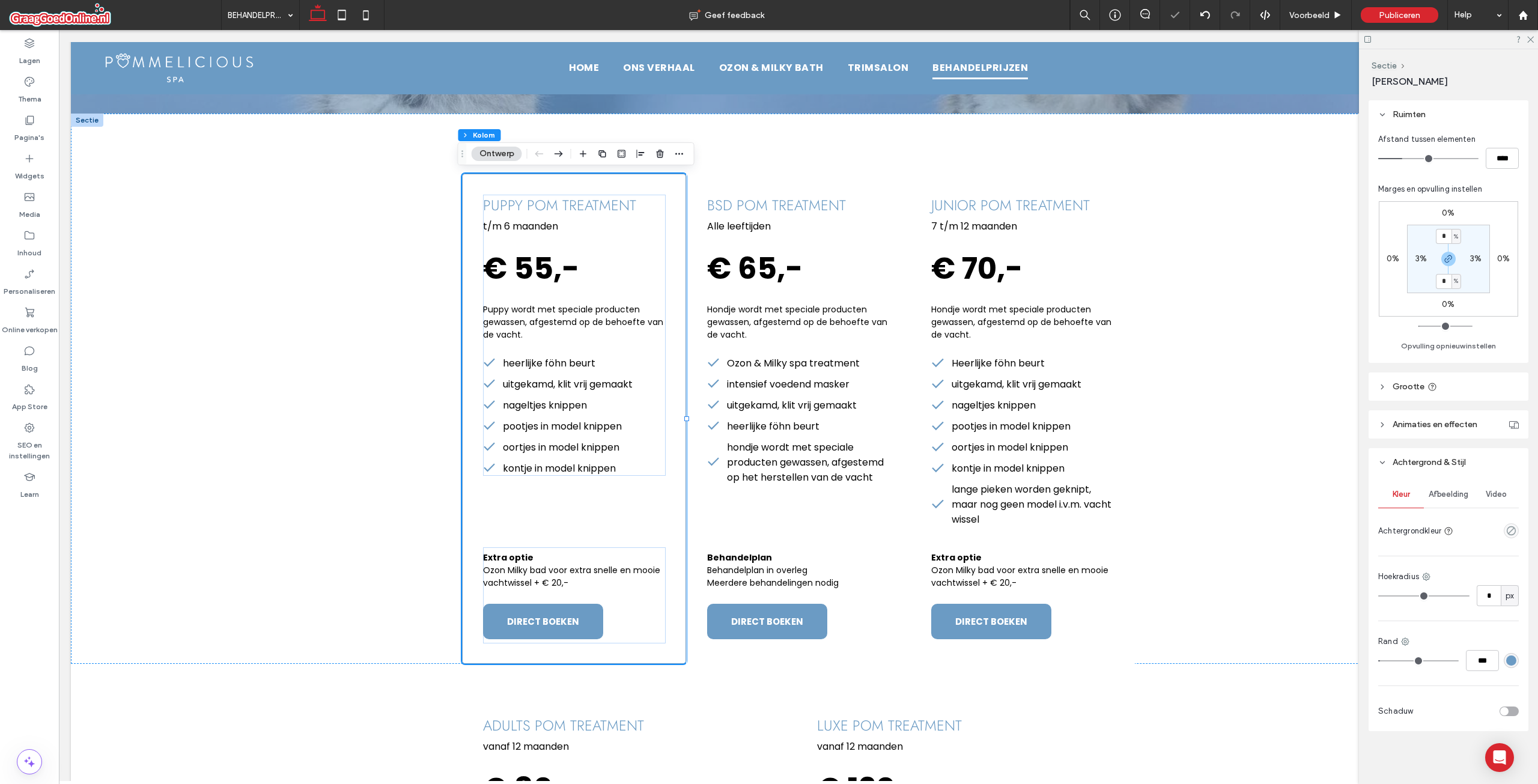
scroll to position [196, 0]
click at [1475, 662] on input "***" at bounding box center [1482, 660] width 33 height 21
type input "*"
type input "***"
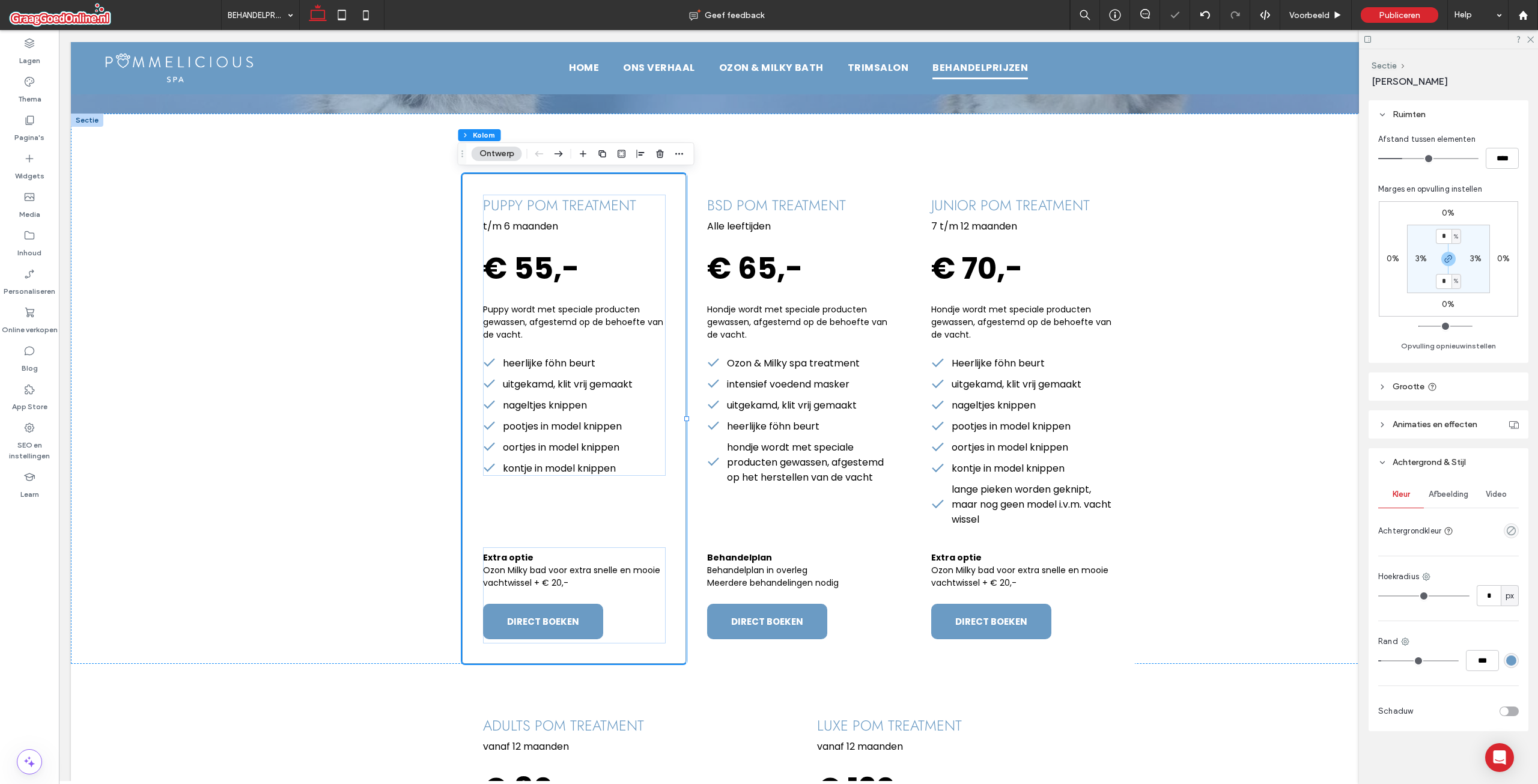
click at [1482, 628] on div "Kleur Afbeelding Video Achtergrondkleur Hoekradius * px Rand *** Schaduw" at bounding box center [1448, 603] width 160 height 255
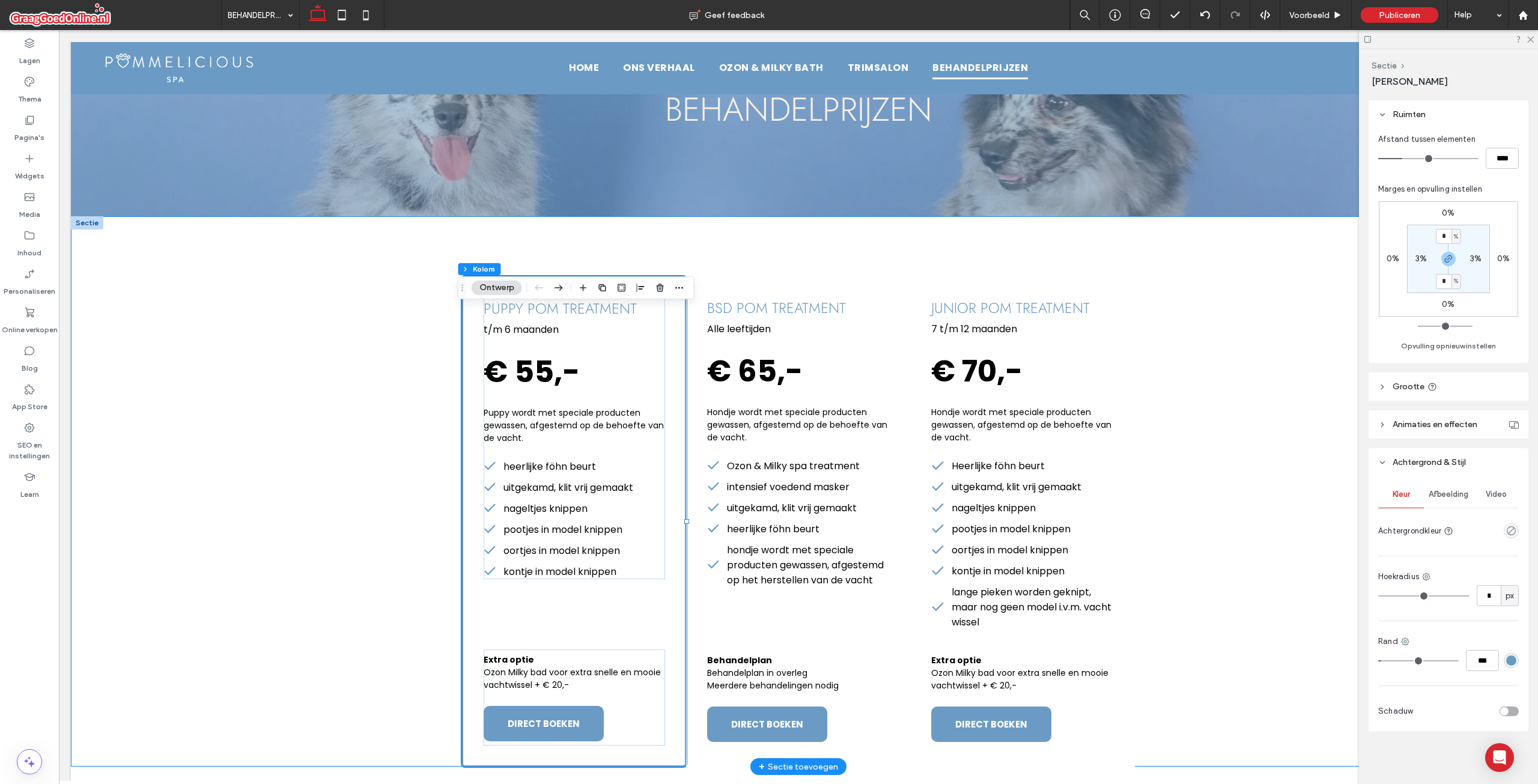
scroll to position [120, 0]
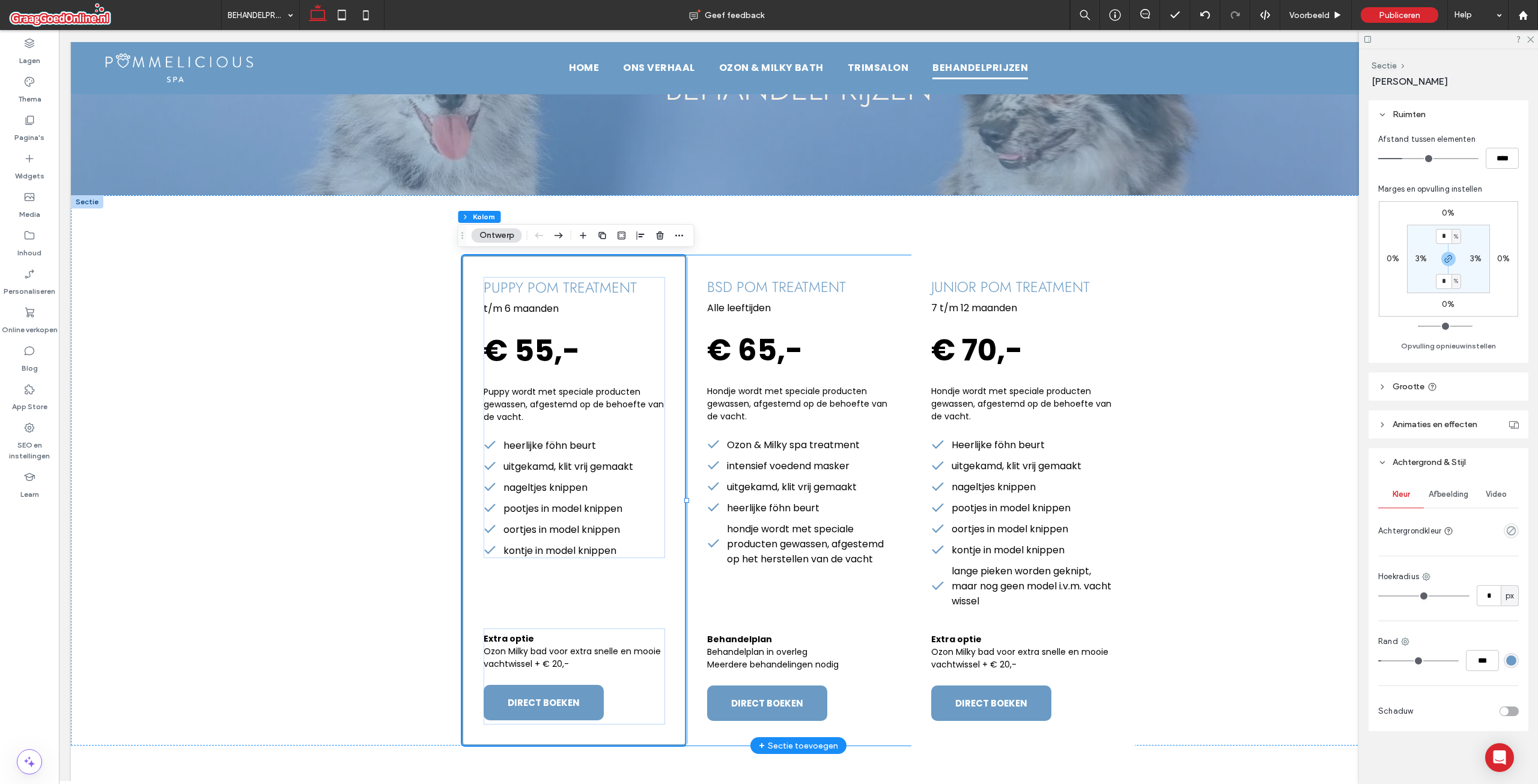
click at [866, 596] on div "bsd pom treatment Alle leeftijden € 65,- Hondje wordt met speciale producten ge…" at bounding box center [798, 500] width 224 height 490
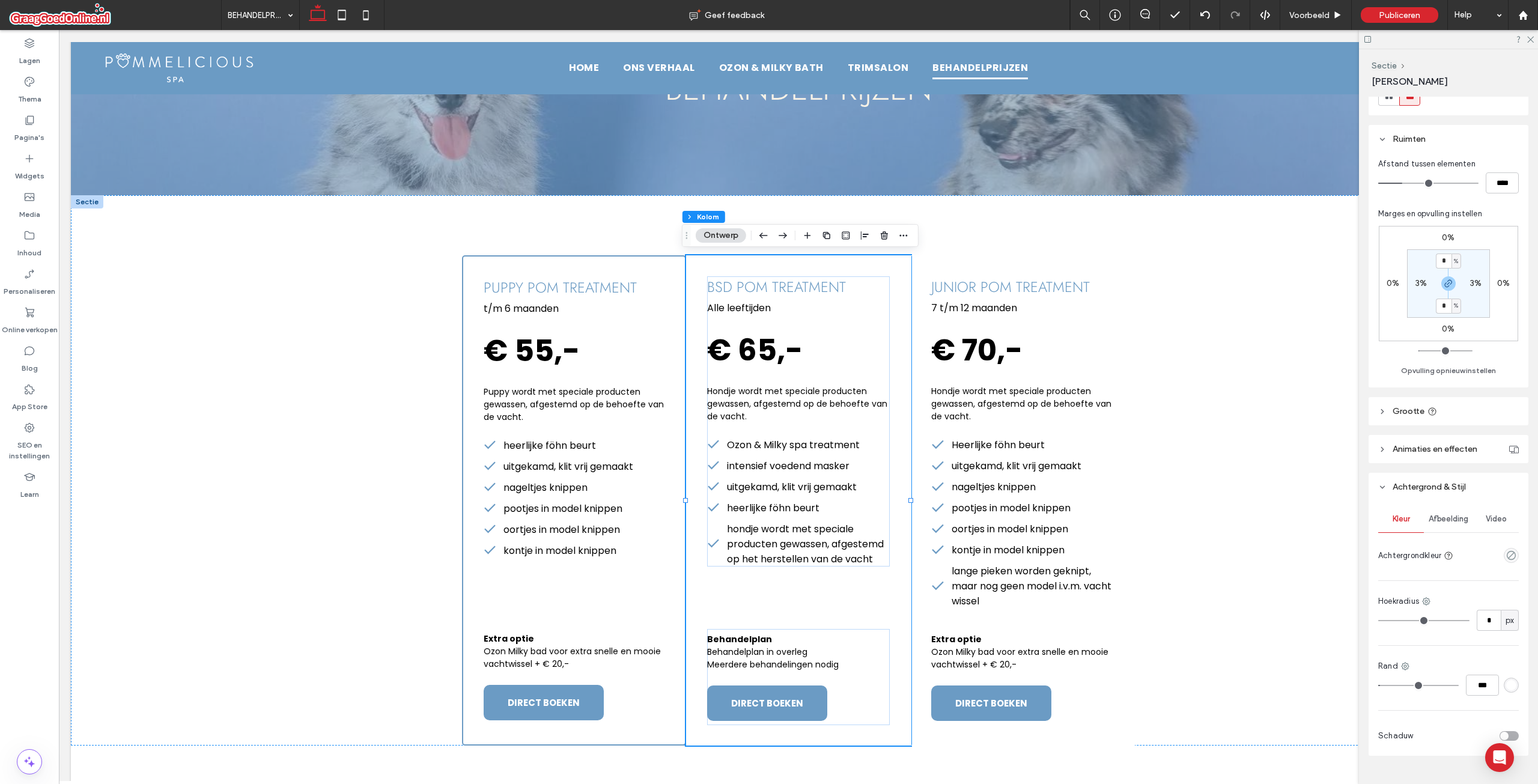
scroll to position [196, 0]
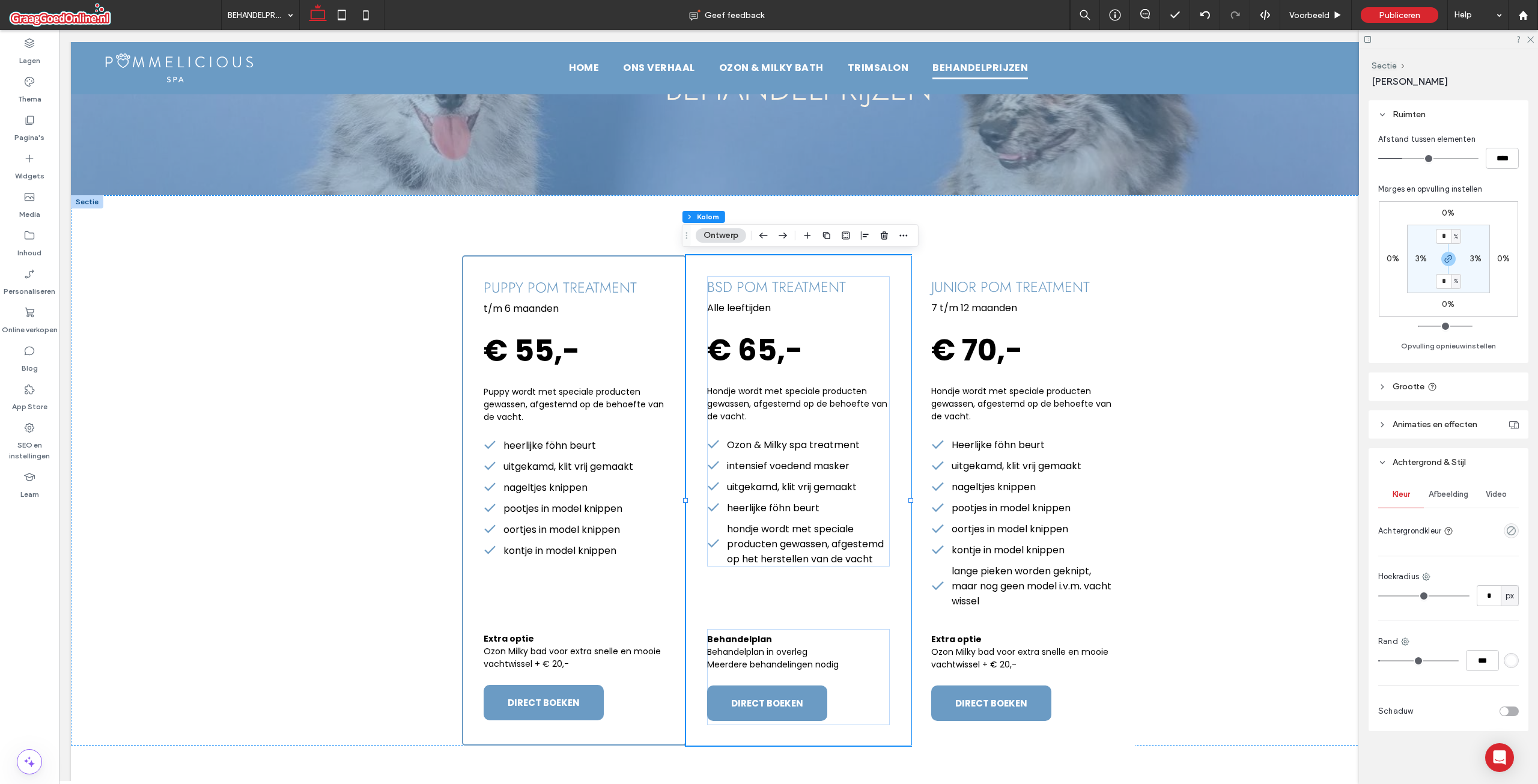
click at [1508, 667] on div "rgba(255, 255, 255, 1)" at bounding box center [1511, 660] width 15 height 15
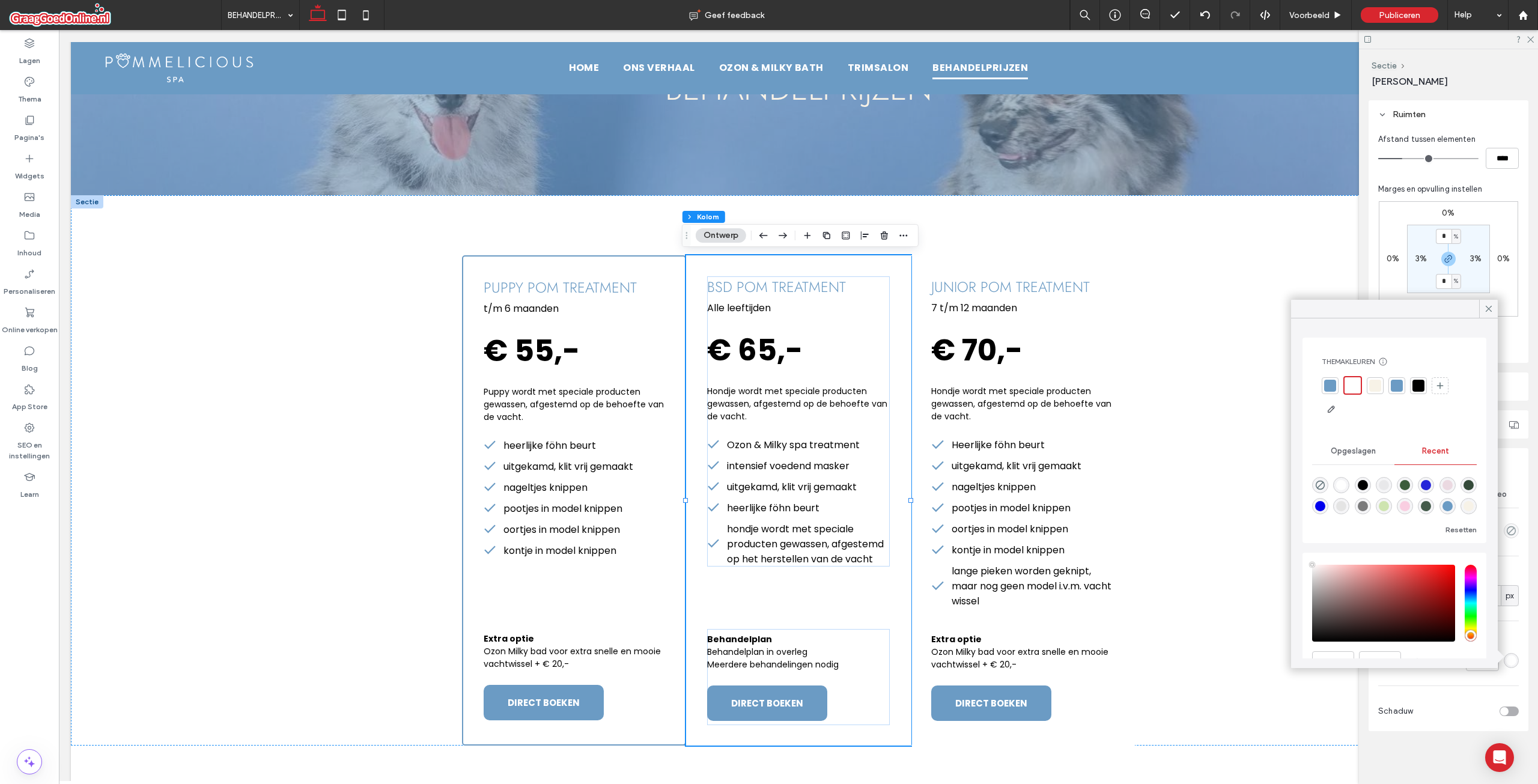
click at [1329, 391] on div at bounding box center [1330, 386] width 12 height 12
click at [1490, 306] on icon at bounding box center [1489, 309] width 11 height 11
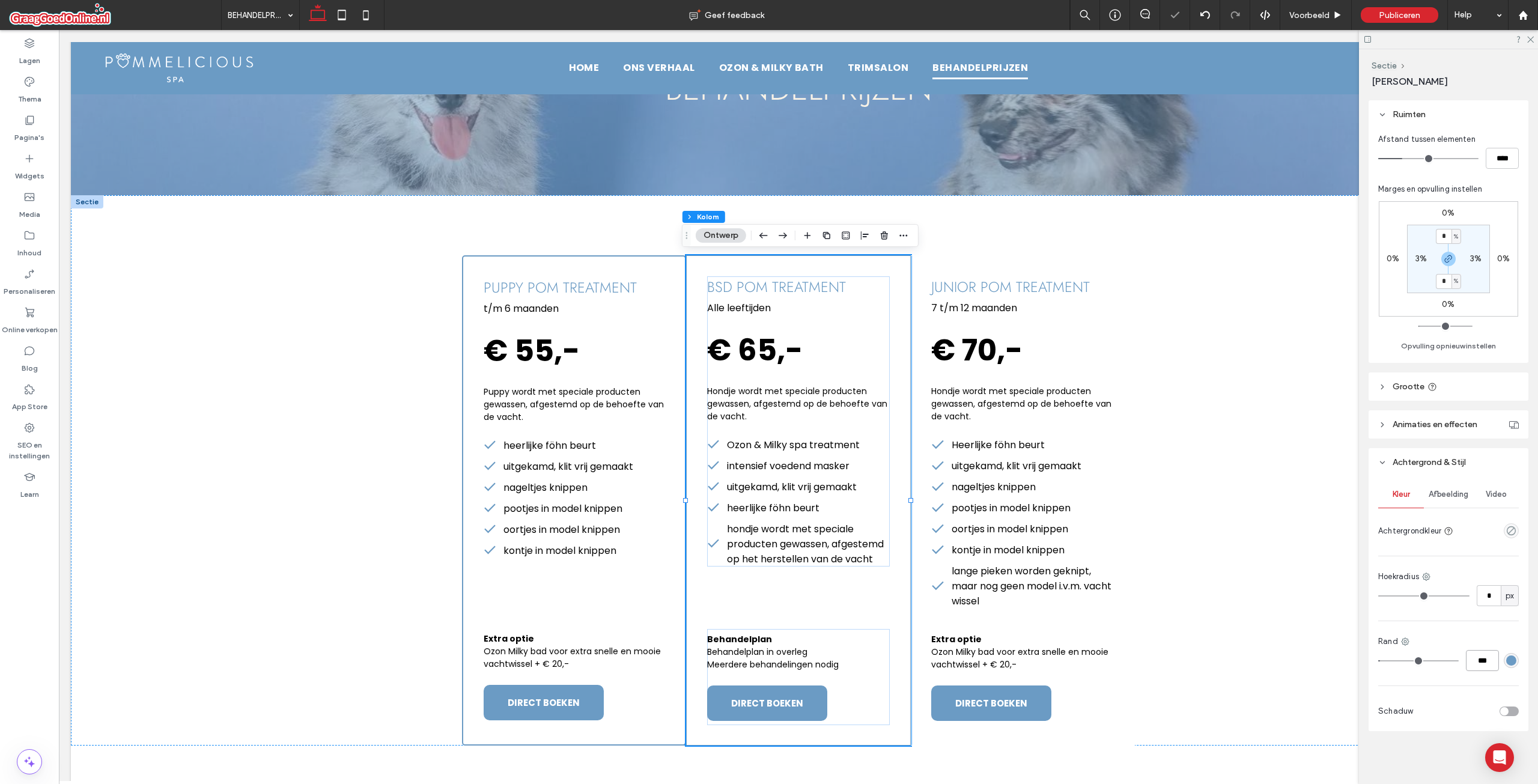
click at [1471, 660] on input "***" at bounding box center [1482, 660] width 33 height 21
type input "*"
type input "***"
click at [1481, 596] on input "*" at bounding box center [1489, 596] width 24 height 21
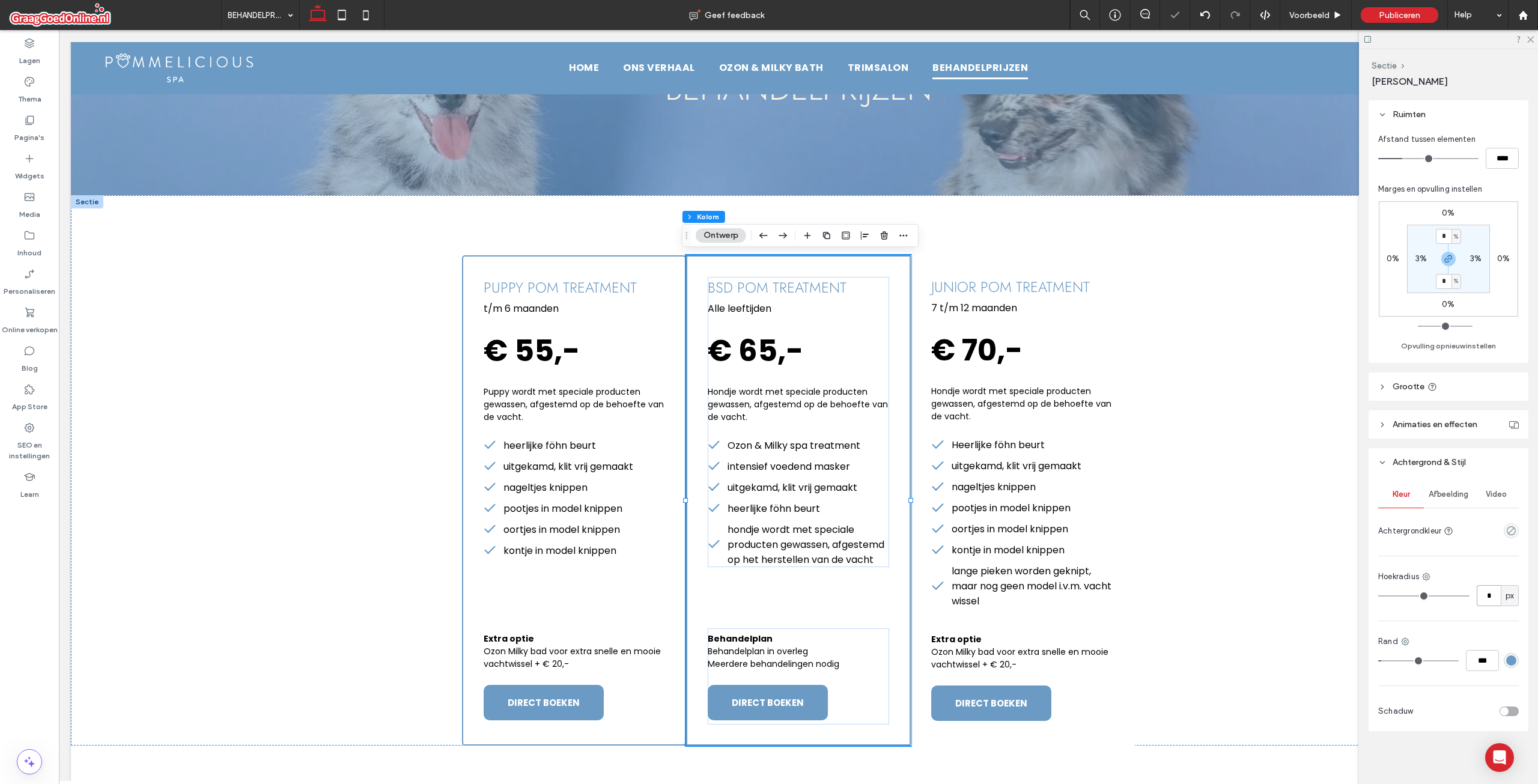
type input "*"
click at [1486, 441] on div "Lay-out Uitlijning van inhoud Horizontaal Verticaal Stapelrichting Ruimten Afst…" at bounding box center [1452, 438] width 168 height 683
click at [1305, 9] on div "Voorbeeld" at bounding box center [1316, 15] width 72 height 30
click at [1307, 18] on span "Voorbeeld" at bounding box center [1309, 15] width 40 height 10
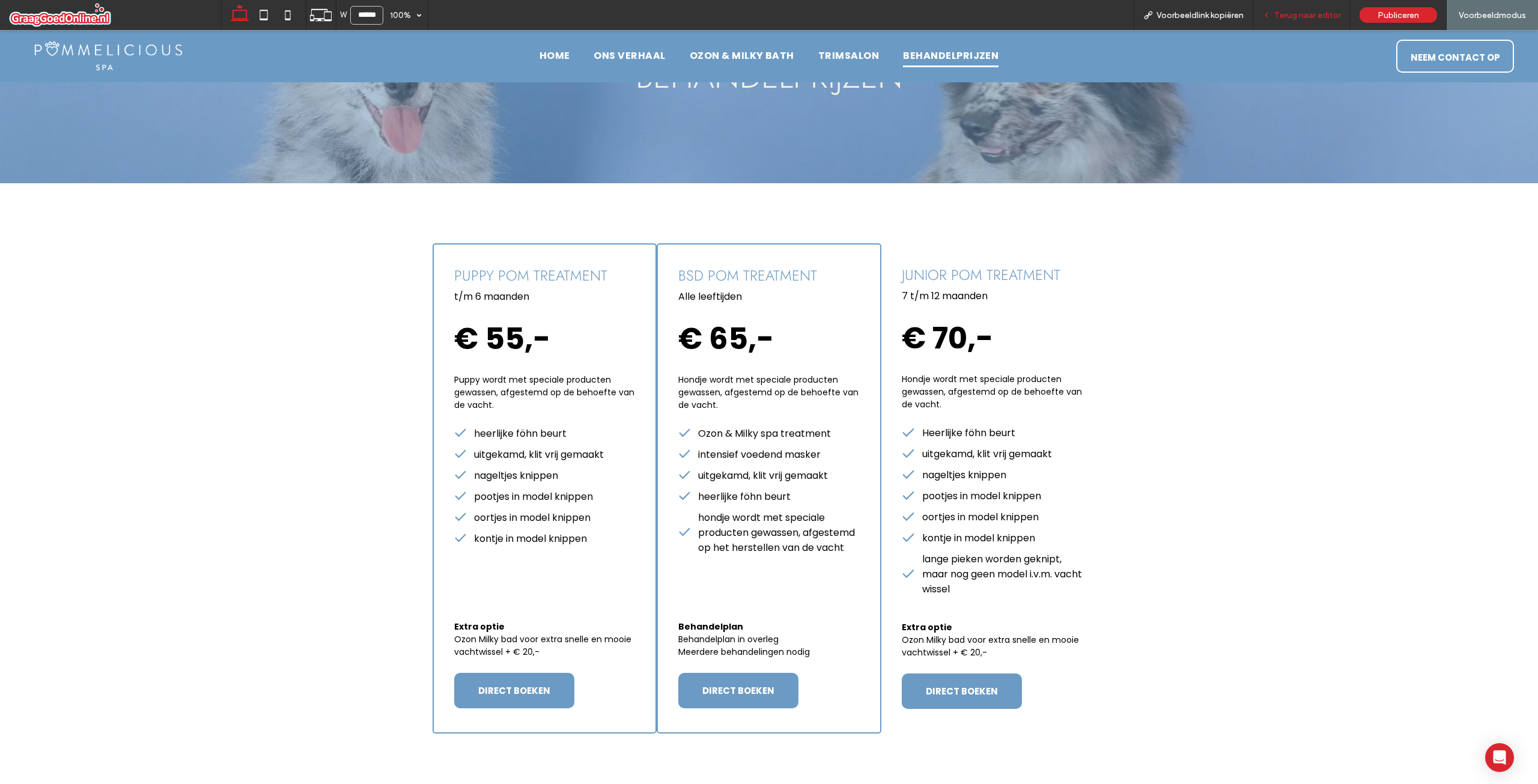
click at [1294, 15] on span "Terug naar editor" at bounding box center [1308, 15] width 67 height 10
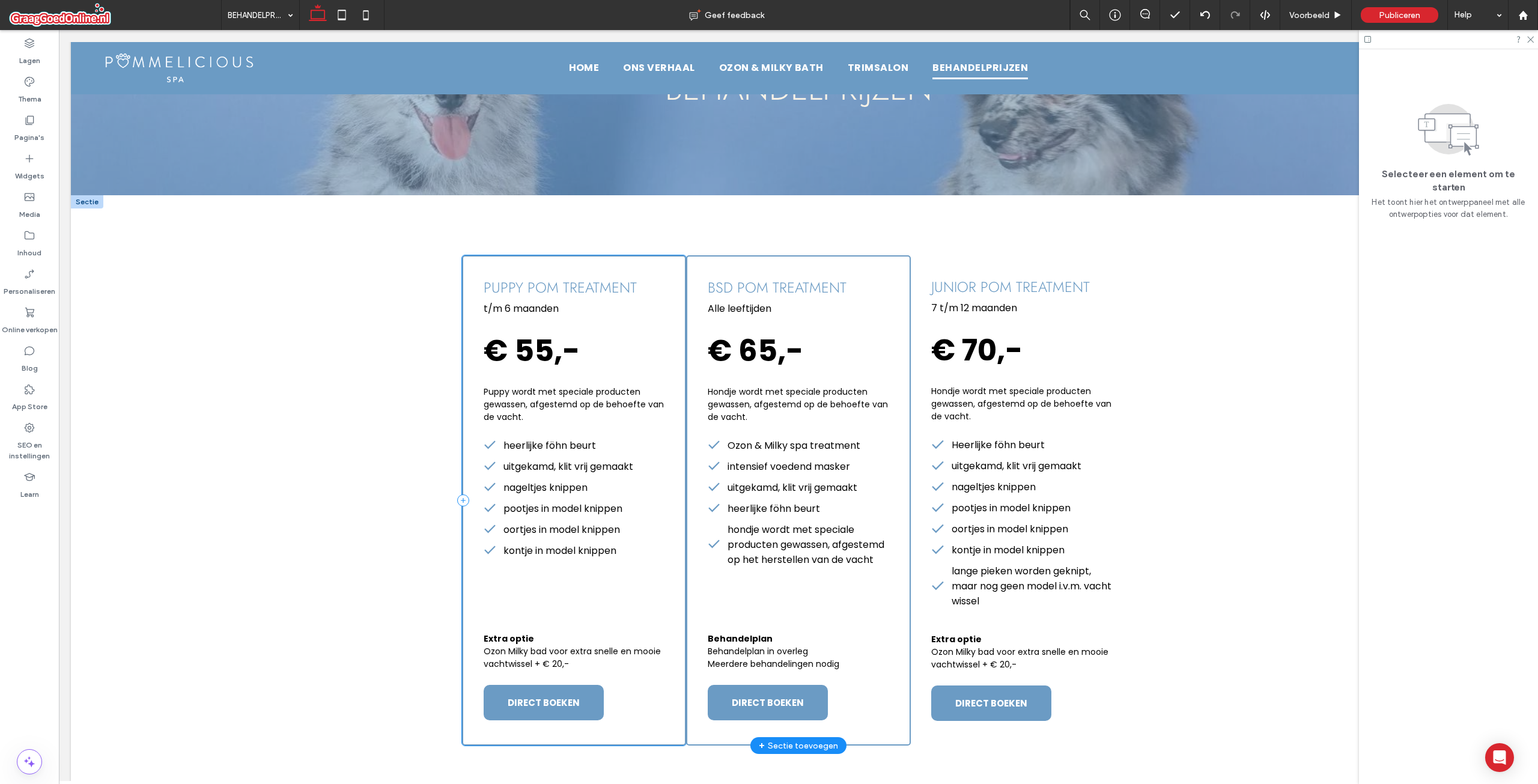
click at [615, 600] on div "puppy pom treatment t/m 6 maanden € 55,- Puppy wordt met speciale producten gew…" at bounding box center [574, 500] width 224 height 490
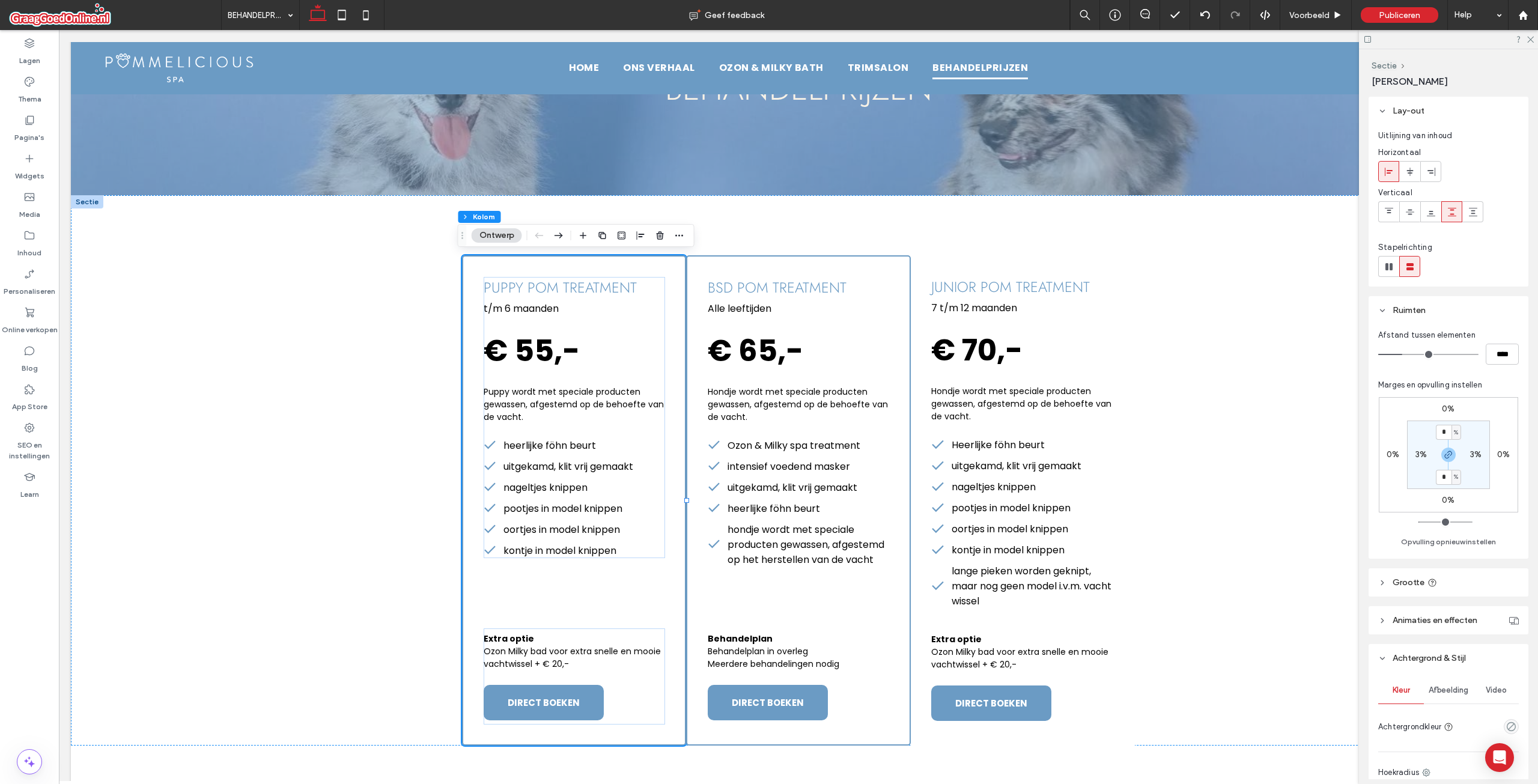
click at [1503, 453] on label "0%" at bounding box center [1503, 454] width 13 height 10
type input "*"
click at [1498, 454] on input "*" at bounding box center [1499, 455] width 16 height 15
click at [1445, 455] on icon "button" at bounding box center [1449, 455] width 10 height 10
click at [1502, 457] on input "*" at bounding box center [1499, 455] width 16 height 15
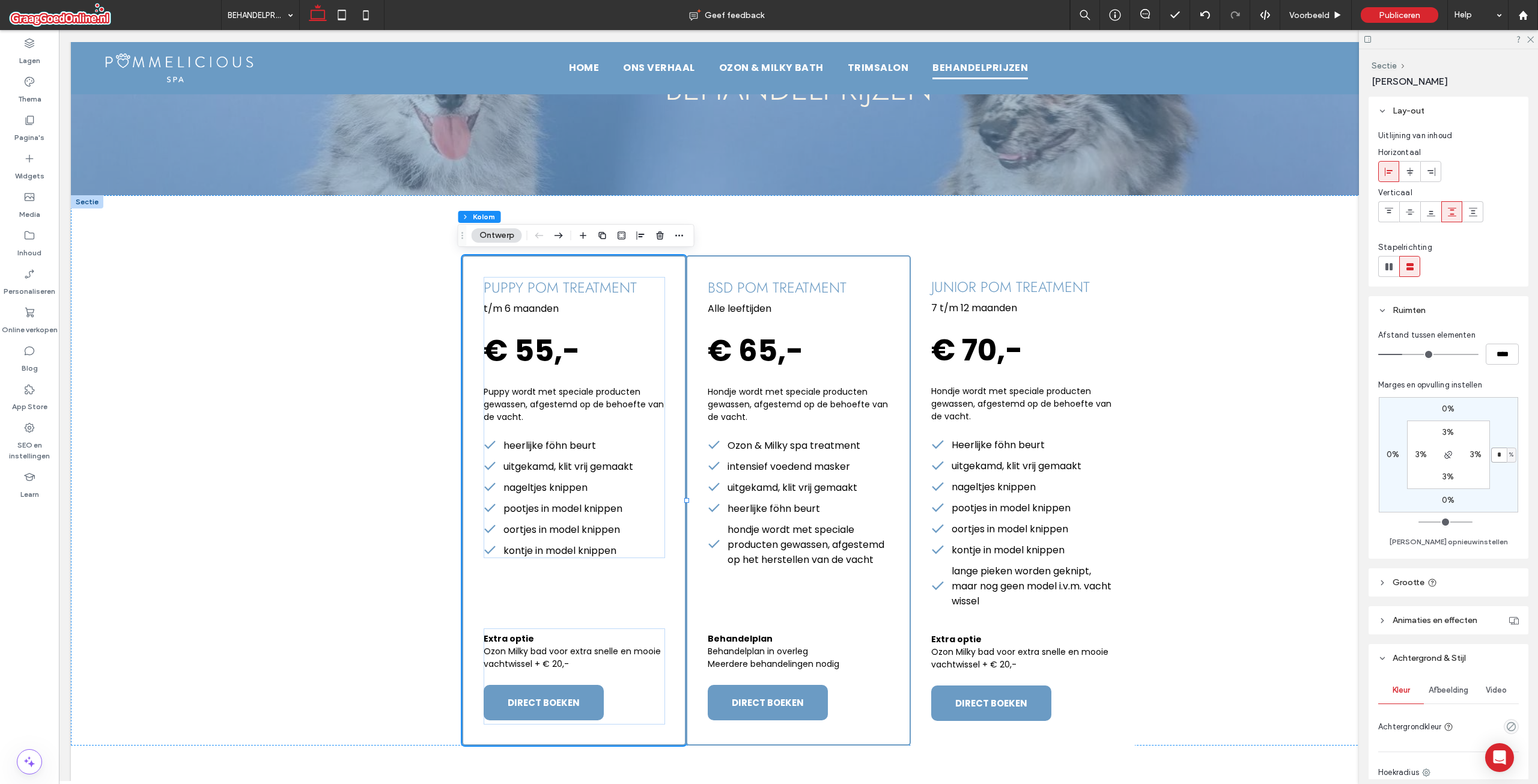
type input "*"
type input "**"
type input "*****"
click at [1508, 388] on div "Marges en opvulling instellen 0% * % 0% 0% 3% 3% 3% 3% Marge opnieuw instellen" at bounding box center [1448, 464] width 140 height 170
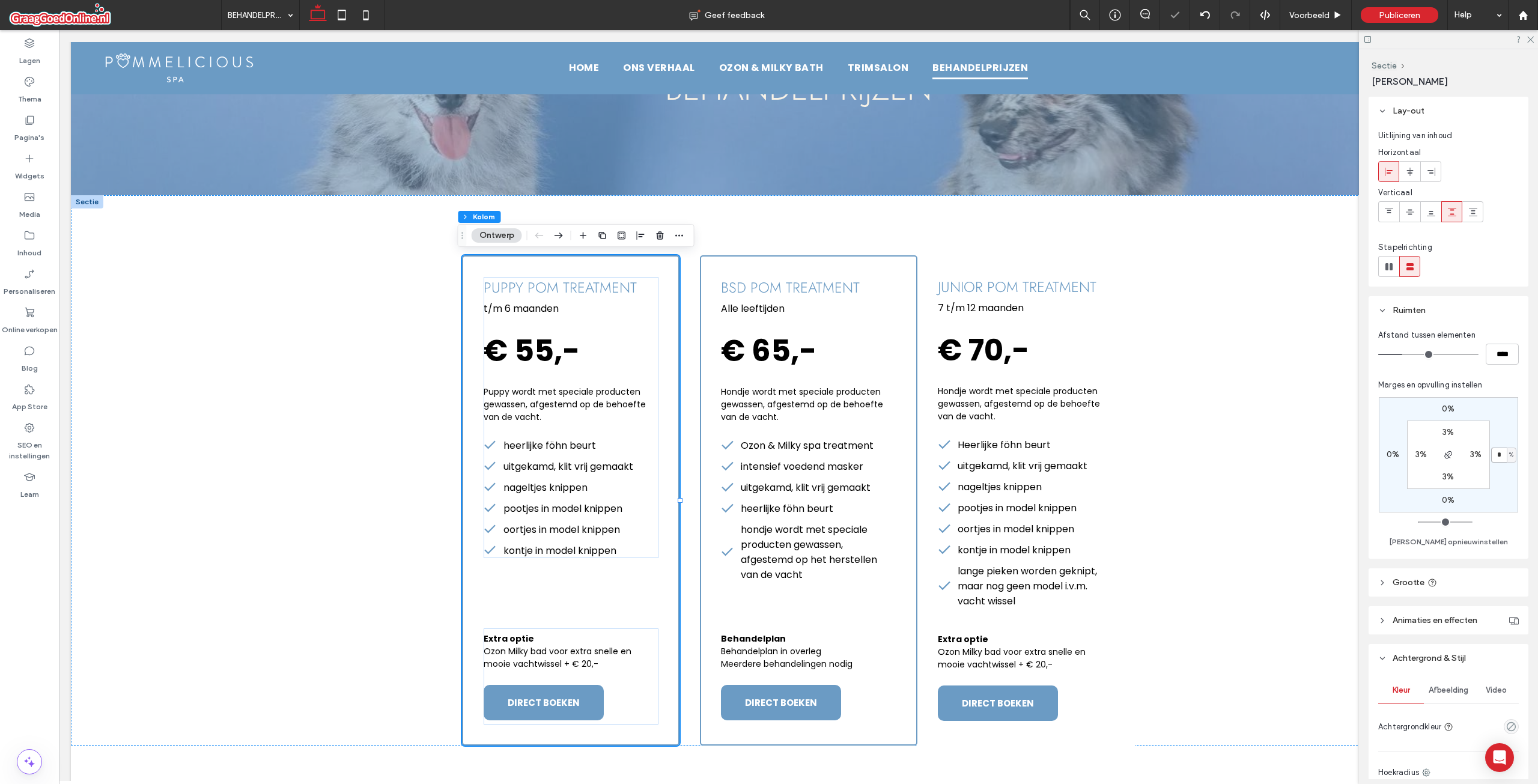
click at [1497, 455] on input "*" at bounding box center [1499, 455] width 16 height 15
type input "*"
type input "**"
type input "*****"
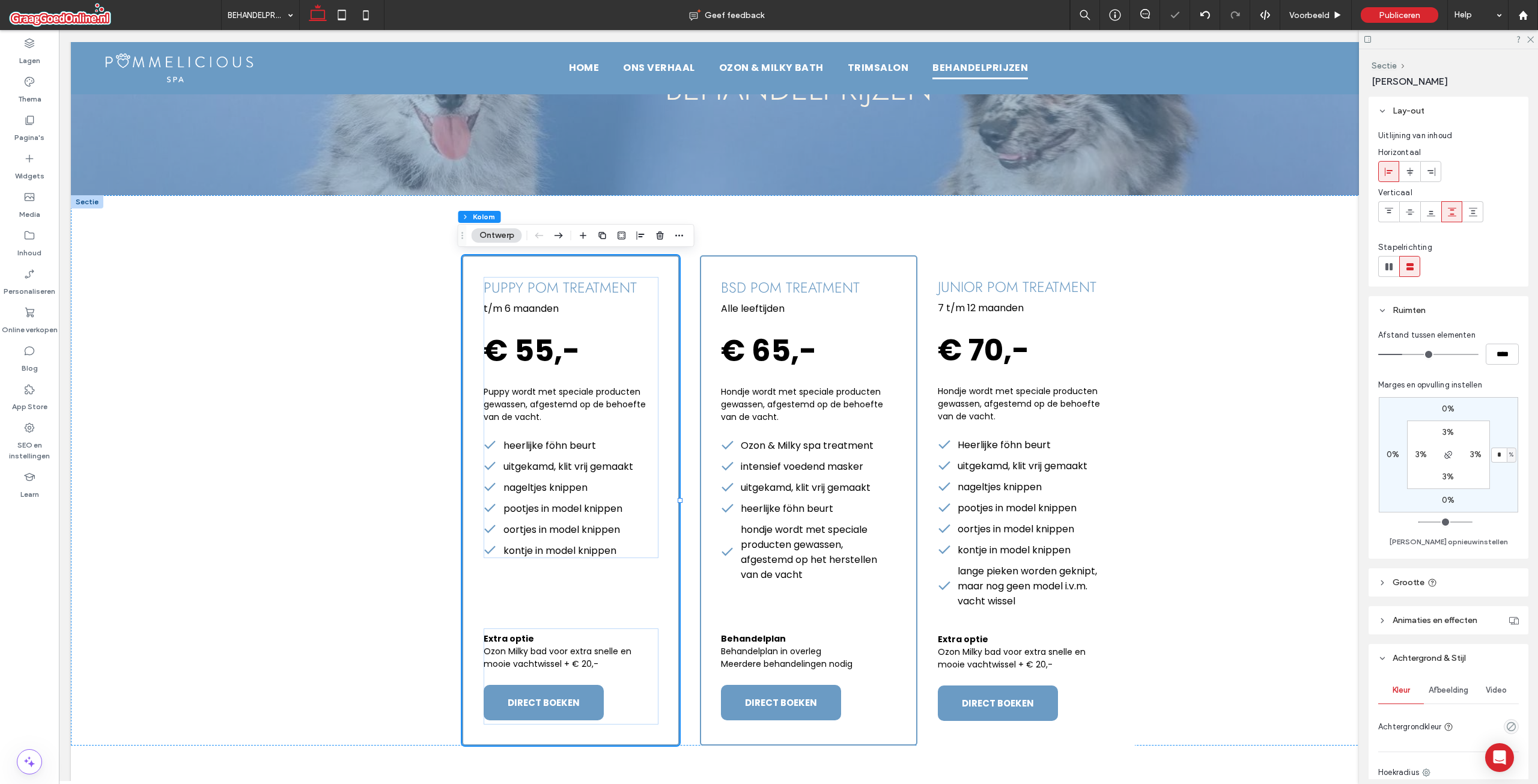
click at [1509, 391] on div "0% * % 0% 0% 3% 3% 3% 3% Marge opnieuw instellen" at bounding box center [1448, 470] width 140 height 158
click at [1498, 456] on input "*" at bounding box center [1499, 455] width 16 height 15
type input "*"
type input "*****"
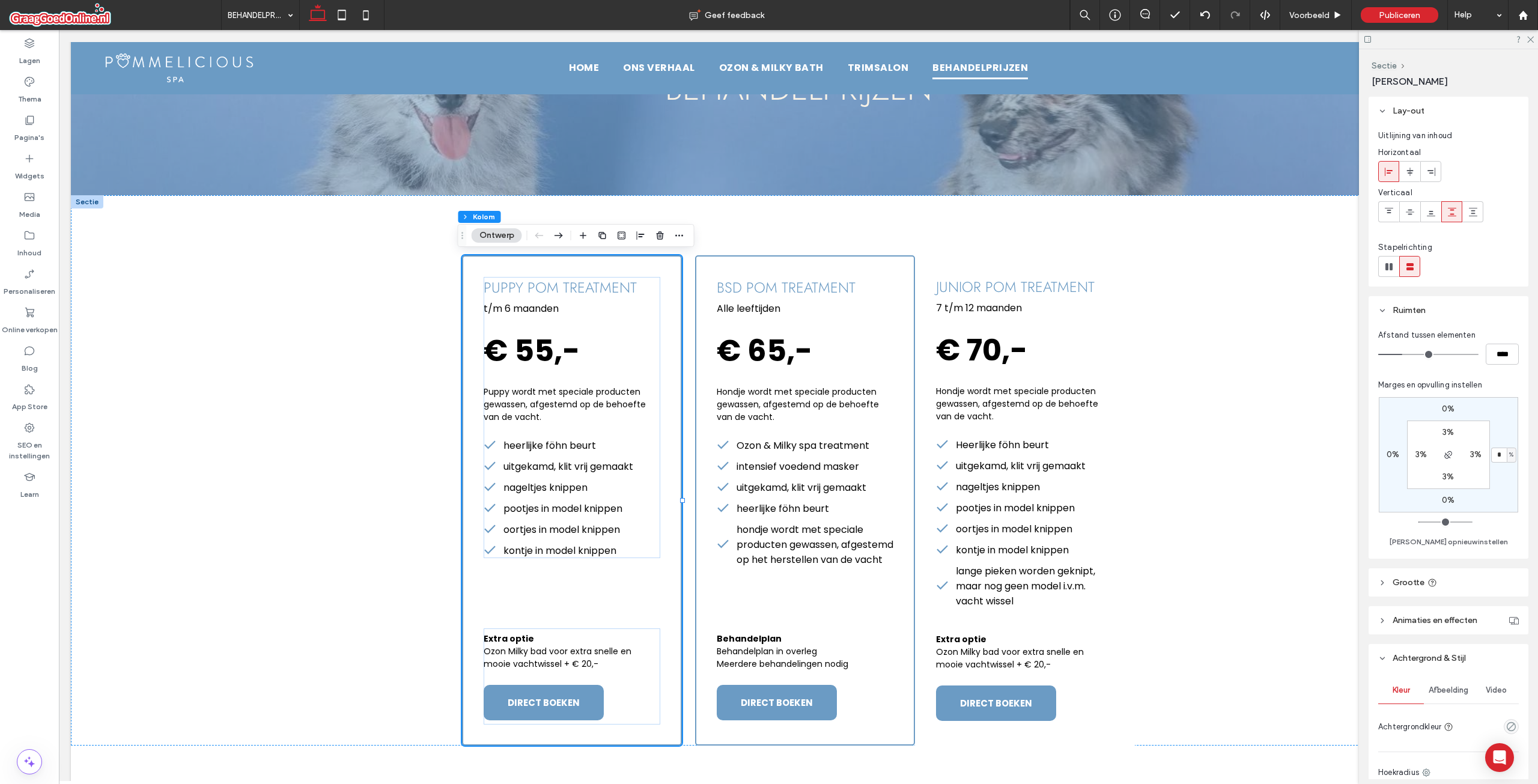
click at [1494, 383] on div "Marges en opvulling instellen 0% * % 0% 0% 3% 3% 3% 3% Marge opnieuw instellen" at bounding box center [1448, 464] width 140 height 170
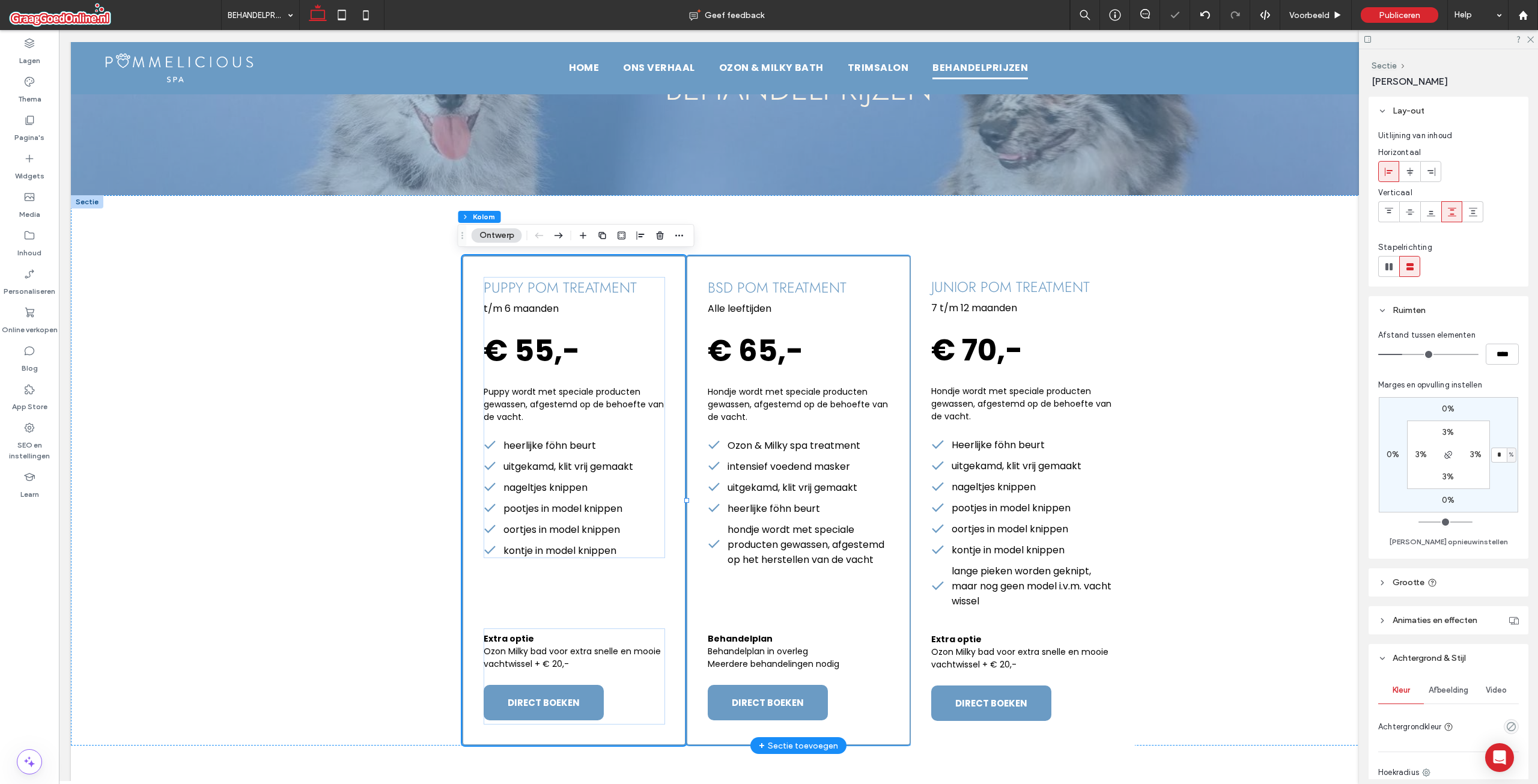
click at [873, 590] on div "bsd pom treatment Alle leeftijden € 65,- Hondje wordt met speciale producten ge…" at bounding box center [798, 500] width 224 height 490
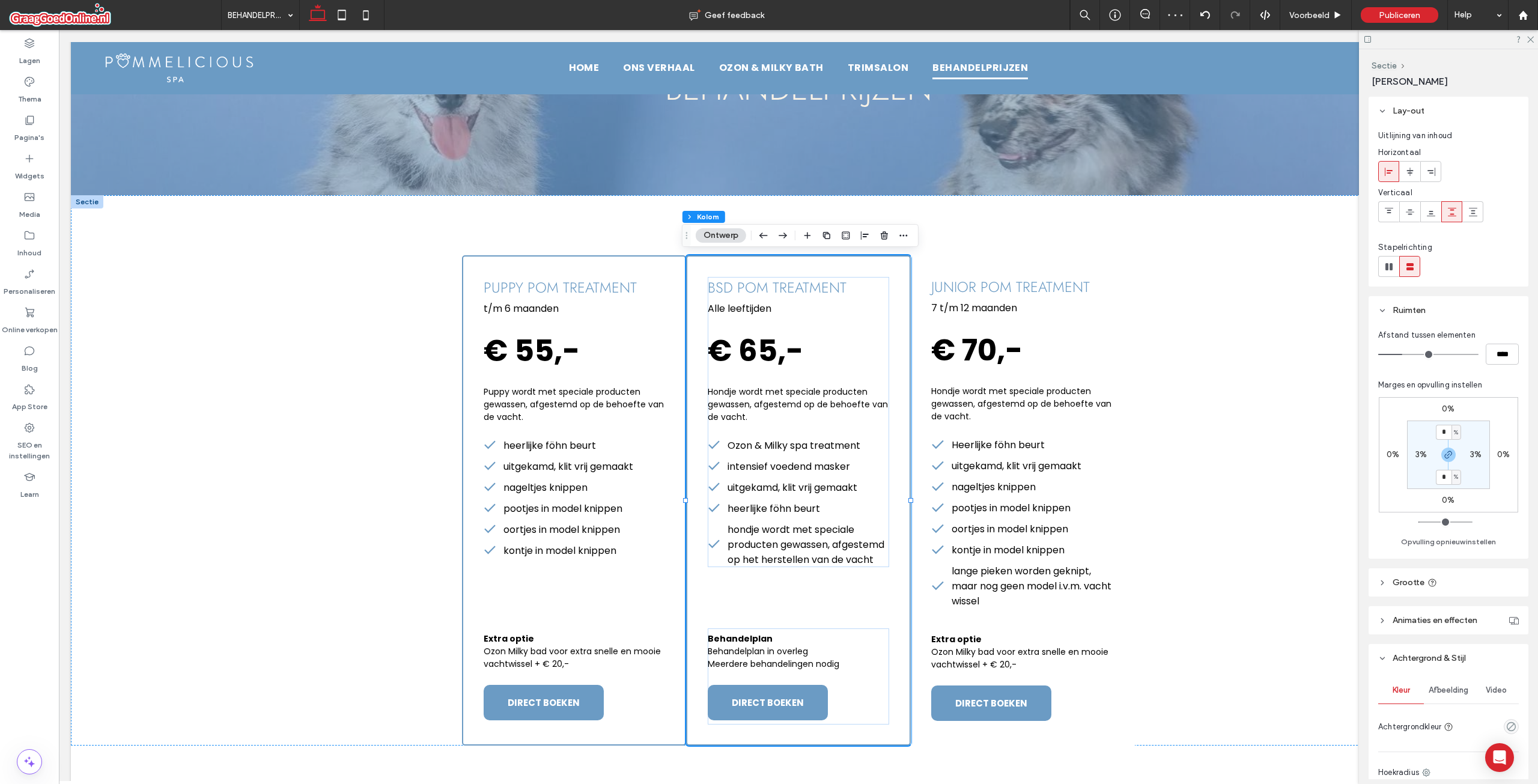
click at [1499, 453] on label "0%" at bounding box center [1503, 454] width 13 height 10
type input "*"
type input "**"
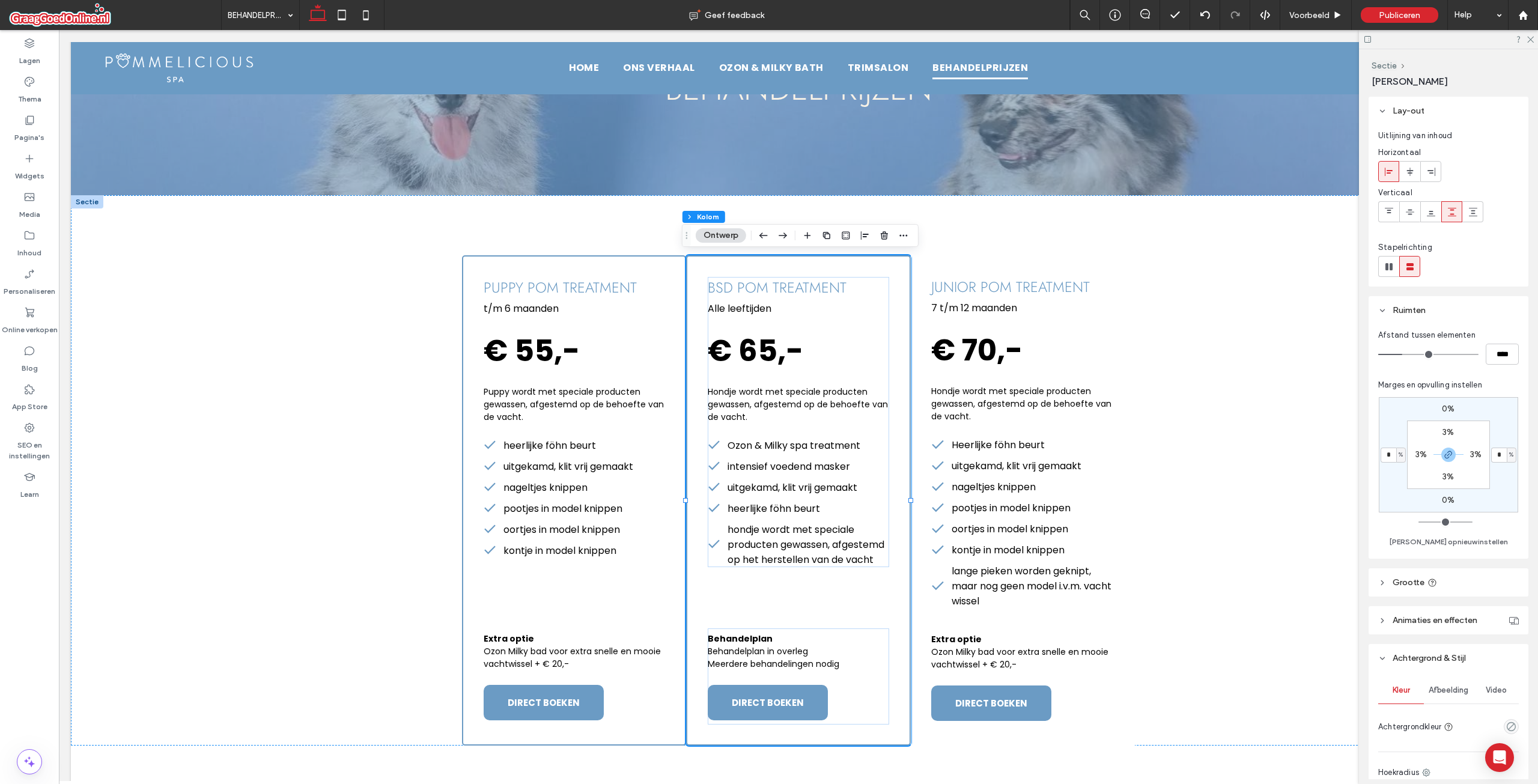
type input "***"
type input "*"
click at [1500, 388] on div "Marges en opvulling instellen 0% * % 0% * % 3% 3% 3% 3% Marge opnieuw instellen" at bounding box center [1448, 464] width 140 height 170
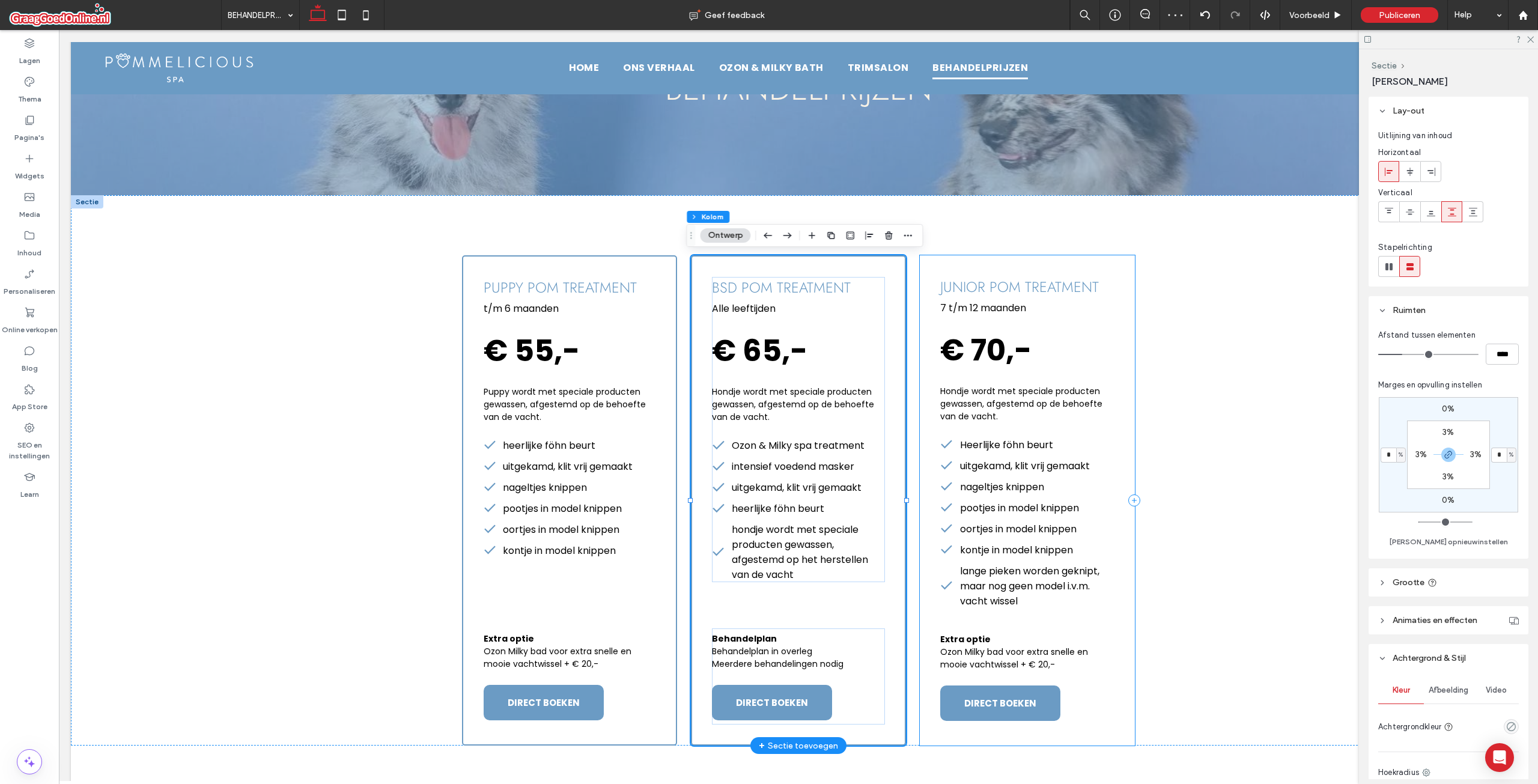
click at [1060, 618] on div "junior pom treatment 7 t/m 12 maanden € 70,- Hondje wordt met speciale producte…" at bounding box center [1027, 500] width 215 height 490
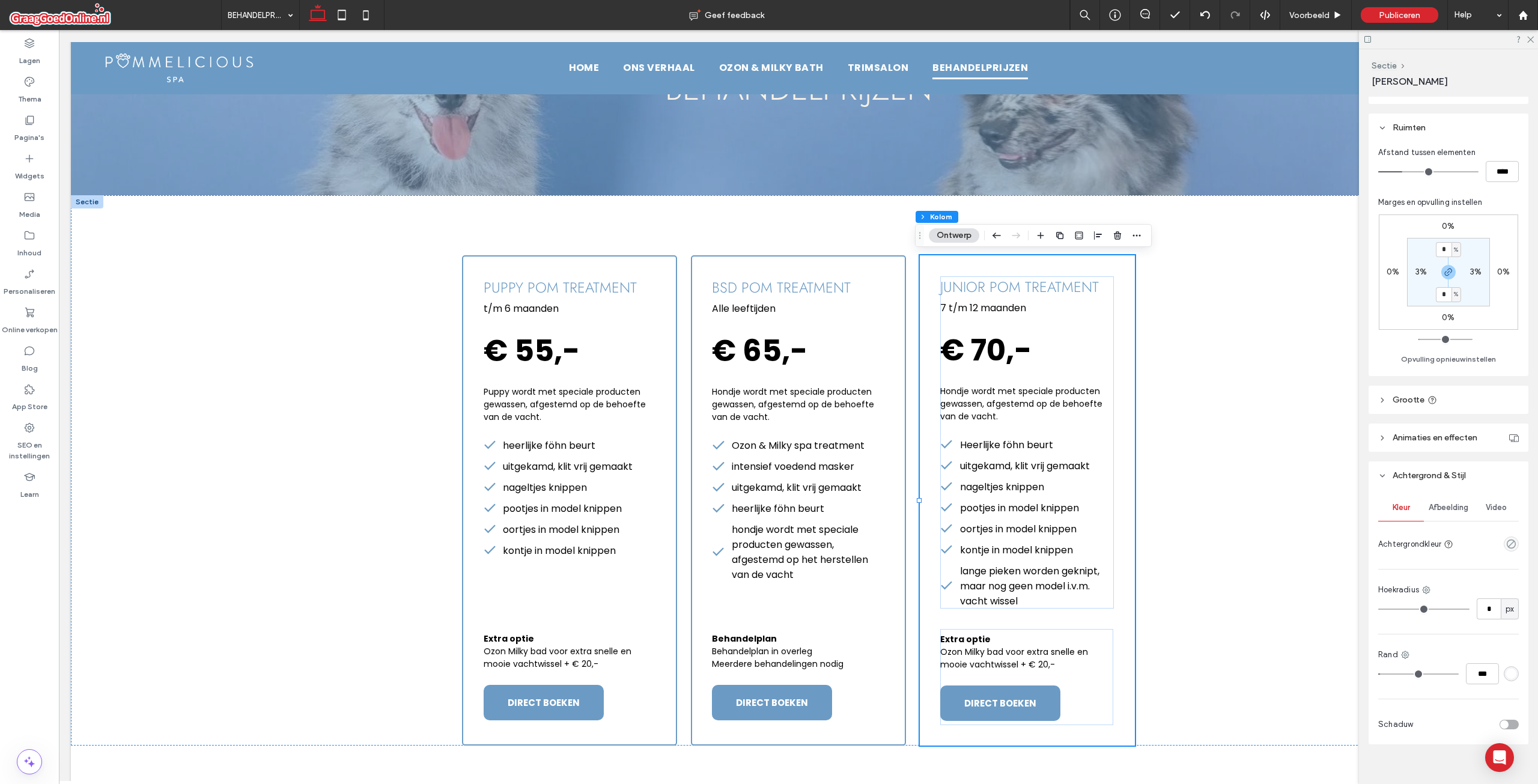
scroll to position [196, 0]
click at [1482, 591] on input "*" at bounding box center [1489, 596] width 24 height 21
type input "*"
click at [1472, 662] on input "***" at bounding box center [1482, 660] width 33 height 21
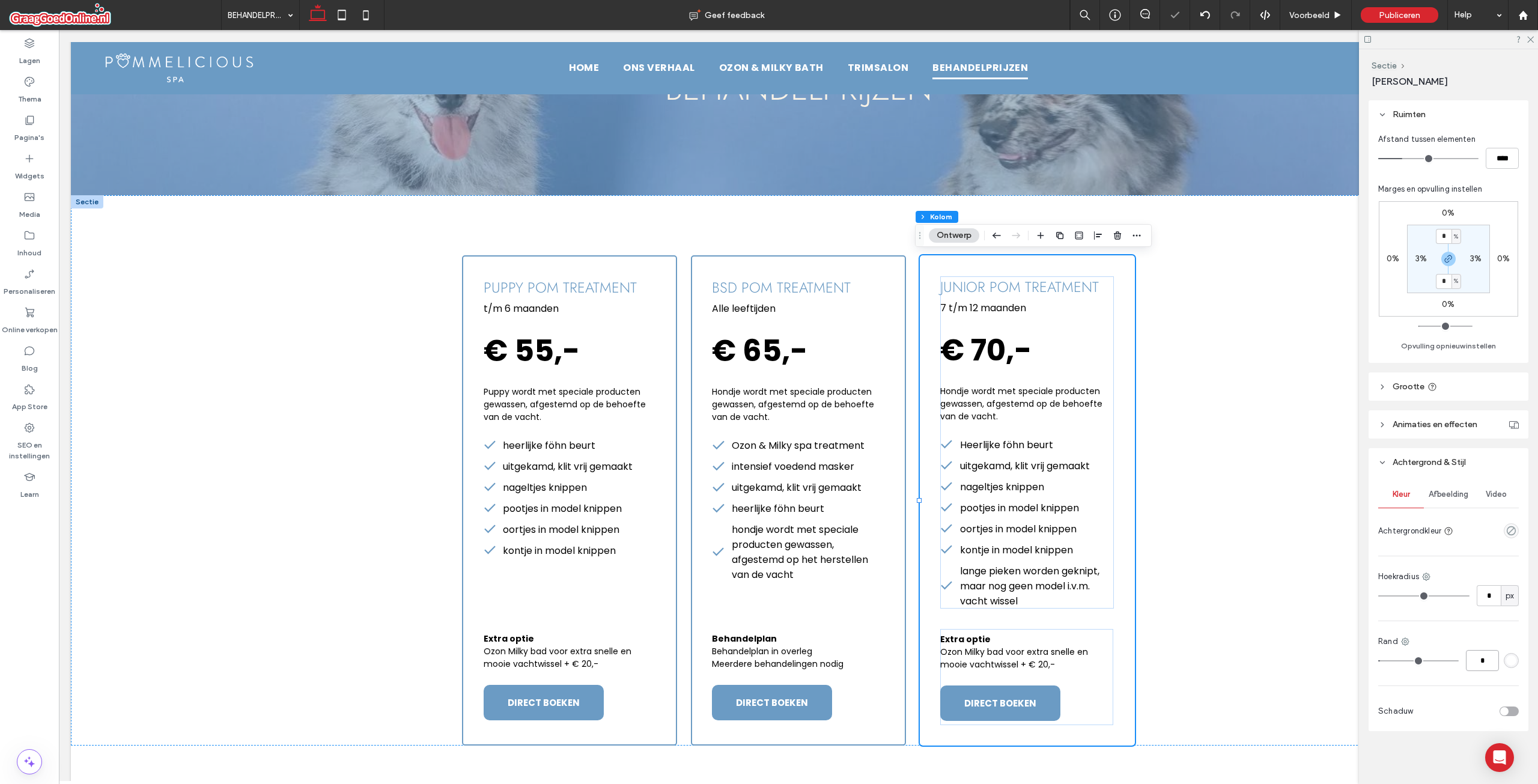
type input "*"
type input "***"
click at [1507, 659] on div "rgba(255, 255, 255, 1)" at bounding box center [1511, 660] width 10 height 10
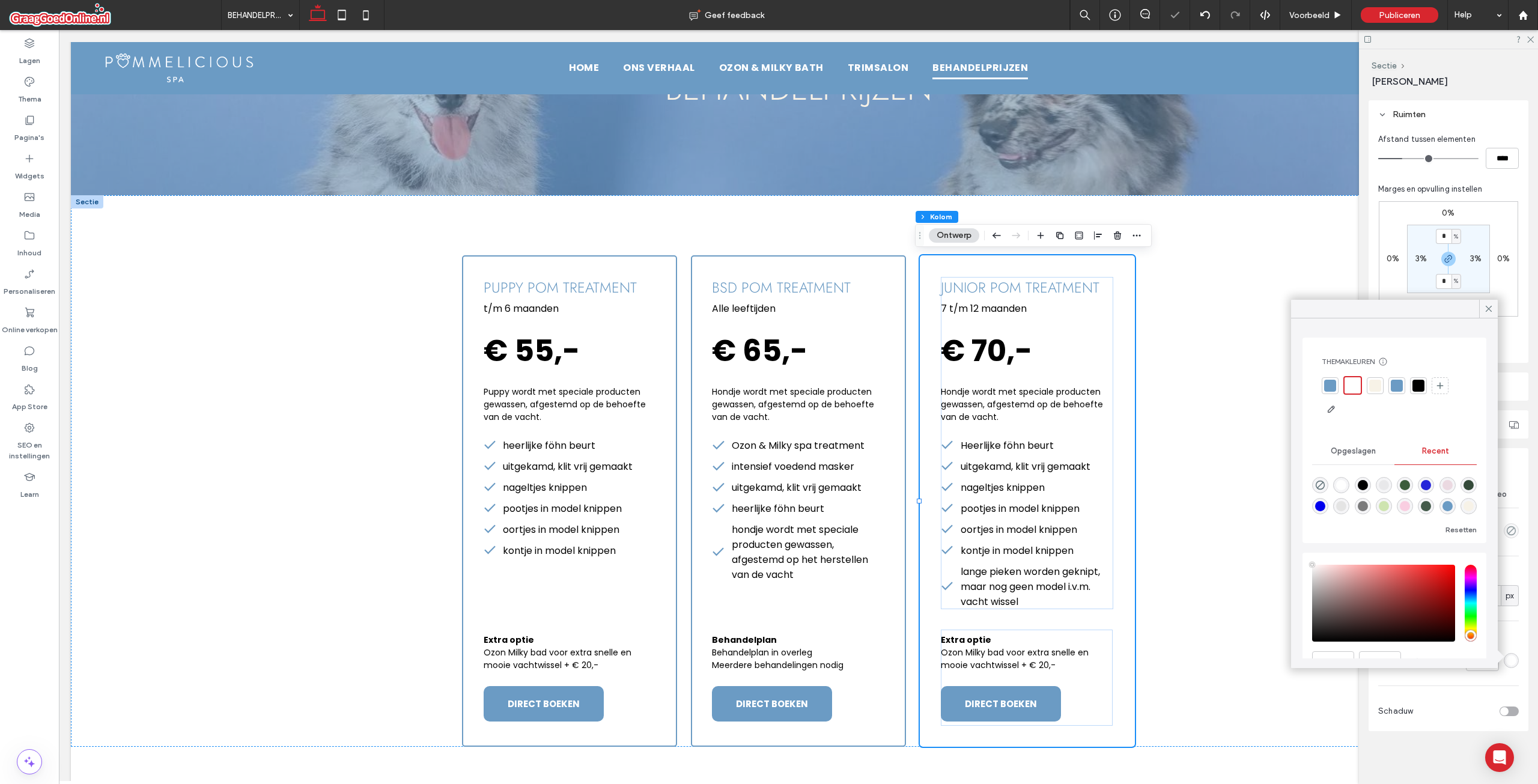
click at [1328, 386] on div at bounding box center [1330, 386] width 12 height 12
click at [1488, 308] on icon at bounding box center [1489, 309] width 11 height 11
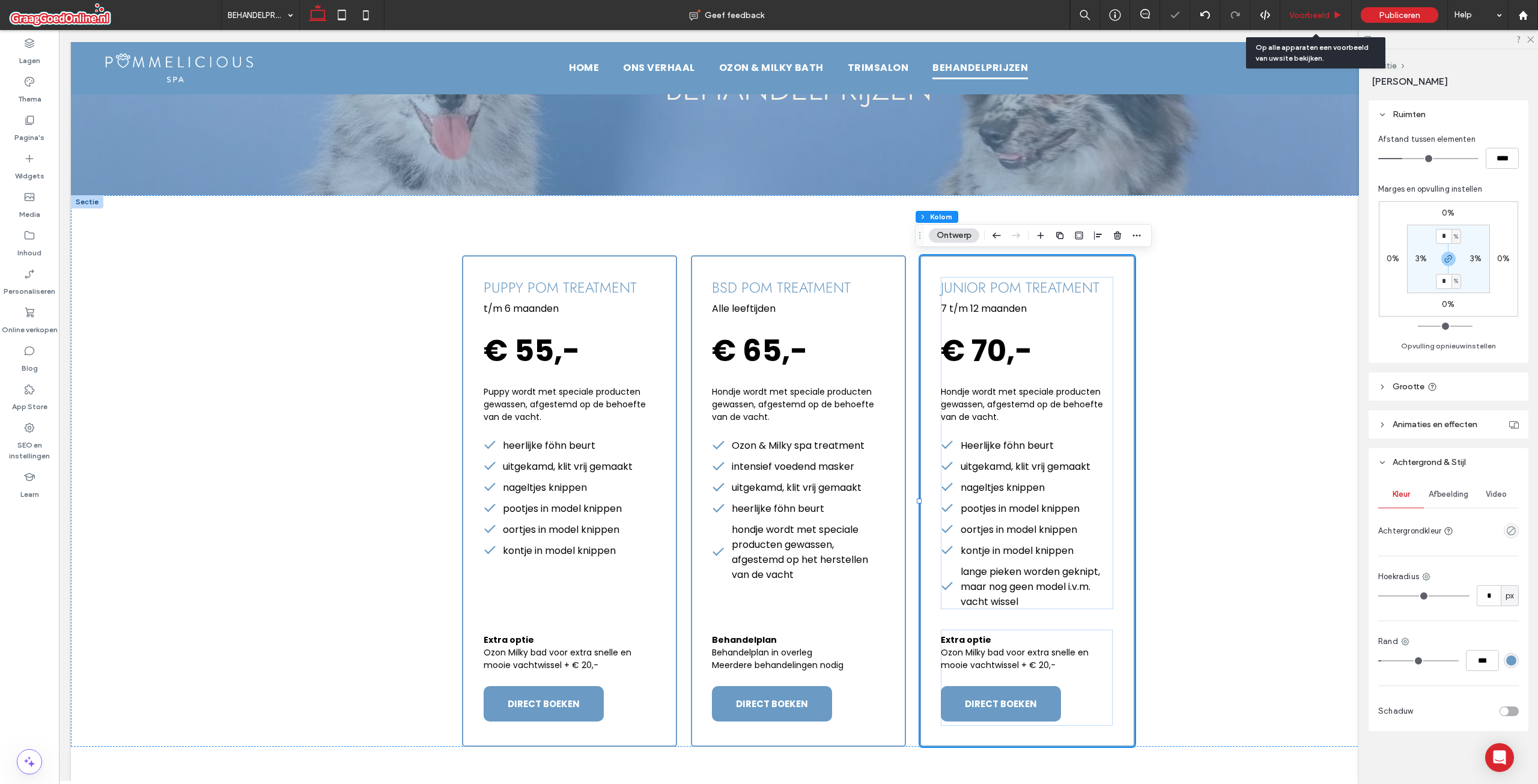
click at [1305, 16] on span "Voorbeeld" at bounding box center [1309, 15] width 40 height 10
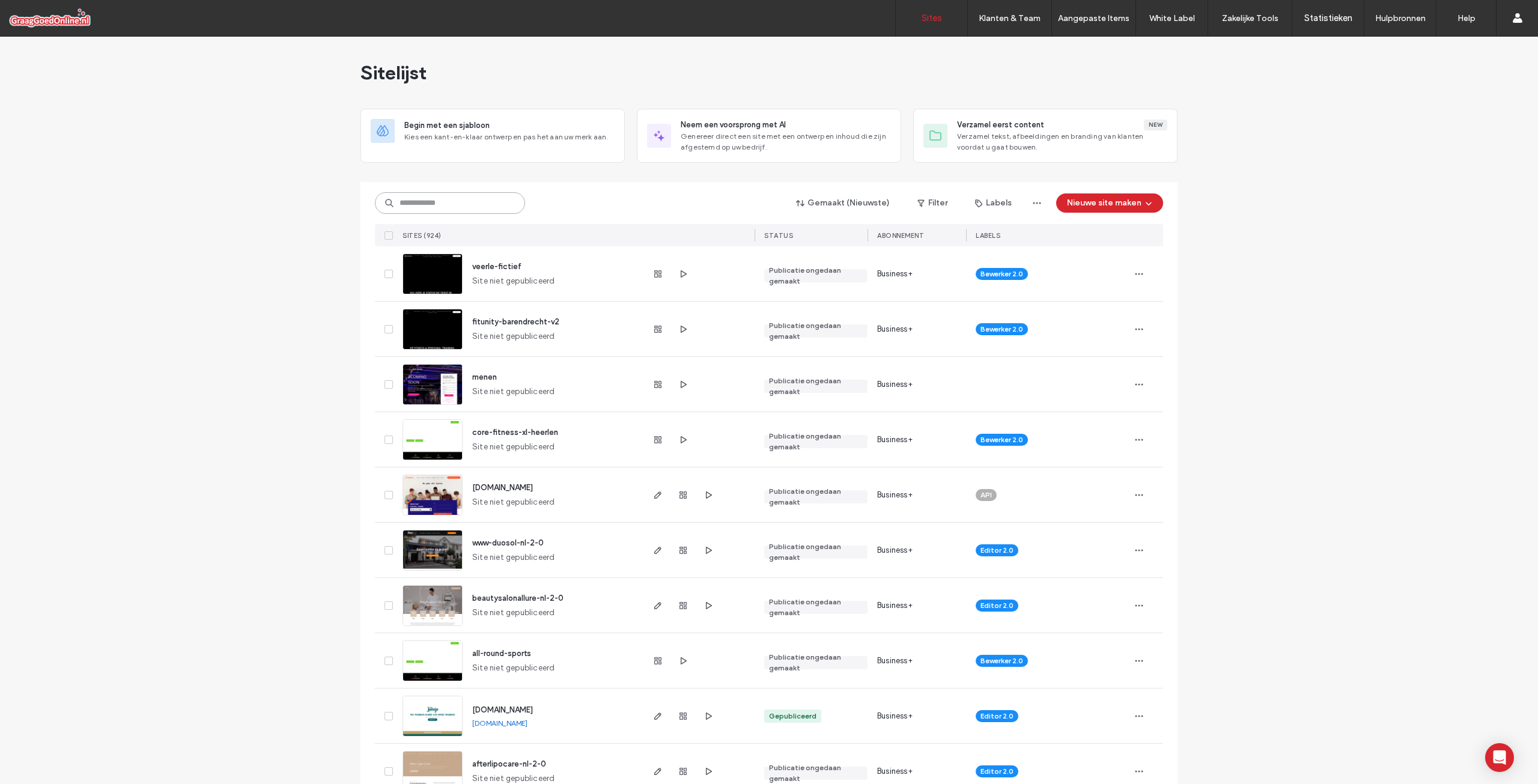
click at [449, 205] on input at bounding box center [450, 203] width 150 height 22
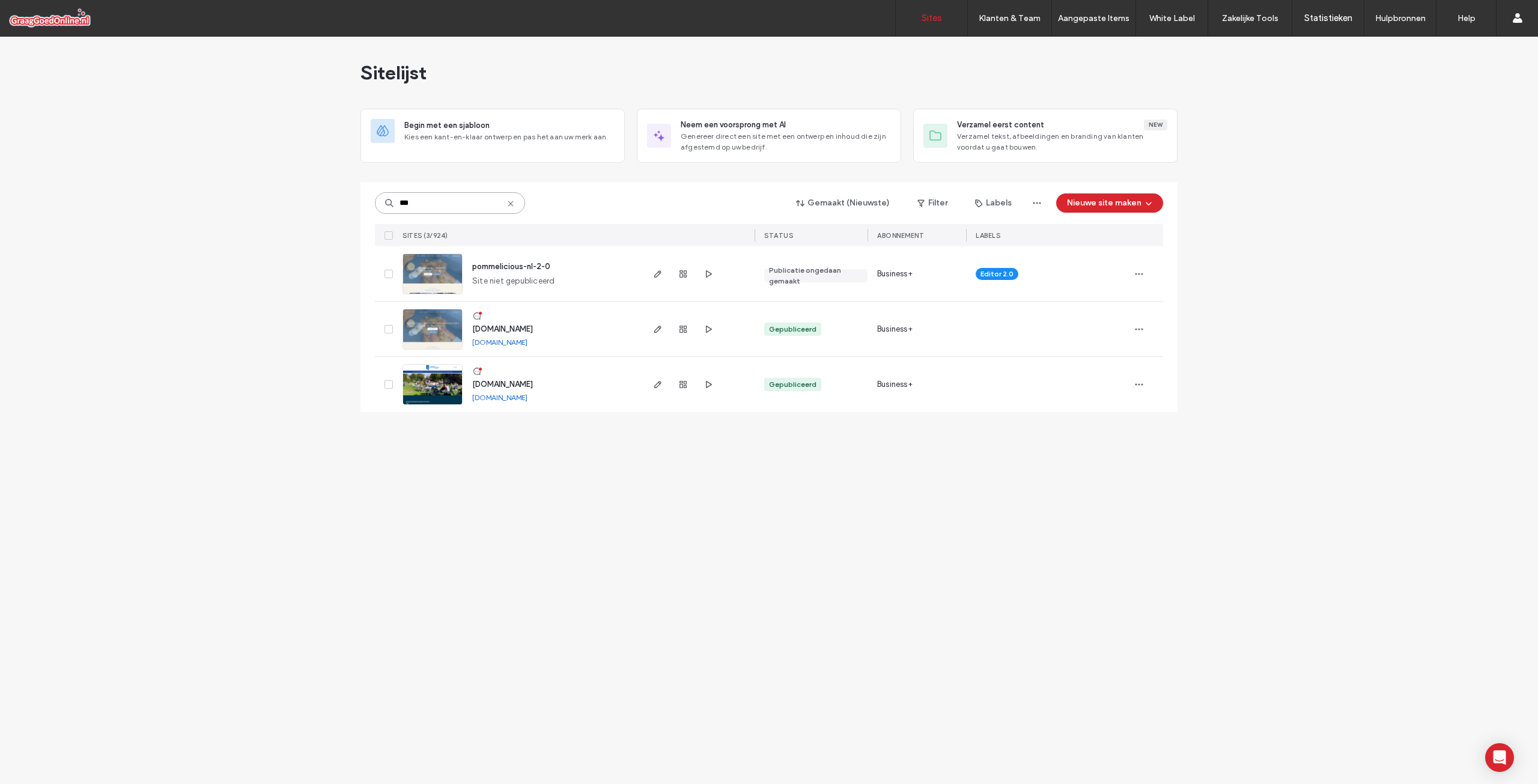
type input "***"
click at [509, 327] on span "www.pommelicious.nl" at bounding box center [503, 329] width 61 height 9
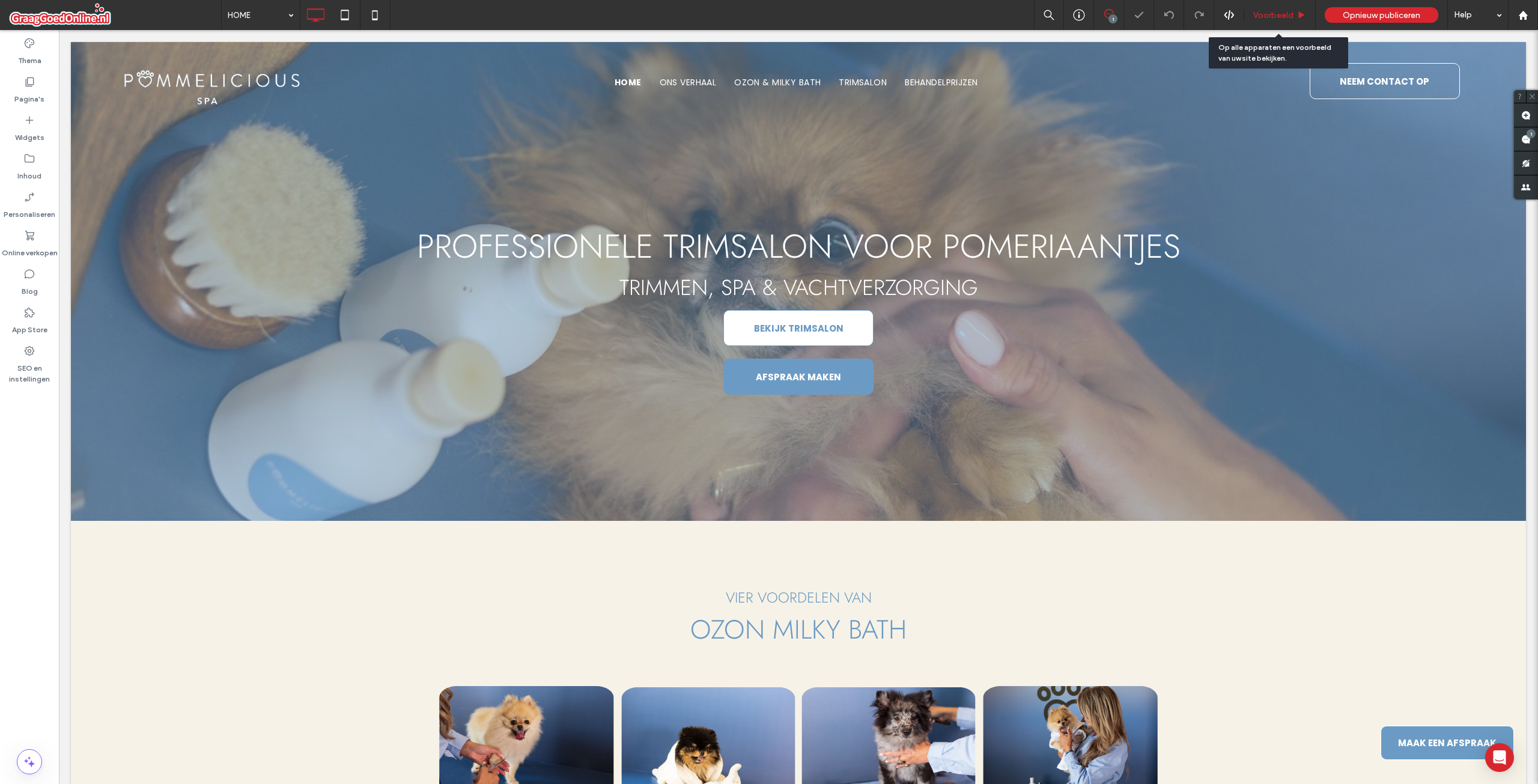
click at [1277, 15] on span "Voorbeeld" at bounding box center [1274, 15] width 40 height 10
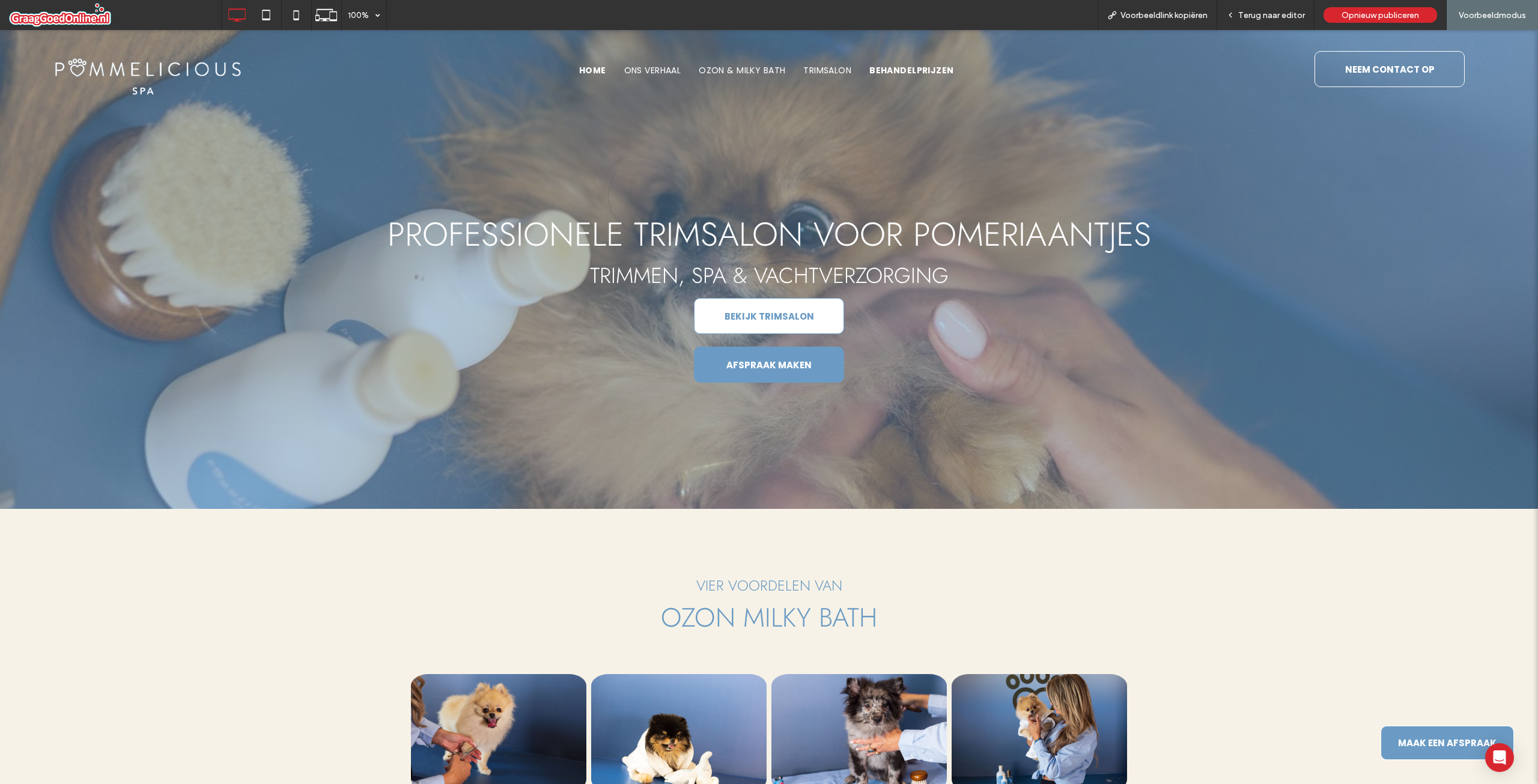
click at [905, 69] on span "BEHANDELPRIJZEN" at bounding box center [911, 70] width 84 height 13
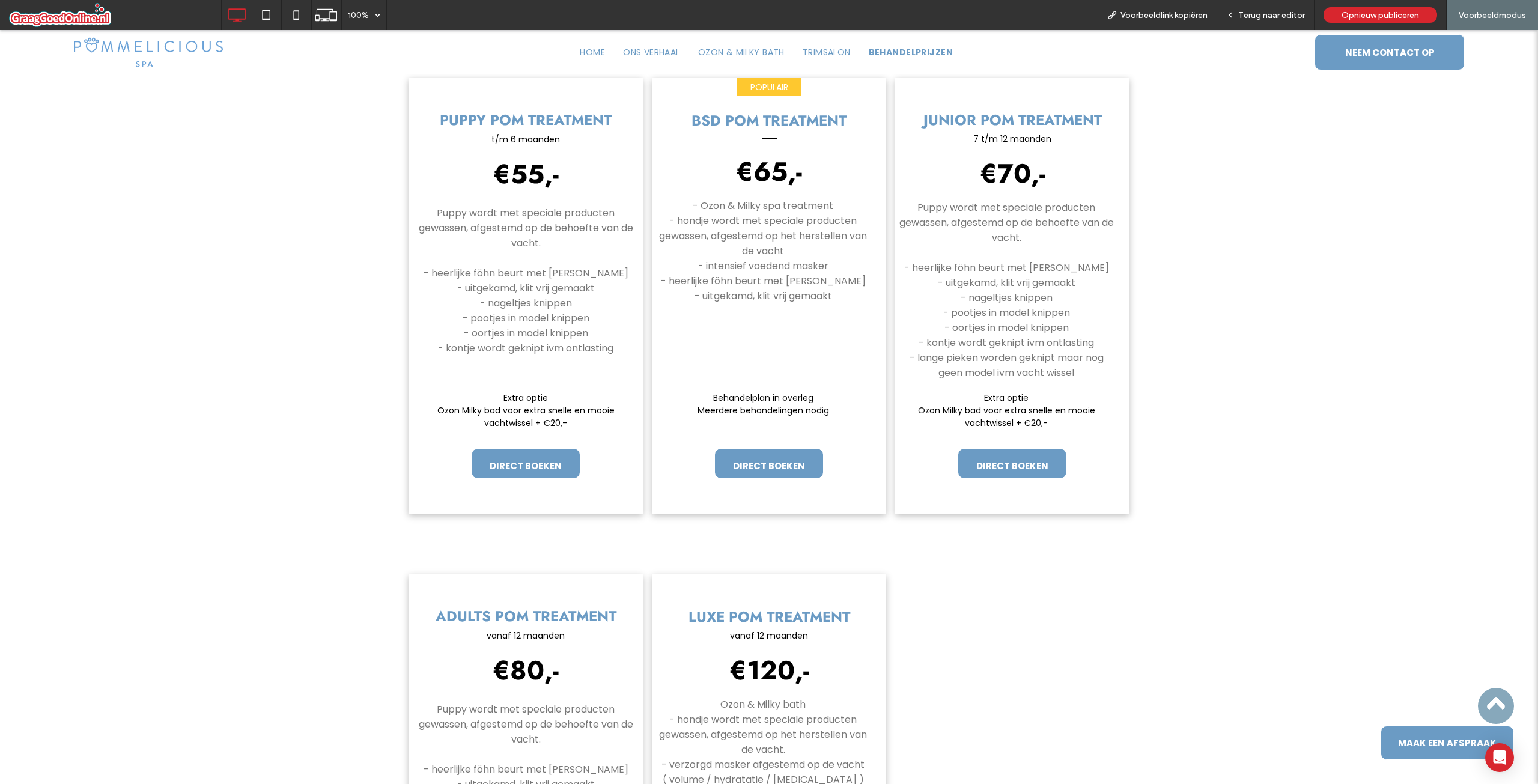
scroll to position [300, 0]
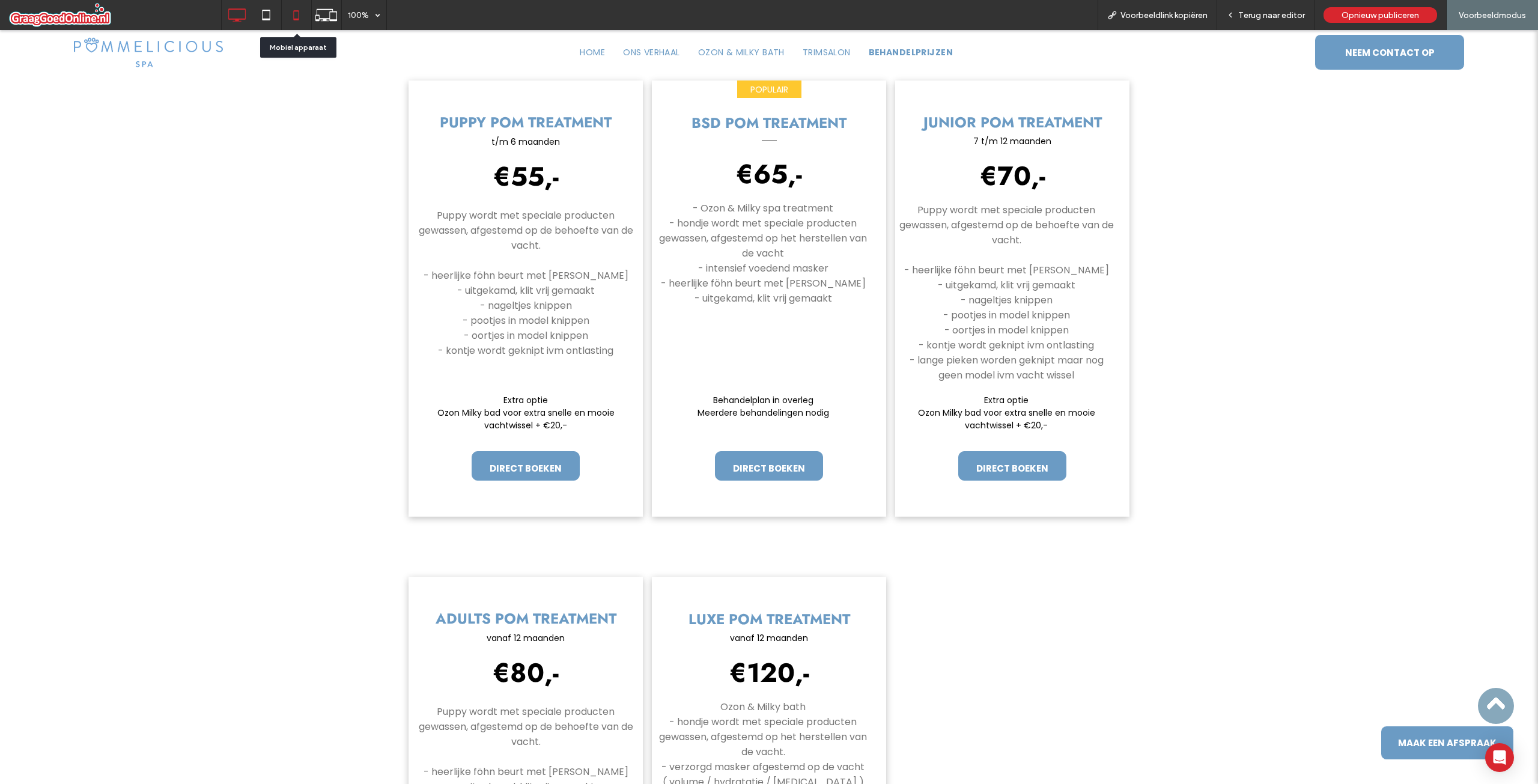
click at [286, 18] on icon at bounding box center [296, 15] width 24 height 24
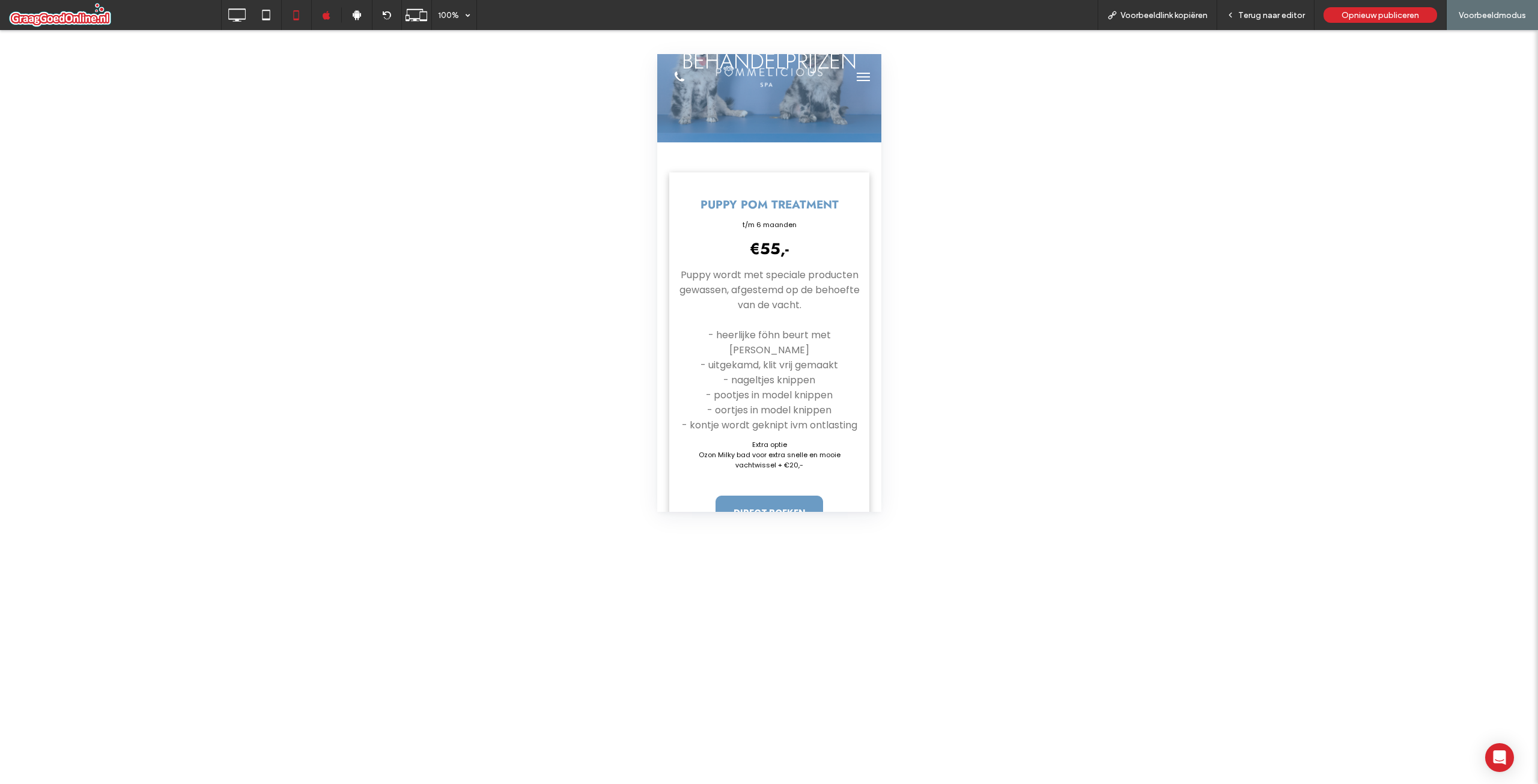
scroll to position [360, 0]
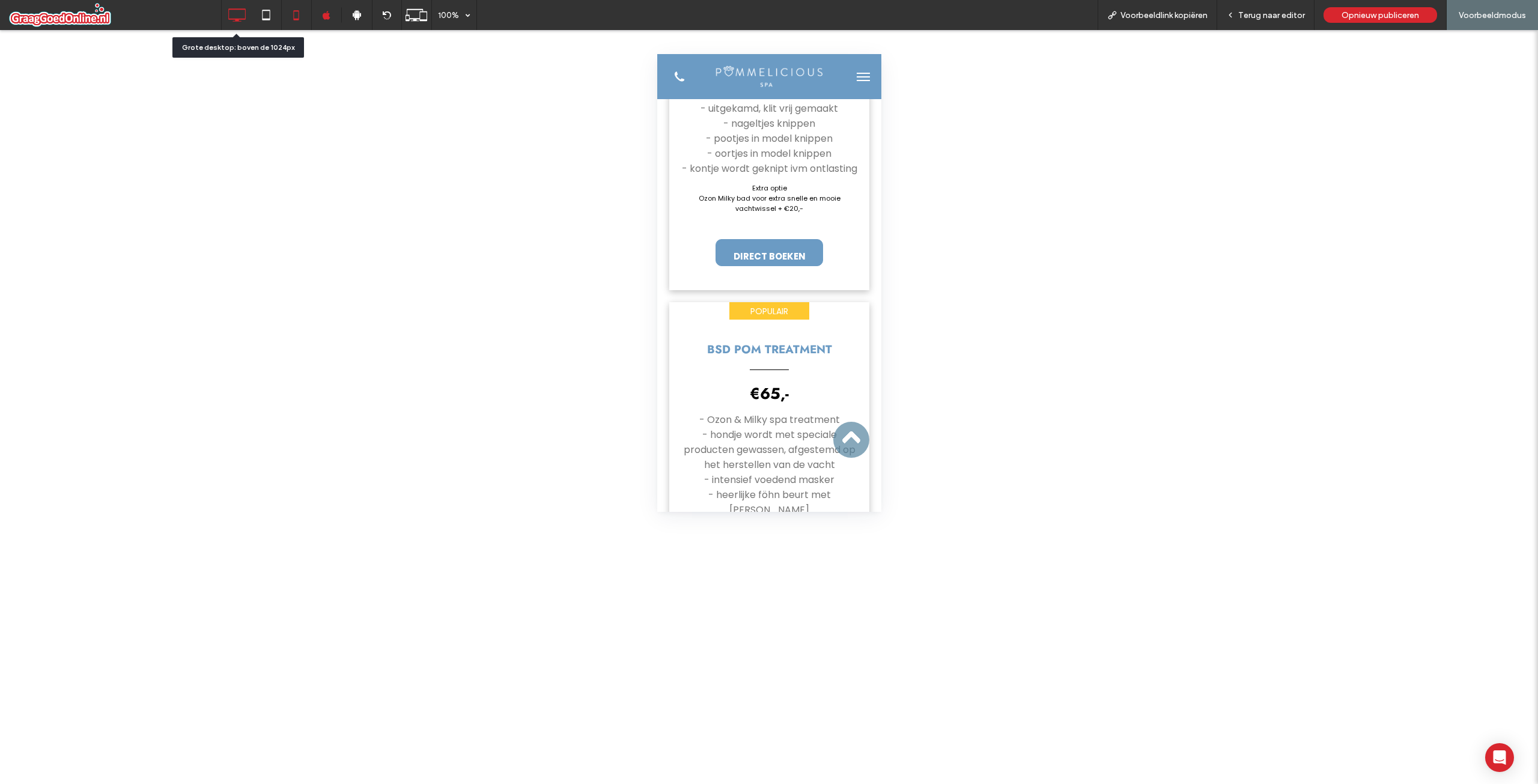
click at [232, 18] on icon at bounding box center [237, 15] width 24 height 24
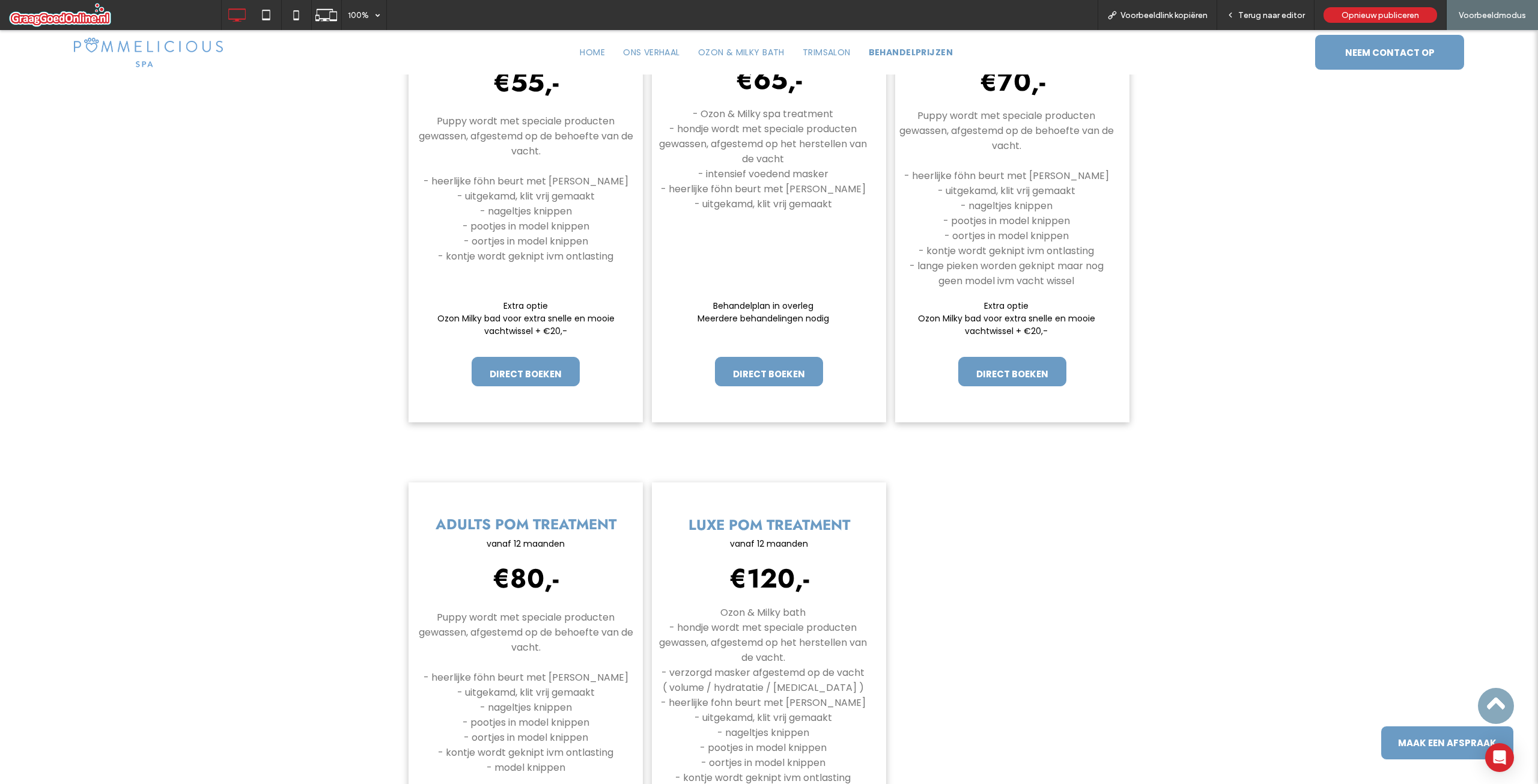
scroll to position [540, 0]
